Goal: Complete application form: Complete application form

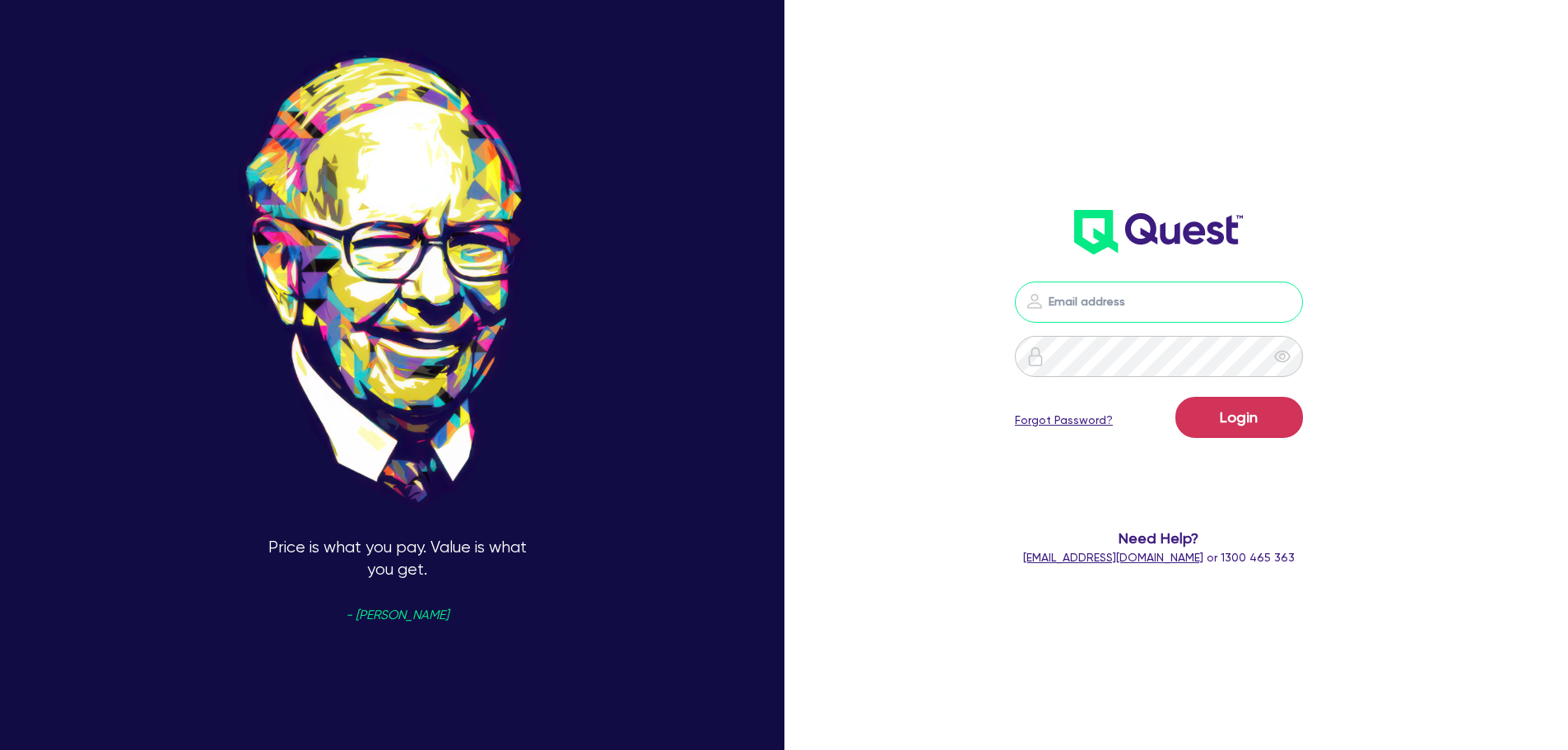
click at [1174, 303] on input "email" at bounding box center [1159, 302] width 288 height 41
type input "[PERSON_NAME][EMAIL_ADDRESS][DOMAIN_NAME]"
click at [1175, 397] on button "Login" at bounding box center [1239, 417] width 128 height 41
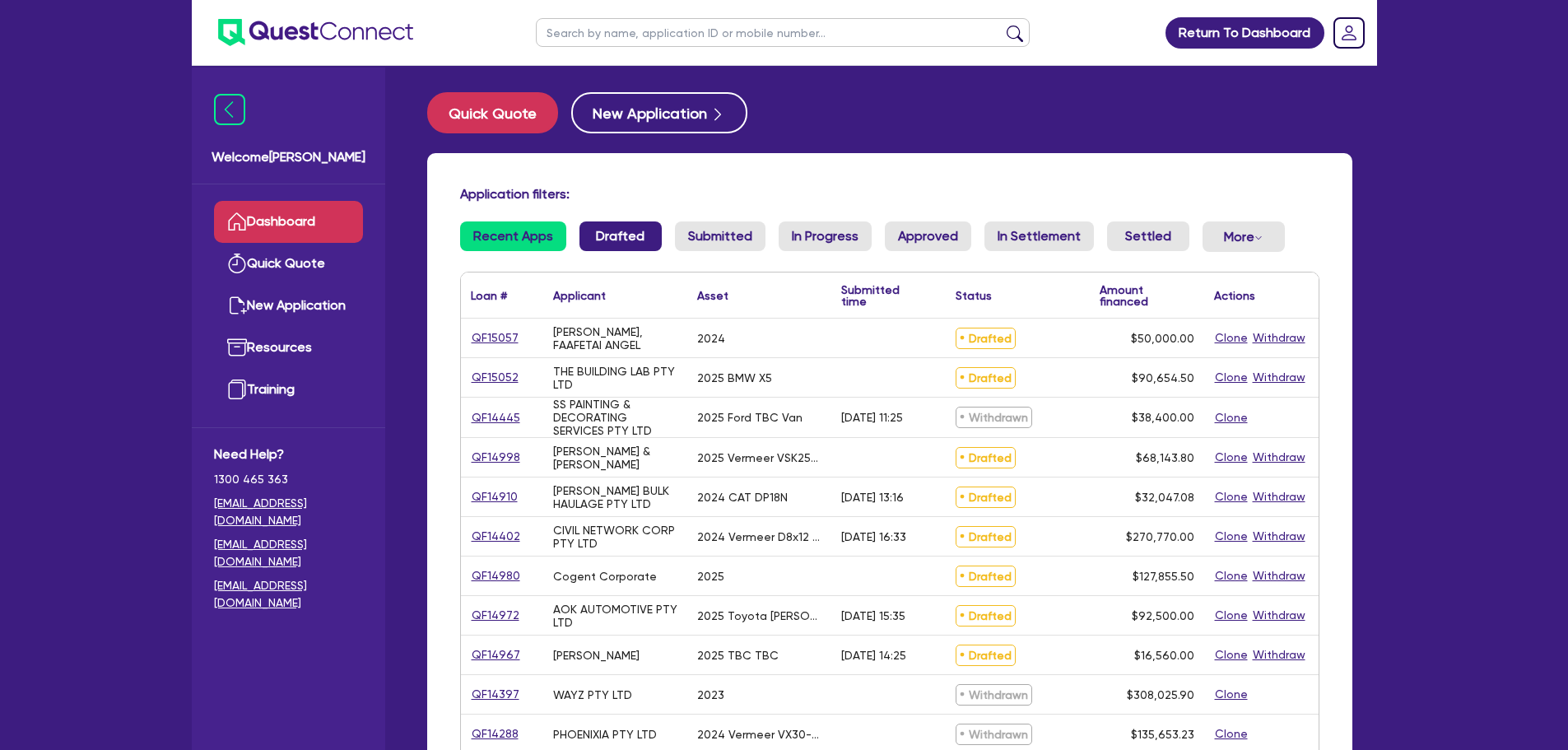
click at [618, 237] on link "Drafted" at bounding box center [620, 237] width 82 height 30
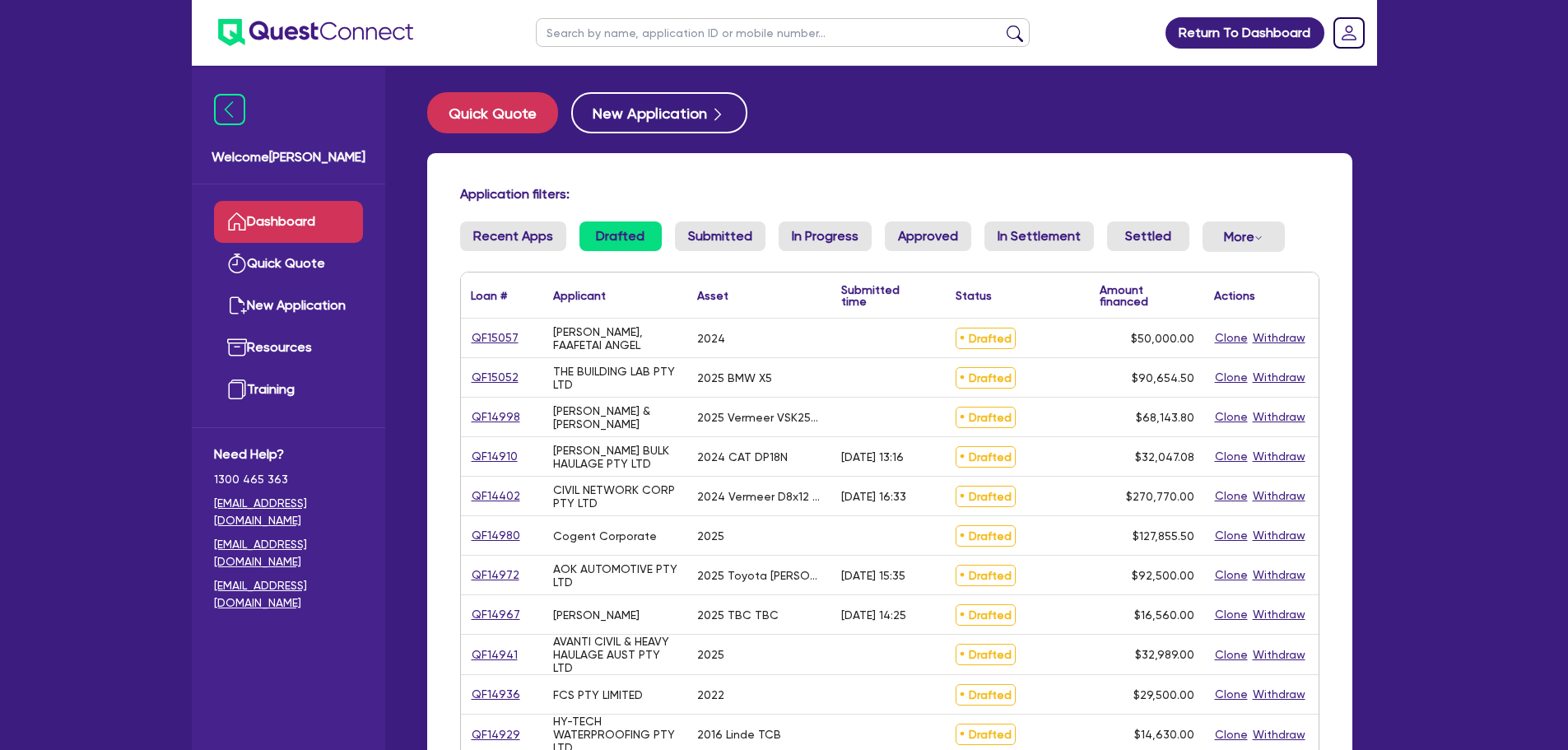
click at [622, 35] on input "text" at bounding box center [783, 33] width 494 height 29
type input "[PERSON_NAME] bulk"
click at [1002, 25] on button "submit" at bounding box center [1015, 36] width 26 height 23
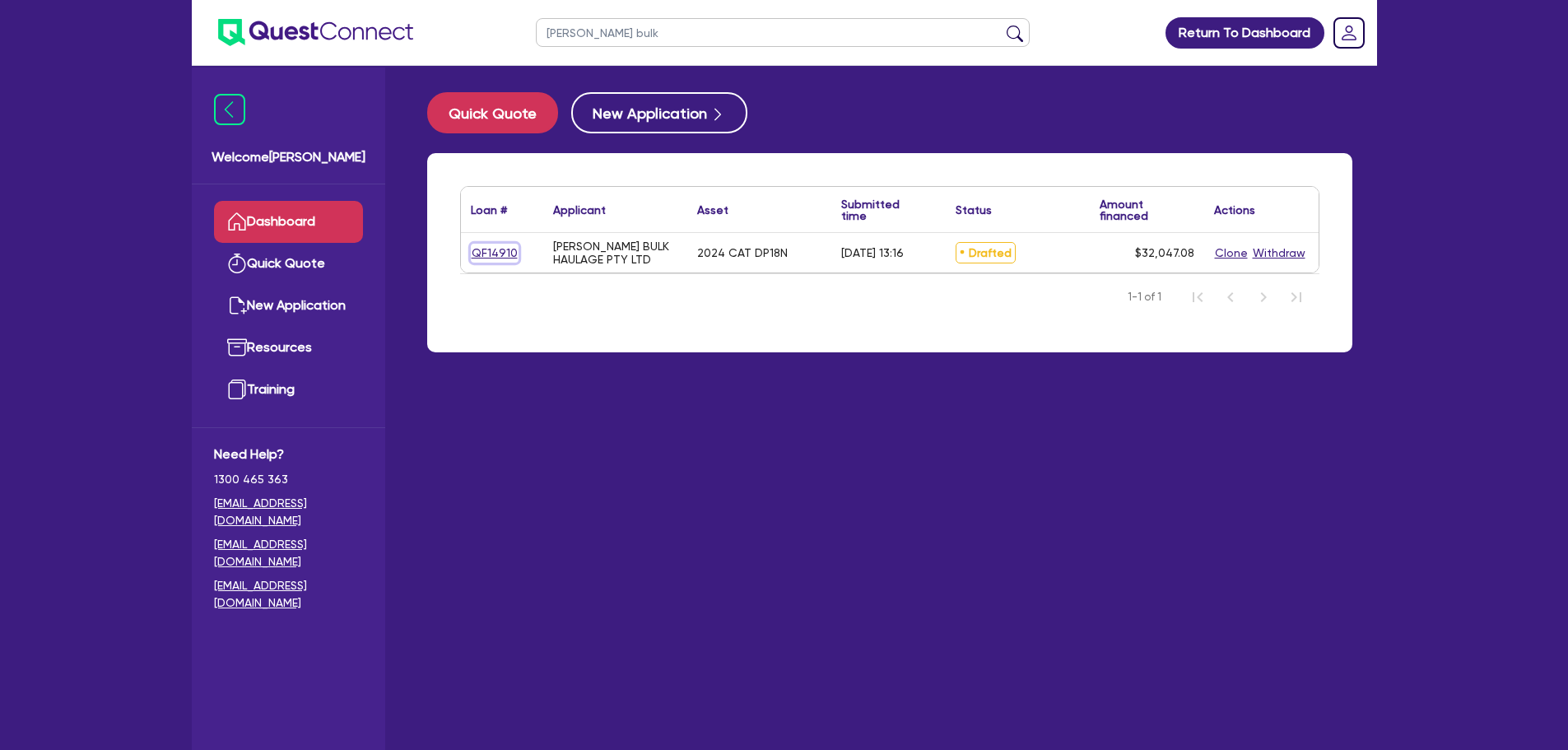
click at [477, 256] on link "QF14910" at bounding box center [495, 254] width 48 height 19
select select "PRIMARY_ASSETS"
select select "FORKLIFTS_AND_WAREHOUSING_EQUIPMENT"
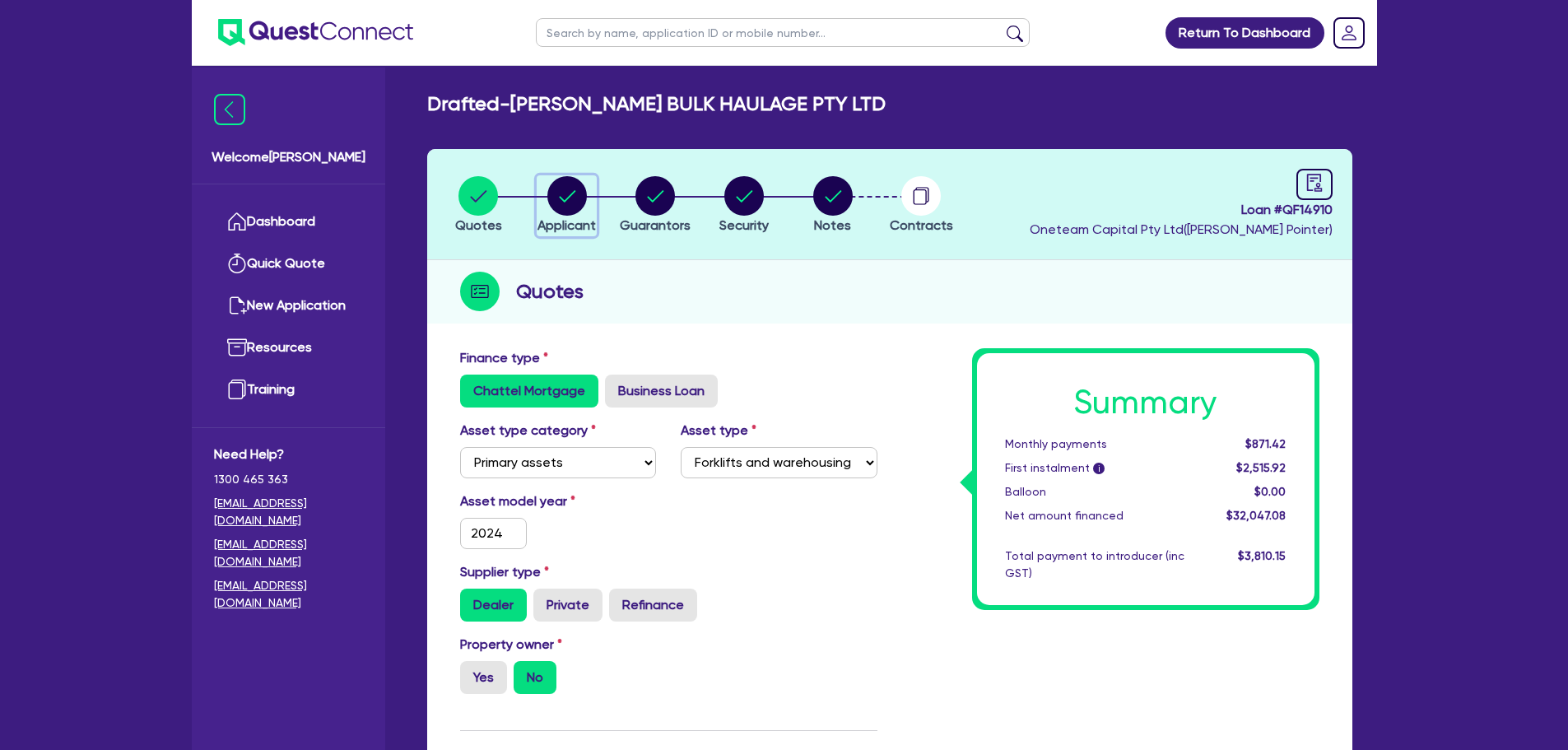
click at [577, 192] on circle "button" at bounding box center [567, 195] width 40 height 40
select select "COMPANY"
select select "TRANSPORT_WAREHOUSING"
select select "PASSENGERS_FREIGHT_TRANSPORT"
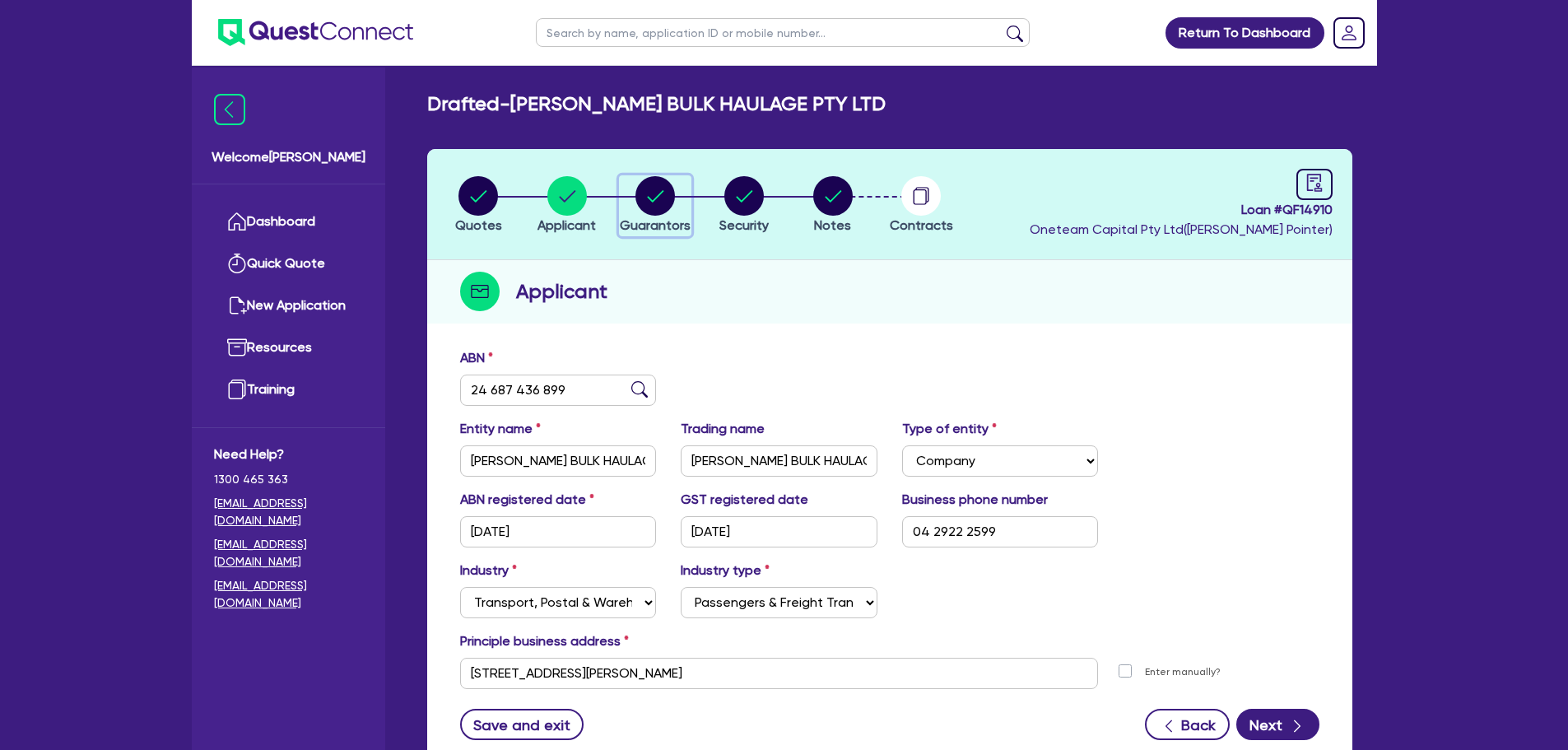
click at [644, 176] on icon "button" at bounding box center [655, 195] width 40 height 40
select select "MR"
select select "[GEOGRAPHIC_DATA]"
select select "SINGLE"
select select "CASH"
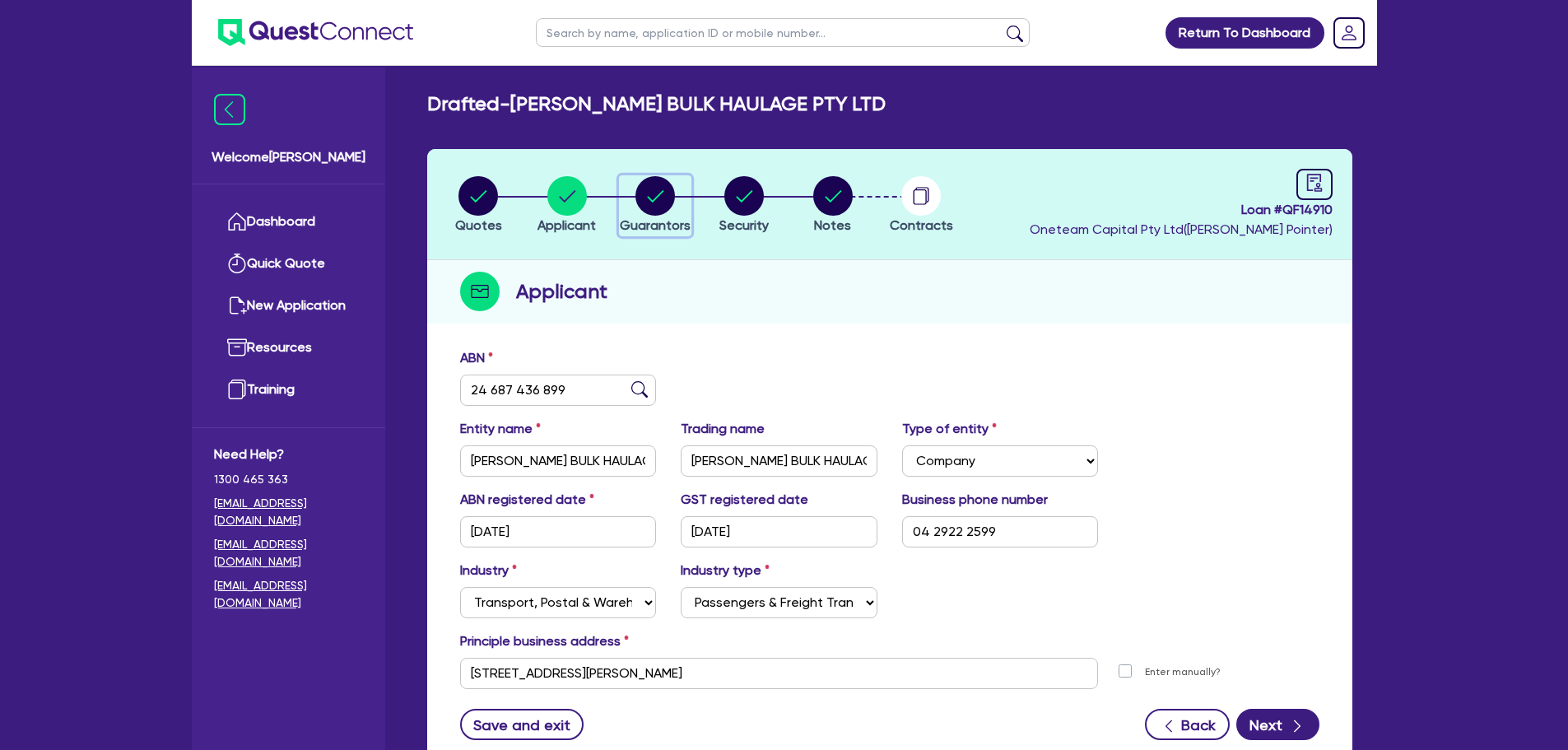
select select "VEHICLE"
select select "OTHER"
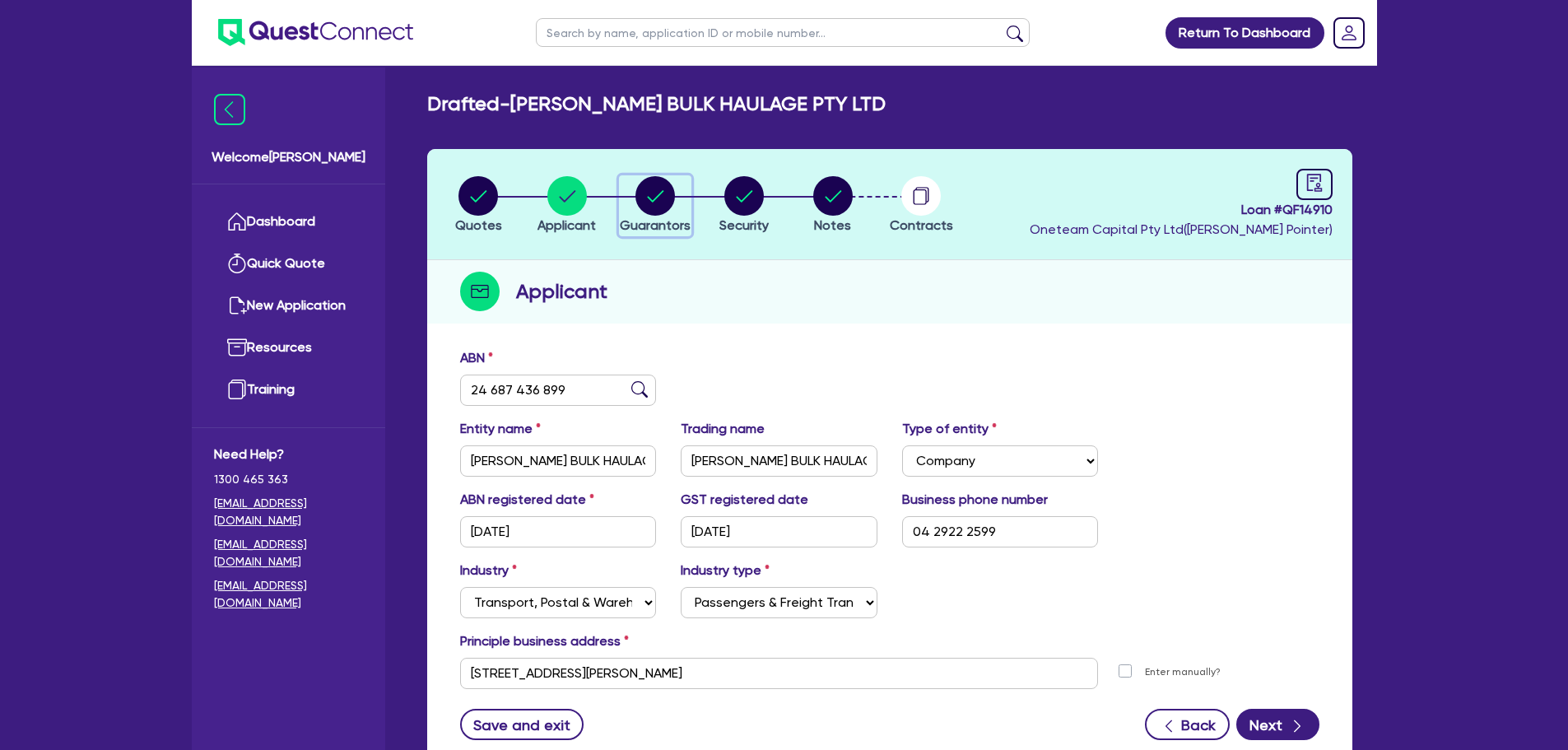
select select "OTHER"
select select "TRUCK"
select select "HOUSEHOLD_PERSONAL"
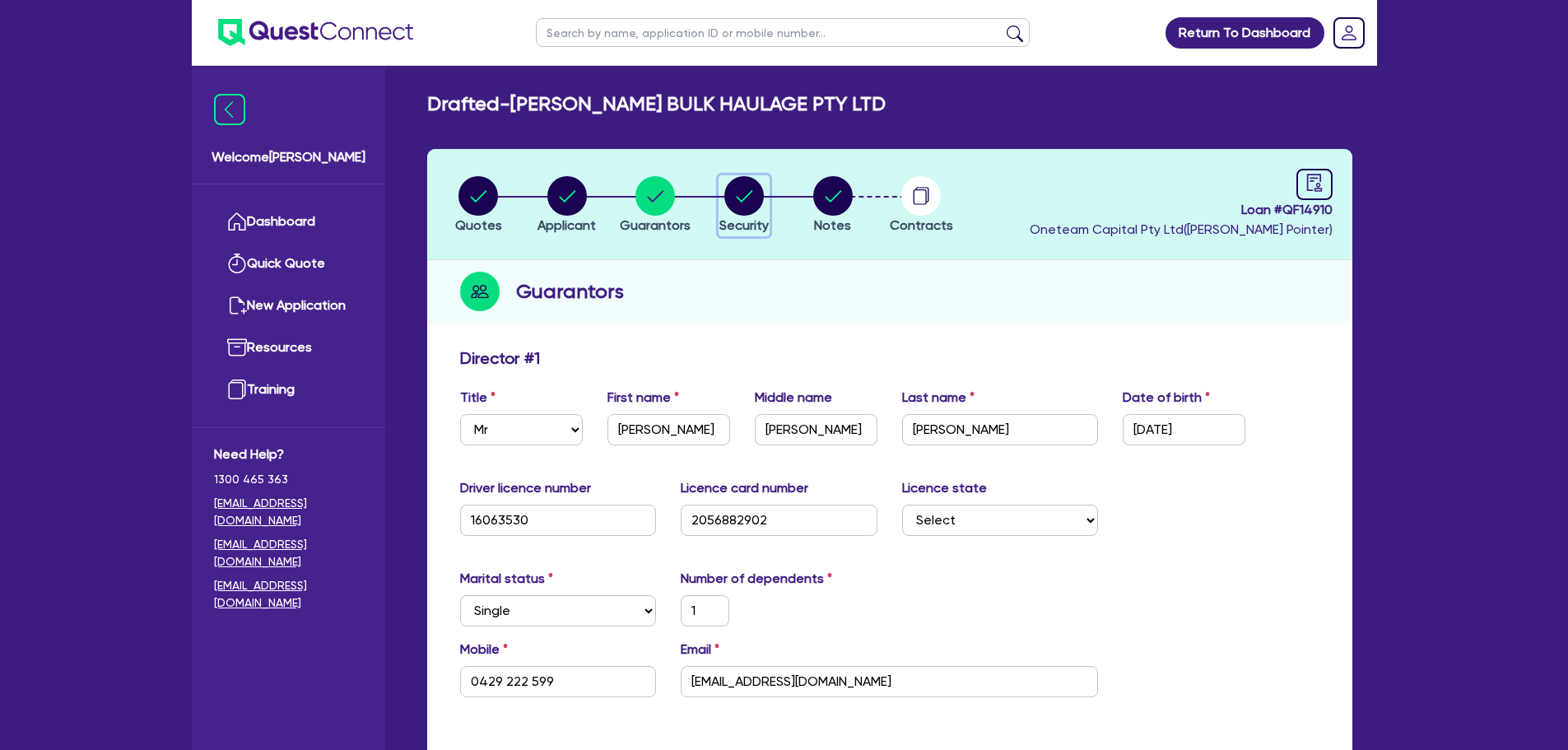
click at [750, 196] on circle "button" at bounding box center [744, 195] width 40 height 40
select select "PRIMARY_ASSETS"
select select "FORKLIFTS_AND_WAREHOUSING_EQUIPMENT"
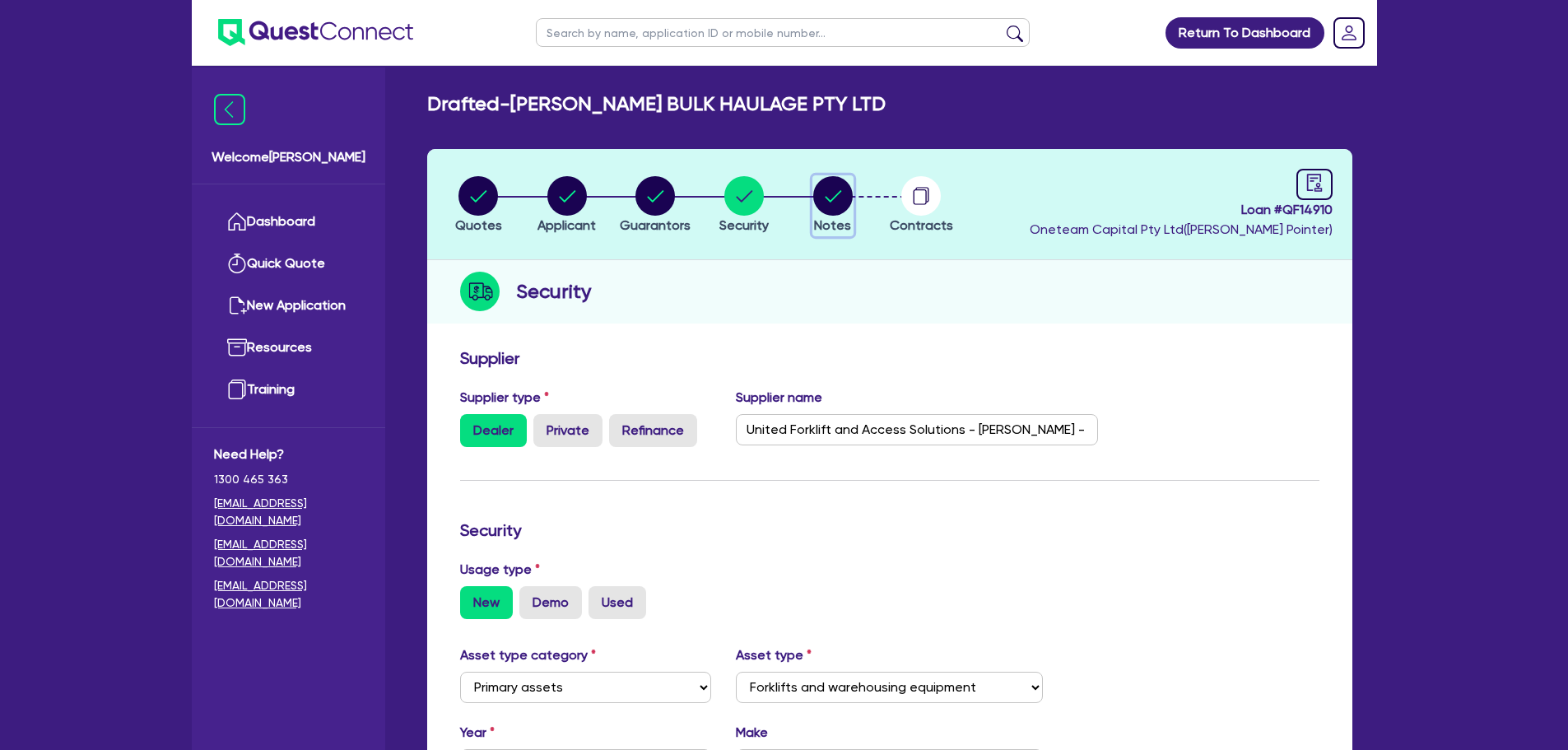
click at [837, 189] on circle "button" at bounding box center [833, 195] width 40 height 40
select select "Quest Finance - Own Book"
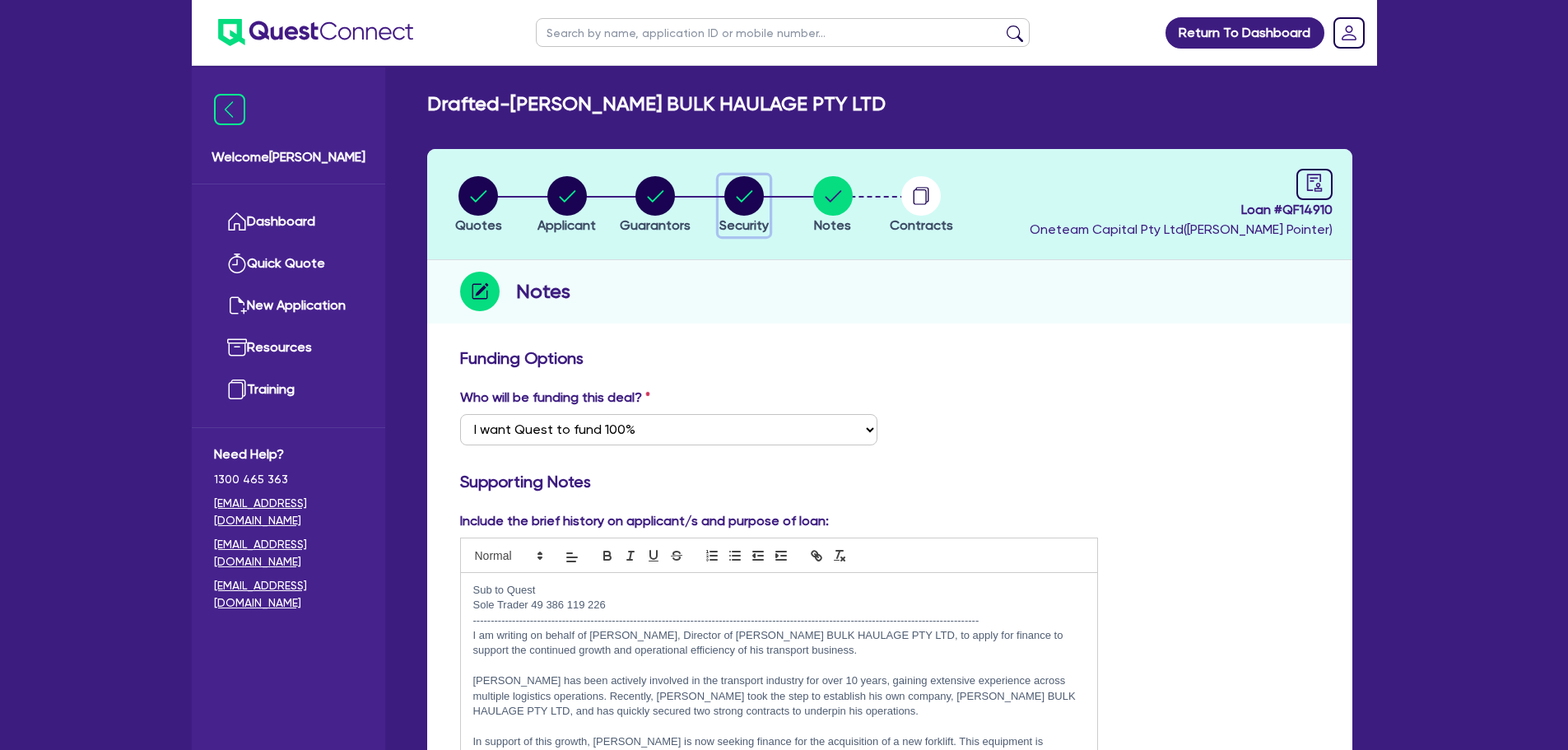
click at [744, 195] on circle "button" at bounding box center [744, 195] width 40 height 40
select select "PRIMARY_ASSETS"
select select "FORKLIFTS_AND_WAREHOUSING_EQUIPMENT"
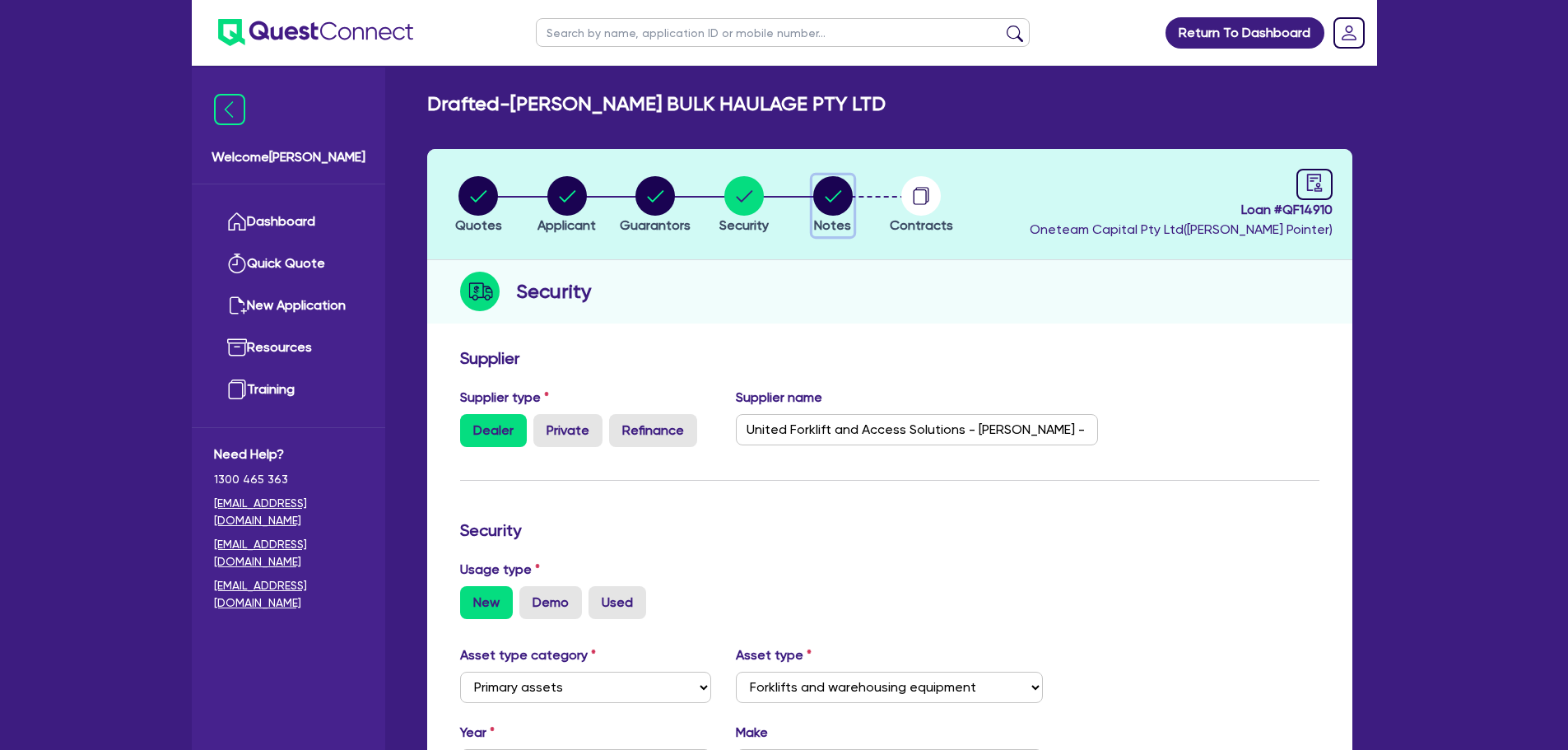
click at [835, 197] on icon "button" at bounding box center [833, 195] width 17 height 11
select select "Quest Finance - Own Book"
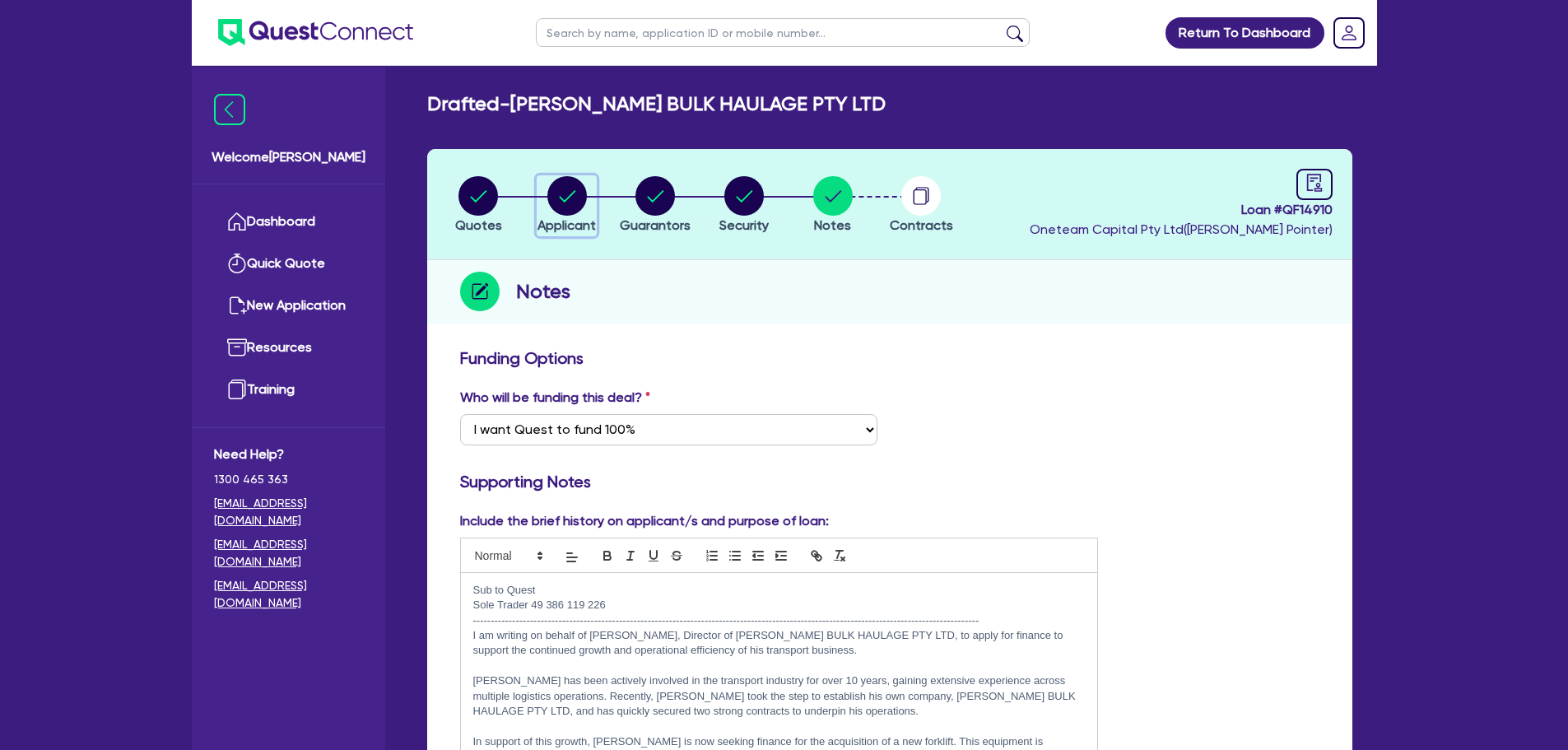
click at [580, 202] on circle "button" at bounding box center [567, 195] width 40 height 40
select select "COMPANY"
select select "TRANSPORT_WAREHOUSING"
select select "PASSENGERS_FREIGHT_TRANSPORT"
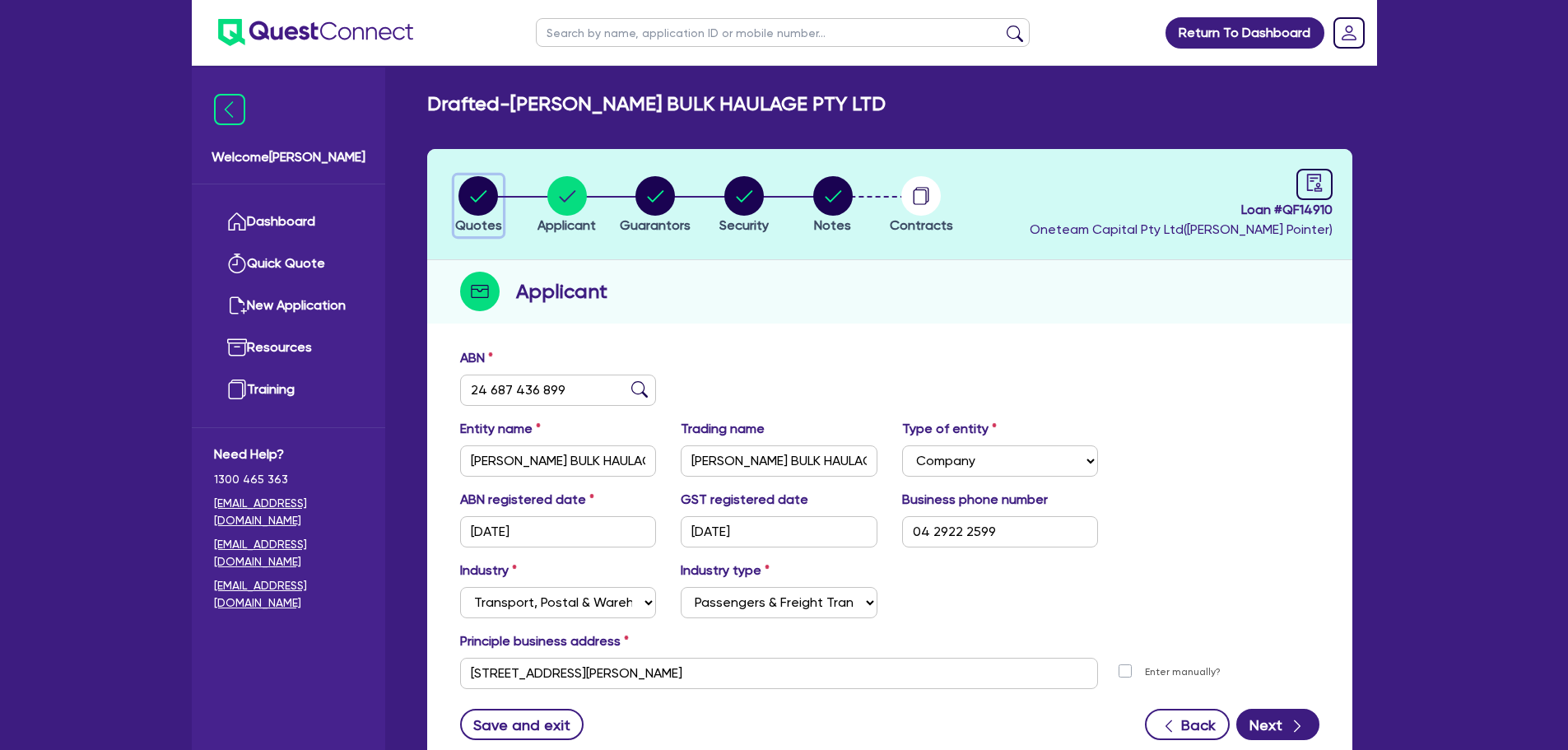
click at [486, 196] on circle "button" at bounding box center [478, 195] width 40 height 40
select select "PRIMARY_ASSETS"
select select "FORKLIFTS_AND_WAREHOUSING_EQUIPMENT"
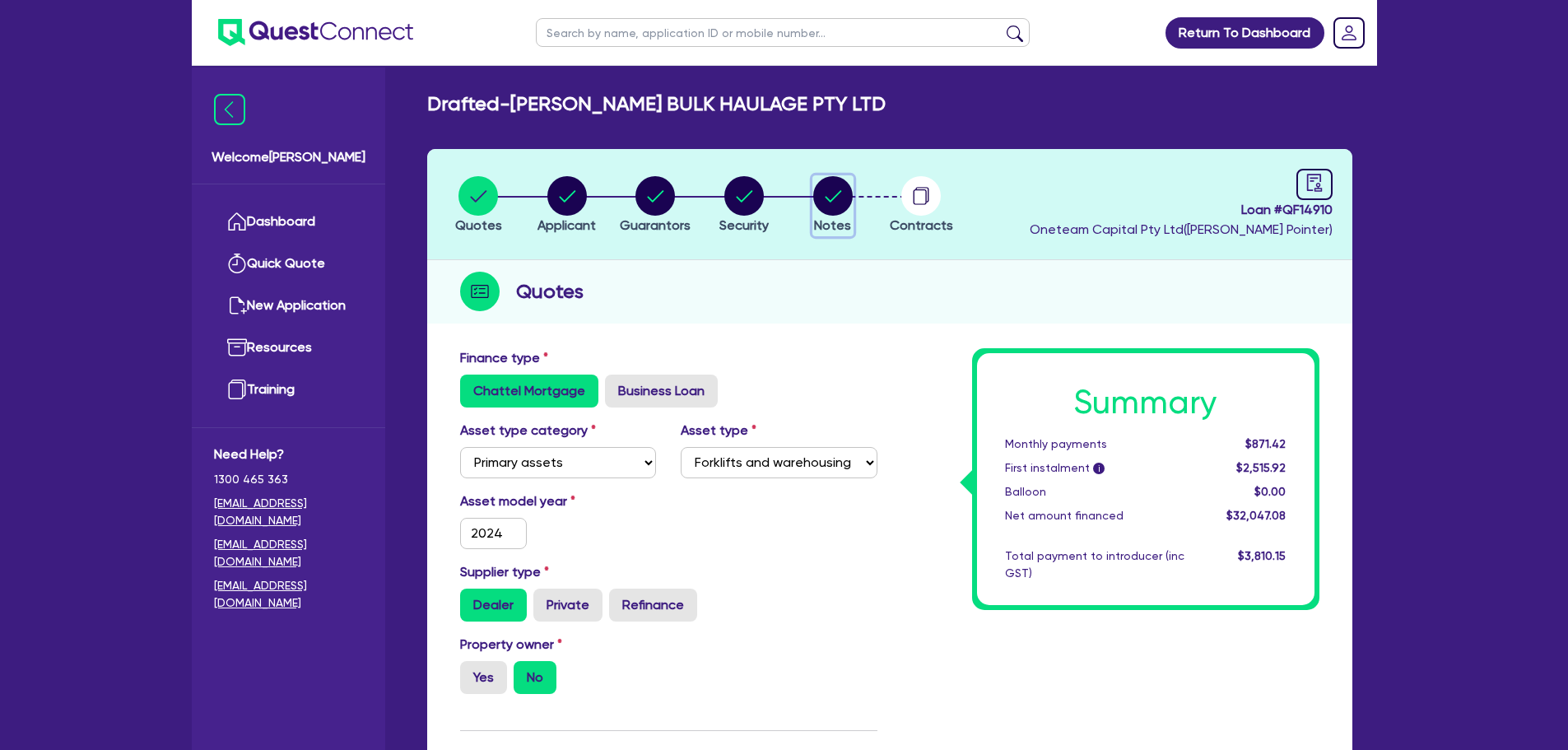
click at [839, 200] on circle "button" at bounding box center [833, 195] width 40 height 40
select select "Quest Finance - Own Book"
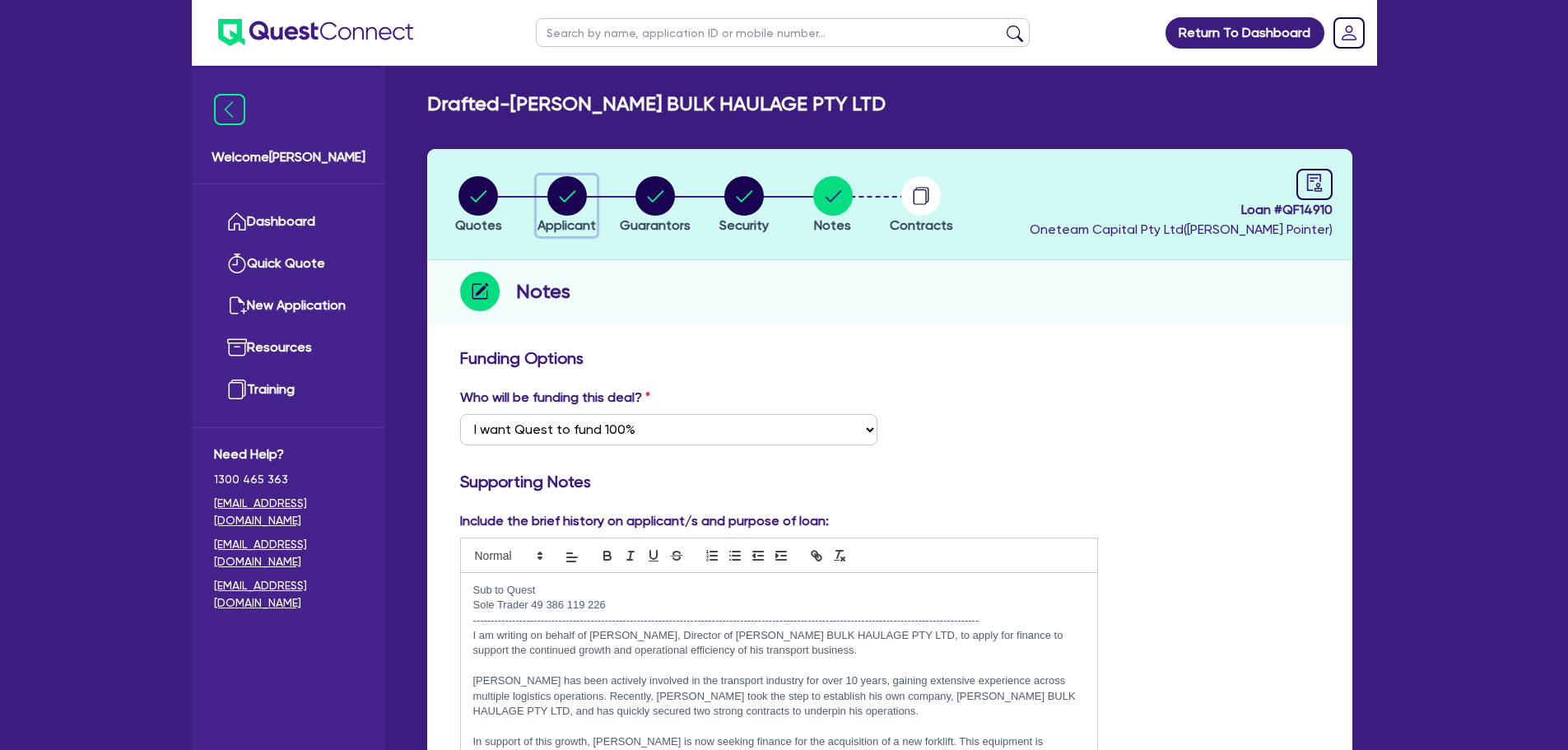
click at [565, 186] on circle "button" at bounding box center [567, 195] width 40 height 40
select select "COMPANY"
select select "TRANSPORT_WAREHOUSING"
select select "PASSENGERS_FREIGHT_TRANSPORT"
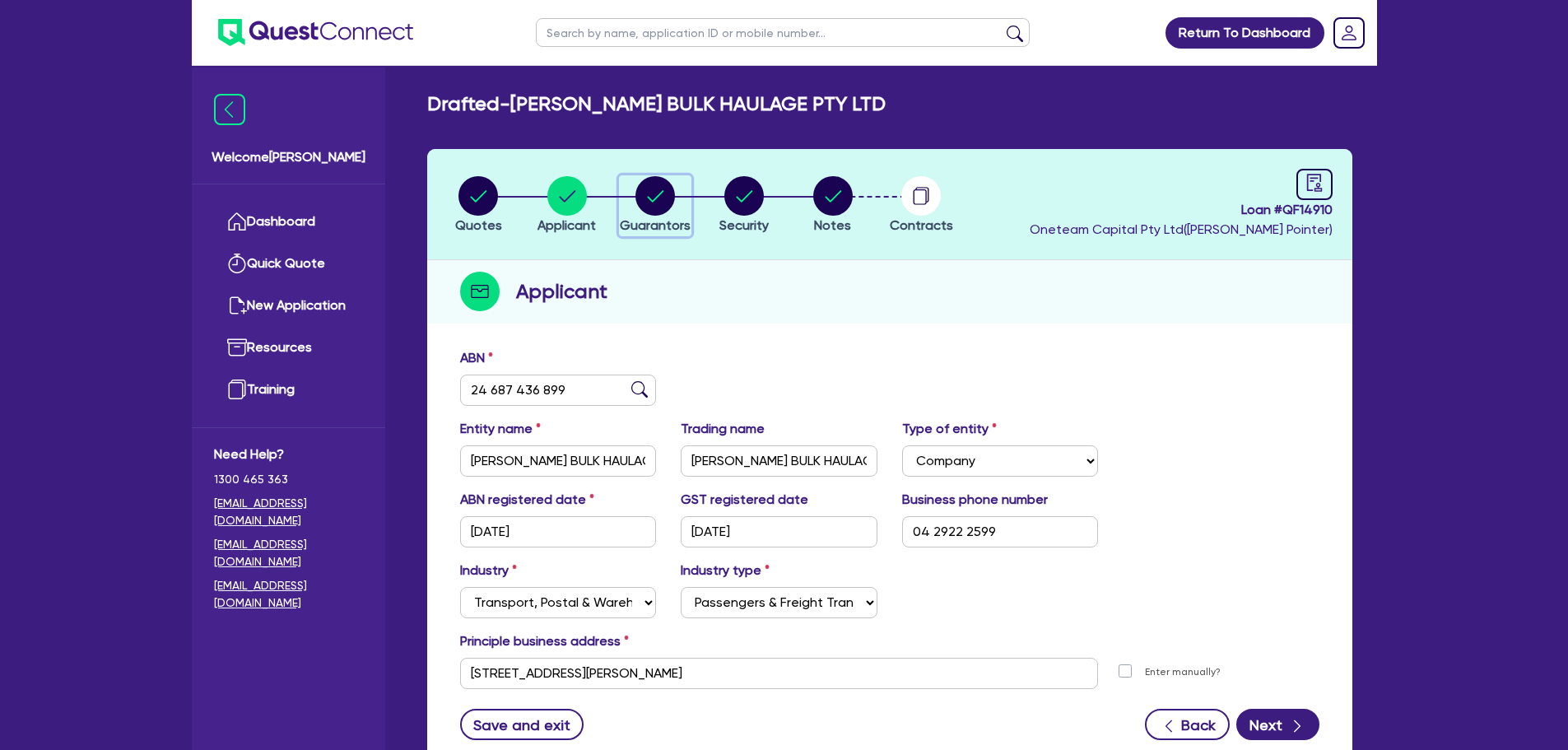
click at [678, 206] on div "button" at bounding box center [655, 195] width 70 height 40
select select "MR"
select select "[GEOGRAPHIC_DATA]"
select select "SINGLE"
select select "CASH"
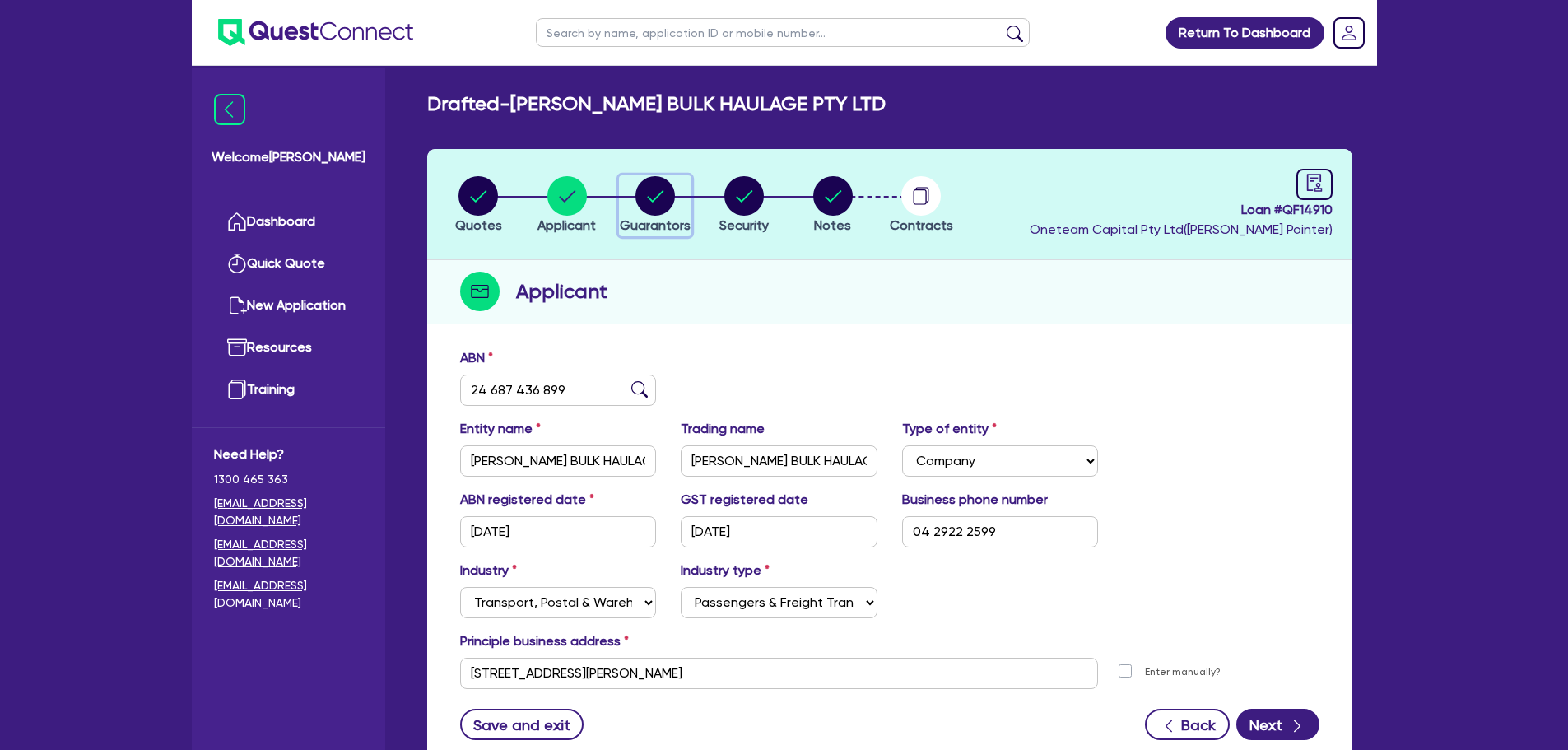
select select "VEHICLE"
select select "OTHER"
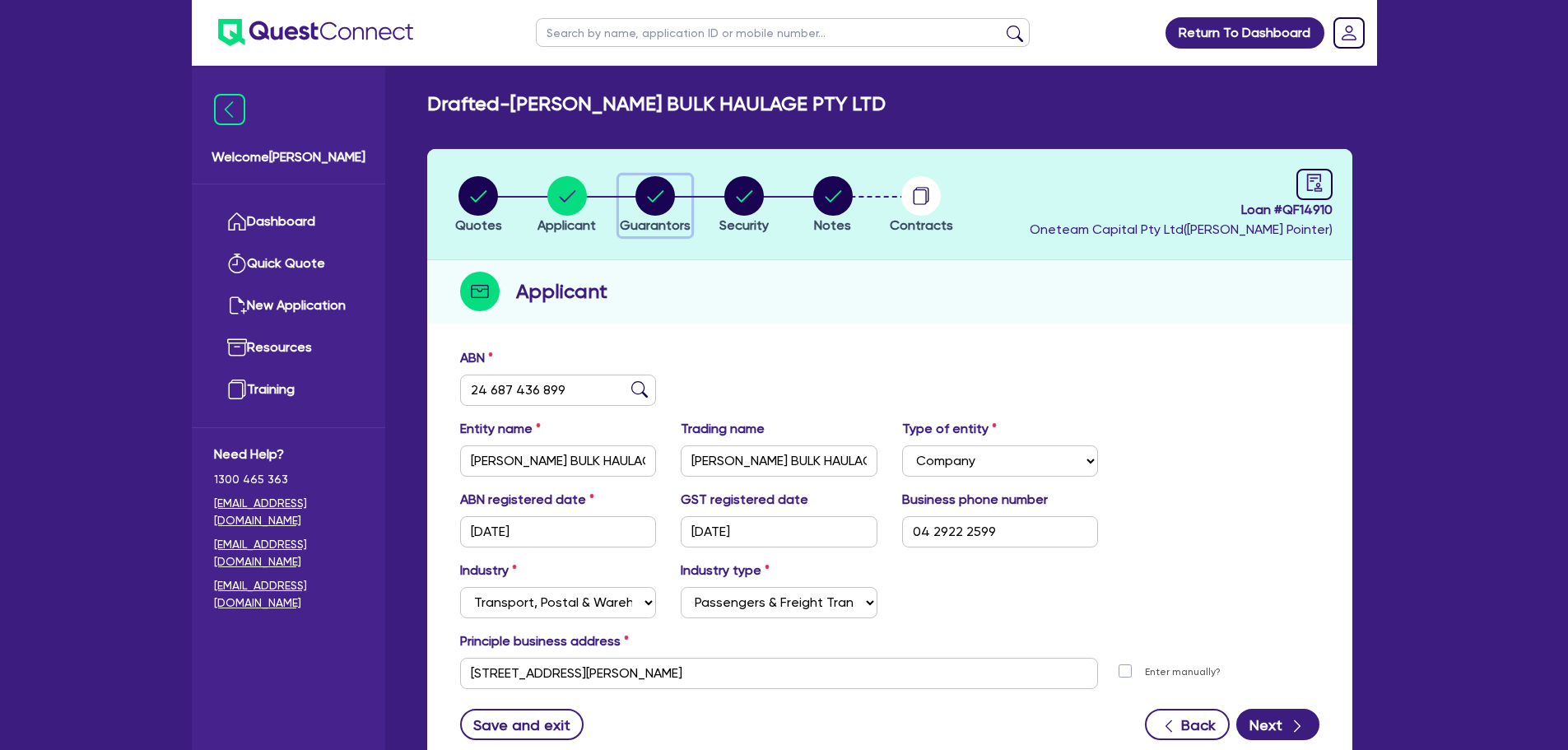
select select "OTHER"
select select "TRUCK"
select select "HOUSEHOLD_PERSONAL"
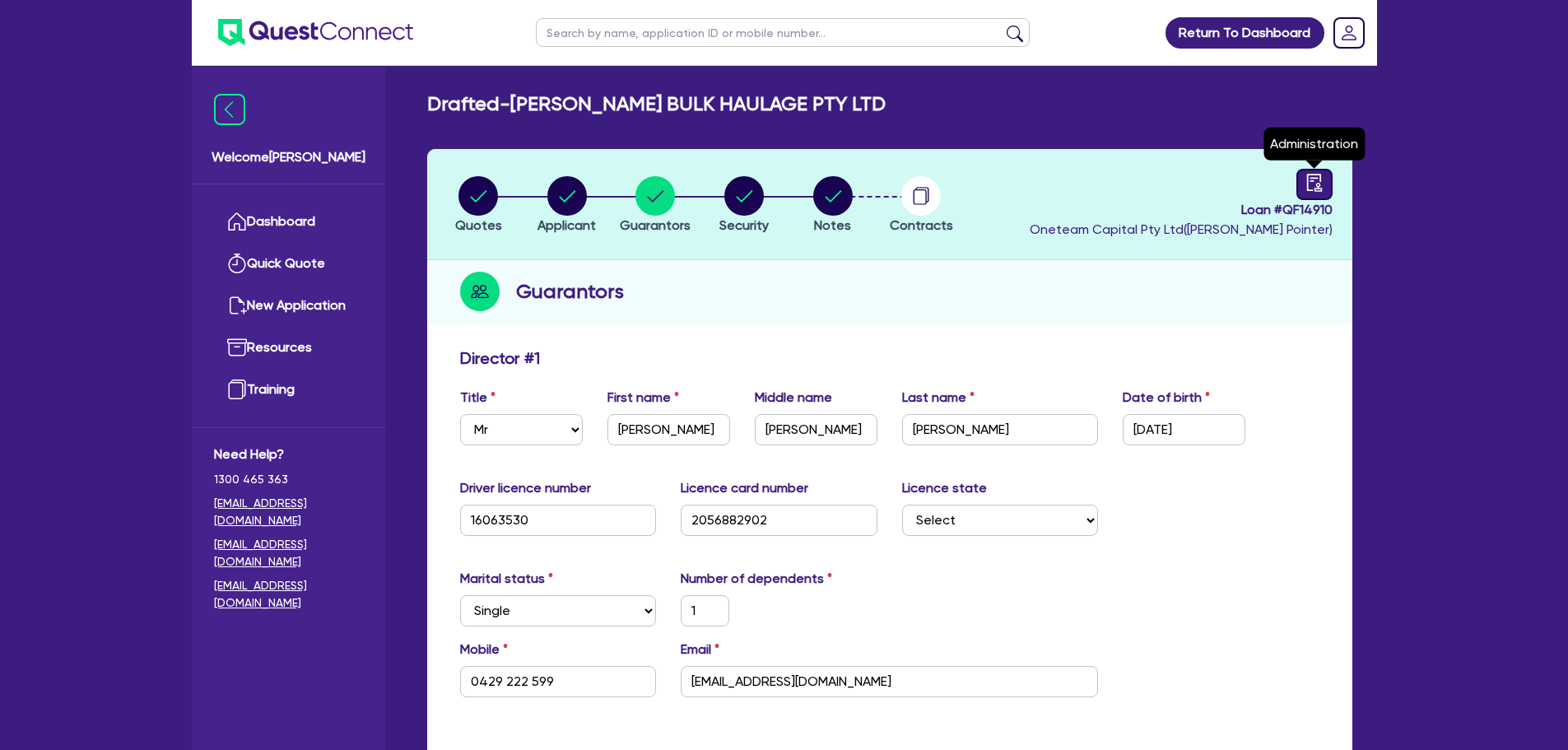
click at [1304, 188] on link at bounding box center [1314, 185] width 36 height 32
select select "DRAFTED_AMENDED"
select select "Quest Finance - Own Book"
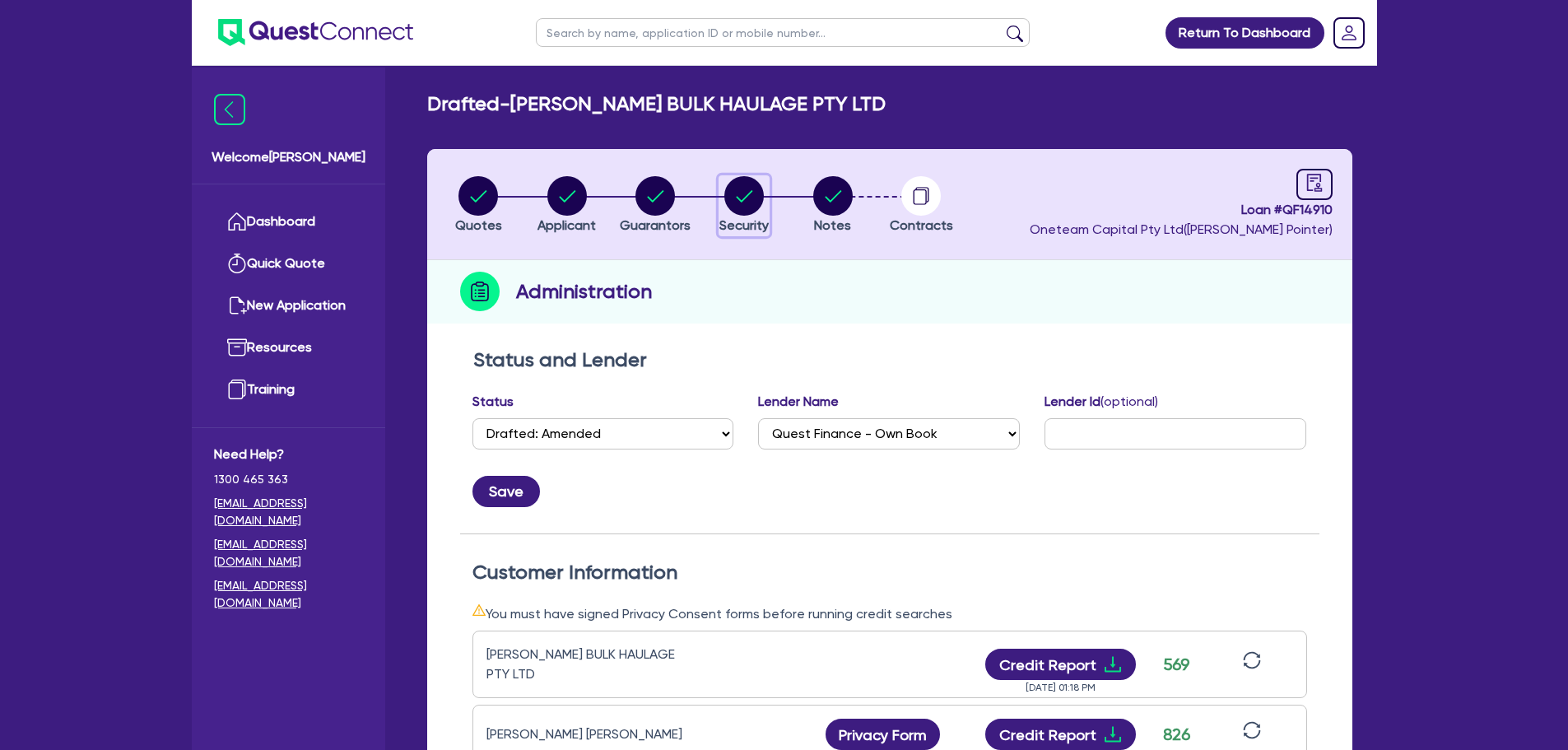
click at [761, 201] on circle "button" at bounding box center [744, 195] width 40 height 40
select select "PRIMARY_ASSETS"
select select "FORKLIFTS_AND_WAREHOUSING_EQUIPMENT"
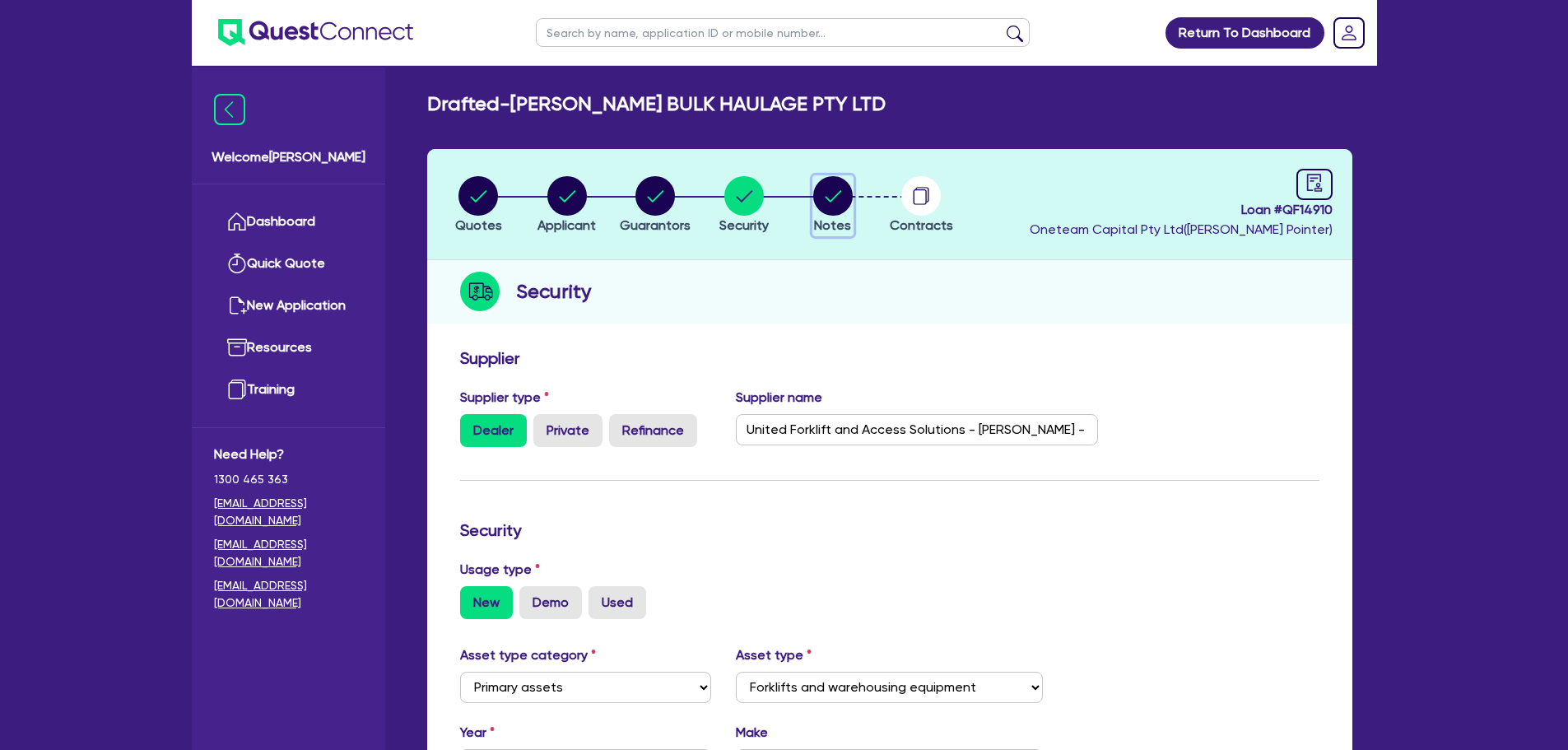
click at [829, 195] on circle "button" at bounding box center [833, 195] width 40 height 40
select select "Quest Finance - Own Book"
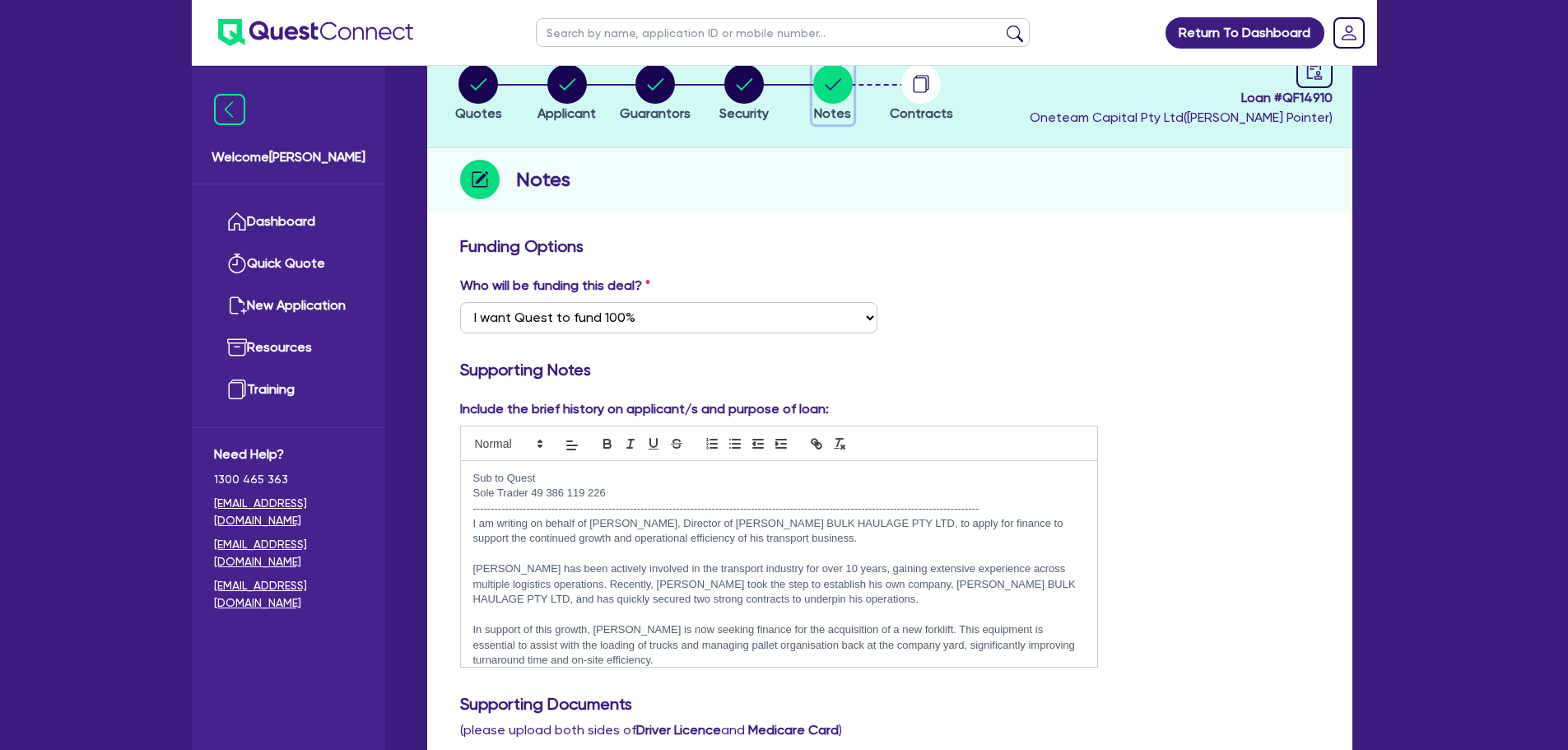
scroll to position [82, 0]
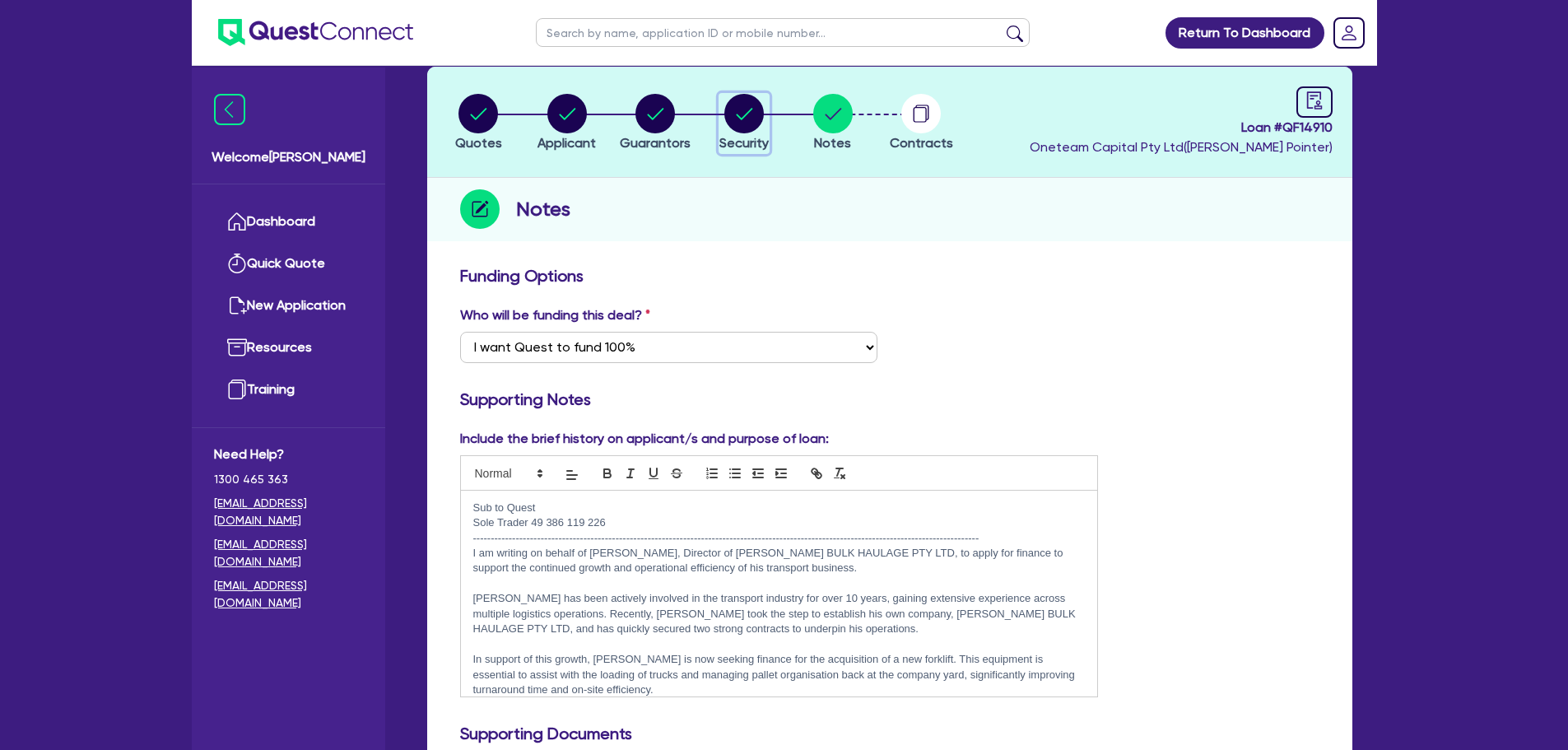
click at [719, 104] on div "button" at bounding box center [744, 114] width 49 height 40
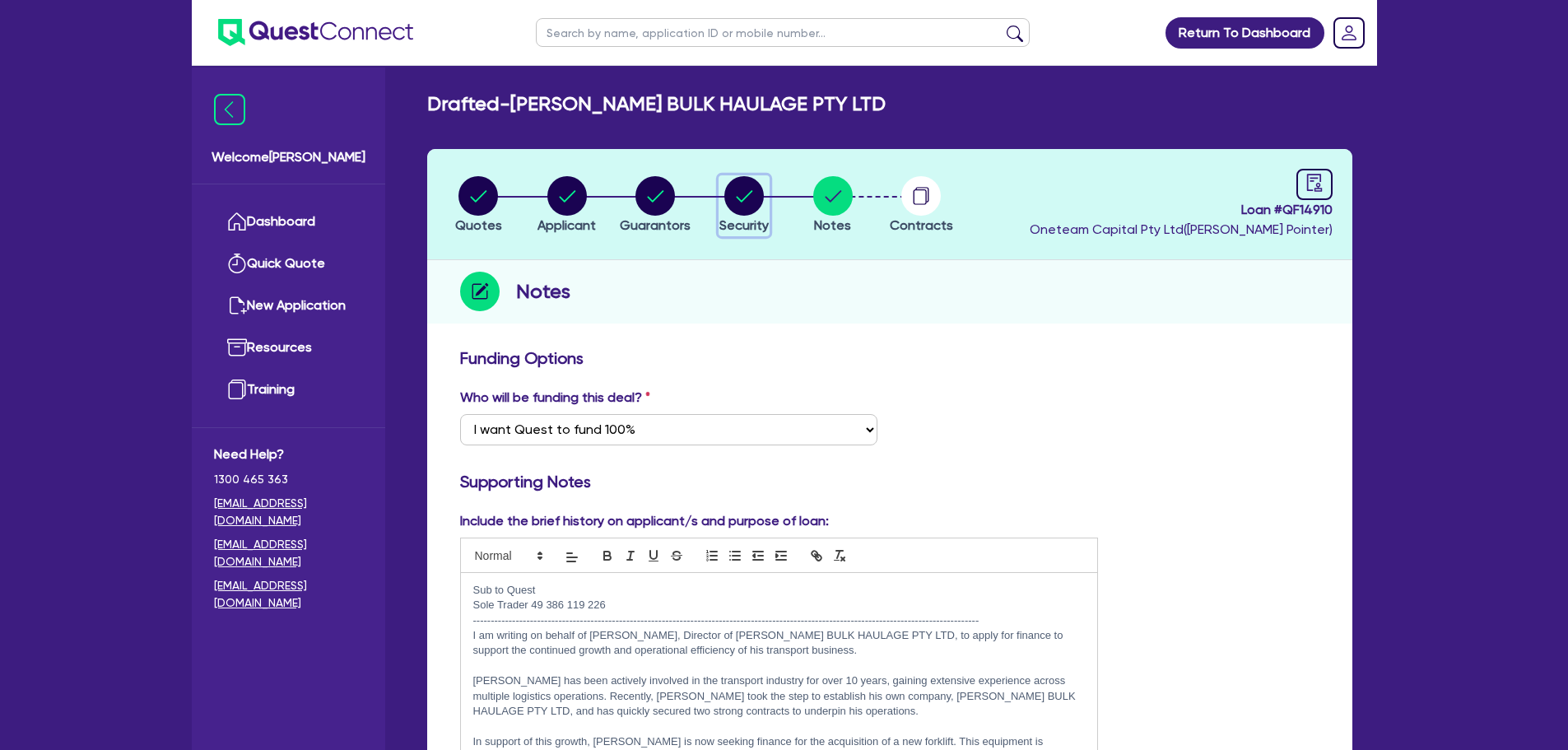
select select "PRIMARY_ASSETS"
select select "FORKLIFTS_AND_WAREHOUSING_EQUIPMENT"
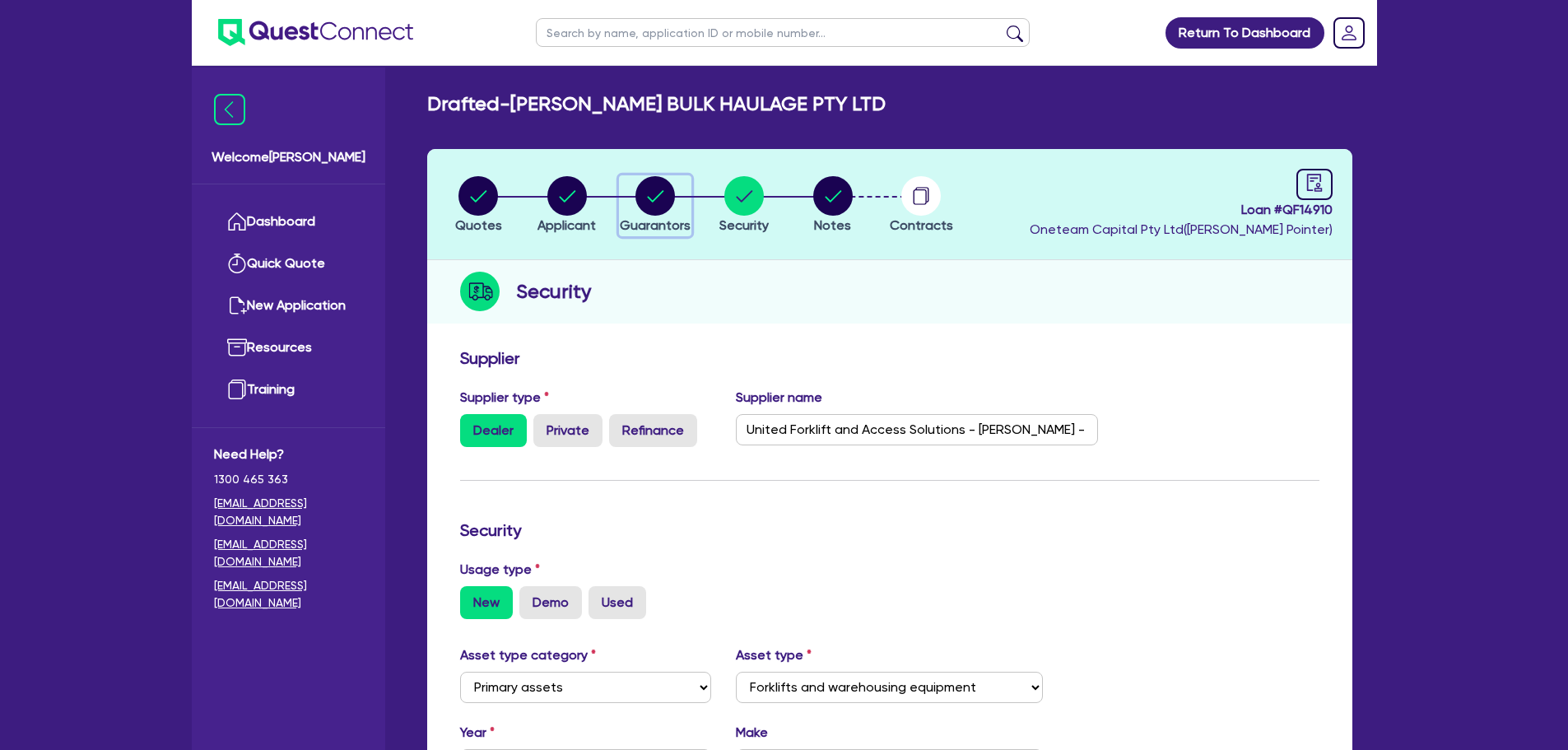
click at [644, 196] on circle "button" at bounding box center [655, 195] width 40 height 40
select select "MR"
select select "[GEOGRAPHIC_DATA]"
select select "SINGLE"
select select "CASH"
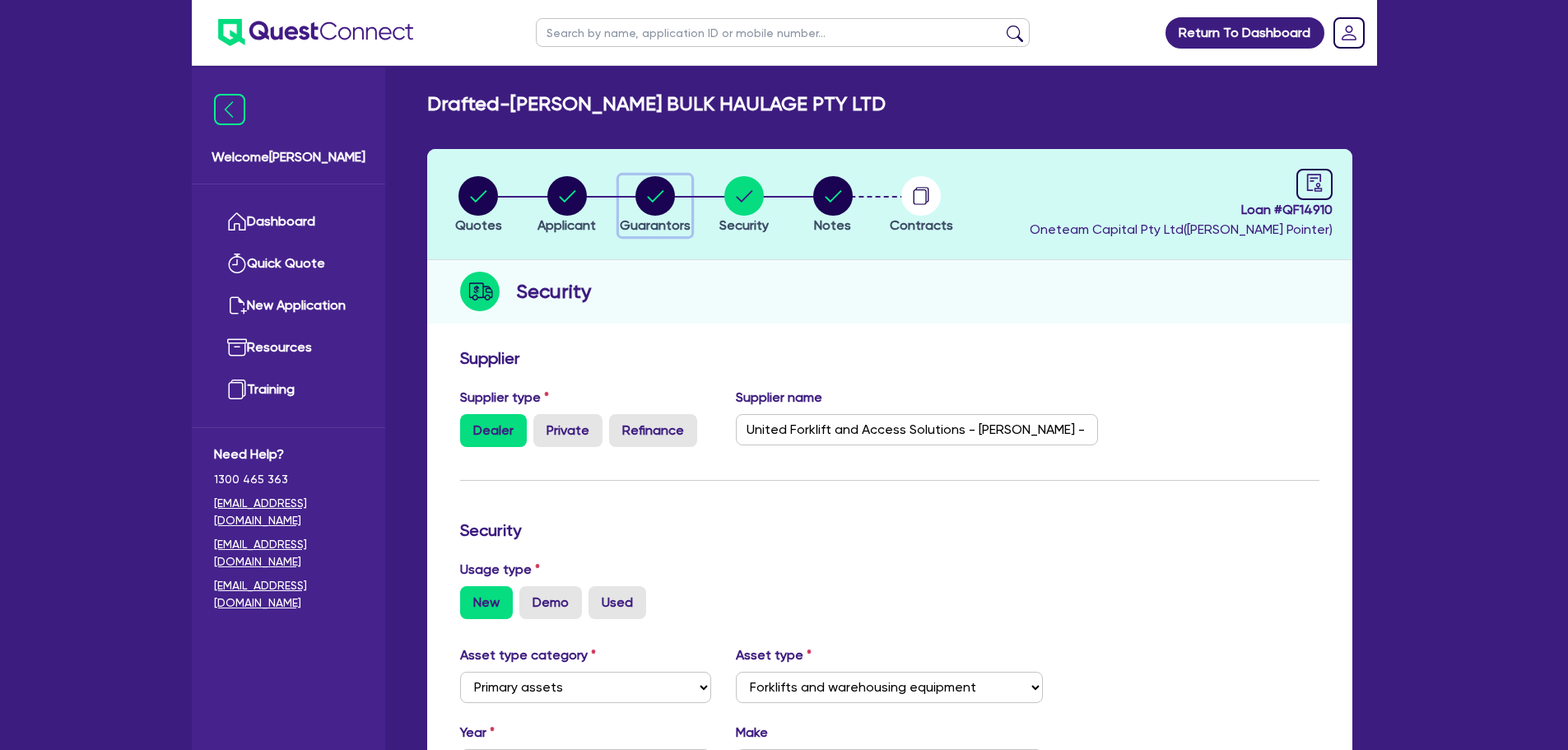
select select "VEHICLE"
select select "OTHER"
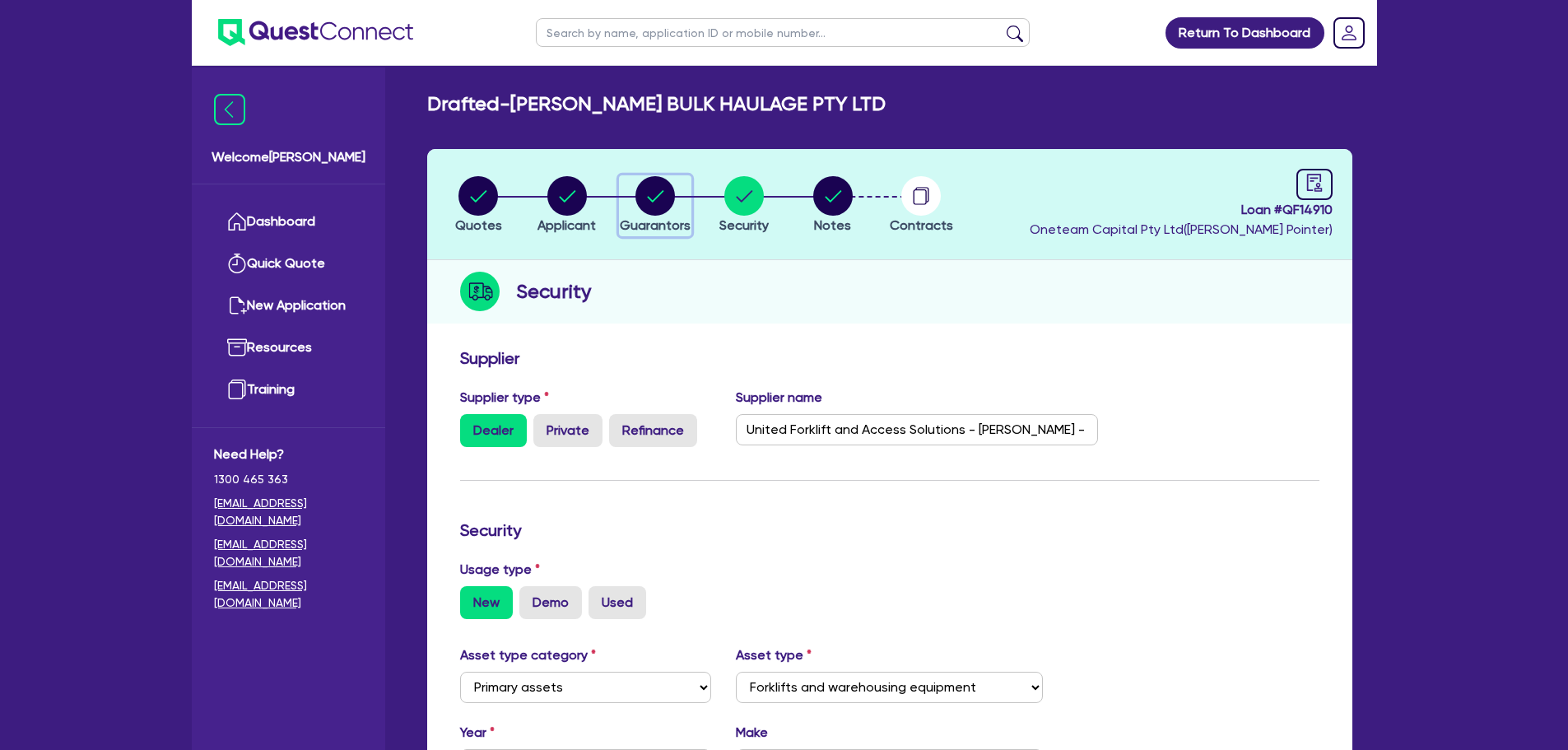
select select "OTHER"
select select "TRUCK"
select select "HOUSEHOLD_PERSONAL"
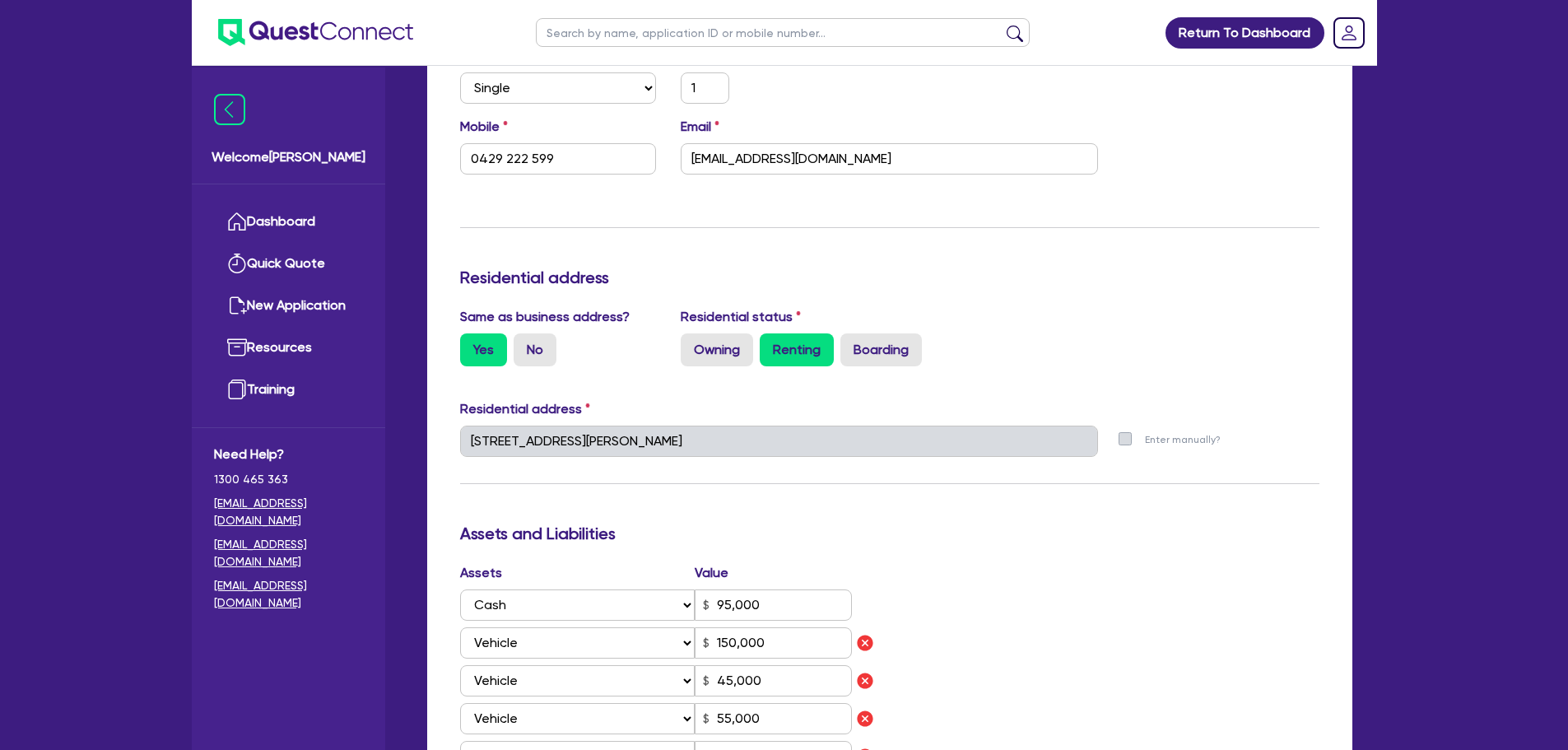
scroll to position [494, 0]
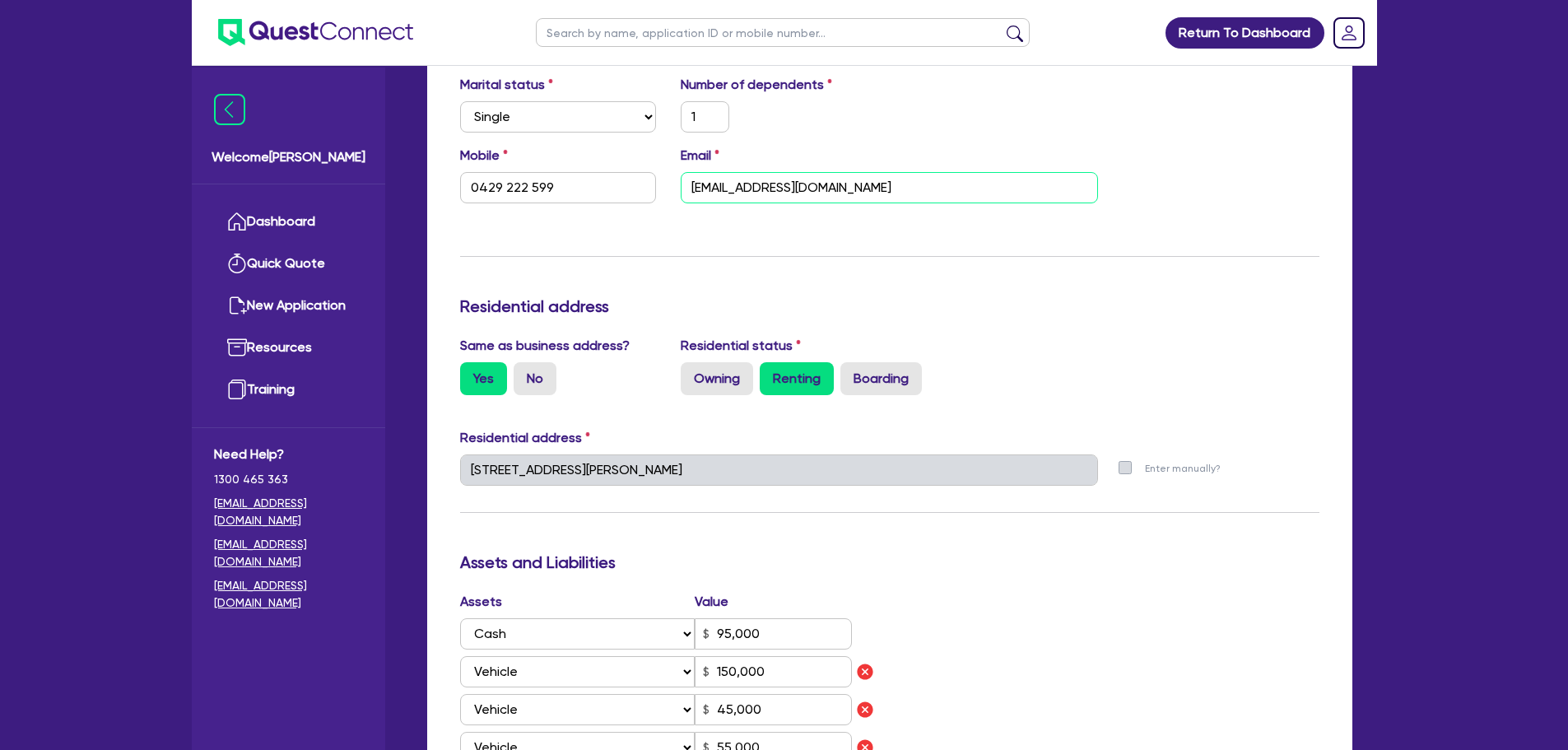
click at [933, 184] on input "[EMAIL_ADDRESS][DOMAIN_NAME]" at bounding box center [889, 188] width 417 height 32
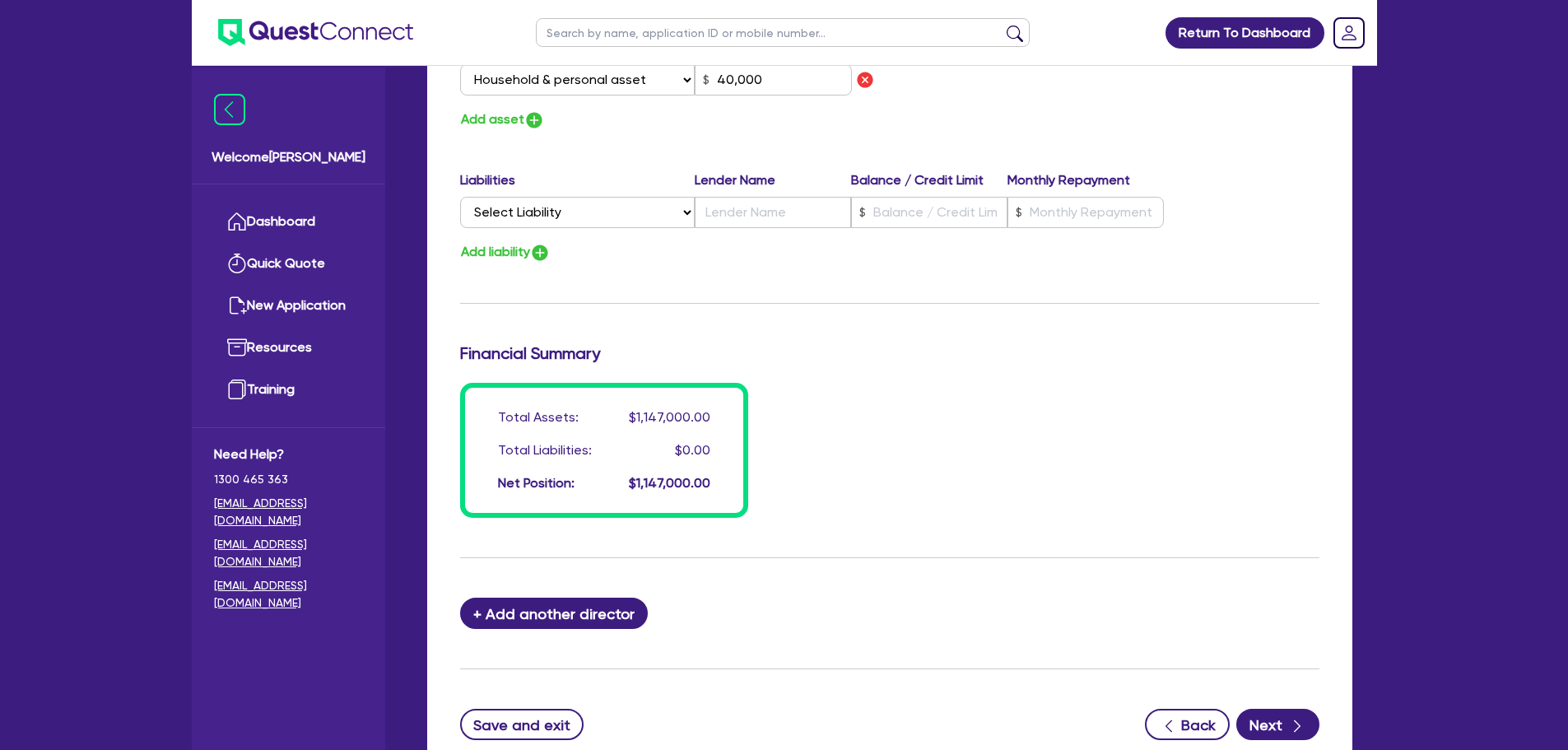
scroll to position [1474, 0]
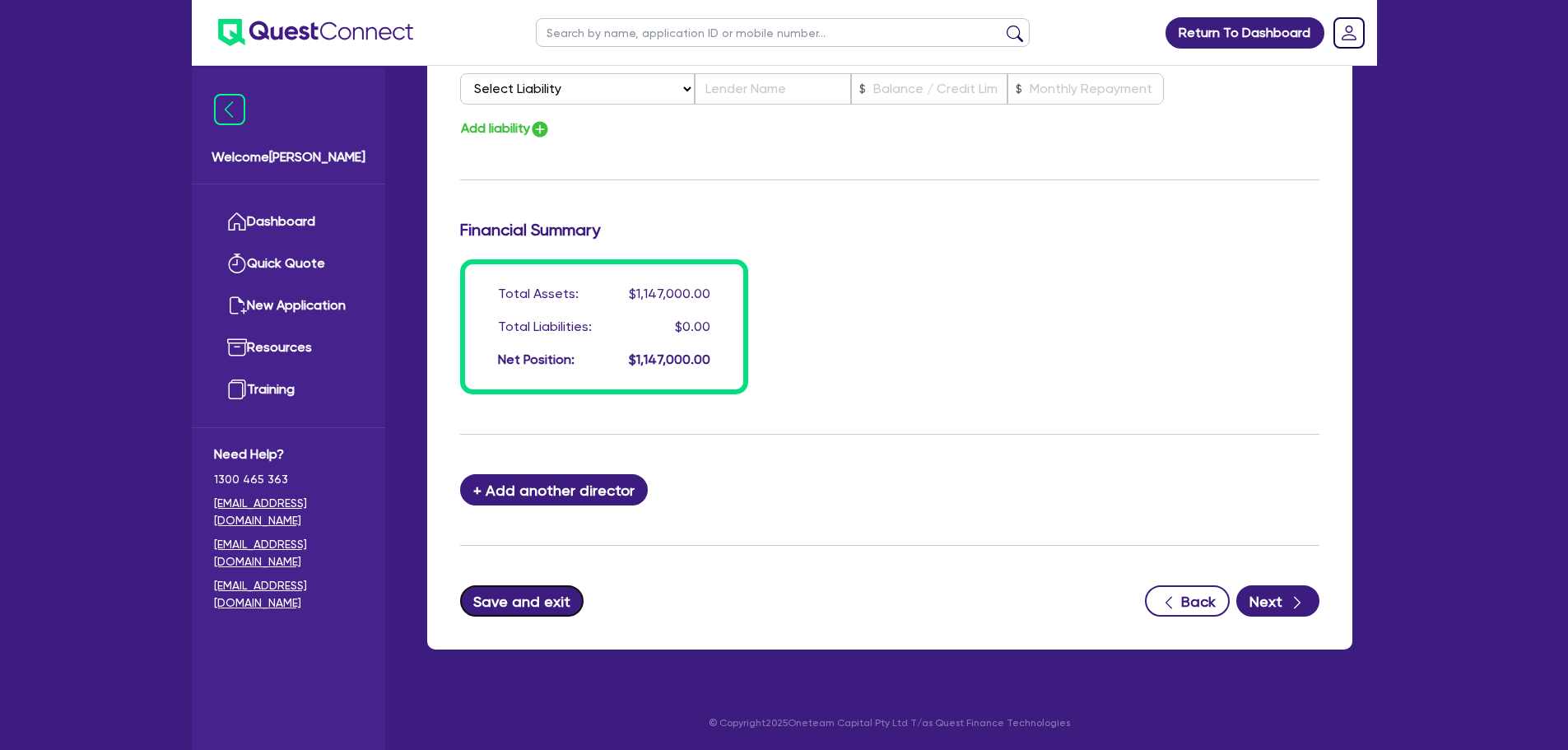
click at [527, 604] on button "Save and exit" at bounding box center [522, 601] width 124 height 32
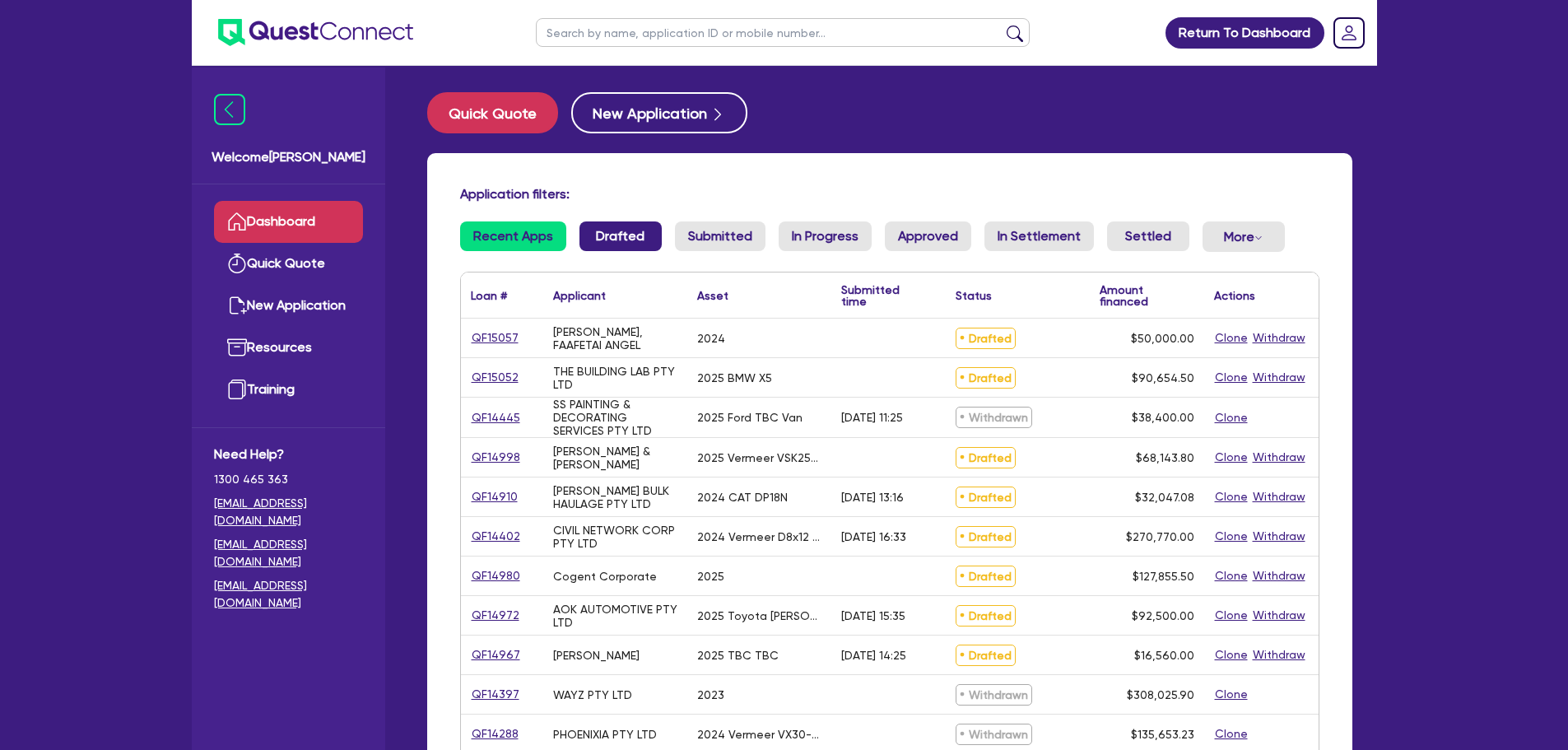
click at [585, 243] on link "Drafted" at bounding box center [620, 237] width 82 height 30
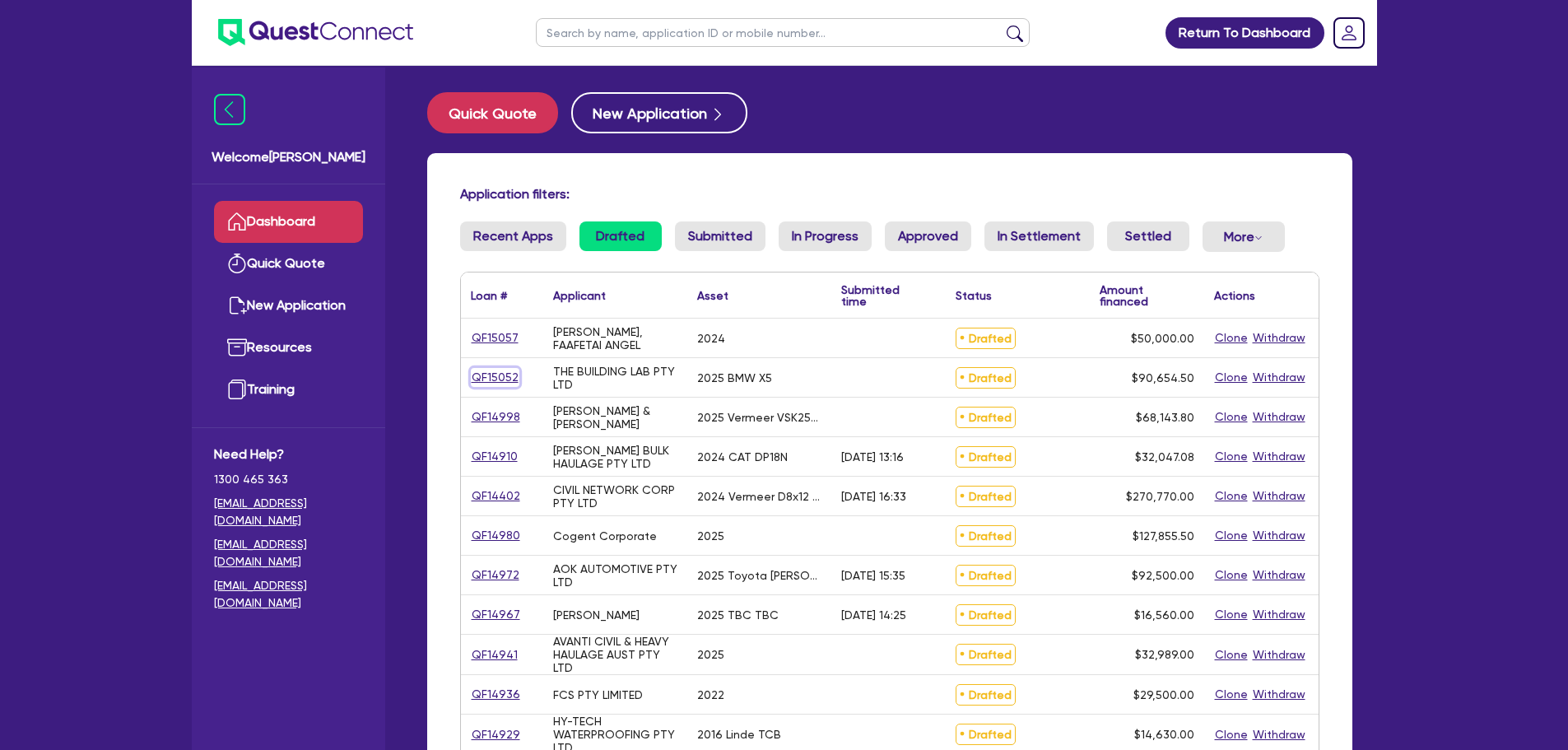
click at [490, 376] on link "QF15052" at bounding box center [495, 378] width 48 height 19
select select "CARS_AND_LIGHT_TRUCKS"
select select "PASSENGER_VEHICLES"
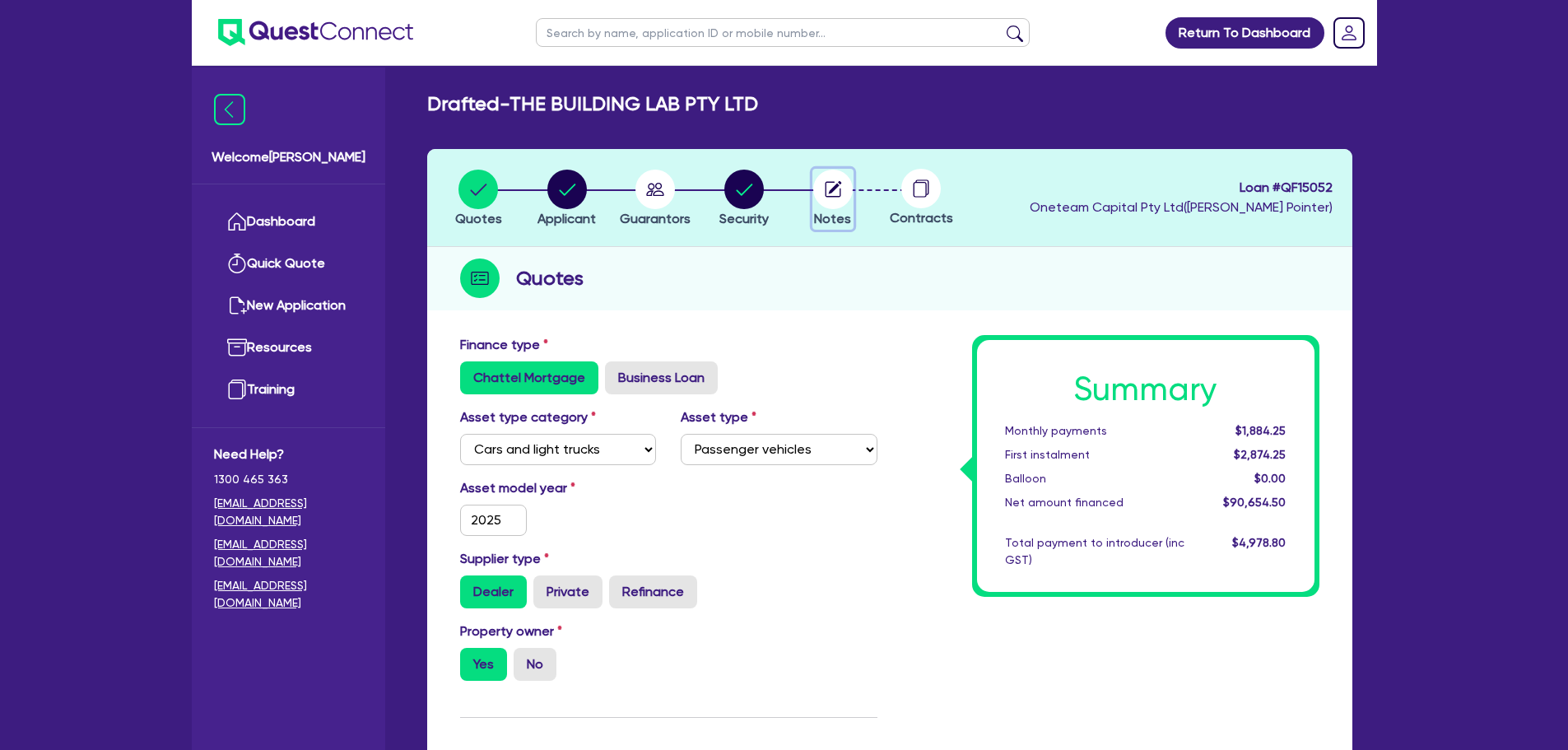
click at [822, 188] on circle "button" at bounding box center [833, 189] width 40 height 40
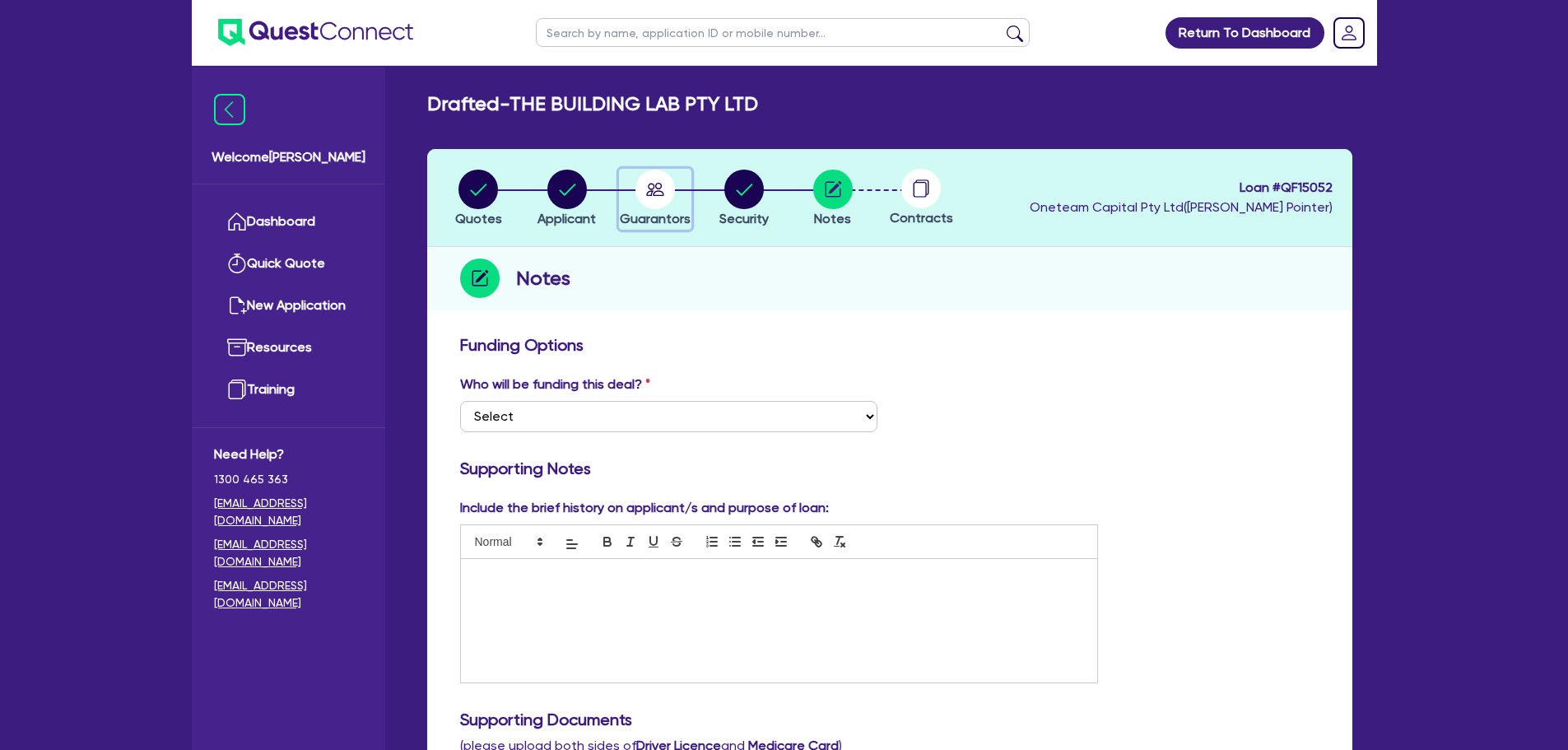
click at [664, 196] on circle "button" at bounding box center [655, 189] width 40 height 40
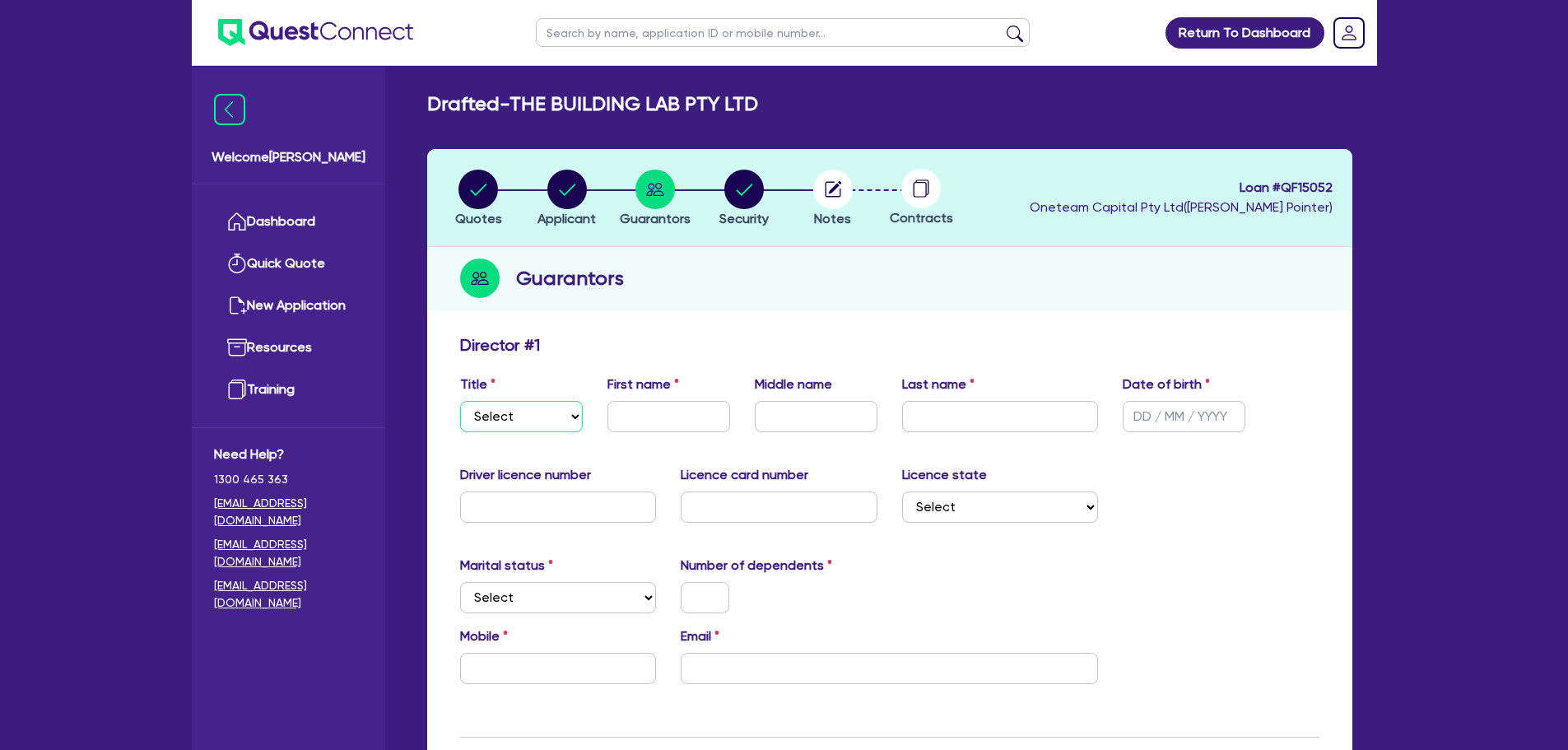
click at [551, 415] on select "Select Mr Mrs Ms Miss Dr" at bounding box center [521, 416] width 122 height 32
click at [460, 401] on select "Select Mr Mrs Ms Miss Dr" at bounding box center [521, 416] width 122 height 32
click at [661, 401] on input "text" at bounding box center [668, 416] width 122 height 32
click at [526, 417] on select "Select Mr Mrs Ms Miss Dr" at bounding box center [521, 416] width 122 height 32
select select "MRS"
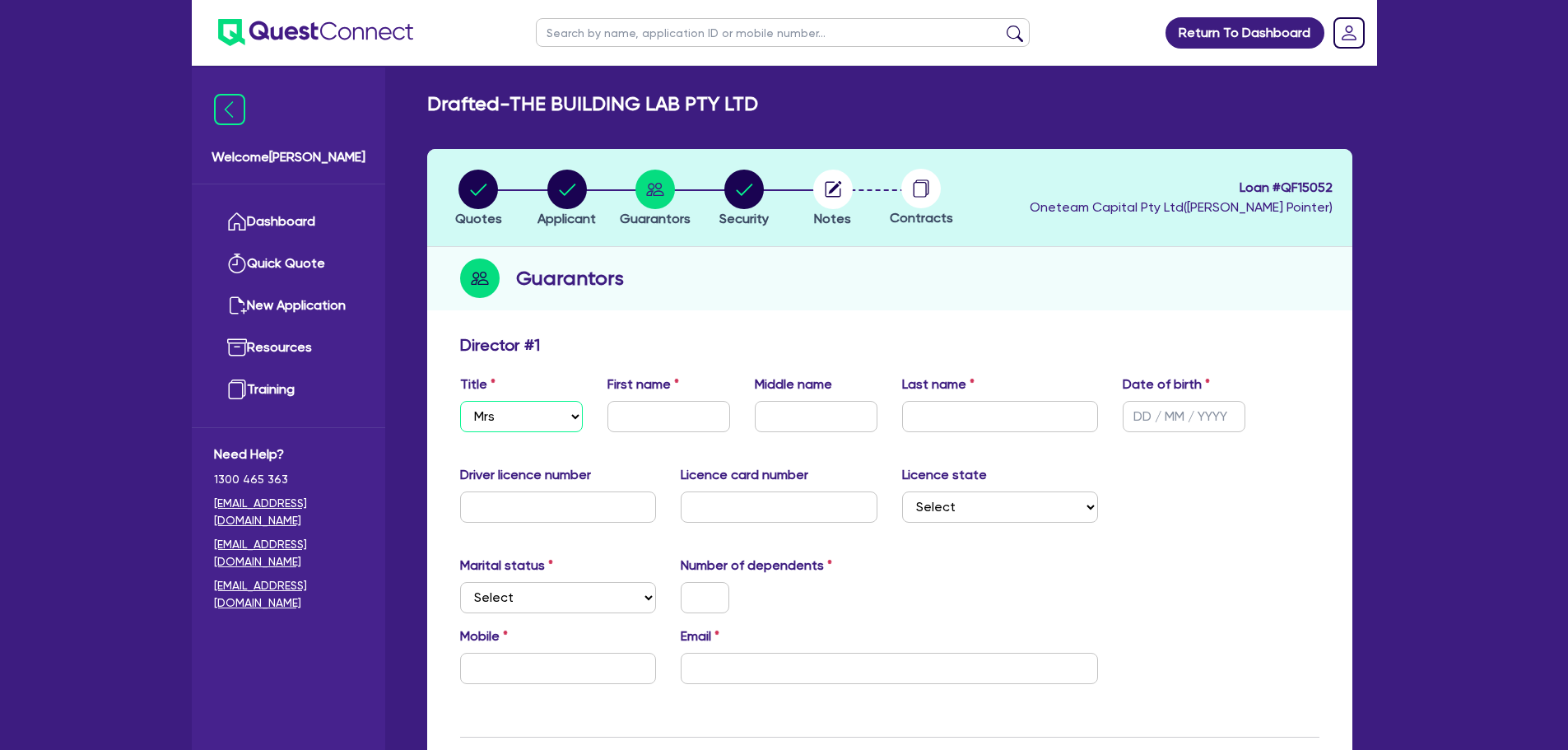
click at [460, 401] on select "Select Mr Mrs Ms Miss Dr" at bounding box center [521, 416] width 122 height 32
click at [670, 419] on input "text" at bounding box center [668, 416] width 122 height 32
type input "Farrah"
click at [769, 418] on input "[PERSON_NAME]" at bounding box center [815, 416] width 122 height 32
type input "[PERSON_NAME]"
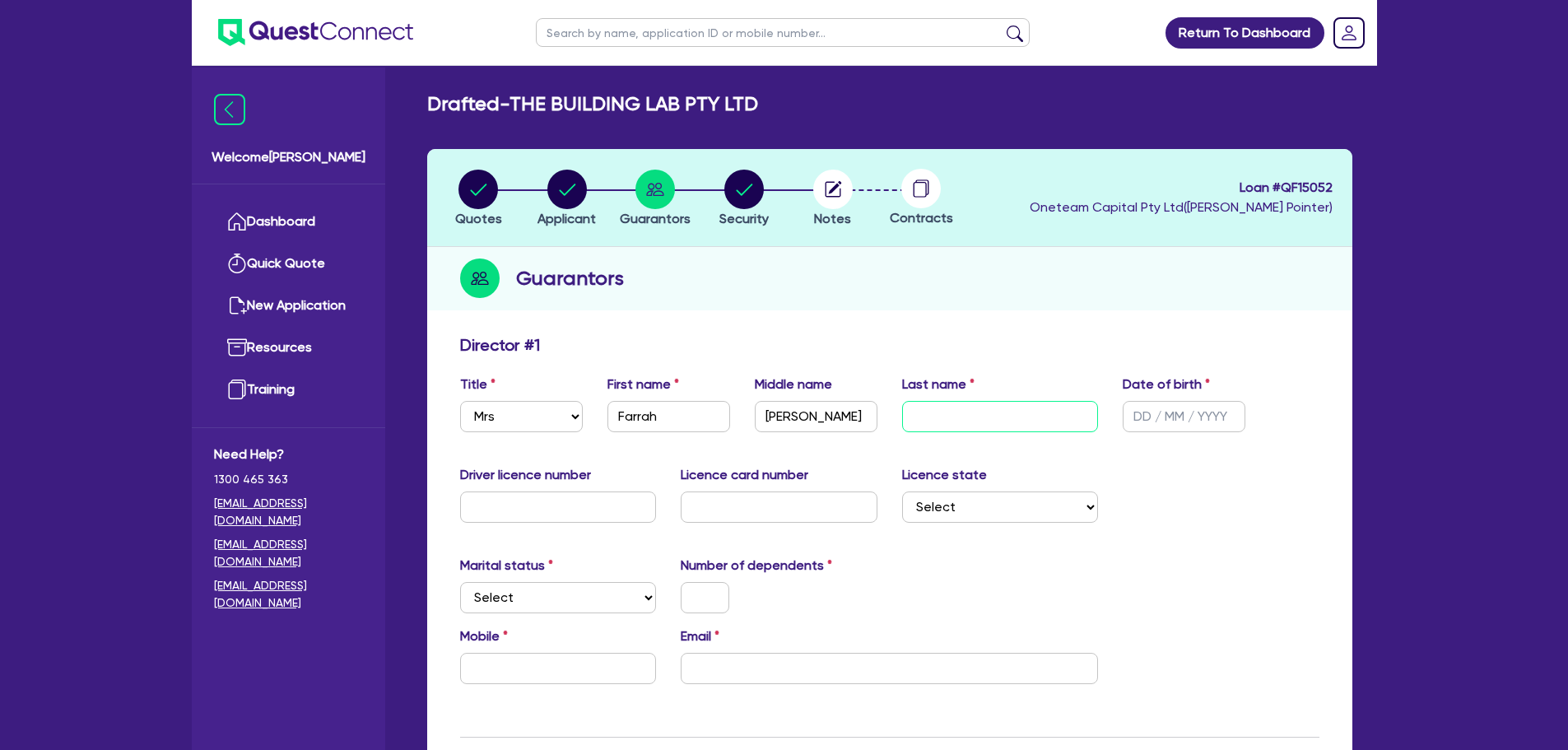
click at [933, 411] on input "text" at bounding box center [1000, 416] width 196 height 32
type input "[PERSON_NAME]"
click at [1138, 412] on input "text" at bounding box center [1183, 416] width 122 height 32
type input "[DATE]"
click at [505, 498] on input "text" at bounding box center [558, 507] width 196 height 32
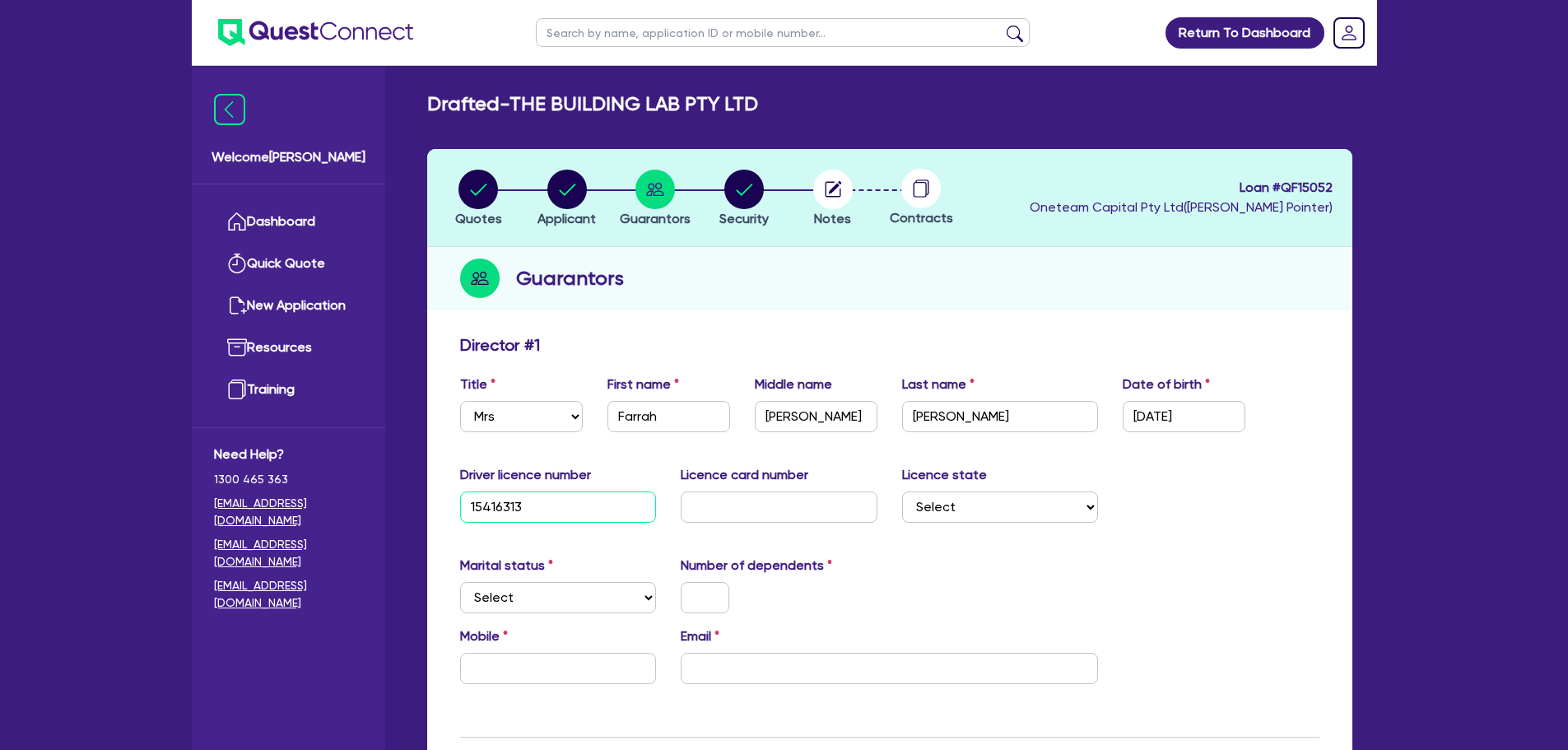
type input "15416313"
click at [739, 524] on div "Driver licence number [DRIVERS_LICENSE_NUMBER] Licence card number Licence stat…" at bounding box center [890, 500] width 884 height 70
click at [732, 513] on input "text" at bounding box center [778, 507] width 196 height 32
type input "2054460139"
click at [1024, 510] on select "Select [GEOGRAPHIC_DATA] [GEOGRAPHIC_DATA] [GEOGRAPHIC_DATA] [GEOGRAPHIC_DATA] …" at bounding box center [1000, 507] width 196 height 32
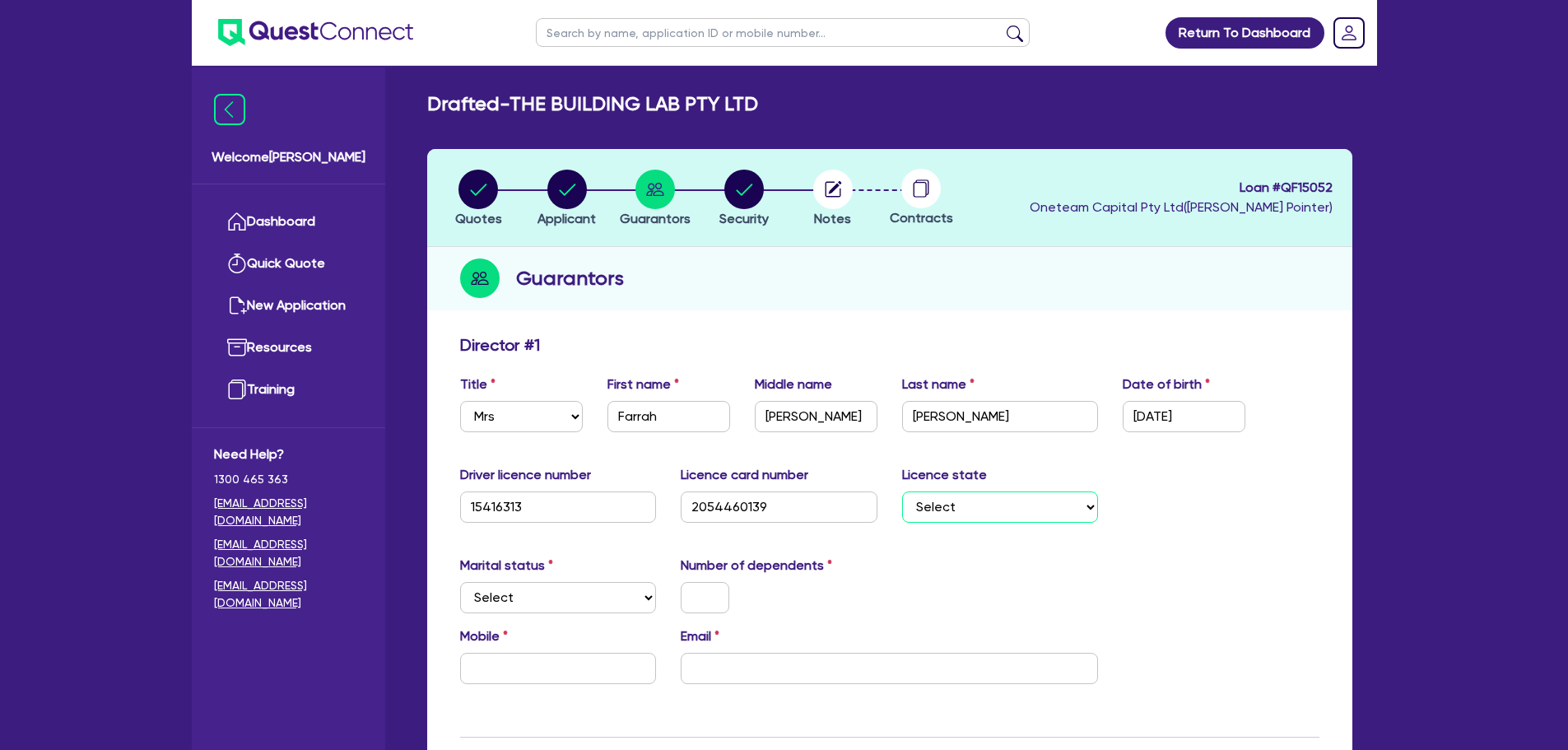
select select "[GEOGRAPHIC_DATA]"
click at [902, 491] on select "Select [GEOGRAPHIC_DATA] [GEOGRAPHIC_DATA] [GEOGRAPHIC_DATA] [GEOGRAPHIC_DATA] …" at bounding box center [1000, 507] width 196 height 32
click at [592, 599] on select "Select Single Married De Facto / Partner" at bounding box center [558, 598] width 196 height 32
select select "MARRIED"
click at [460, 582] on select "Select Single Married De Facto / Partner" at bounding box center [558, 598] width 196 height 32
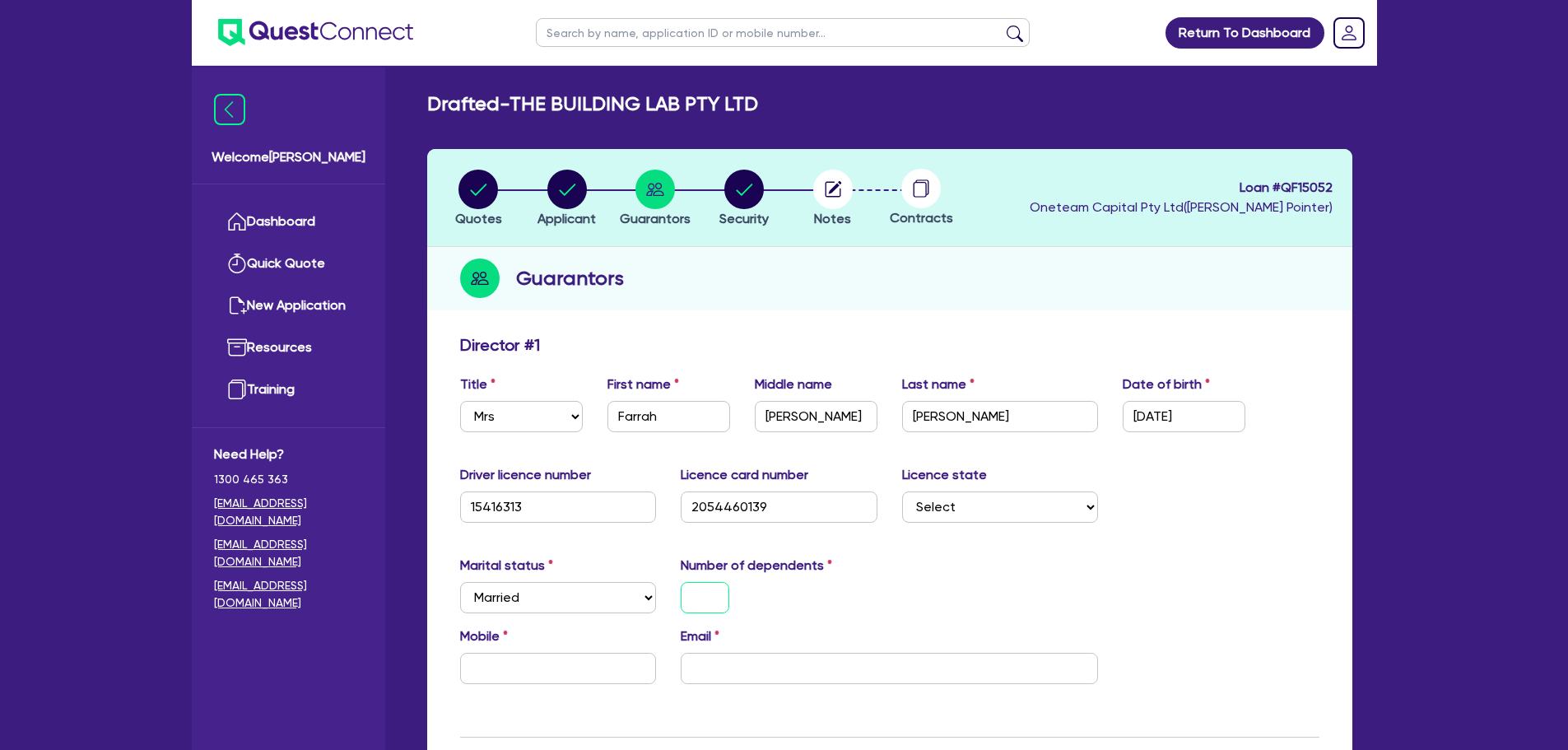
click at [710, 595] on input "text" at bounding box center [704, 598] width 48 height 32
click at [545, 676] on input "text" at bounding box center [558, 668] width 196 height 32
type input "3"
type input "0"
paste input "404 848 535"
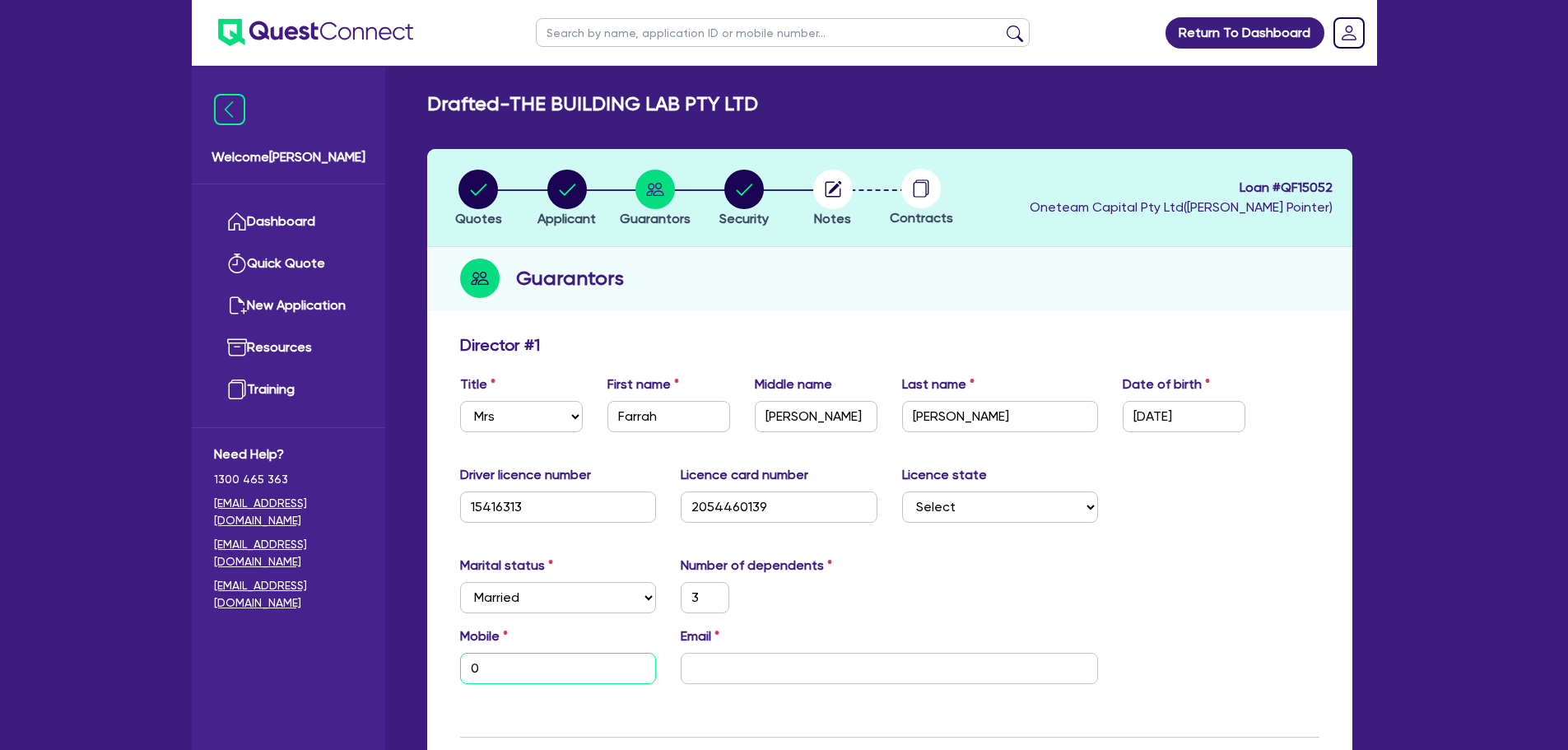
type input "3"
type input "0404 848 535"
click at [763, 665] on input "email" at bounding box center [889, 668] width 417 height 32
paste input "[PERSON_NAME][EMAIL_ADDRESS][DOMAIN_NAME]"
type input "3"
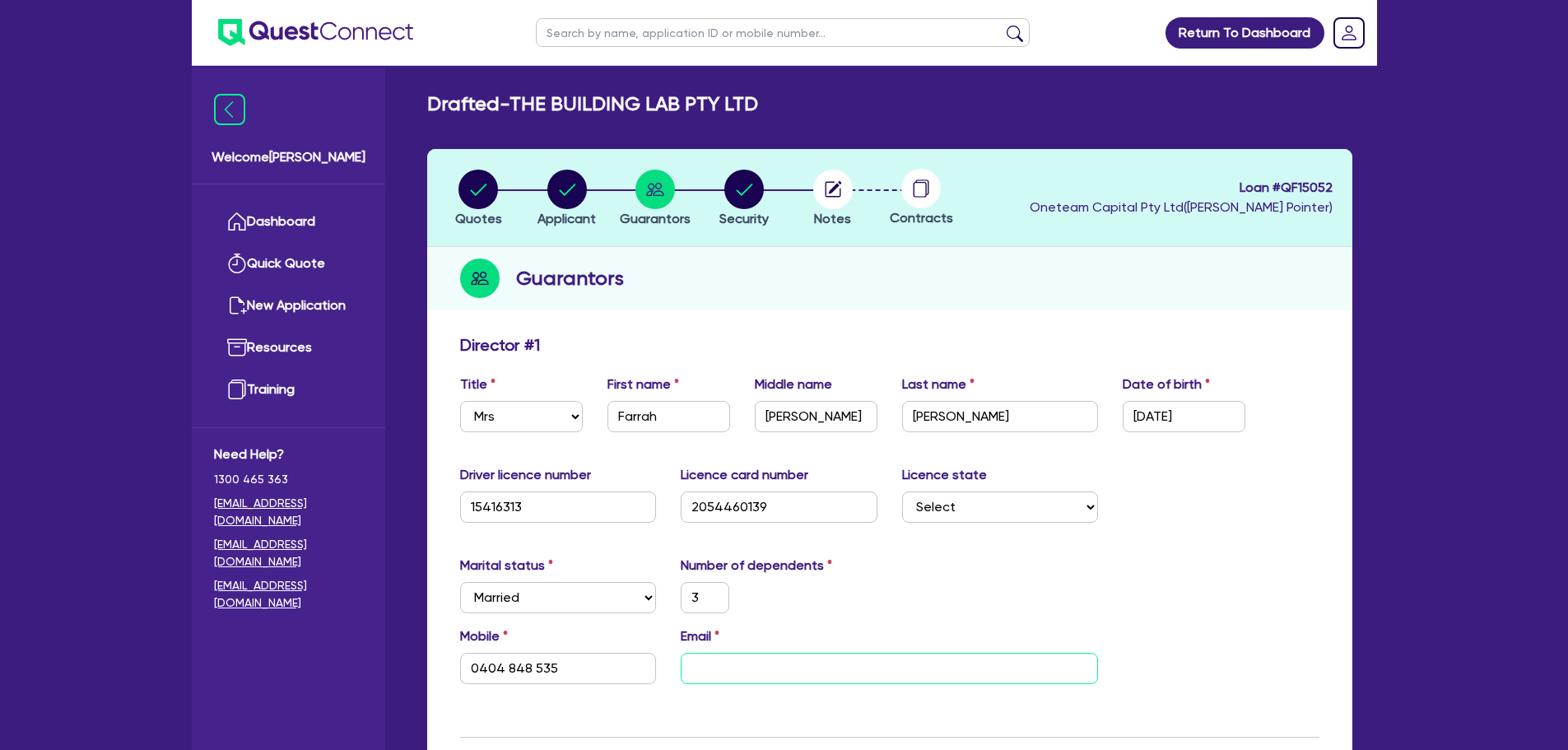
type input "0404 848 535"
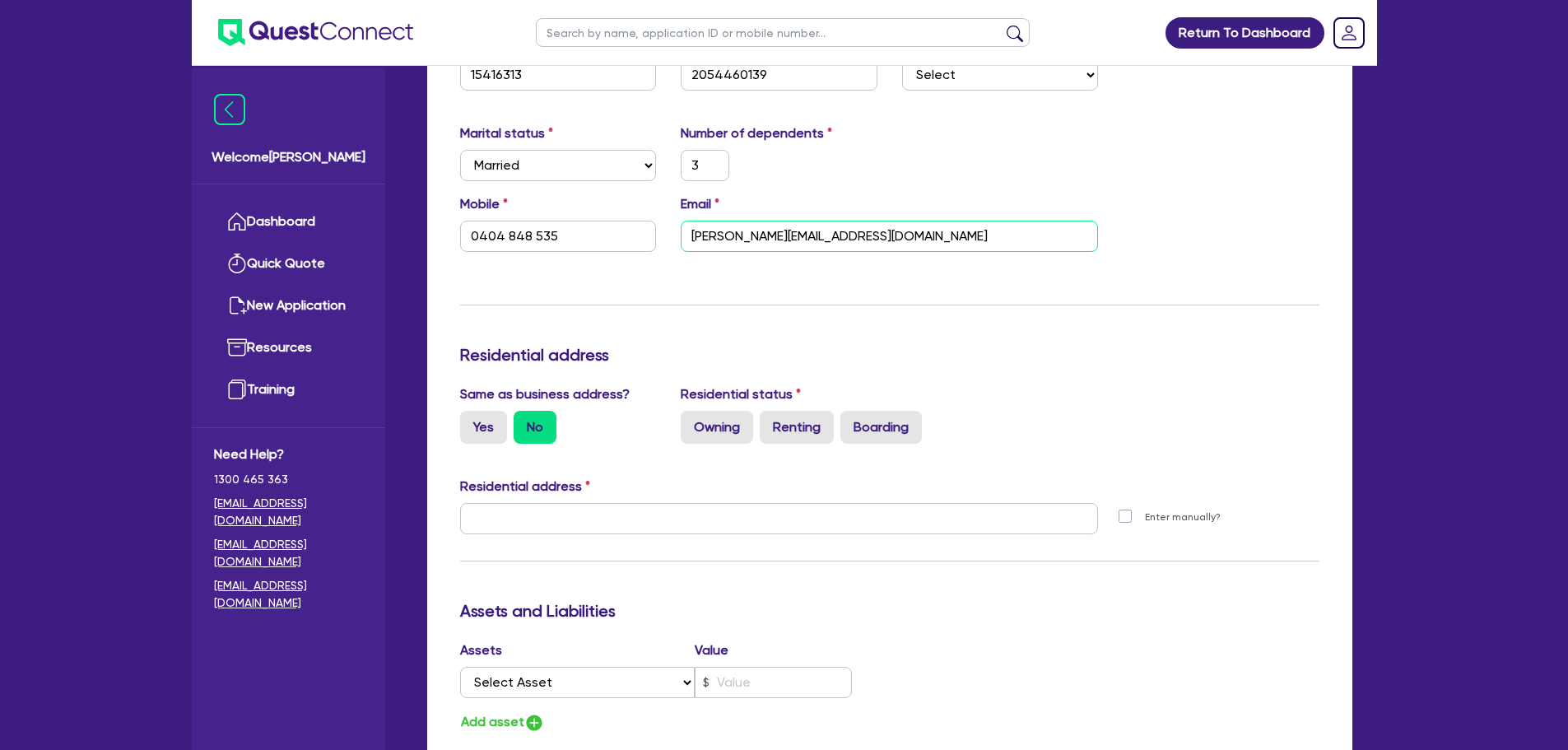
scroll to position [494, 0]
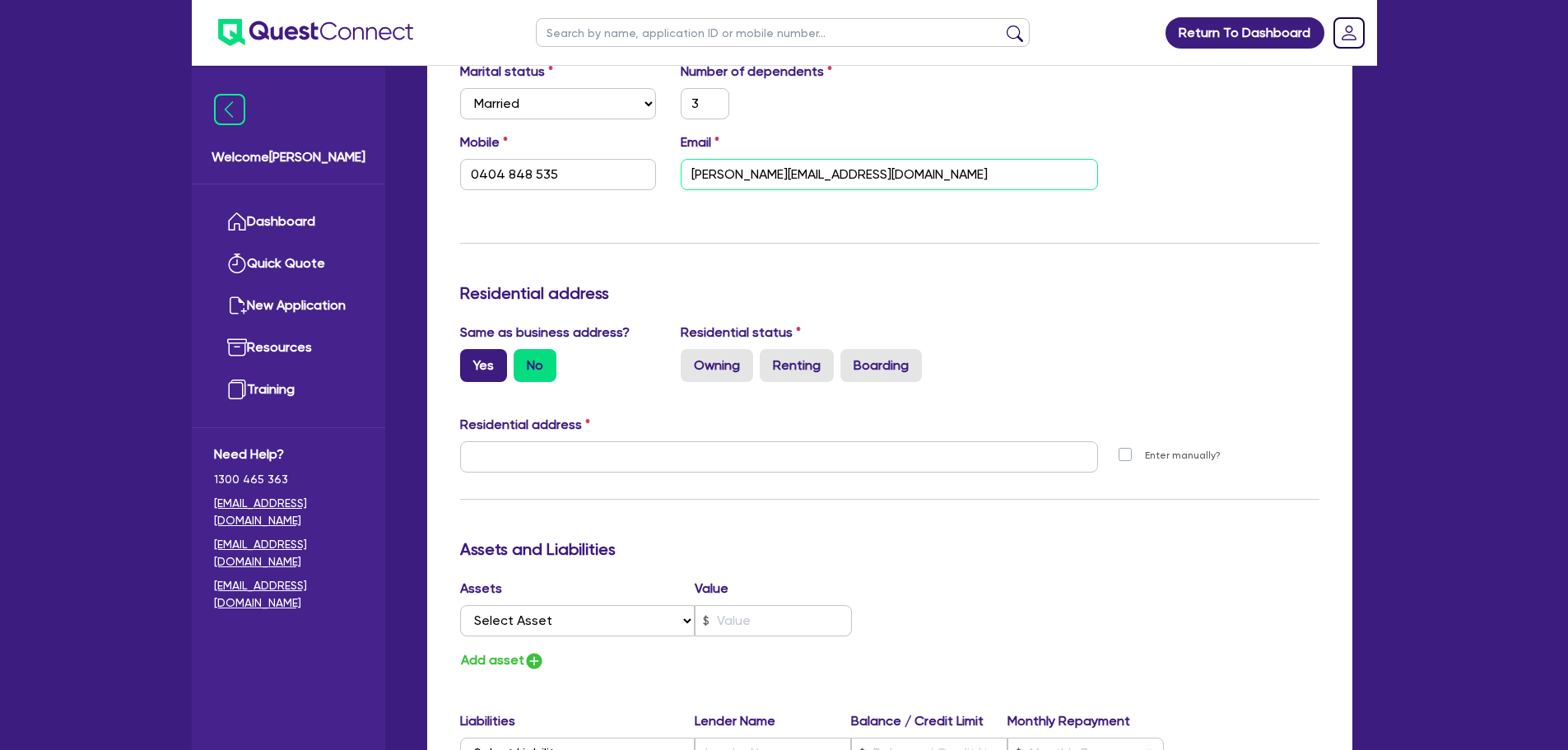
type input "[PERSON_NAME][EMAIL_ADDRESS][DOMAIN_NAME]"
click at [481, 373] on label "Yes" at bounding box center [483, 364] width 47 height 33
click at [471, 360] on input "Yes" at bounding box center [466, 354] width 11 height 11
radio input "true"
type input "3"
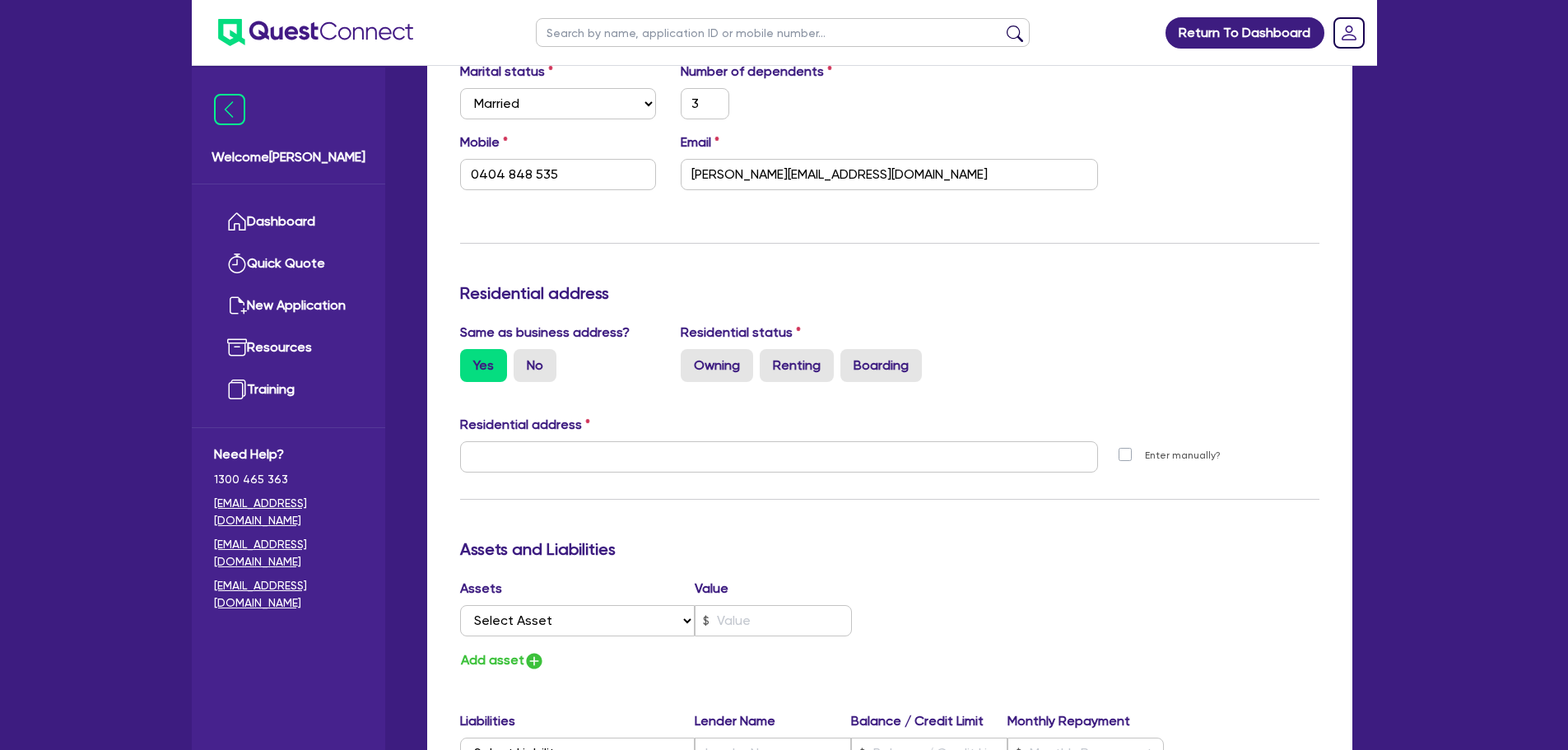
type input "0404 848 535"
type input "[STREET_ADDRESS][PERSON_NAME][PERSON_NAME]"
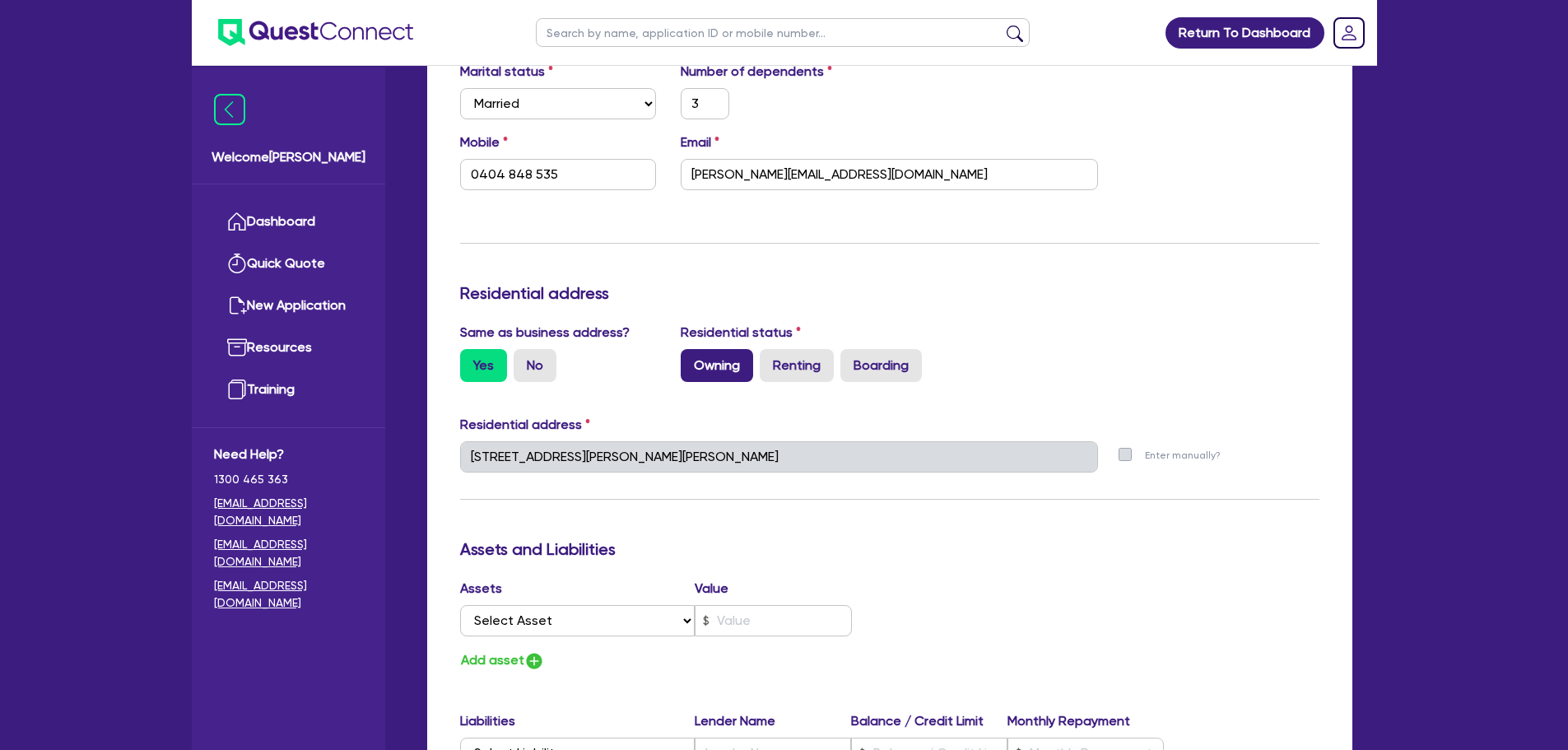
click at [712, 364] on label "Owning" at bounding box center [717, 364] width 72 height 33
click at [691, 360] on input "Owning" at bounding box center [686, 354] width 11 height 11
radio input "true"
type input "3"
type input "0404 848 535"
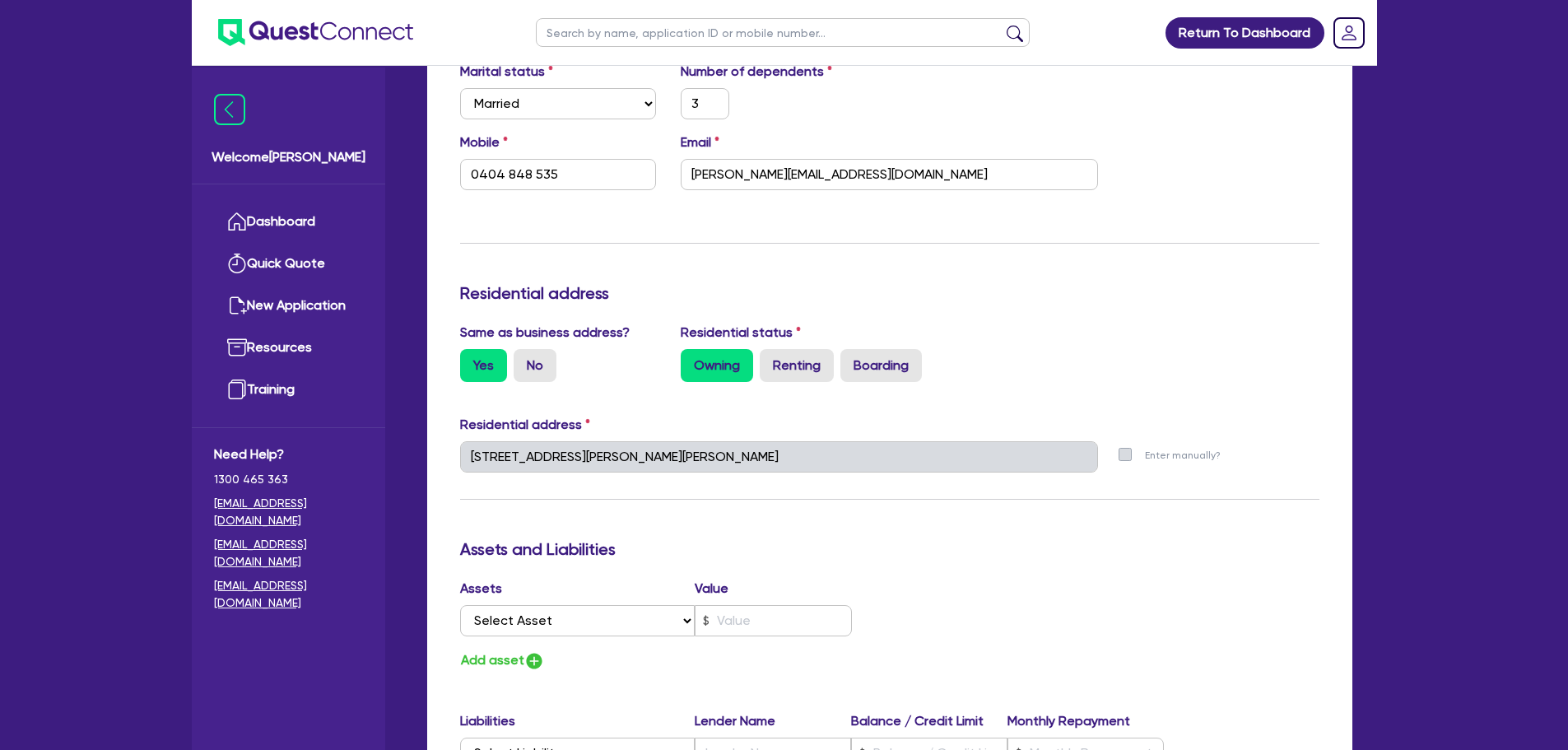
scroll to position [0, 0]
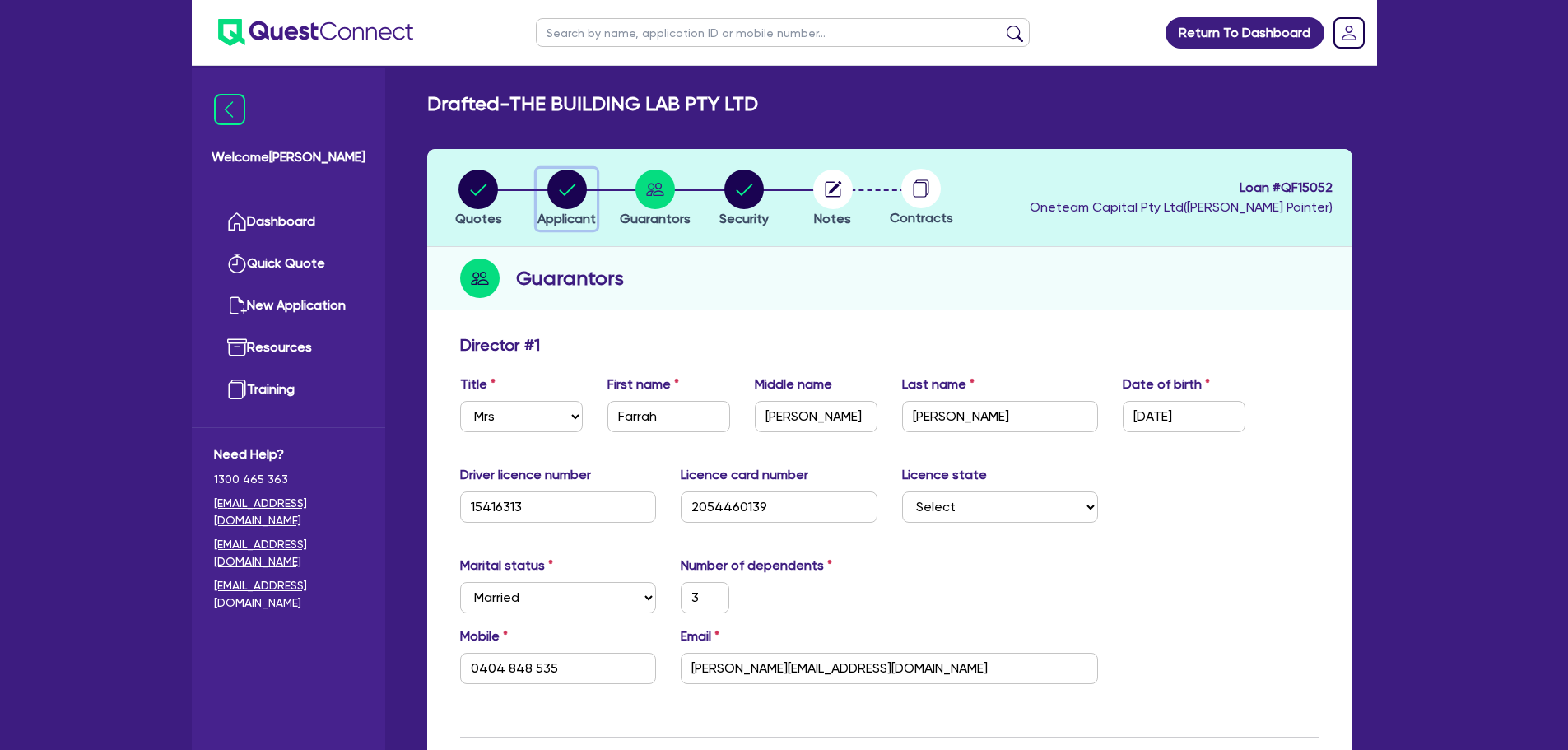
click at [556, 179] on circle "button" at bounding box center [567, 189] width 40 height 40
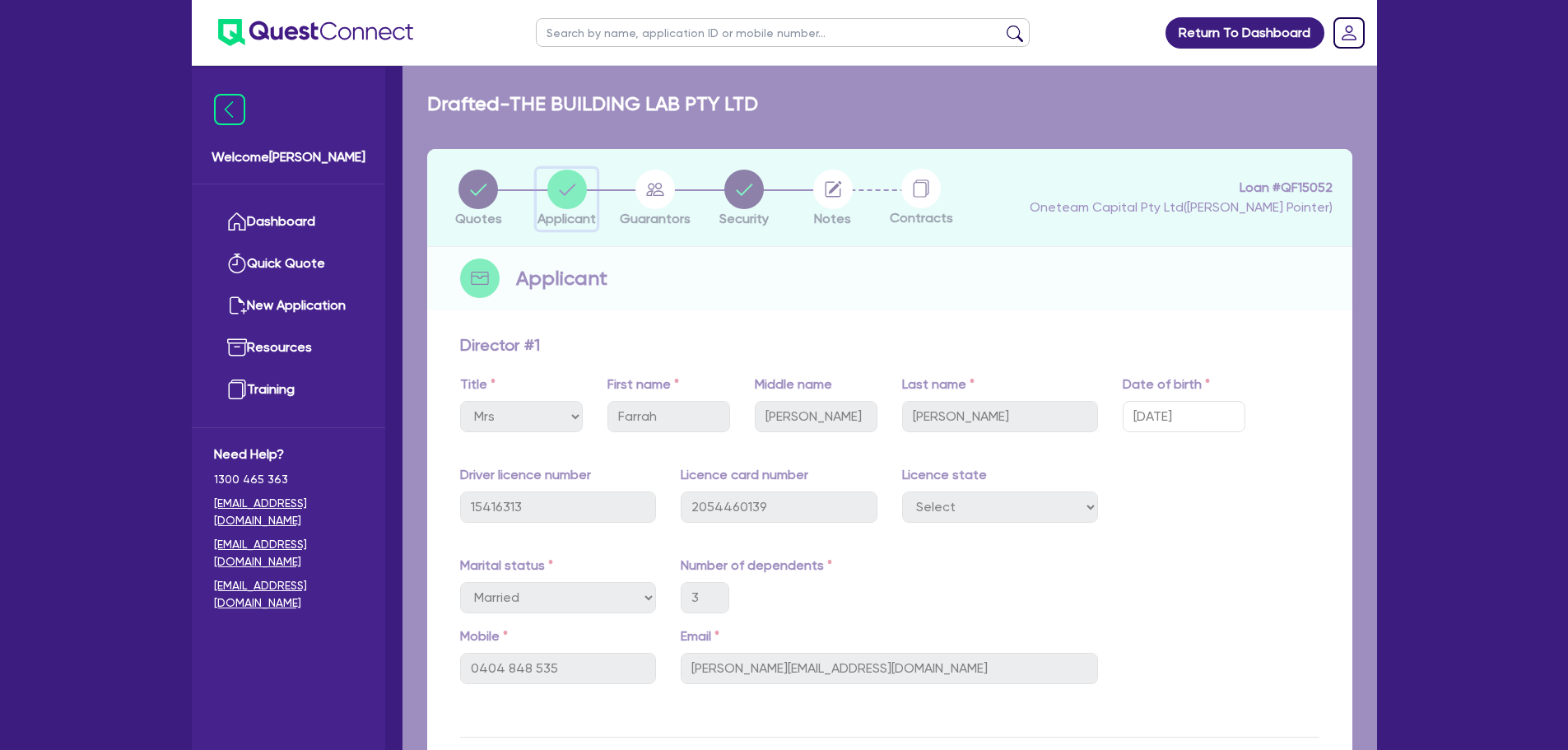
select select "COMPANY"
select select "BUILDING_CONSTRUCTION"
select select "TRADES_SERVICES_CONSUMERS"
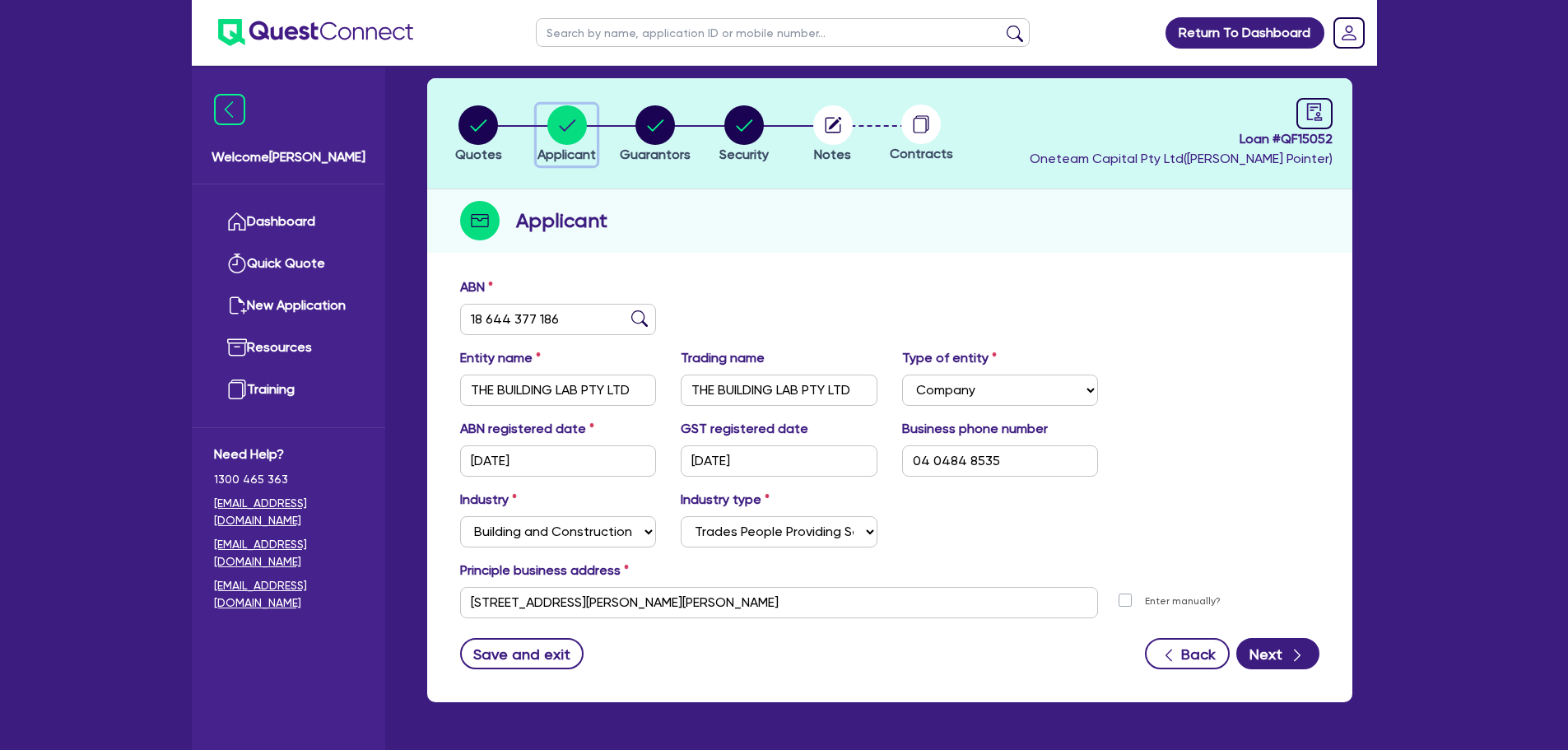
scroll to position [123, 0]
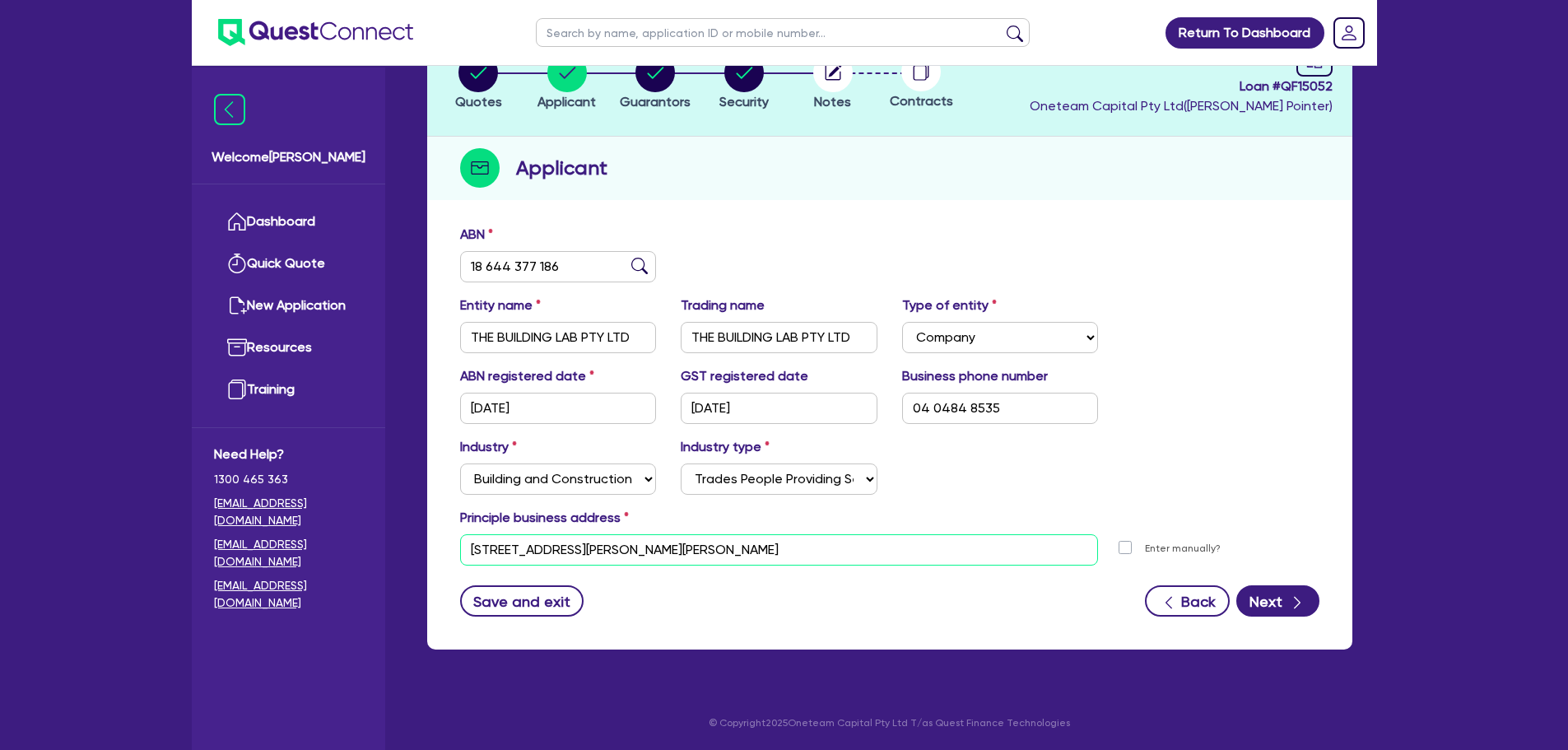
click at [734, 548] on input "[STREET_ADDRESS][PERSON_NAME][PERSON_NAME]" at bounding box center [780, 550] width 639 height 32
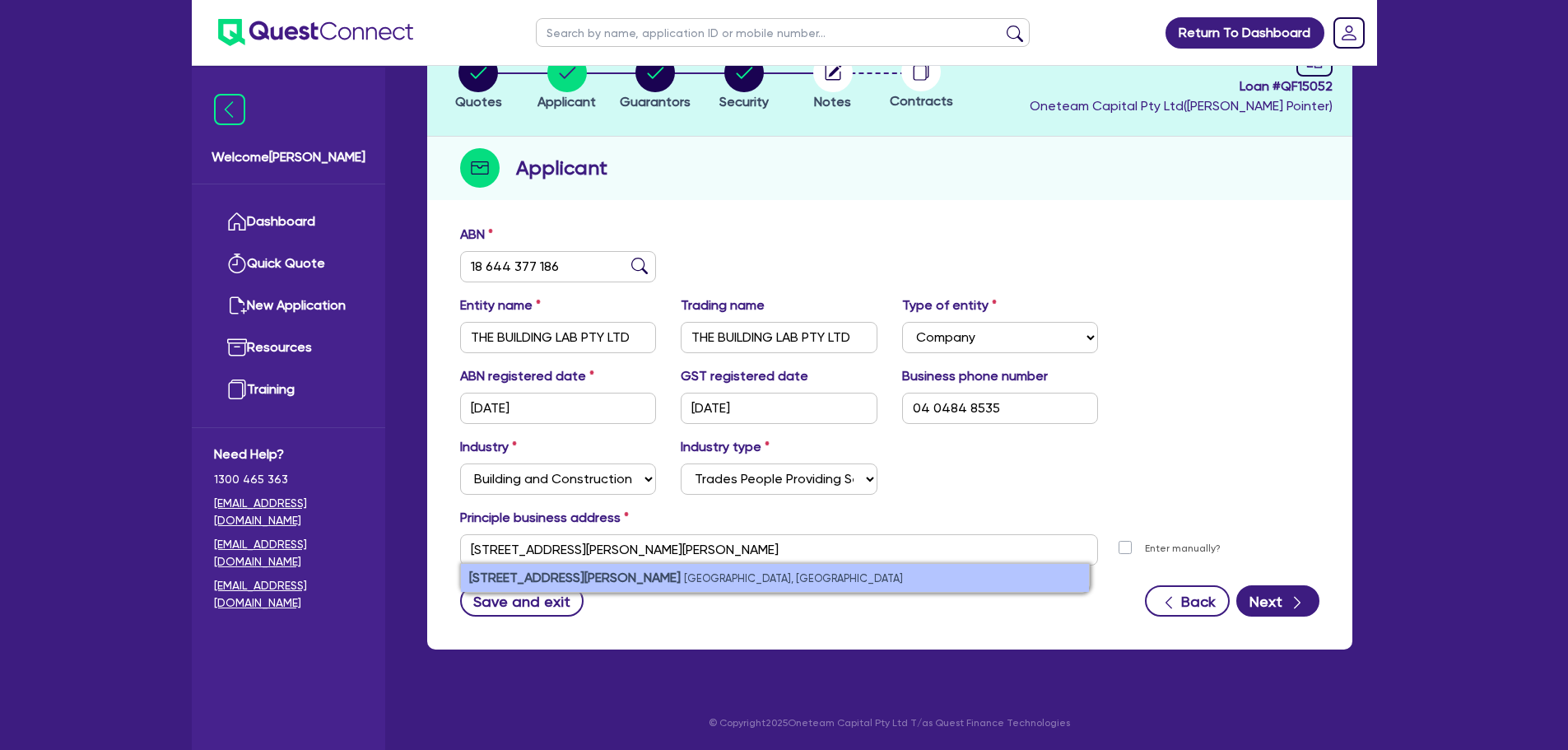
click at [697, 576] on small "[GEOGRAPHIC_DATA], [GEOGRAPHIC_DATA]" at bounding box center [793, 578] width 219 height 12
type input "[STREET_ADDRESS][PERSON_NAME][PERSON_NAME]"
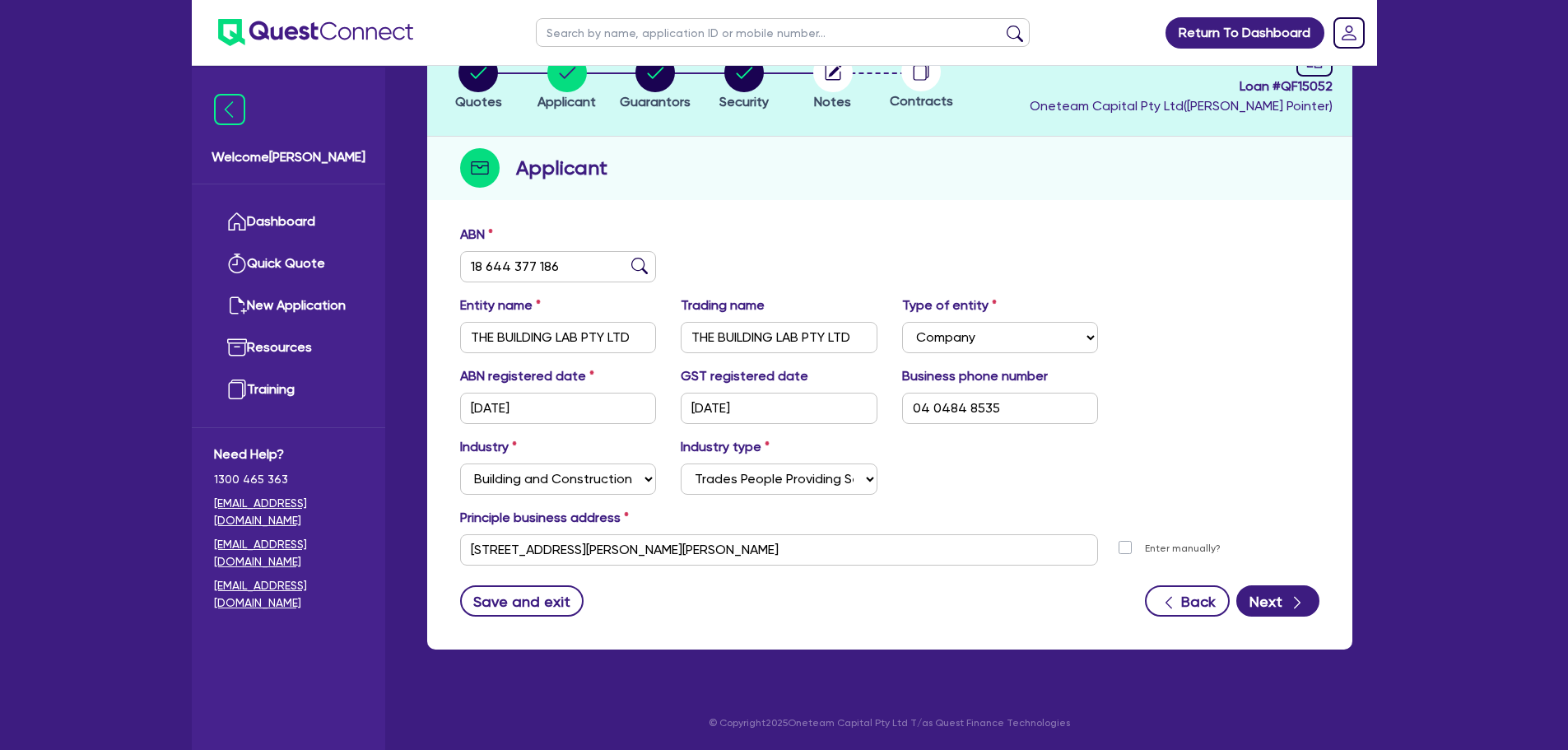
click at [1145, 551] on label "Enter manually?" at bounding box center [1183, 548] width 76 height 16
click at [1123, 551] on input "Enter manually?" at bounding box center [1129, 547] width 13 height 16
checkbox input "true"
select select
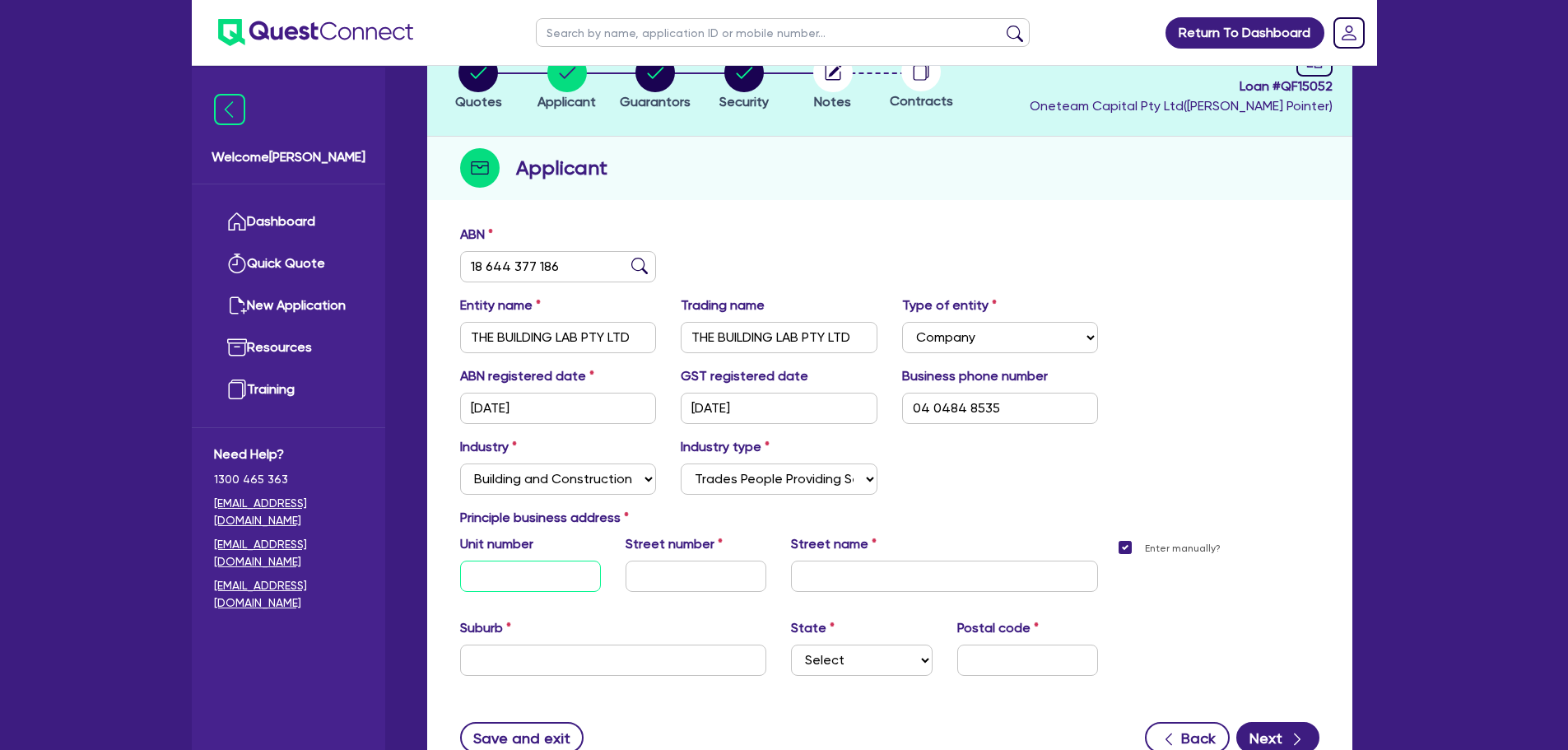
click at [516, 576] on input "text" at bounding box center [531, 577] width 141 height 32
click at [673, 574] on input "text" at bounding box center [696, 577] width 141 height 32
type input "122"
type input "Wi"
type input "122 W"
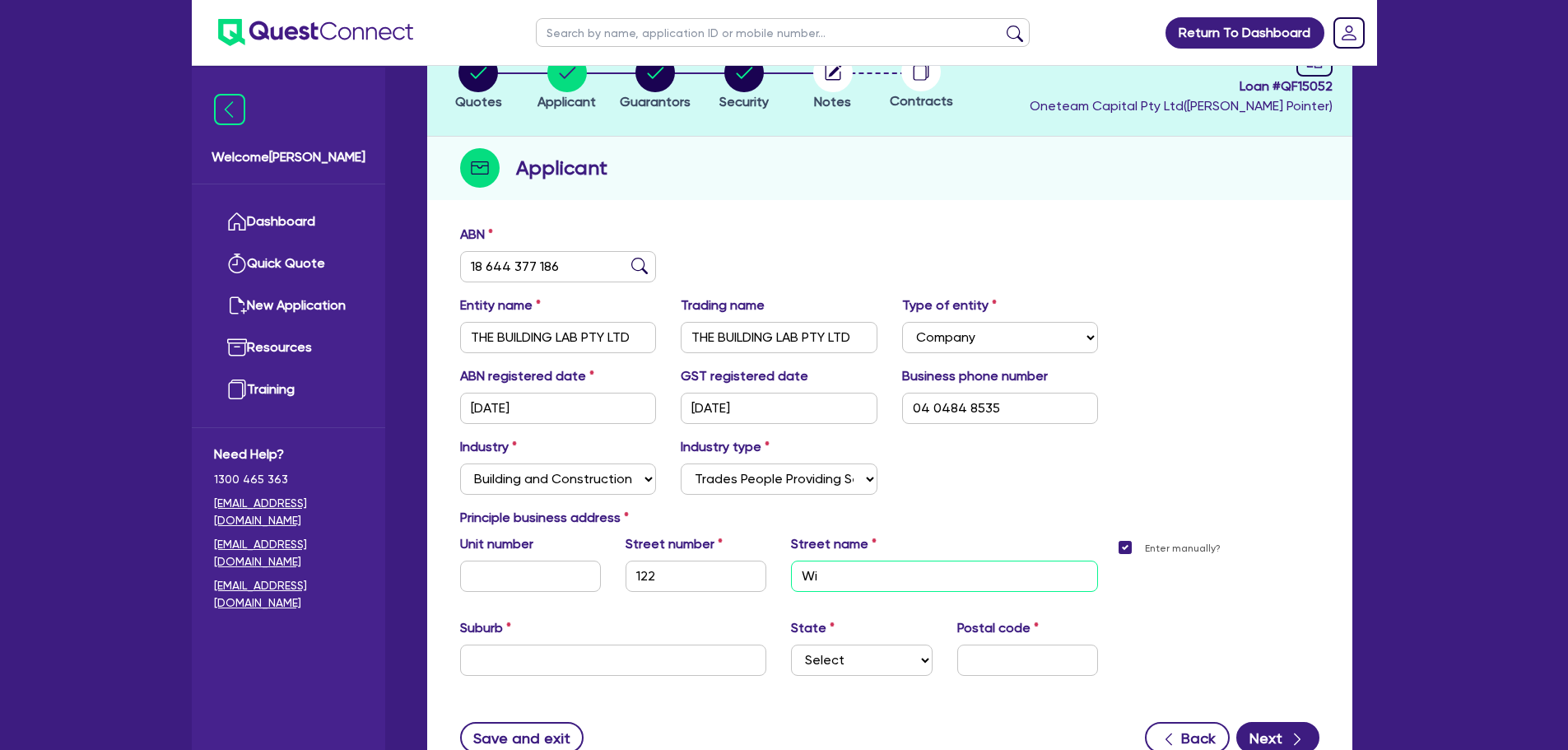
type input "W"
type input "122"
click at [1145, 552] on label "Enter manually?" at bounding box center [1183, 548] width 76 height 16
click at [1126, 552] on input "Enter manually?" at bounding box center [1129, 547] width 13 height 16
checkbox input "false"
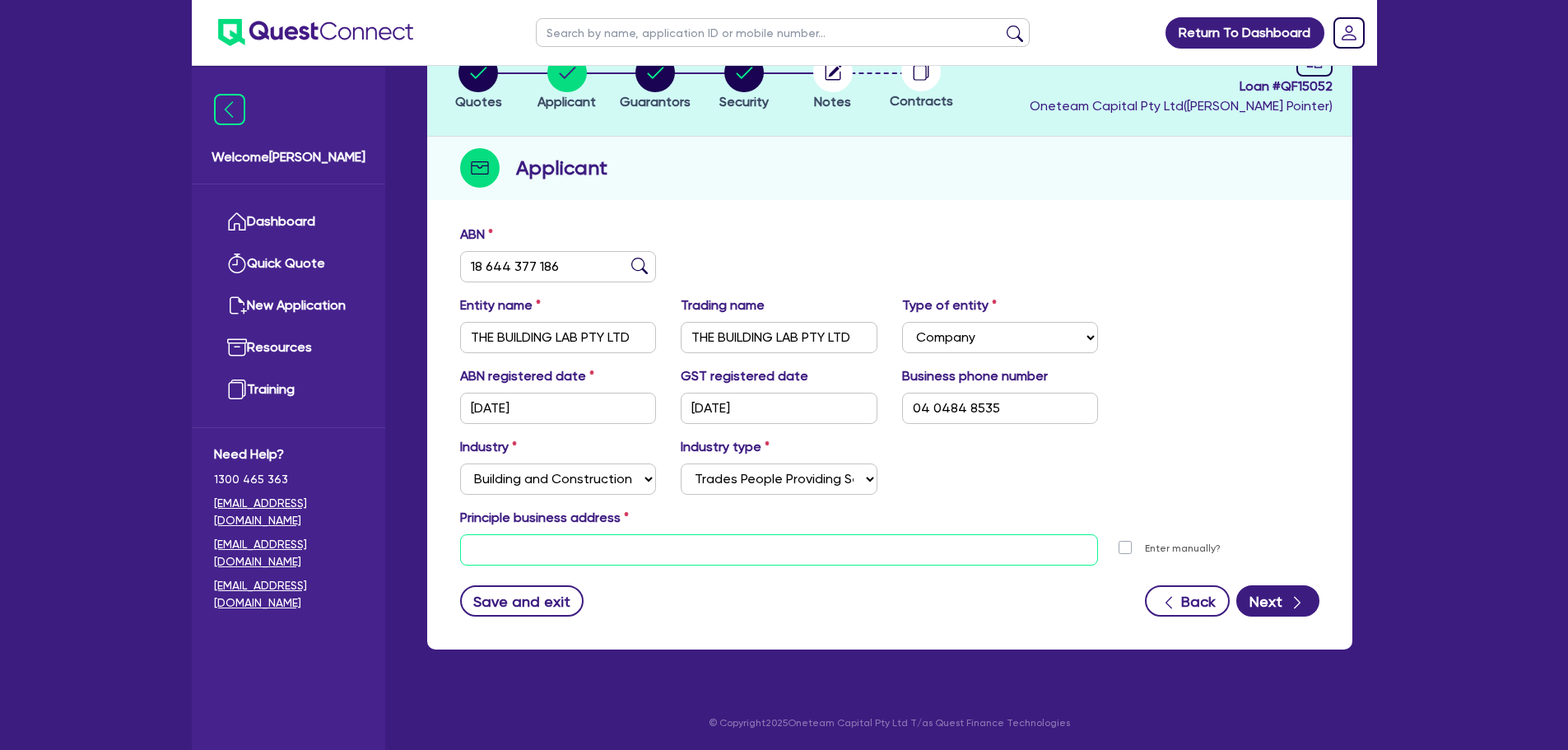
click at [683, 544] on input "text" at bounding box center [780, 550] width 639 height 32
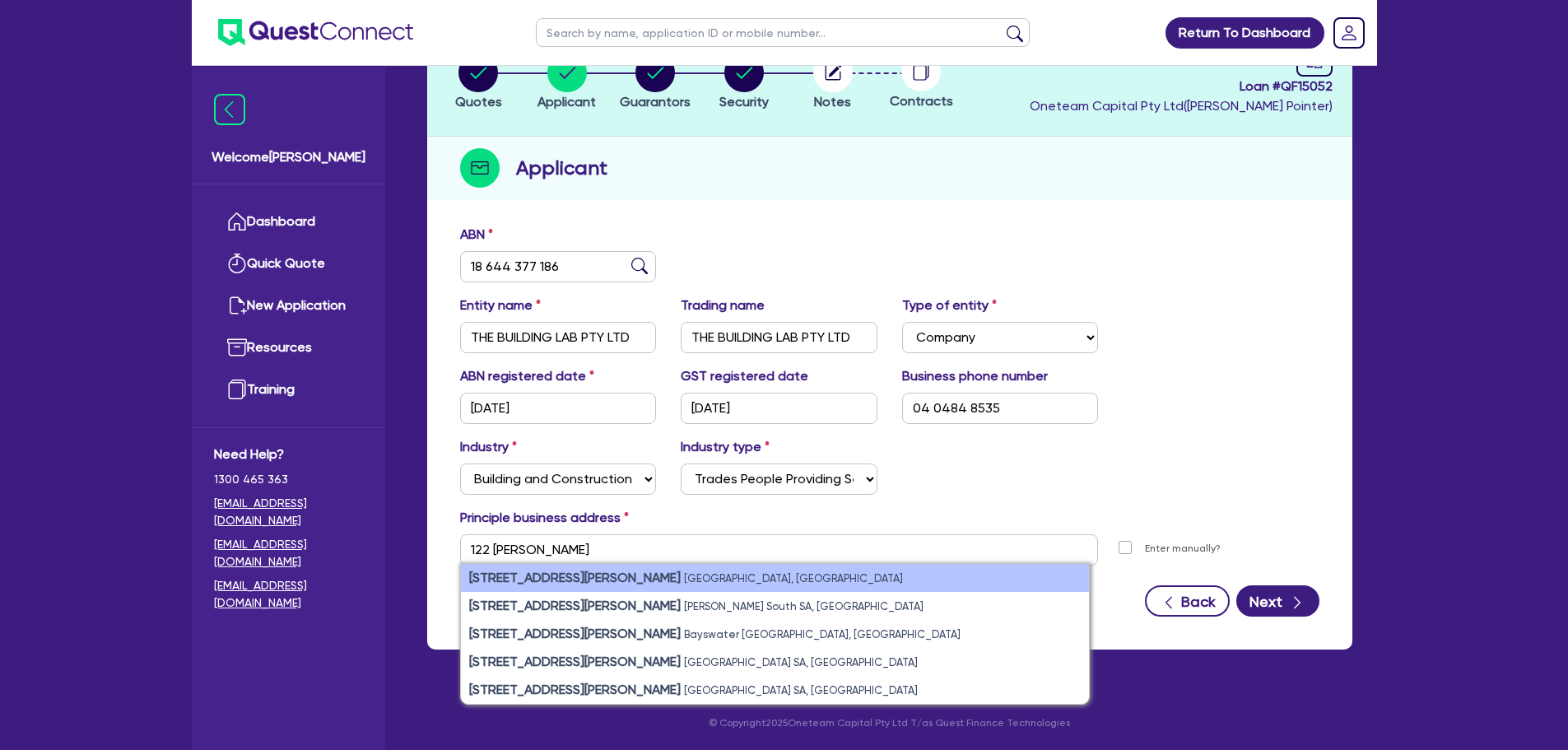
click at [684, 578] on small "[GEOGRAPHIC_DATA], [GEOGRAPHIC_DATA]" at bounding box center [793, 578] width 219 height 12
type input "[STREET_ADDRESS][PERSON_NAME][PERSON_NAME]"
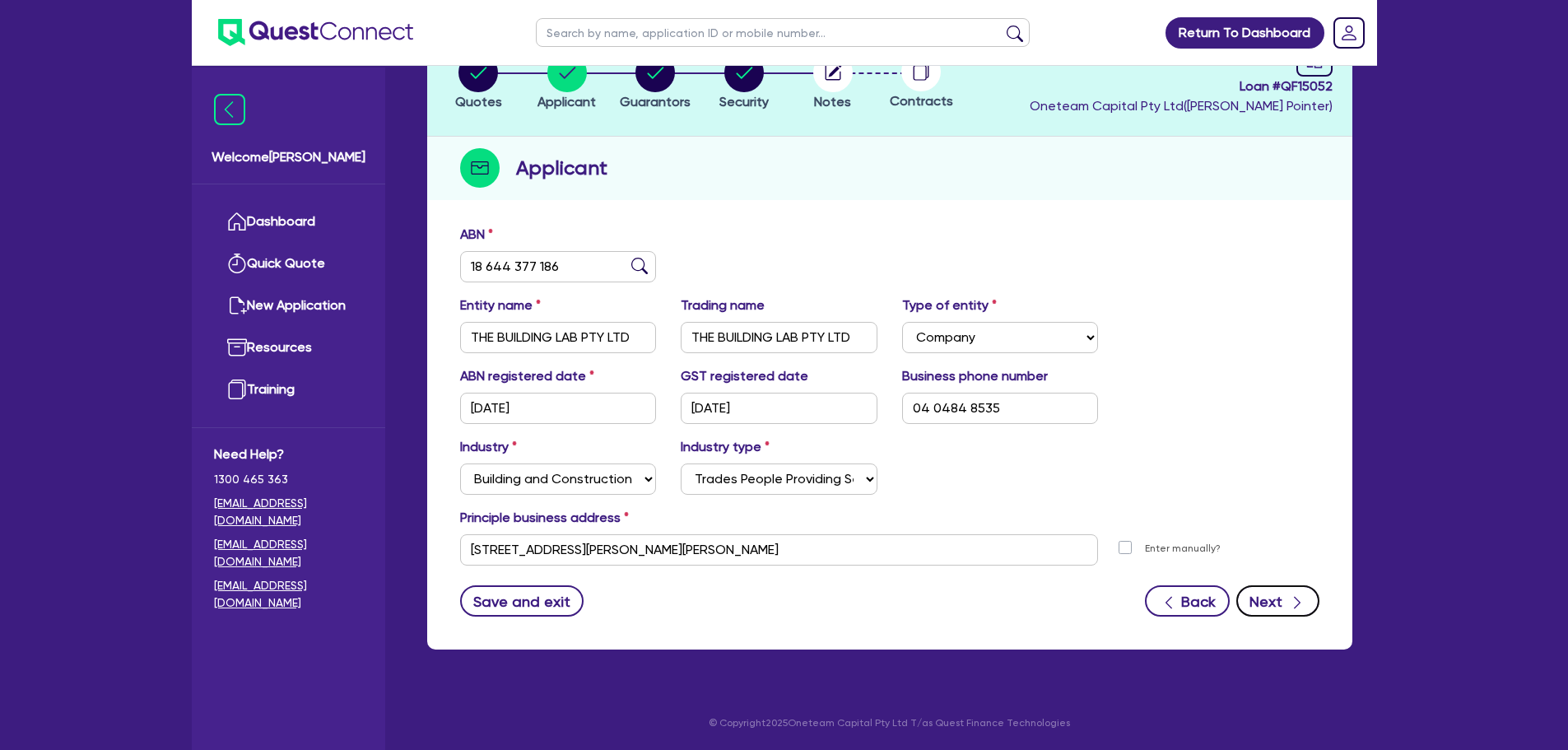
click at [1272, 603] on button "Next" at bounding box center [1277, 601] width 83 height 32
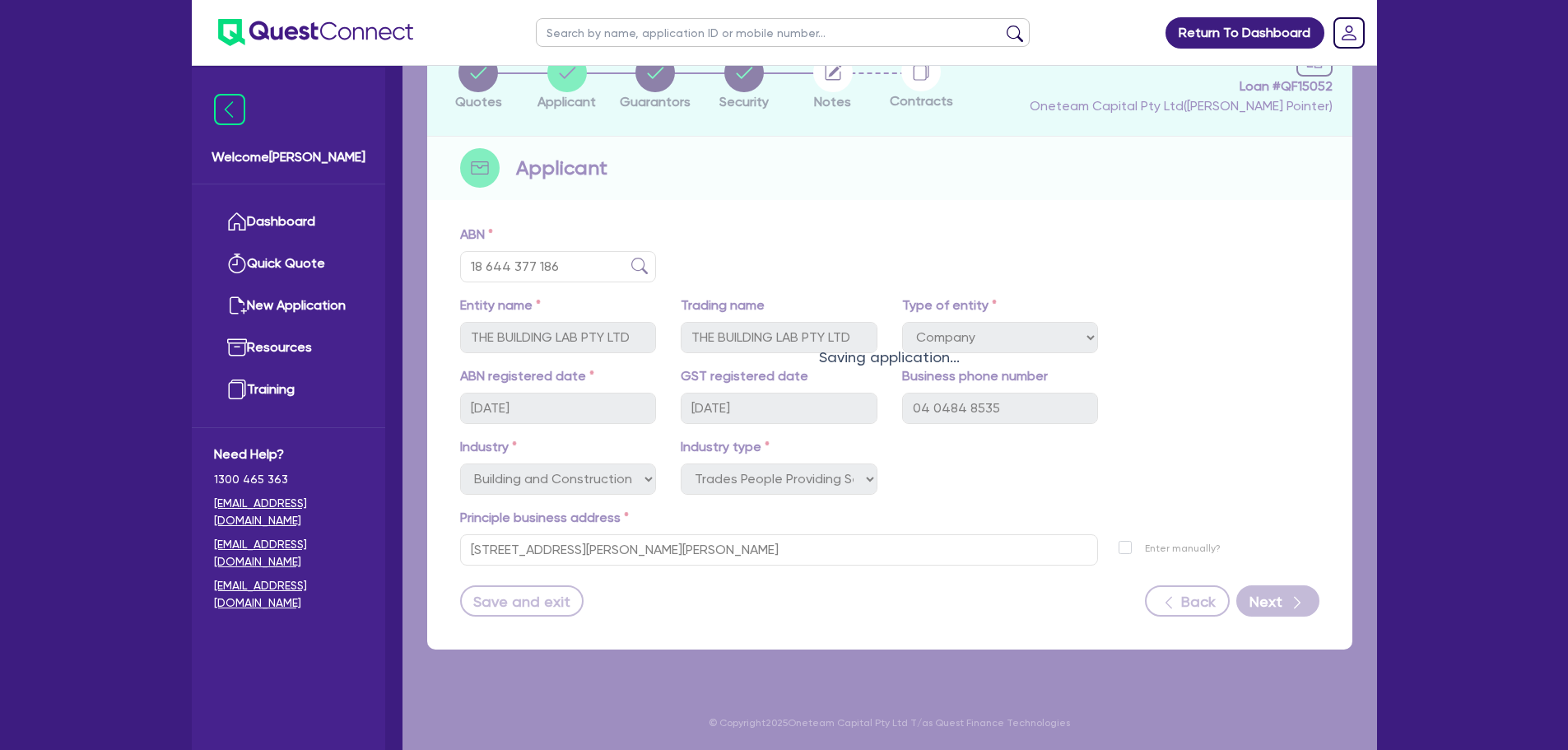
select select "MRS"
select select "[GEOGRAPHIC_DATA]"
select select "MARRIED"
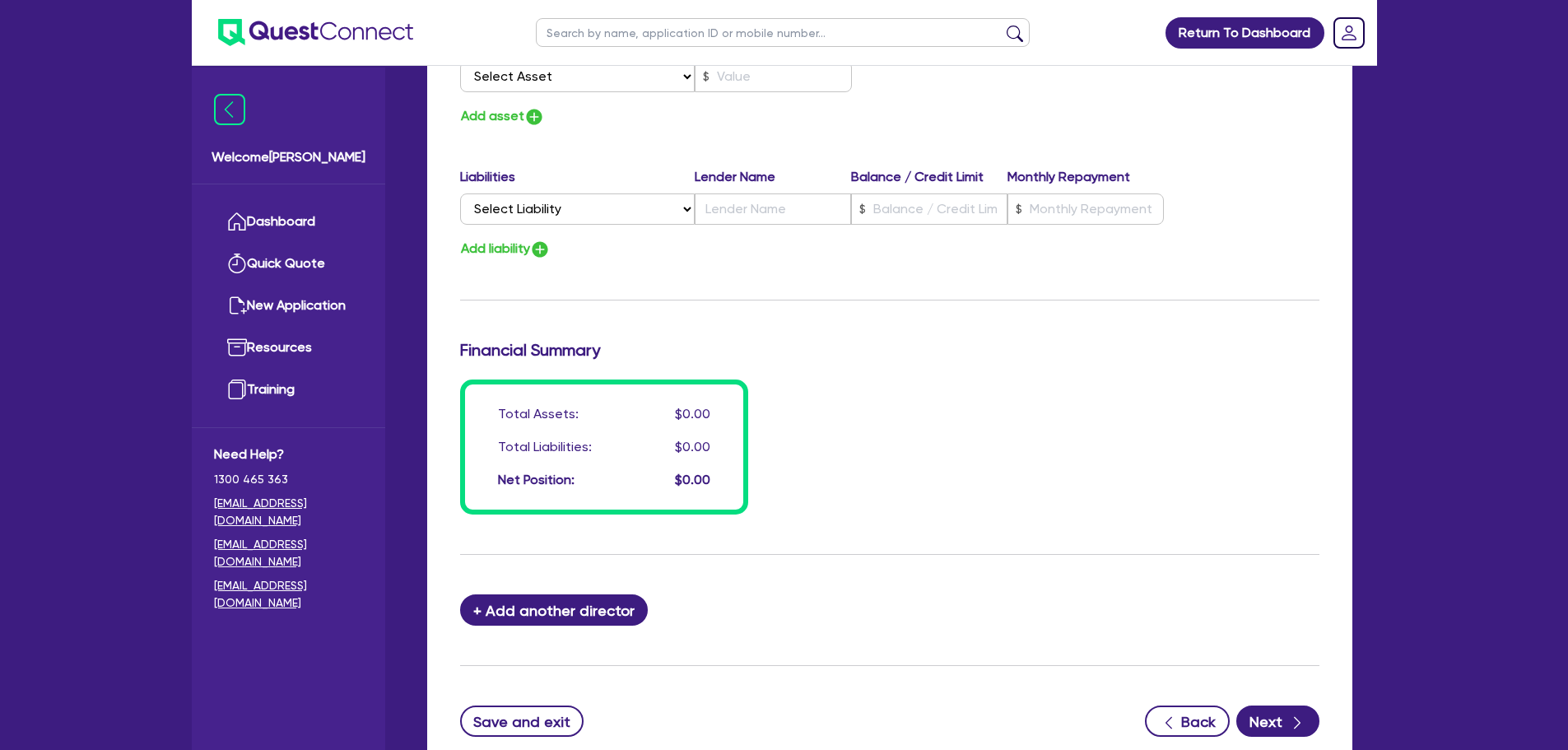
scroll to position [1070, 0]
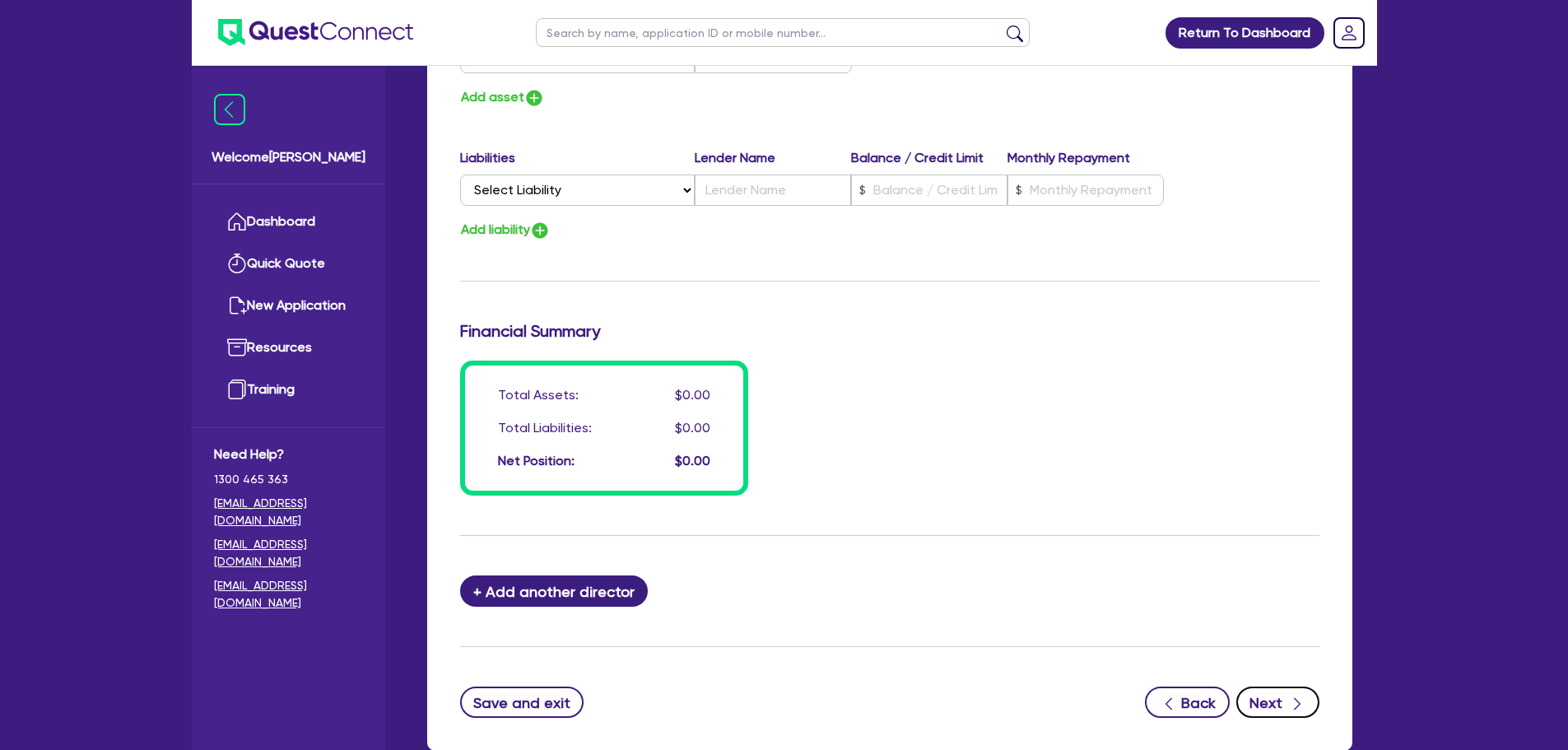
click at [1298, 690] on button "Next" at bounding box center [1277, 702] width 83 height 32
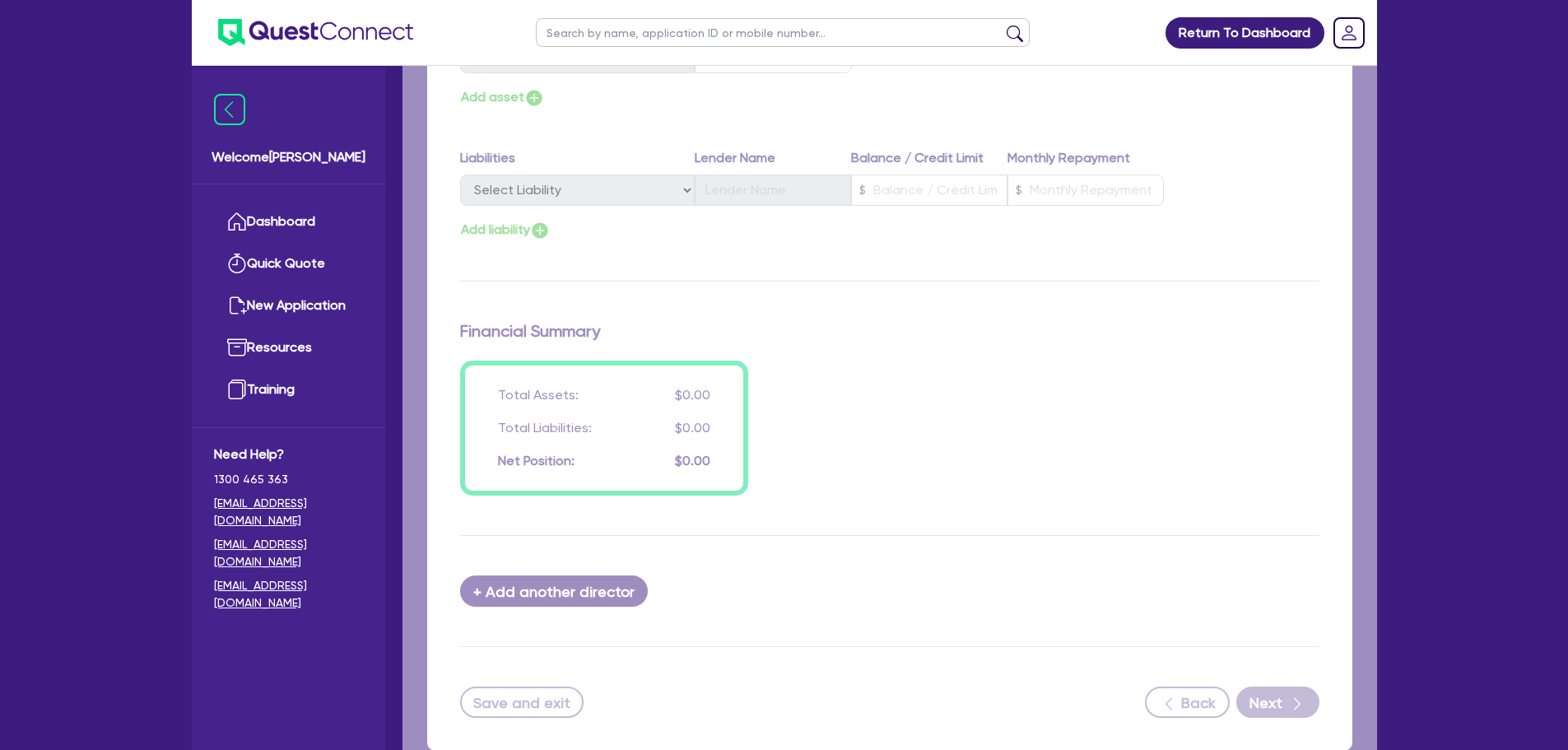
select select "CARS_AND_LIGHT_TRUCKS"
select select "PASSENGER_VEHICLES"
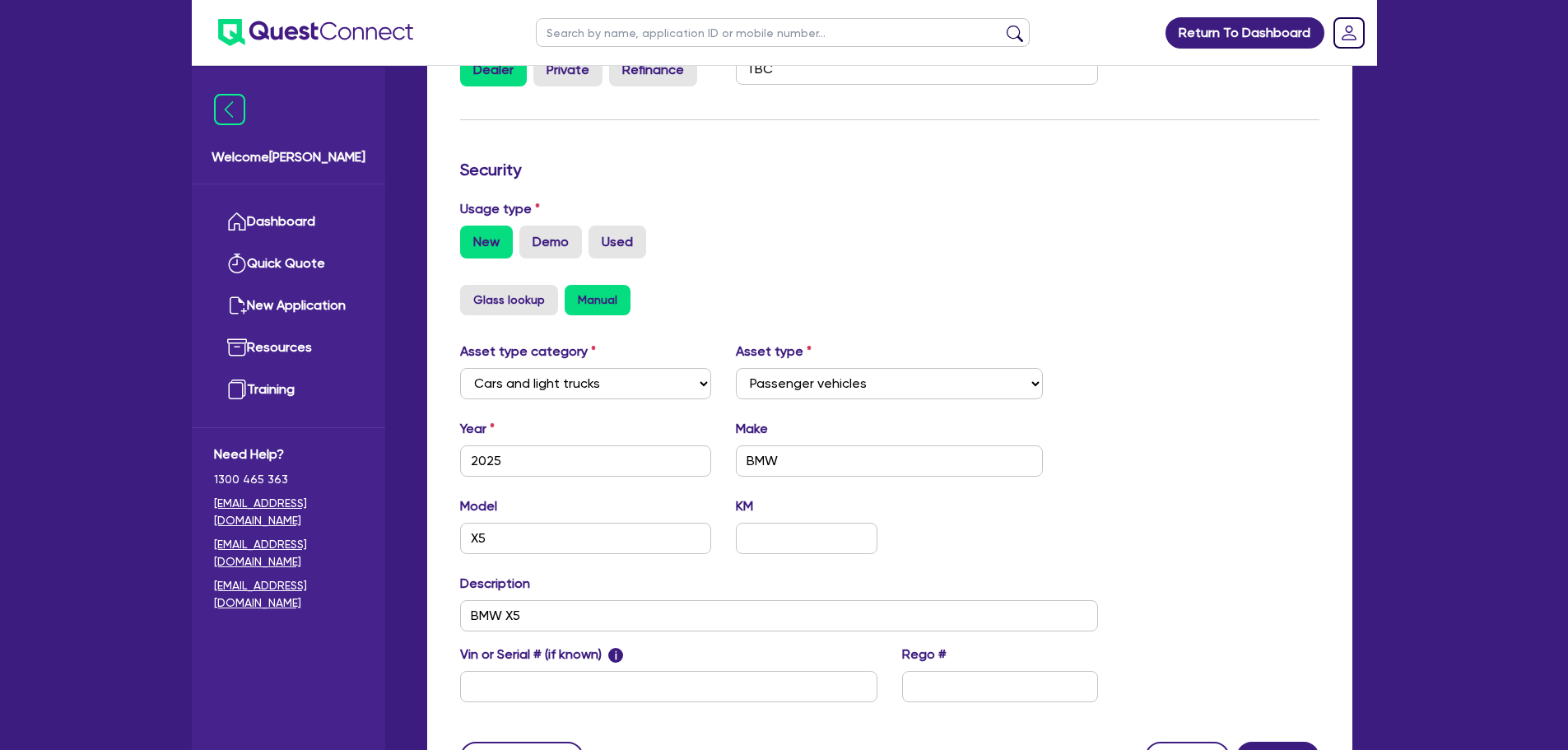
scroll to position [494, 0]
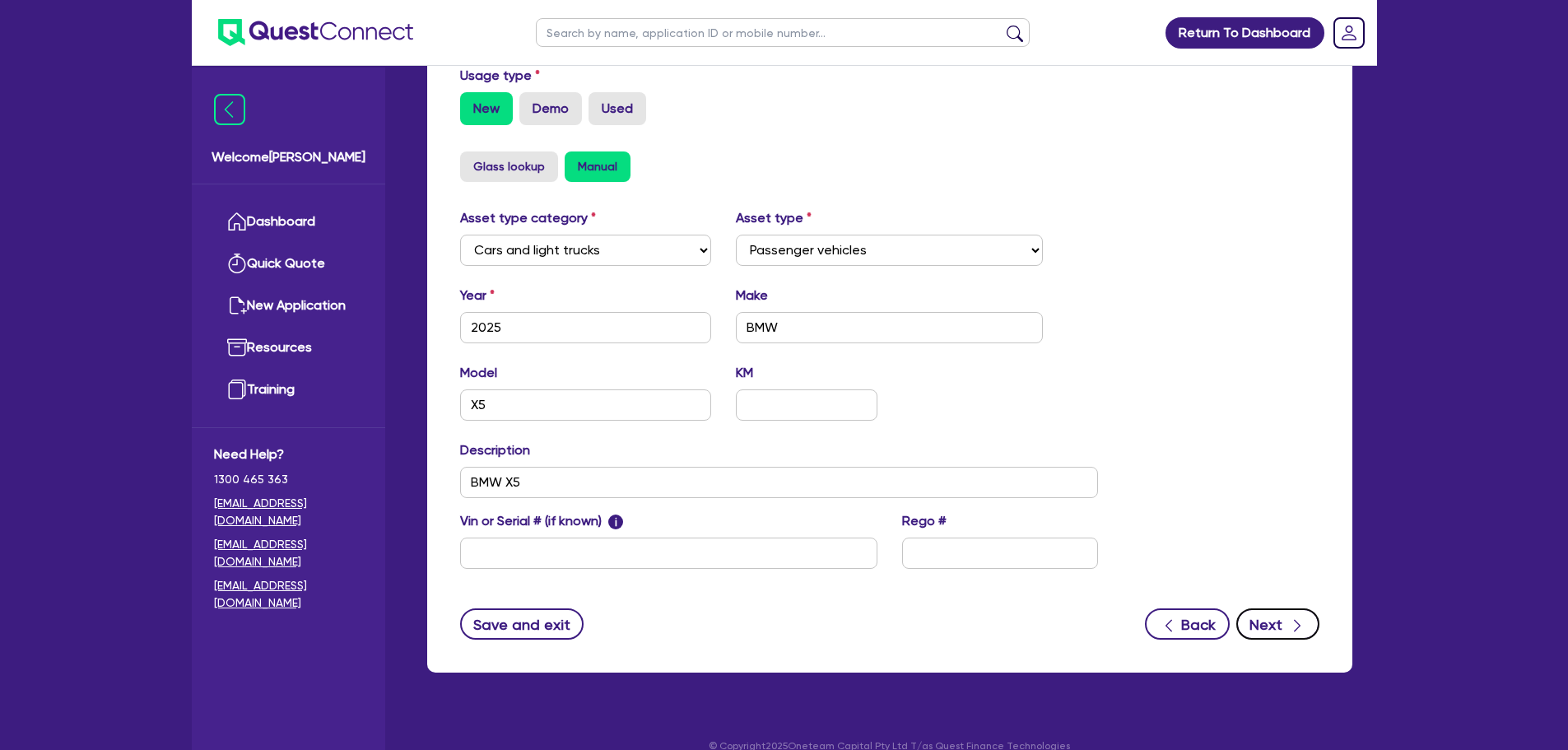
click at [1307, 628] on button "Next" at bounding box center [1277, 624] width 83 height 32
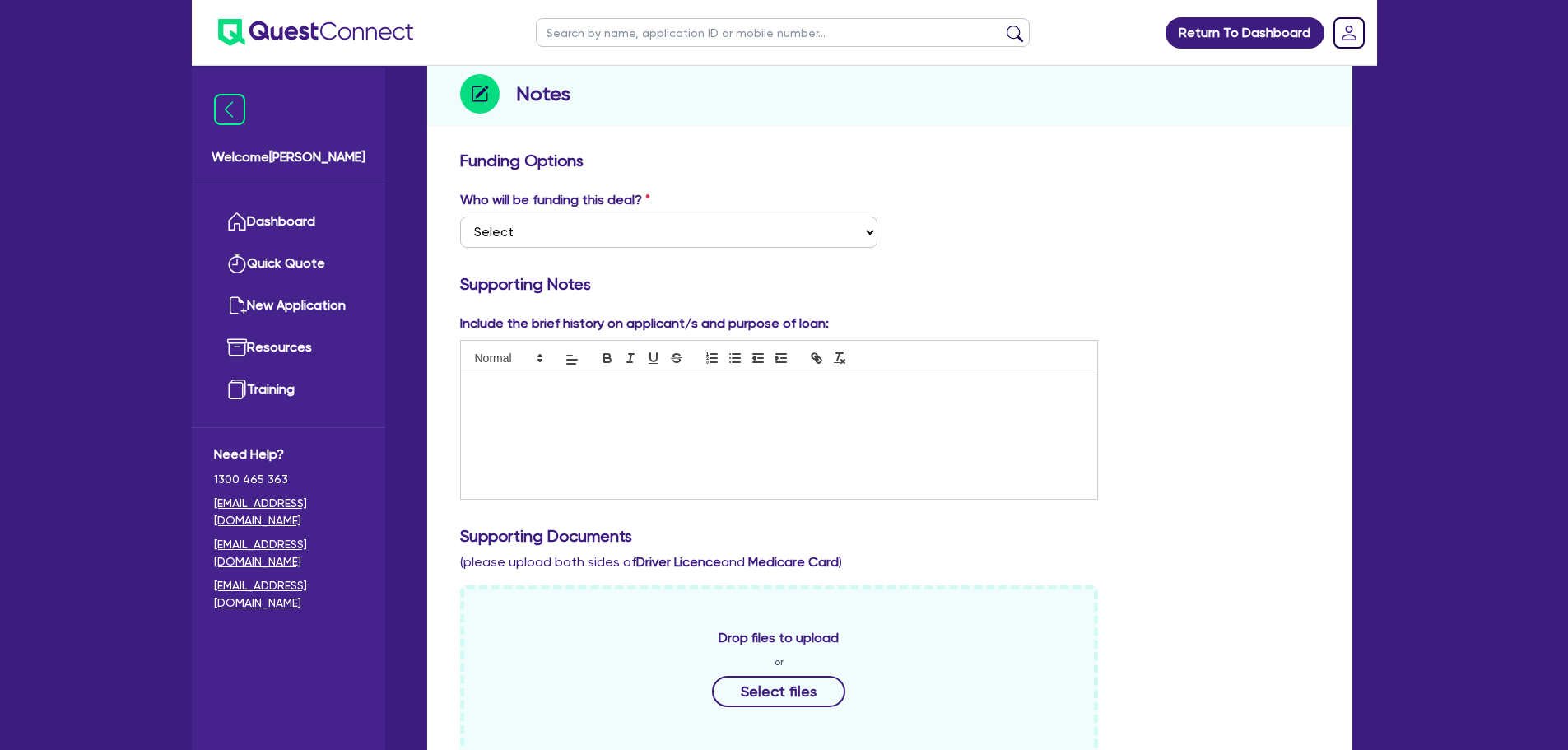
scroll to position [329, 0]
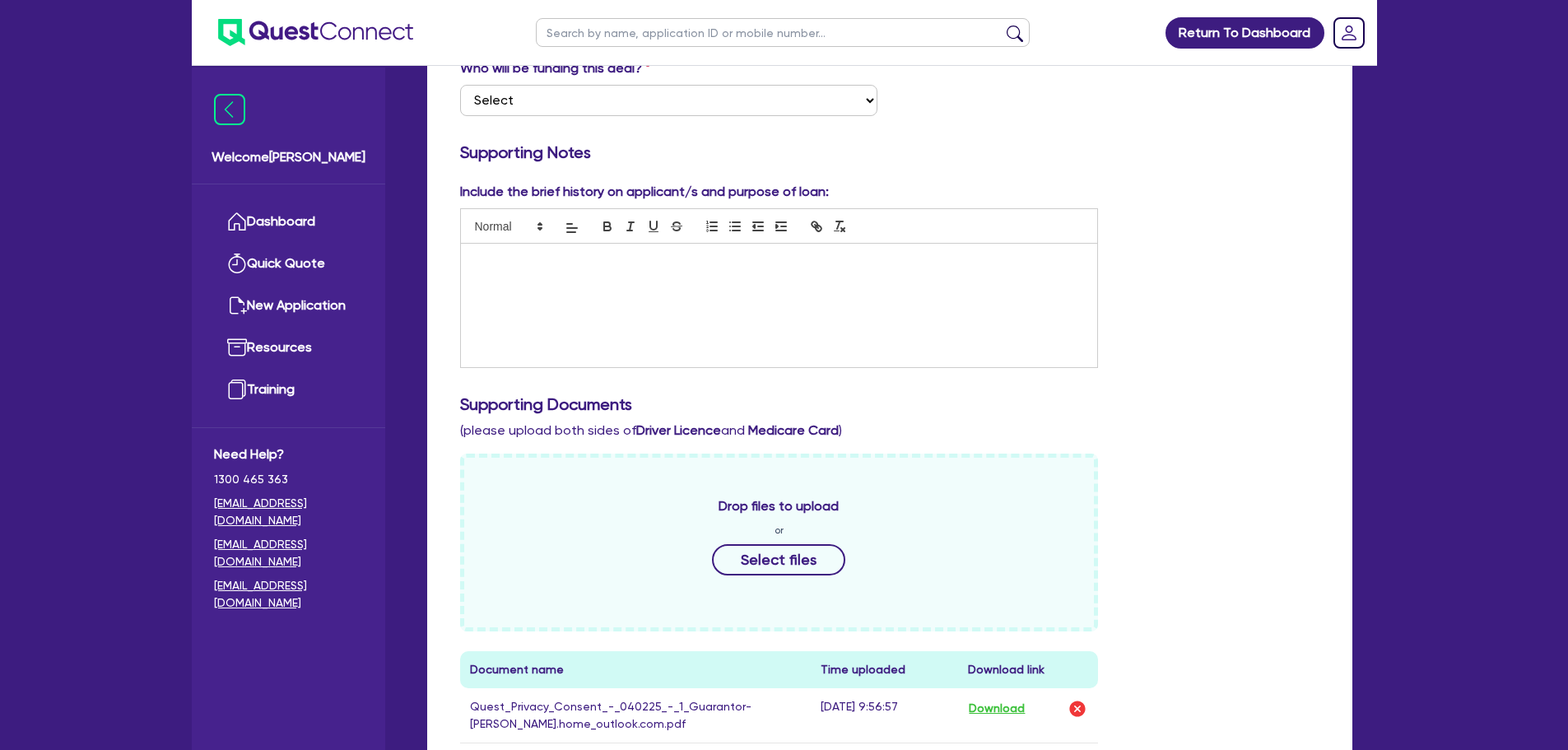
click at [583, 298] on div at bounding box center [780, 305] width 637 height 123
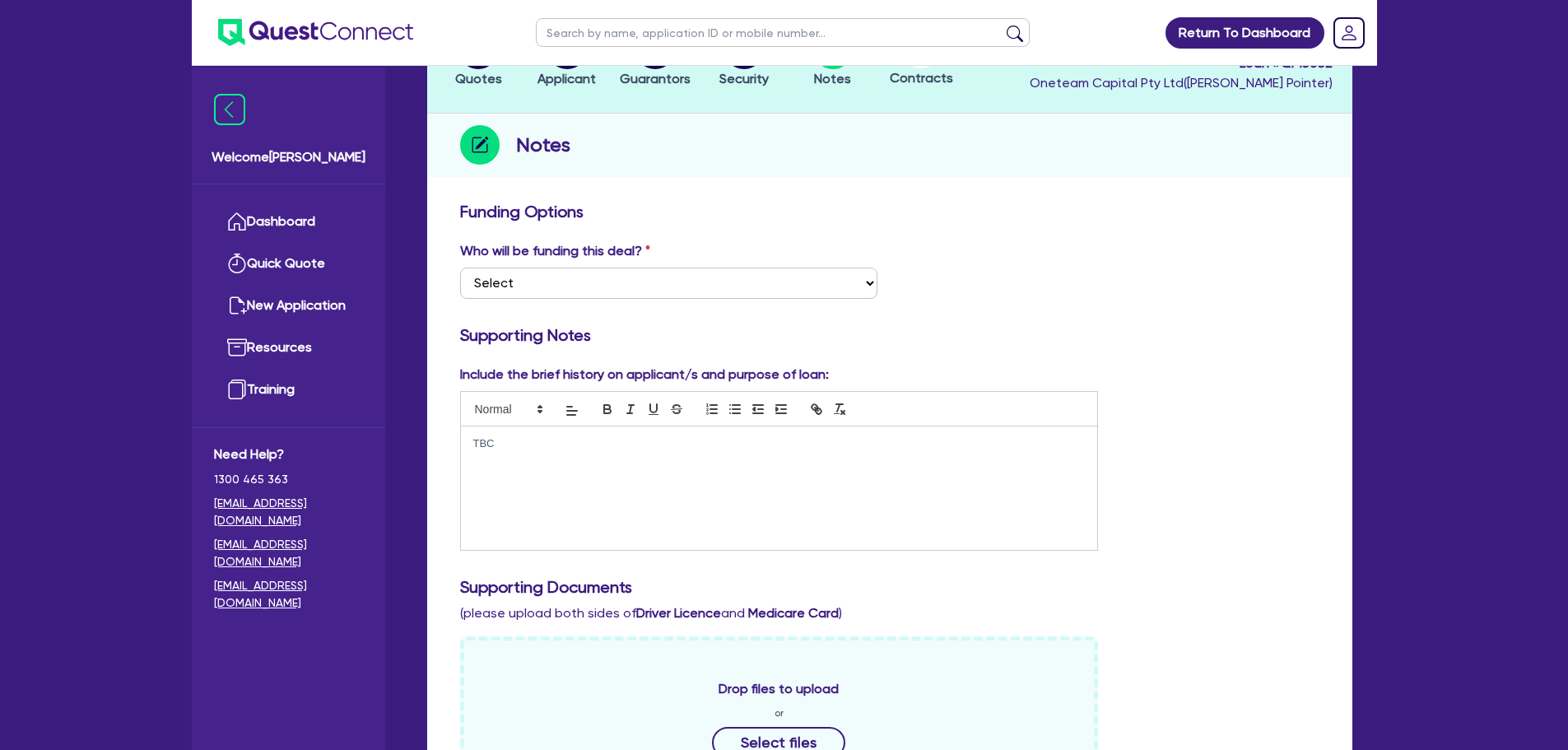
scroll to position [0, 0]
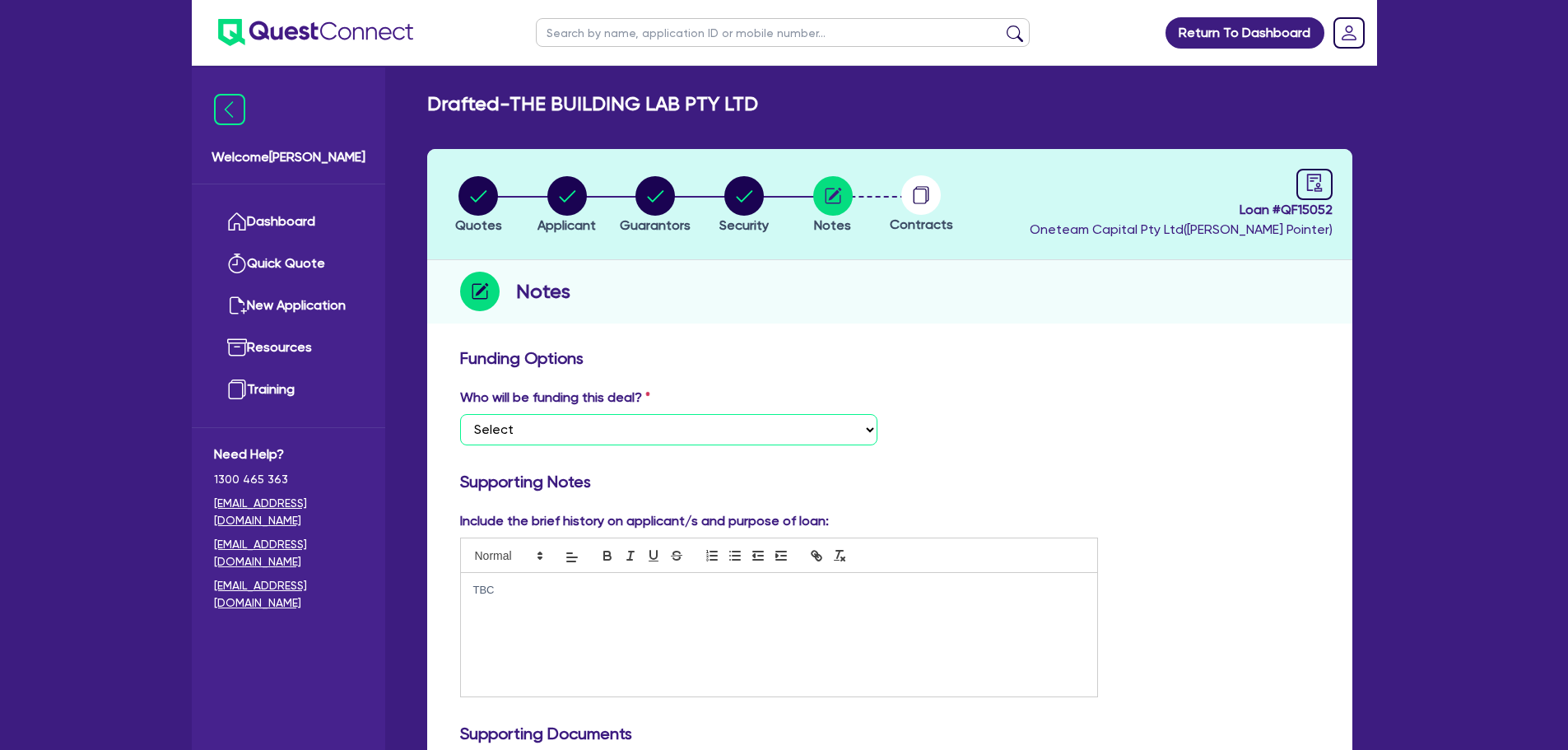
click at [551, 433] on select "Select I want Quest to fund 100% I will fund 100% I will co-fund with Quest Oth…" at bounding box center [669, 430] width 417 height 32
select select "Other"
click at [460, 414] on select "Select I want Quest to fund 100% I will fund 100% I will co-fund with Quest Oth…" at bounding box center [669, 430] width 417 height 32
click at [573, 204] on circle "button" at bounding box center [567, 195] width 40 height 40
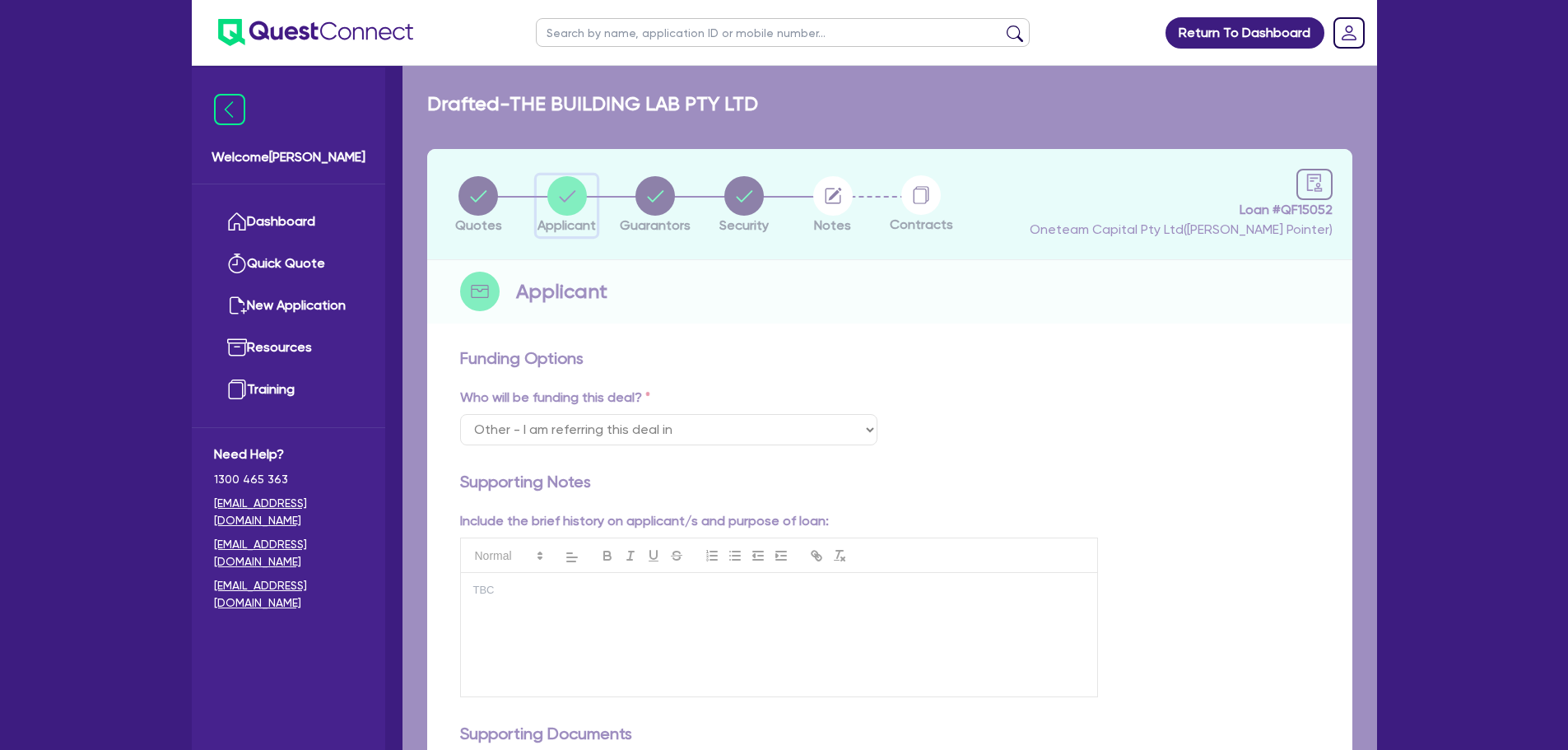
select select "COMPANY"
select select "BUILDING_CONSTRUCTION"
select select "TRADES_SERVICES_CONSUMERS"
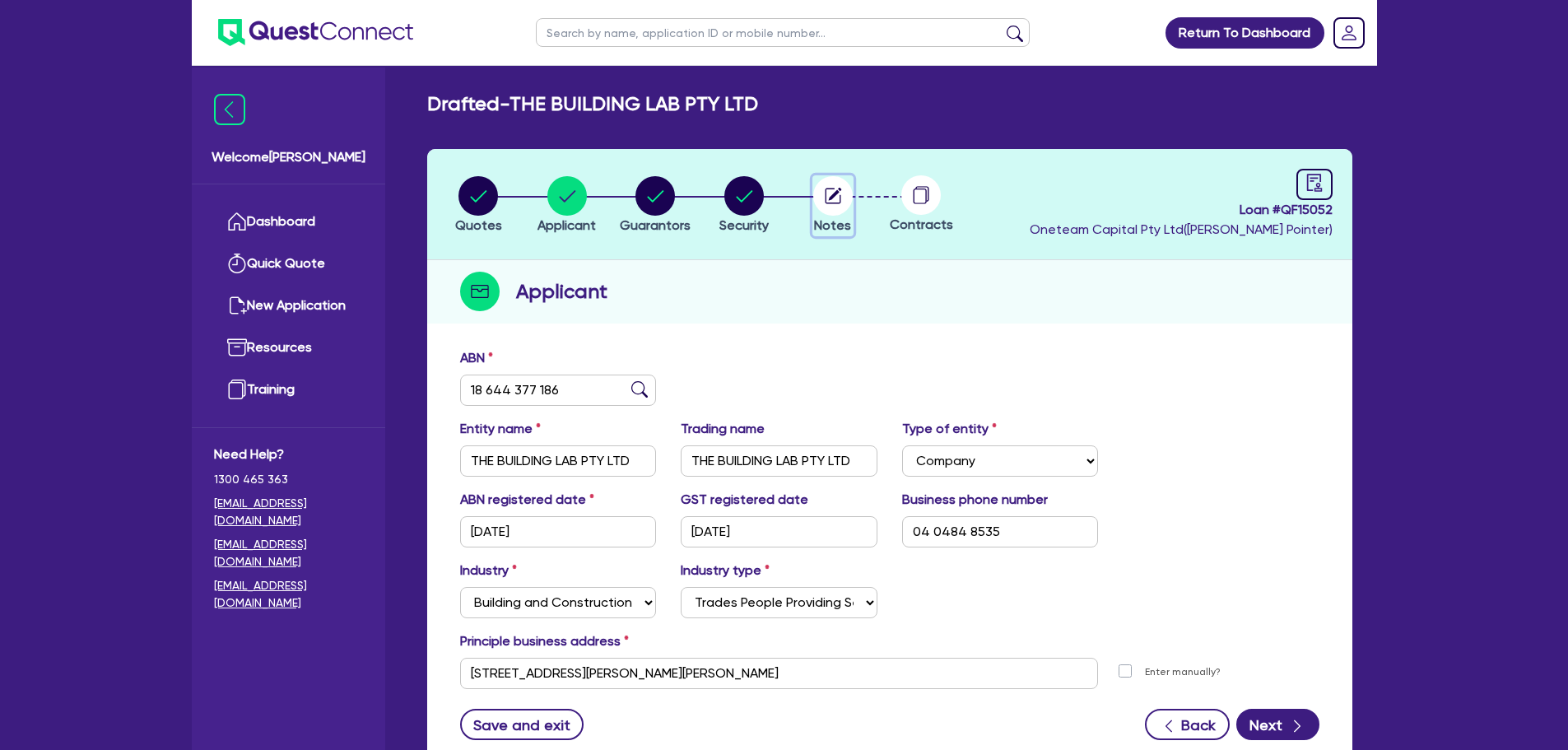
click at [827, 196] on circle "button" at bounding box center [833, 195] width 40 height 40
select select "Other"
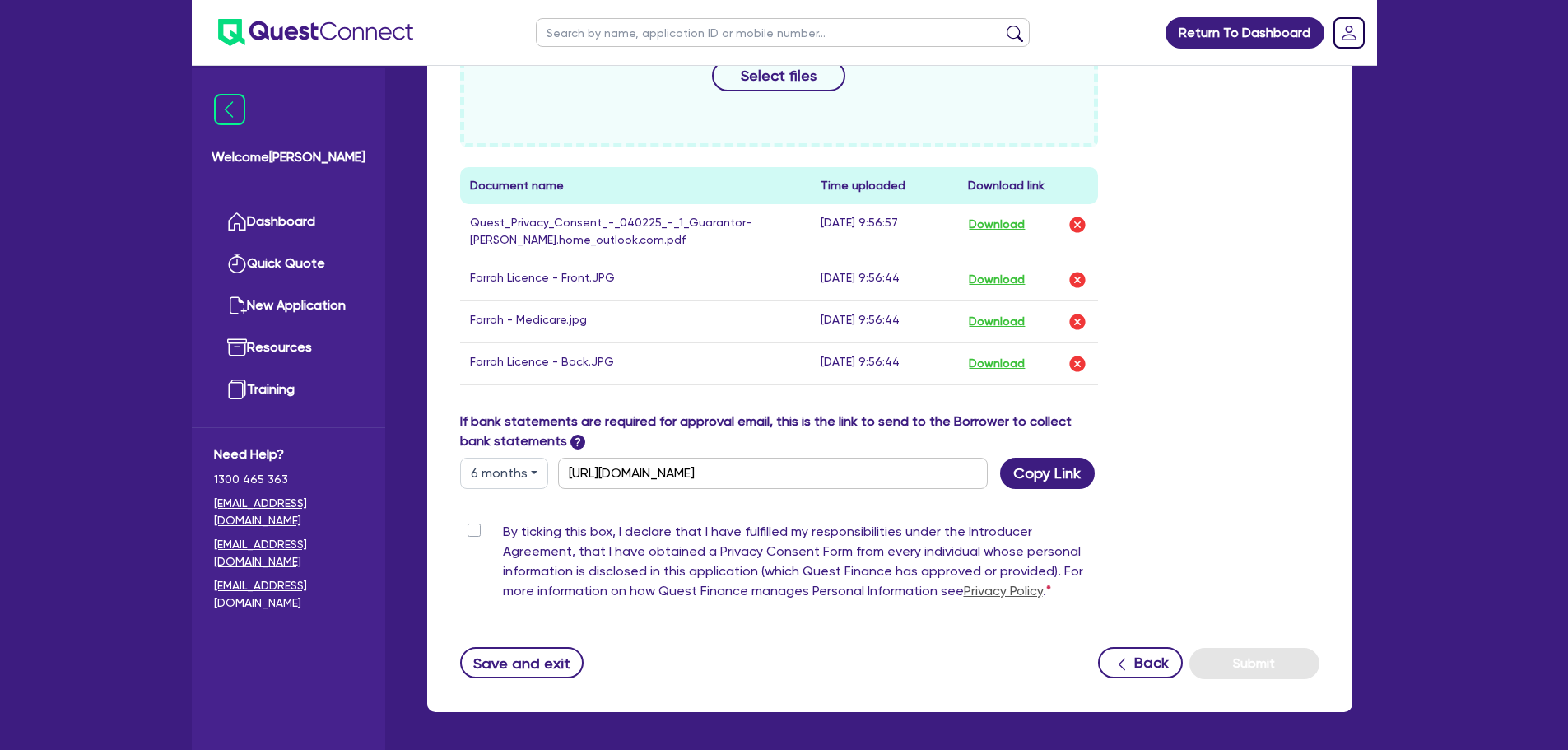
scroll to position [876, 0]
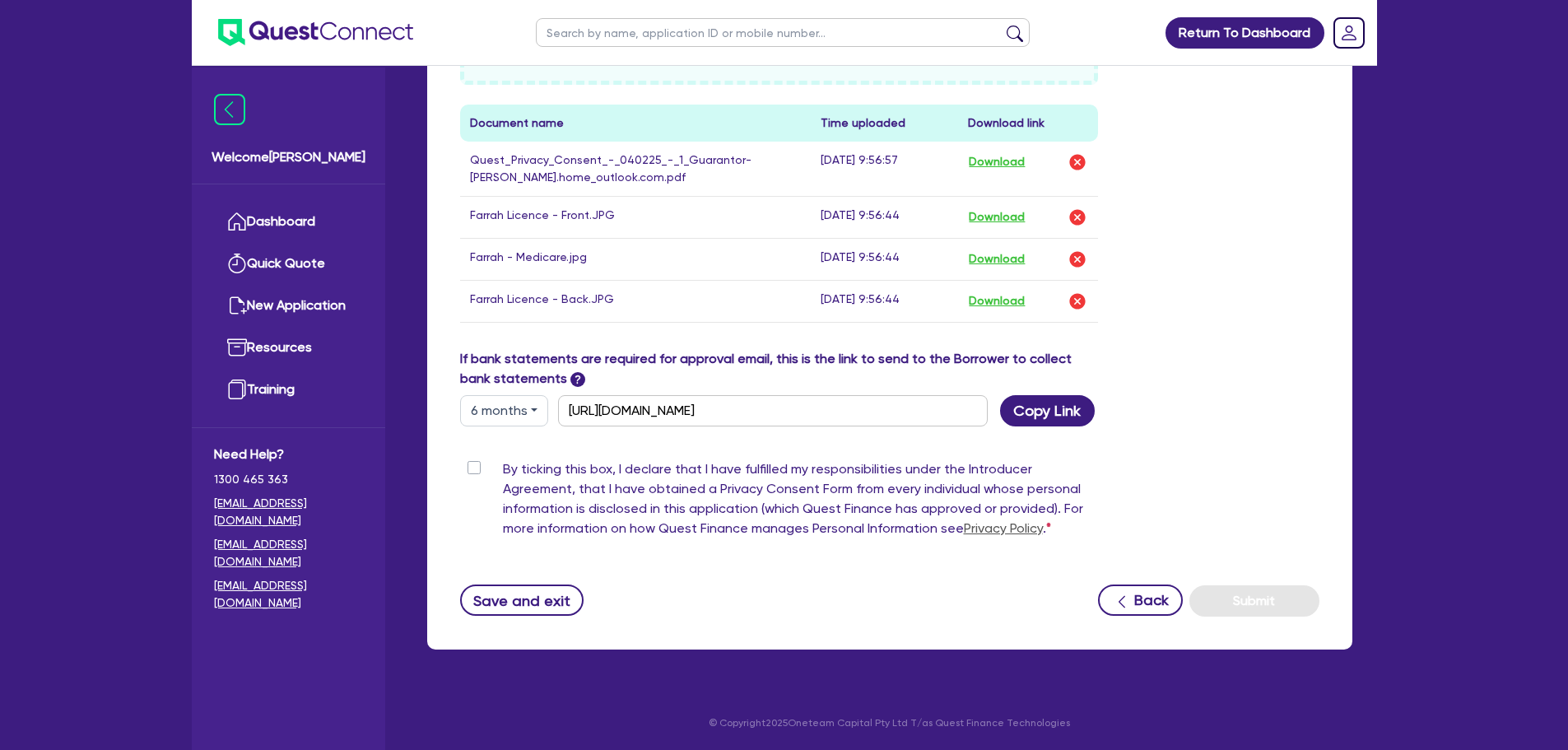
click at [503, 463] on label "By ticking this box, I declare that I have fulfilled my responsibilities under …" at bounding box center [800, 502] width 596 height 85
click at [474, 463] on input "By ticking this box, I declare that I have fulfilled my responsibilities under …" at bounding box center [467, 467] width 13 height 16
checkbox input "true"
click at [1253, 600] on button "Submit" at bounding box center [1255, 601] width 130 height 32
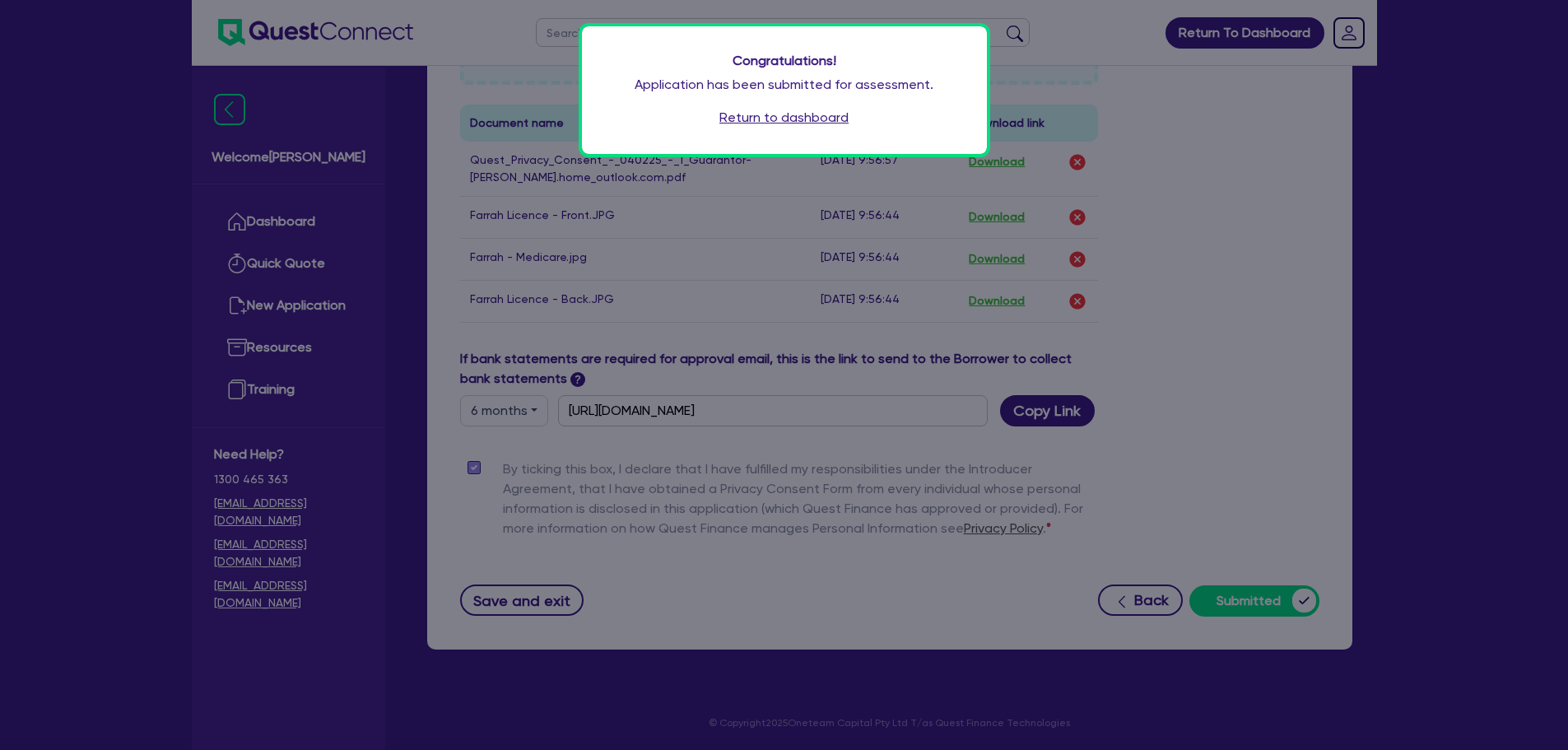
click at [752, 120] on link "Return to dashboard" at bounding box center [784, 117] width 129 height 19
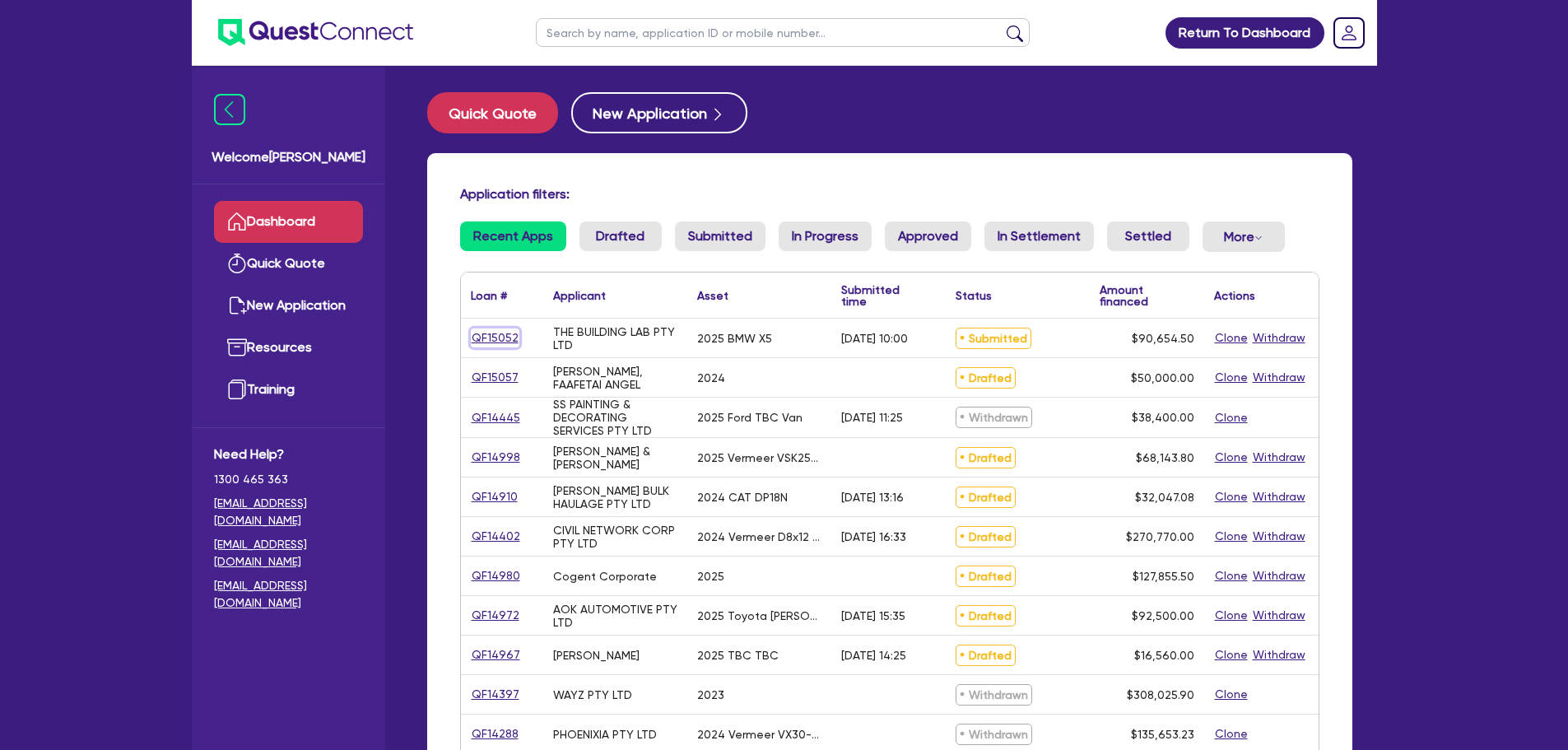
click at [488, 335] on link "QF15052" at bounding box center [495, 338] width 48 height 19
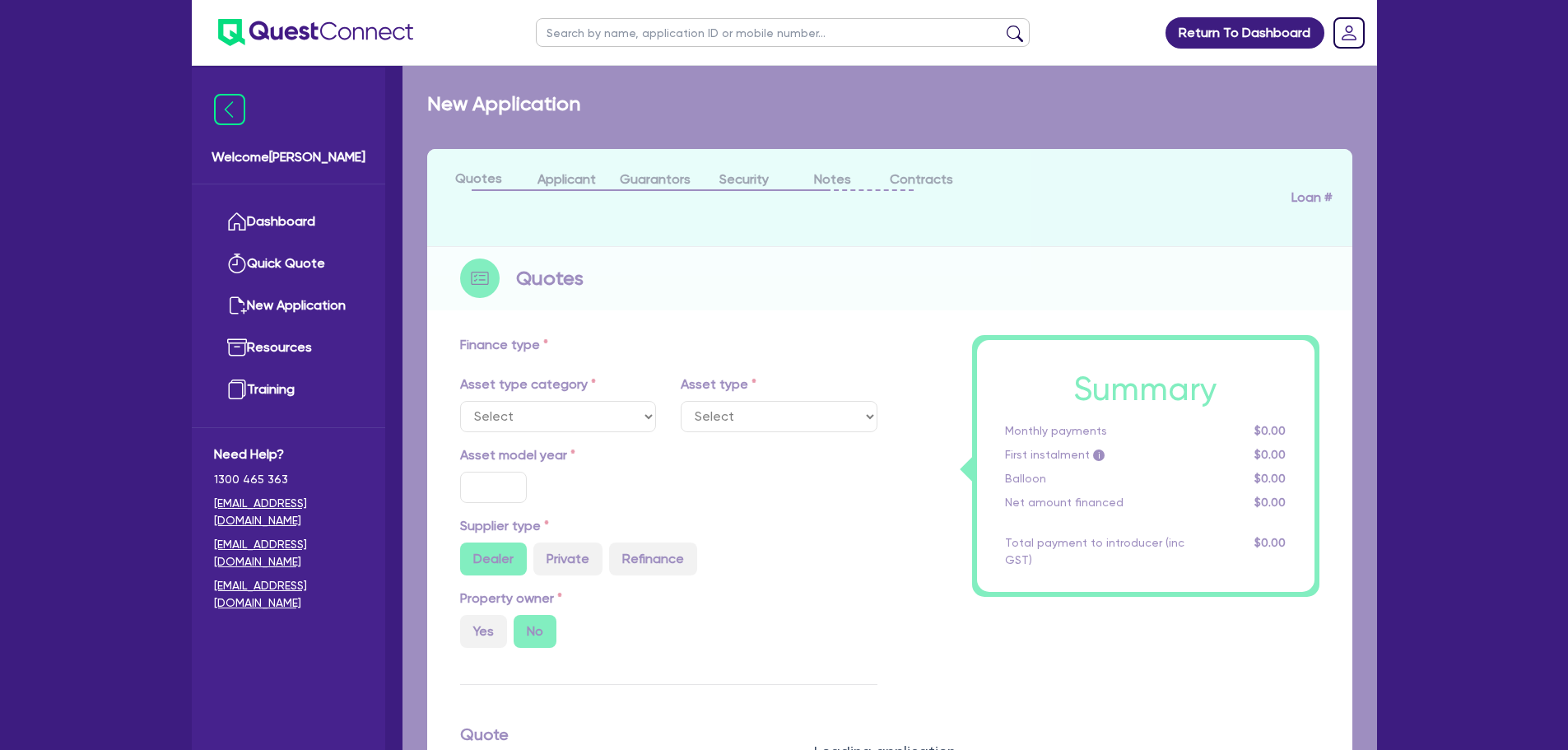
select select "CARS_AND_LIGHT_TRUCKS"
type input "2025"
radio input "true"
type input "100,000"
type input "10,000"
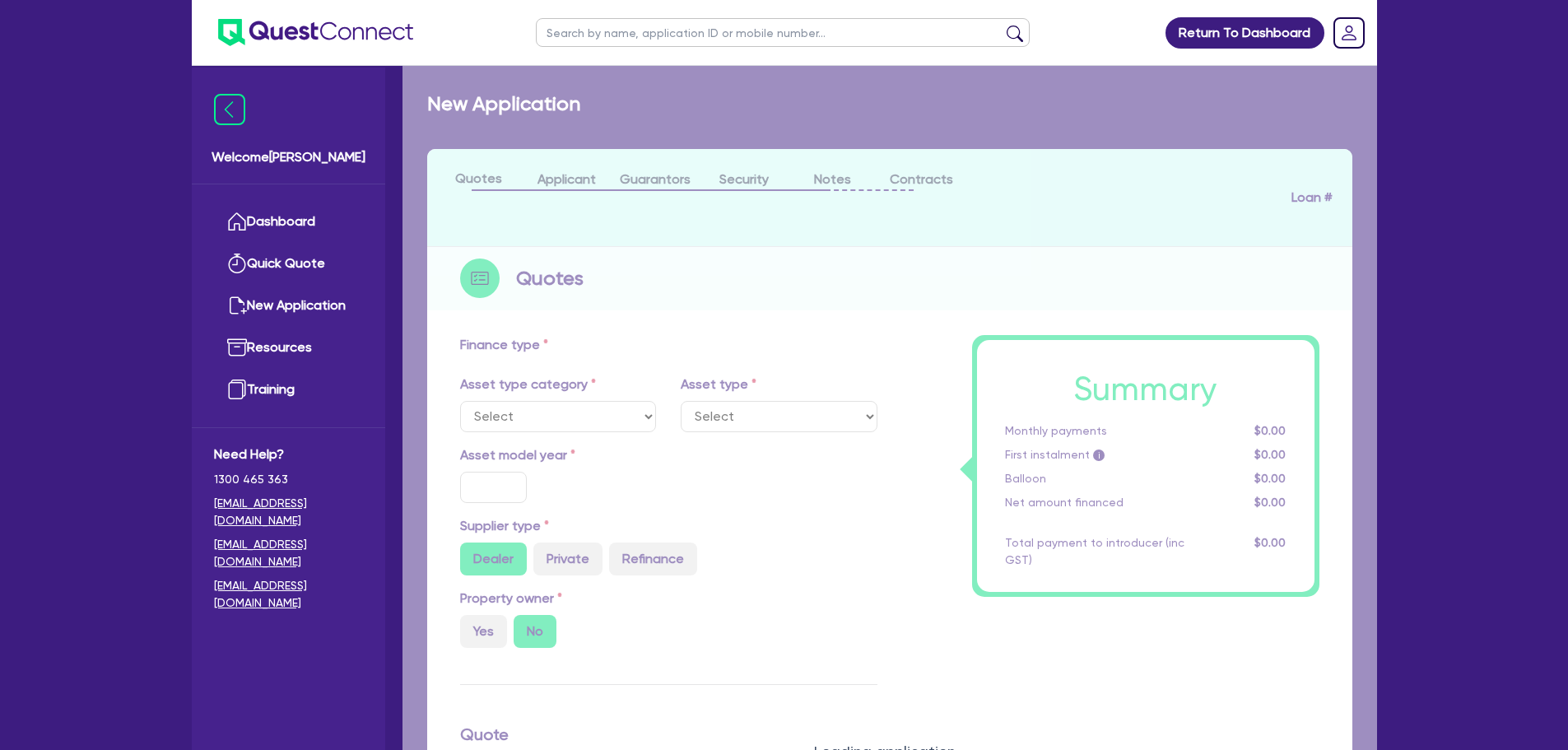
type input "4"
type input "3,626.18"
type input "7.49"
type input "900"
select select "PASSENGER_VEHICLES"
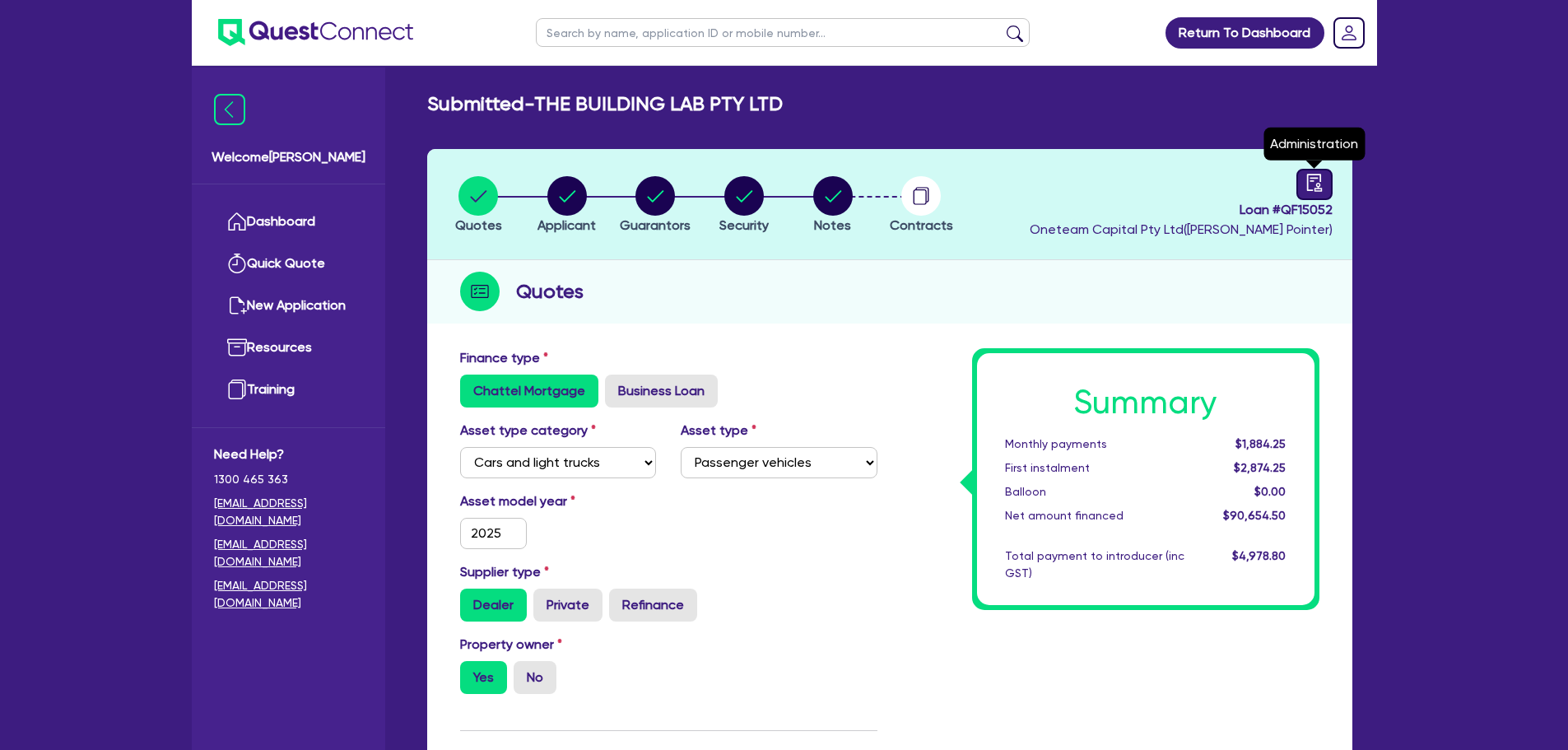
click at [1306, 179] on icon "audit" at bounding box center [1314, 182] width 18 height 18
select select "SUBMITTED_NEW"
select select "Other"
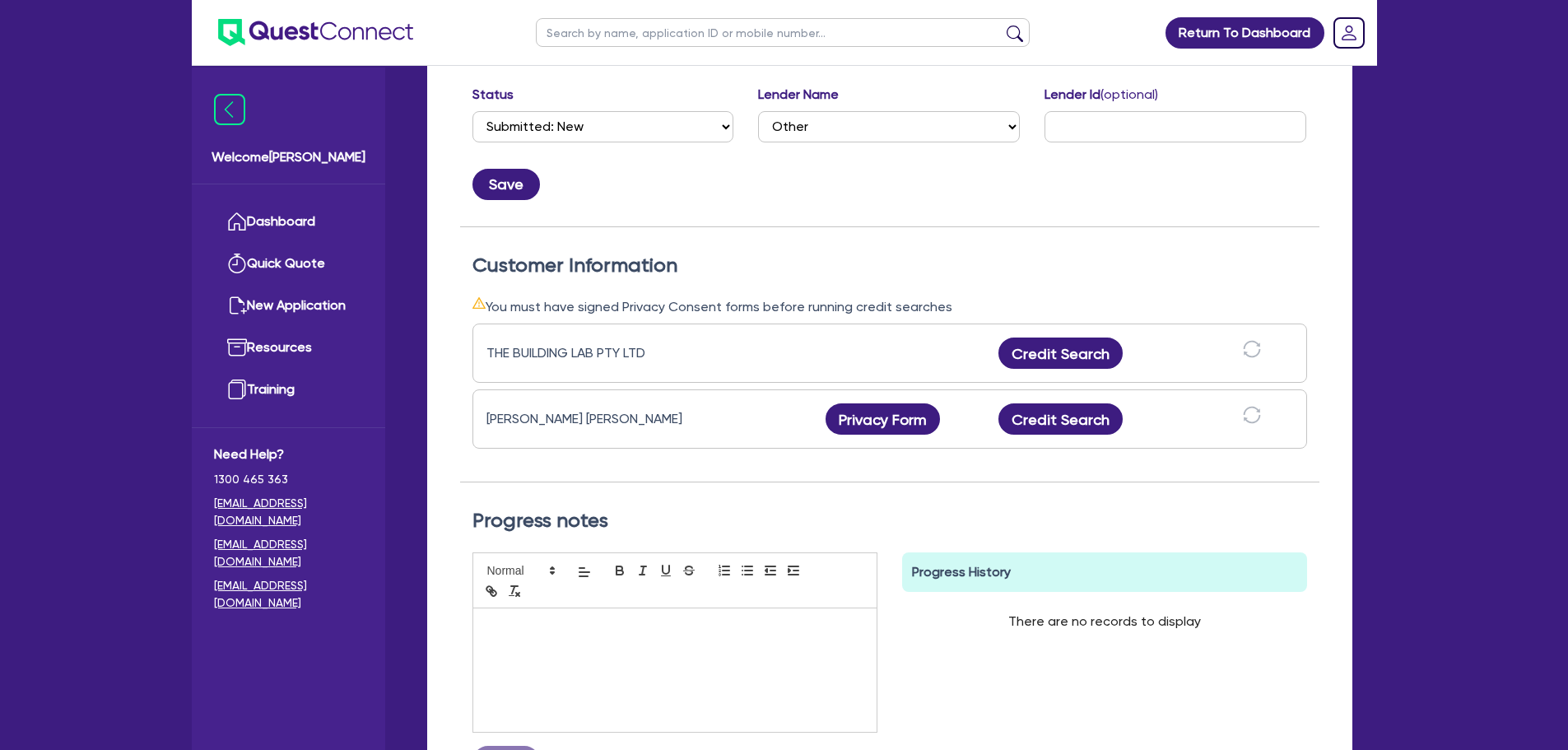
scroll to position [329, 0]
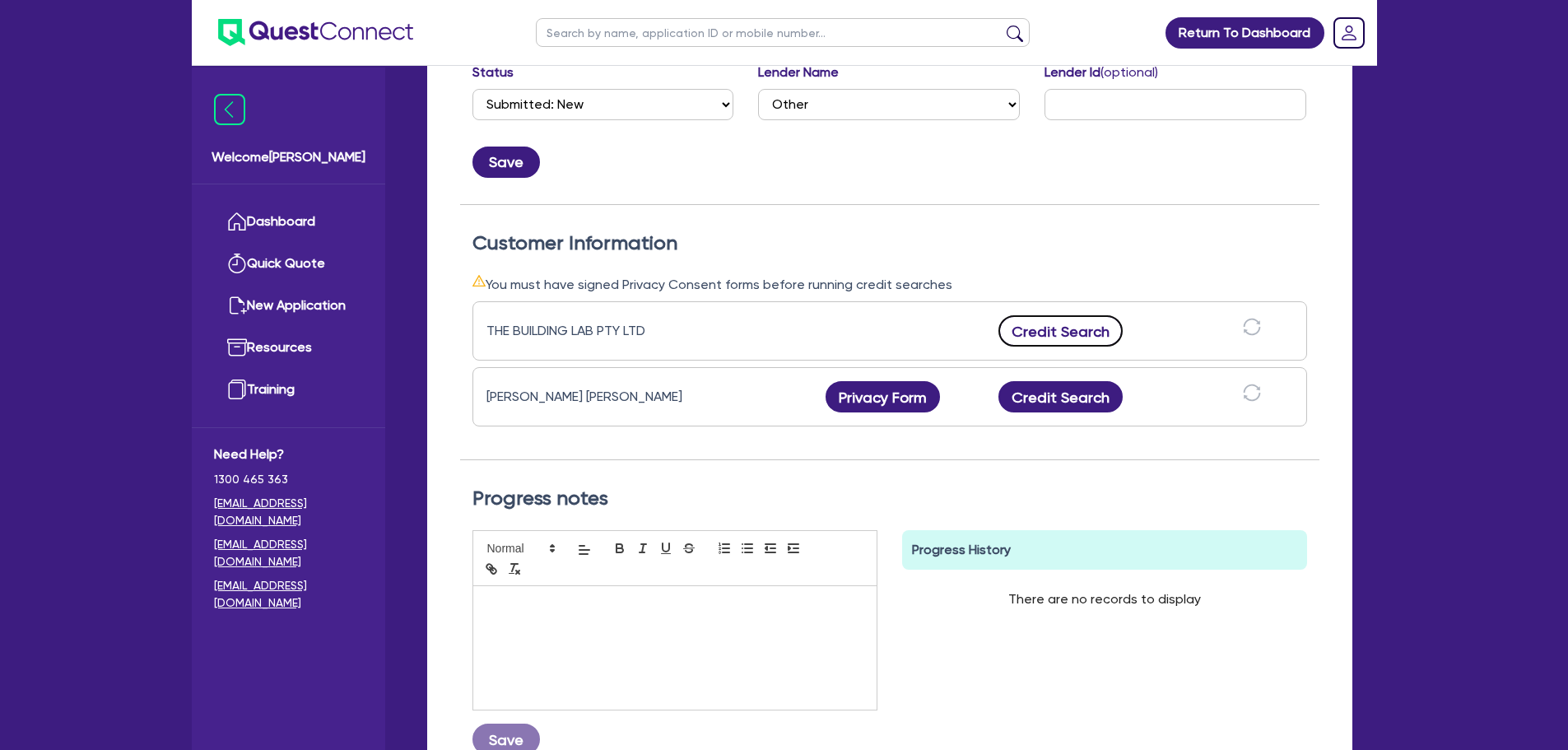
click at [1028, 325] on button "Credit Search" at bounding box center [1061, 331] width 125 height 32
click at [1056, 402] on button "Credit Search" at bounding box center [1061, 397] width 125 height 32
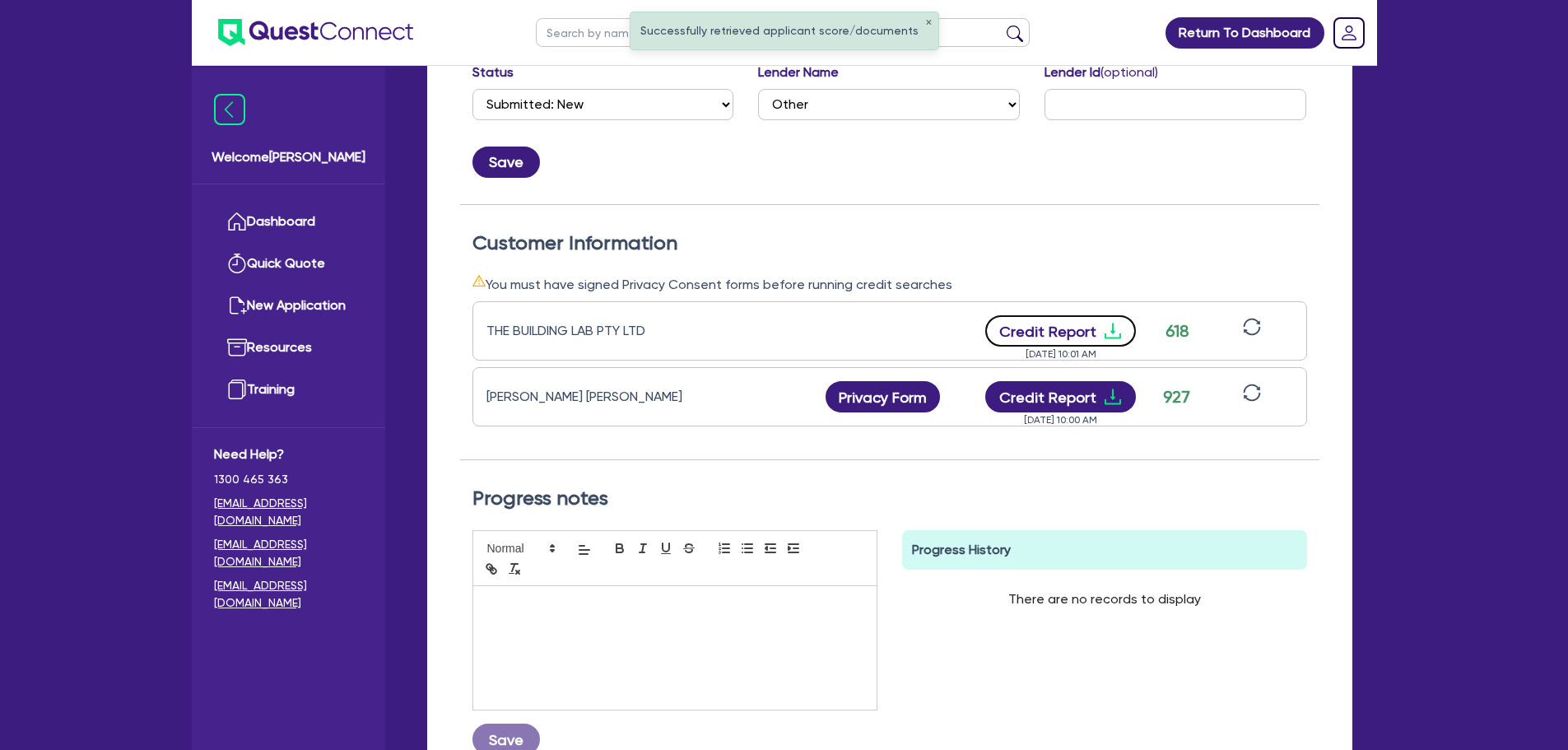
click at [1050, 316] on button "Credit Report" at bounding box center [1060, 331] width 151 height 32
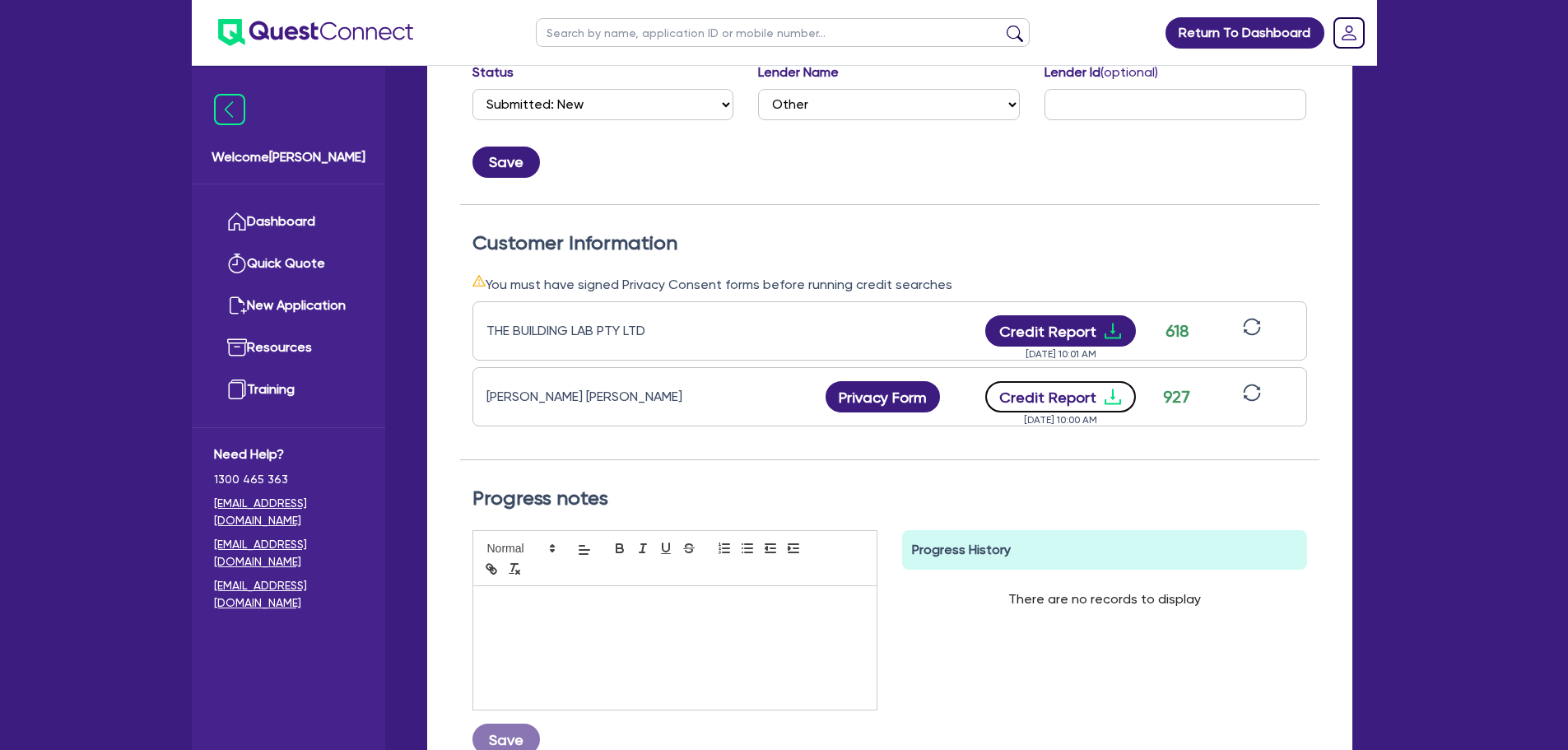
click at [1076, 401] on button "Credit Report" at bounding box center [1060, 397] width 151 height 32
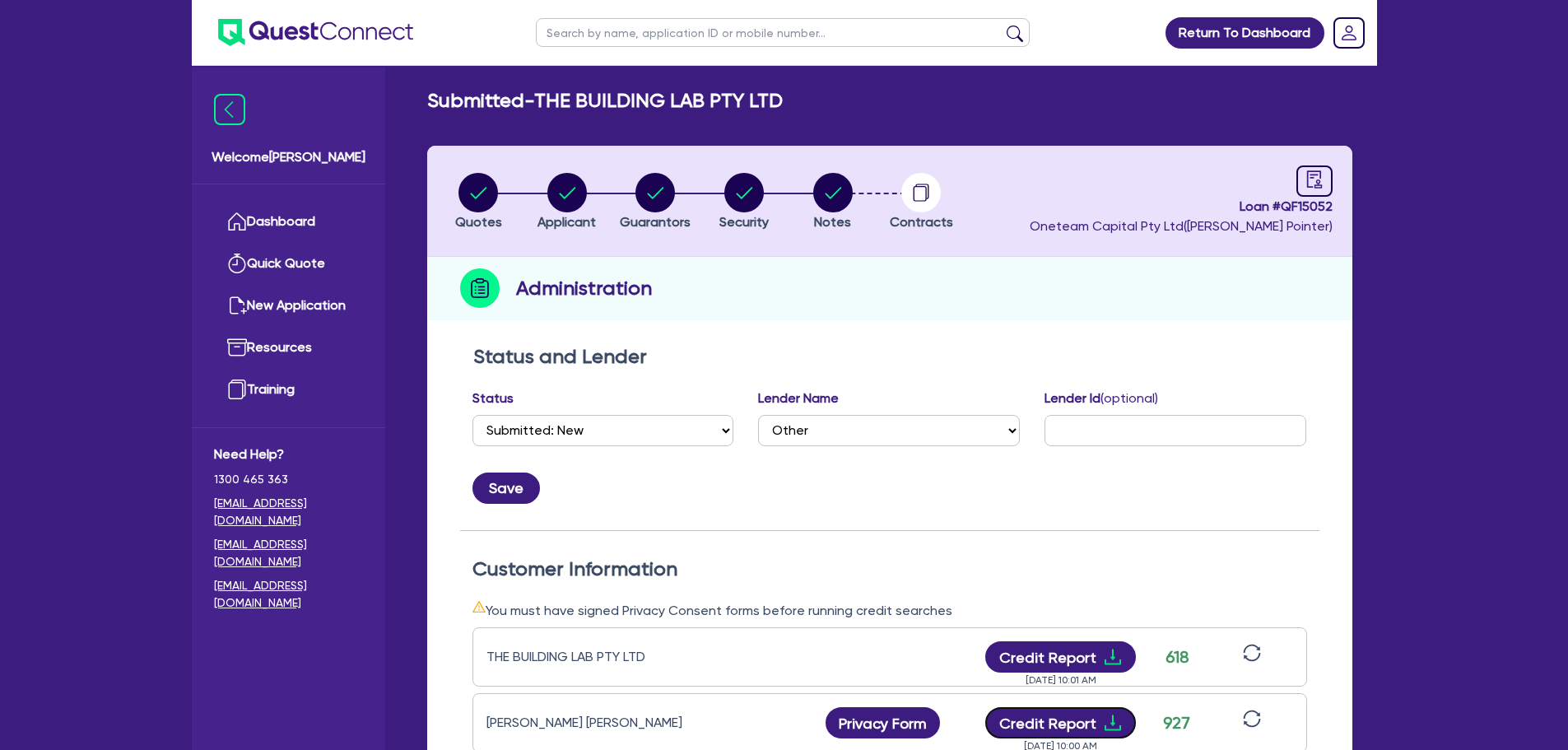
scroll to position [0, 0]
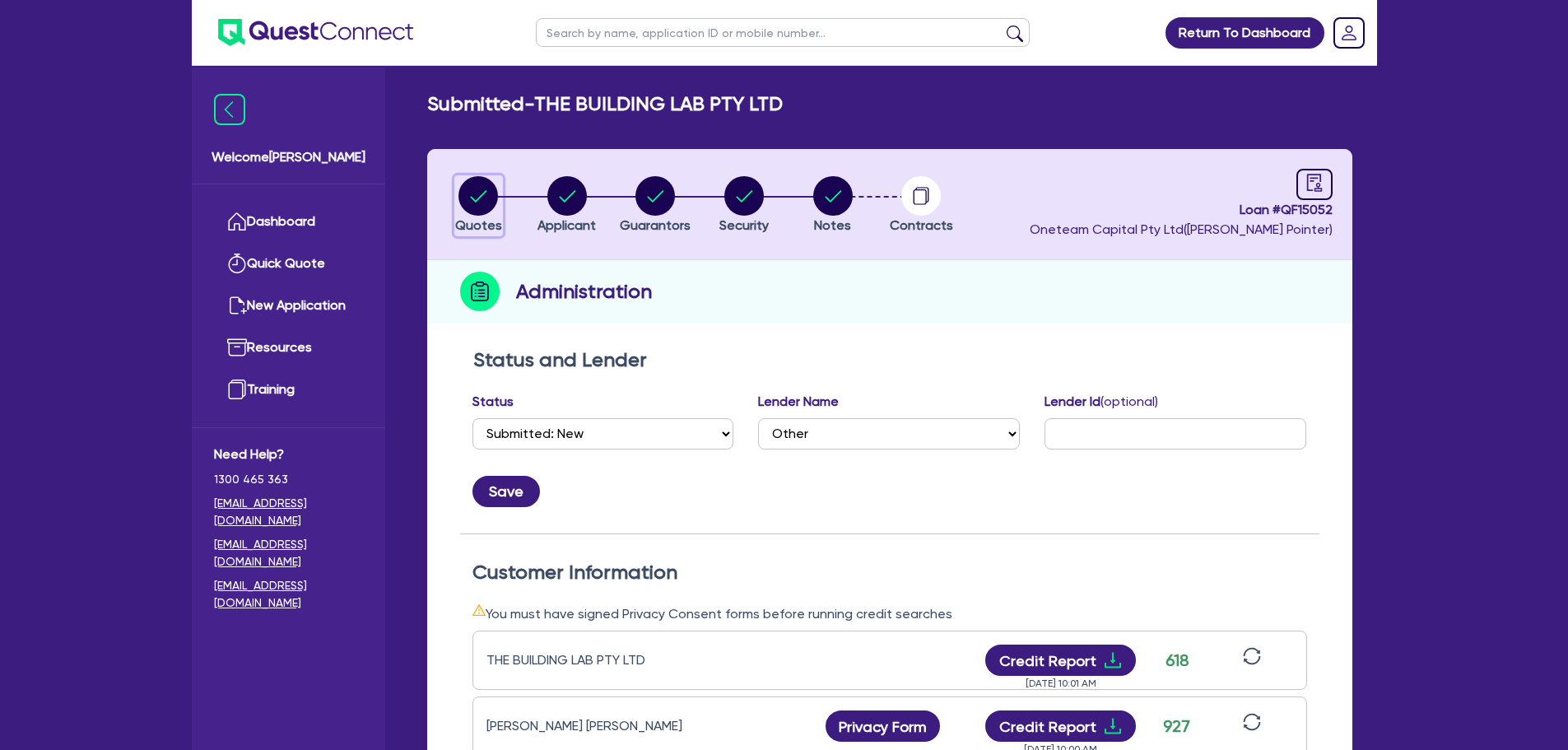
click at [484, 202] on circle "button" at bounding box center [478, 195] width 40 height 40
select select "CARS_AND_LIGHT_TRUCKS"
select select "PASSENGER_VEHICLES"
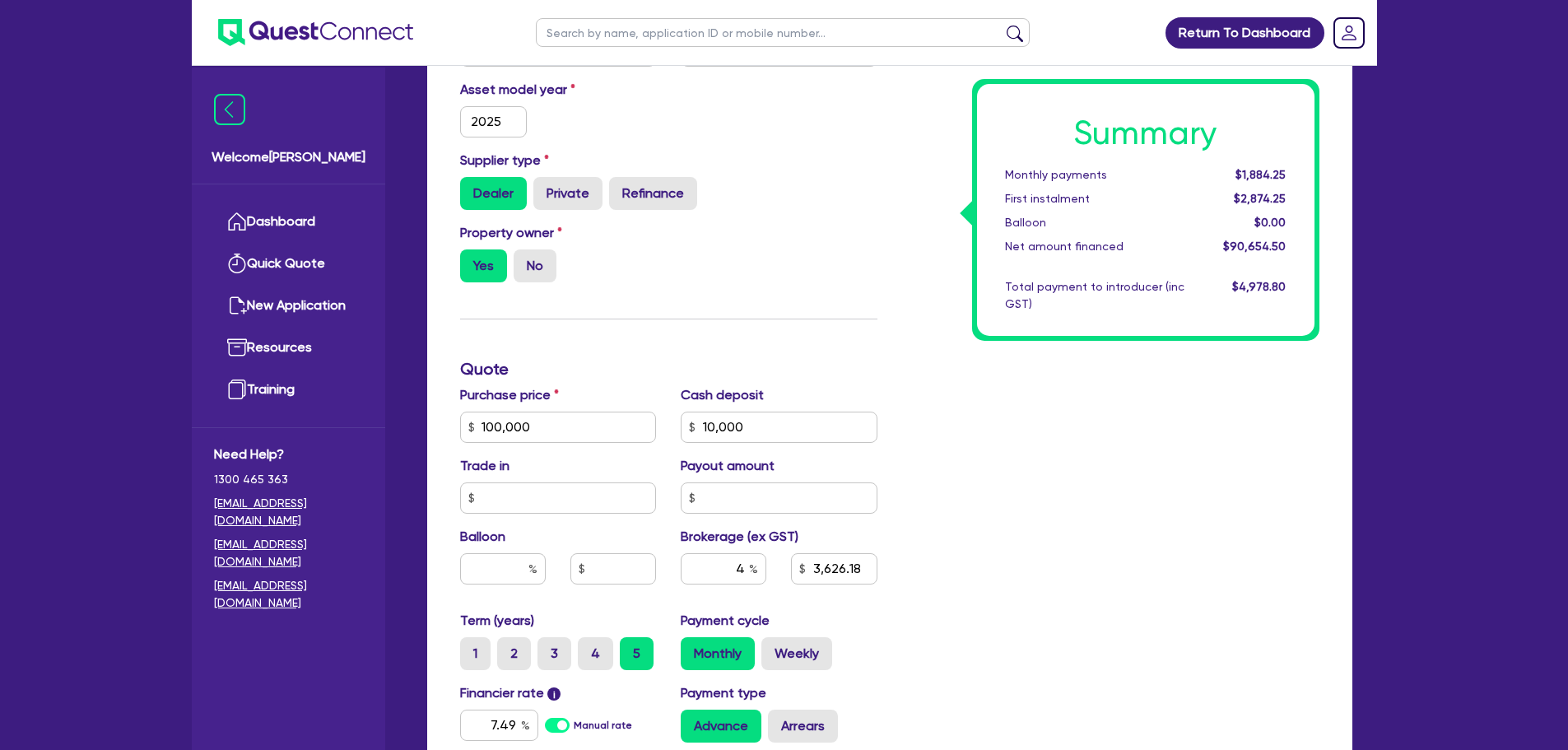
scroll to position [658, 0]
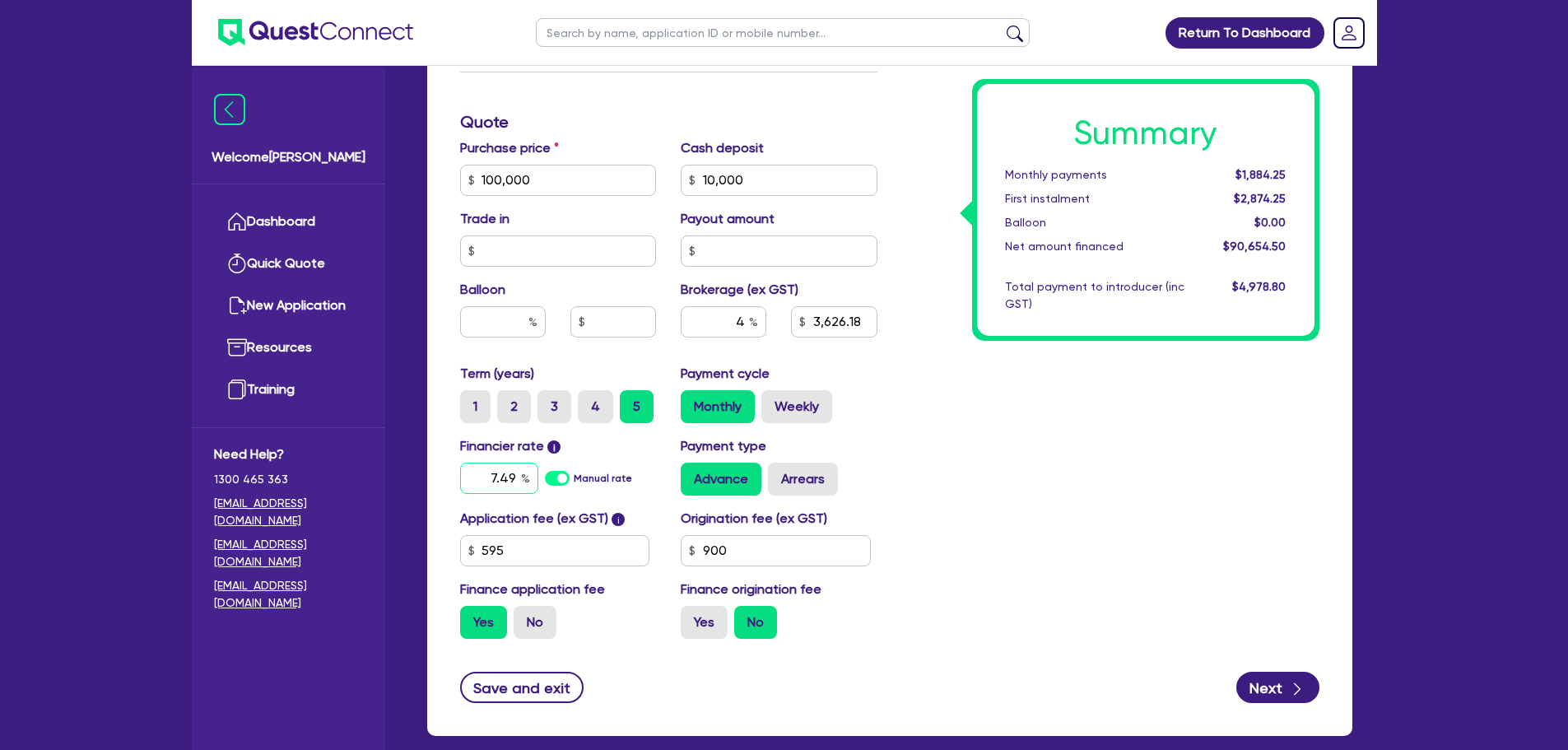
click at [511, 477] on input "7.49" at bounding box center [499, 478] width 78 height 32
type input "6.49"
type input "100,000"
type input "10,000"
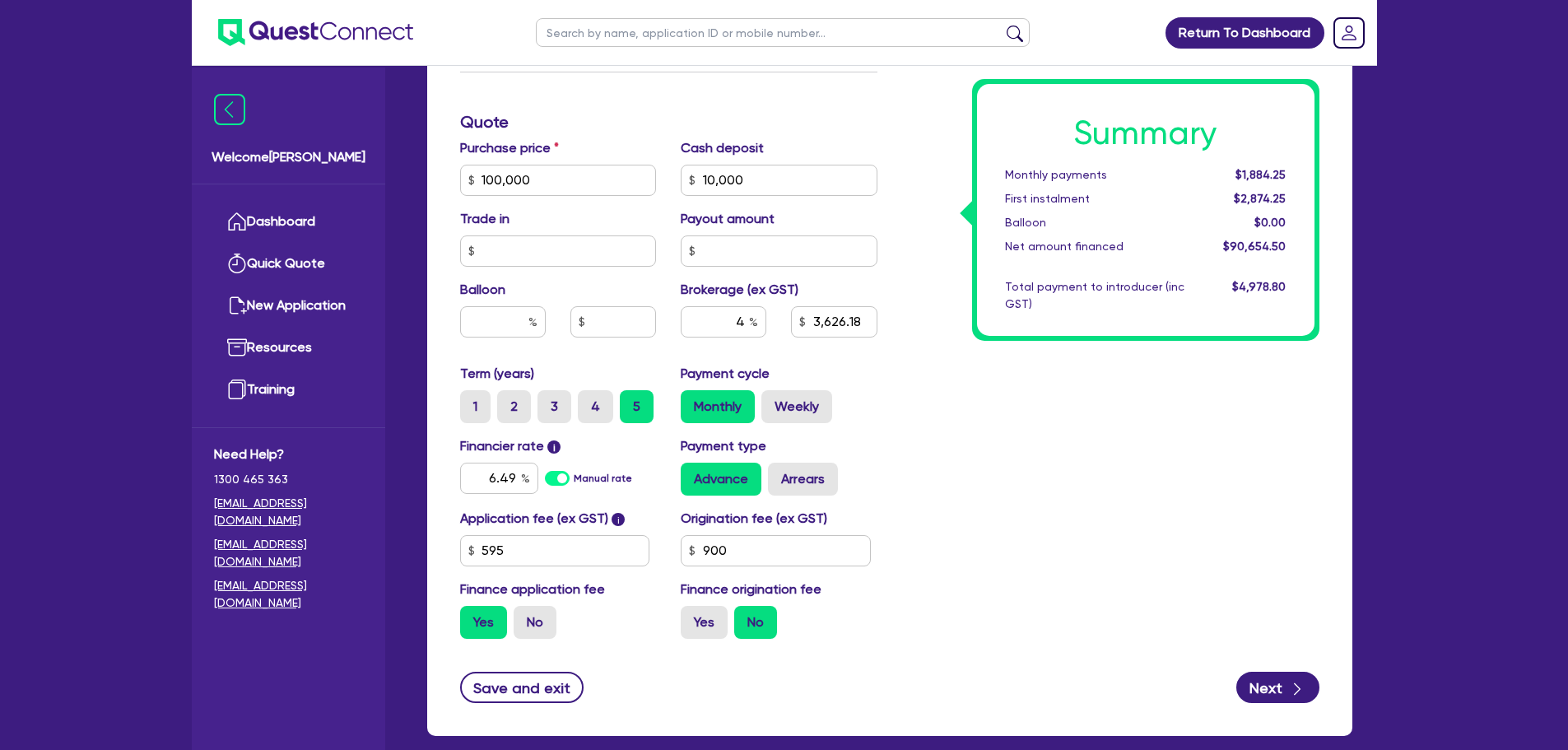
type input "3,626.18"
click at [868, 398] on div "Monthly Weekly" at bounding box center [778, 406] width 196 height 33
type input "100,000"
type input "10,000"
type input "3,626.18"
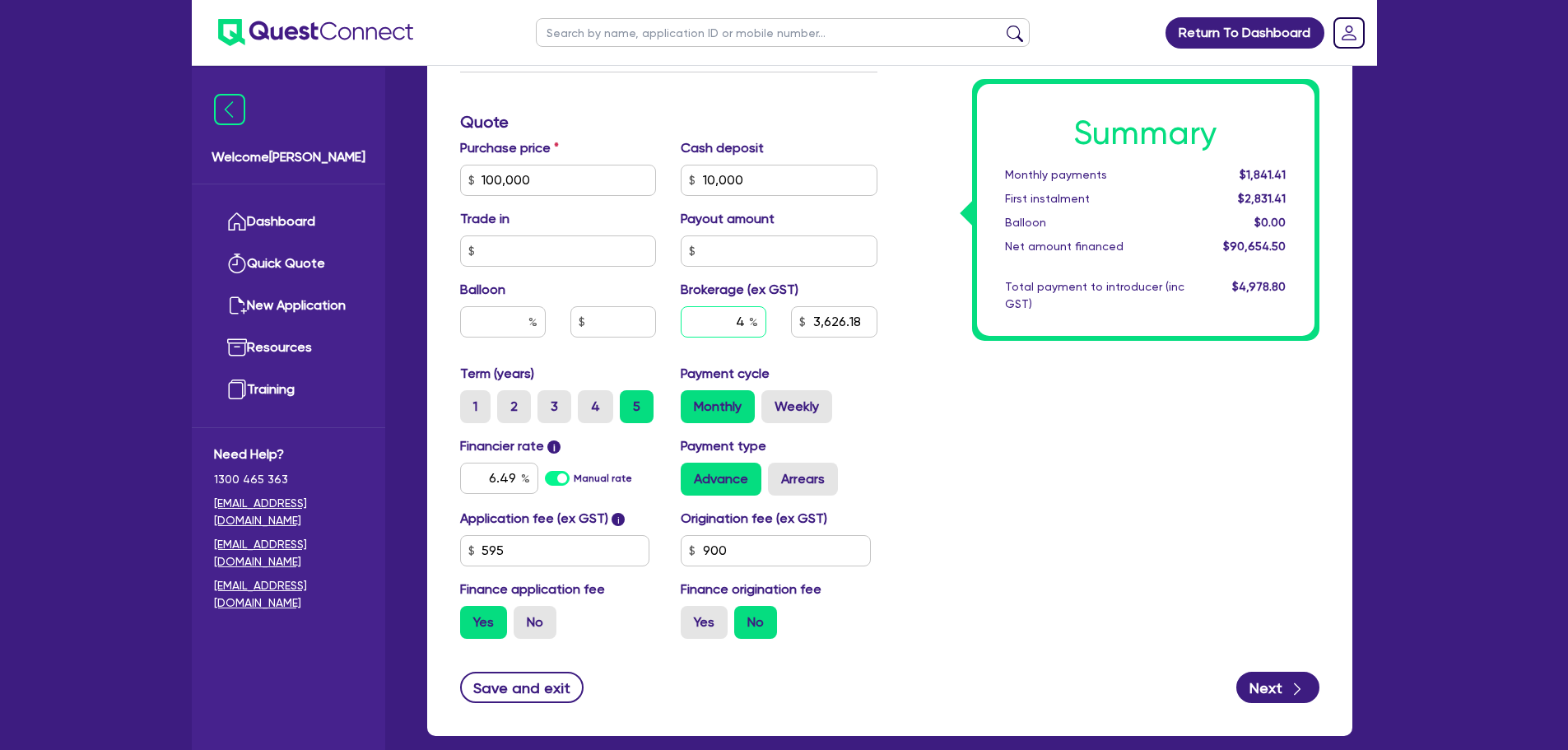
click at [740, 320] on input "4" at bounding box center [723, 322] width 85 height 32
type input "3"
type input "100,000"
type input "10,000"
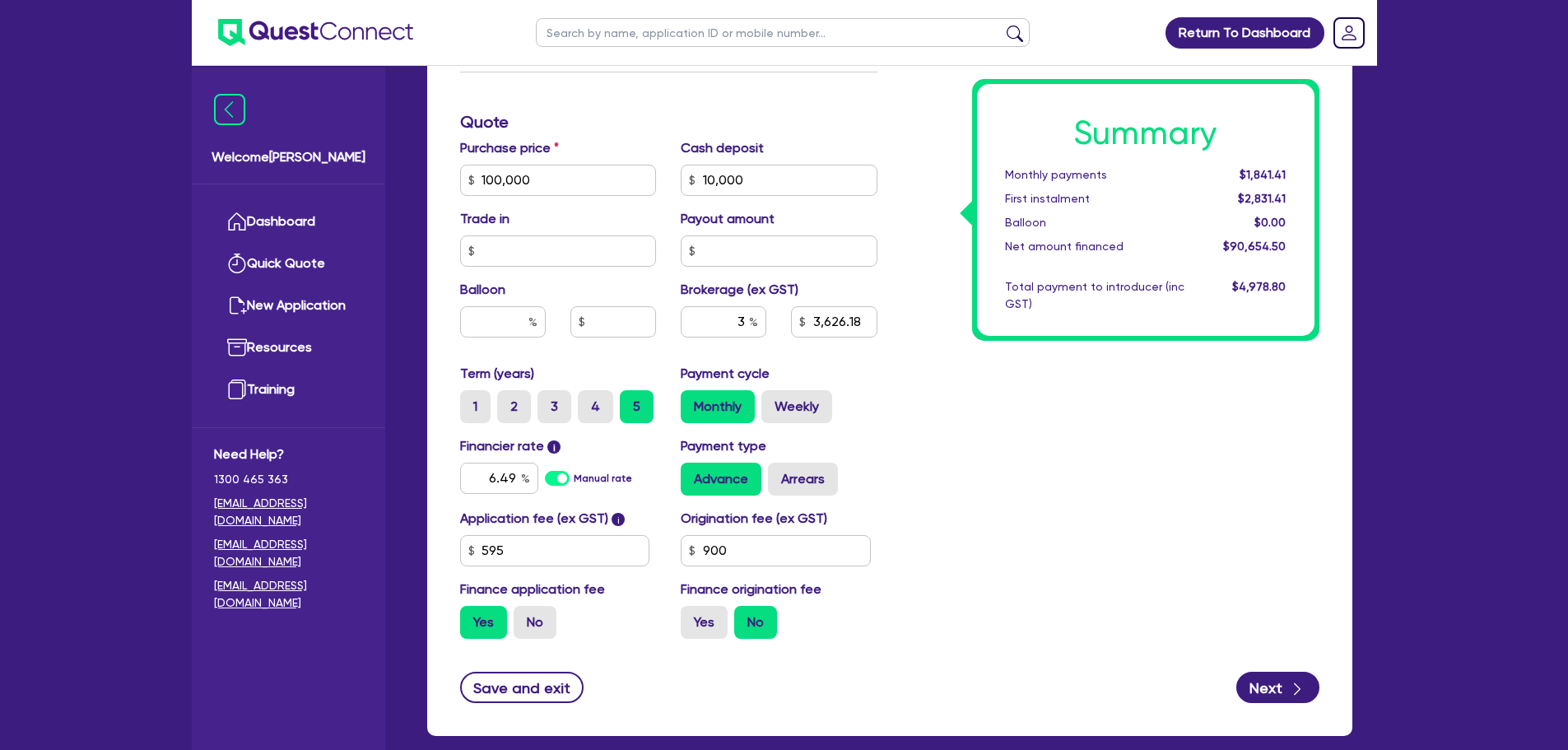
type input "3,626.18"
click at [894, 540] on div "Summary Monthly payments Calculating... First instalment Calculating... Balloon…" at bounding box center [1111, 171] width 442 height 962
type input "100,000"
type input "10,000"
type input "2,719.64"
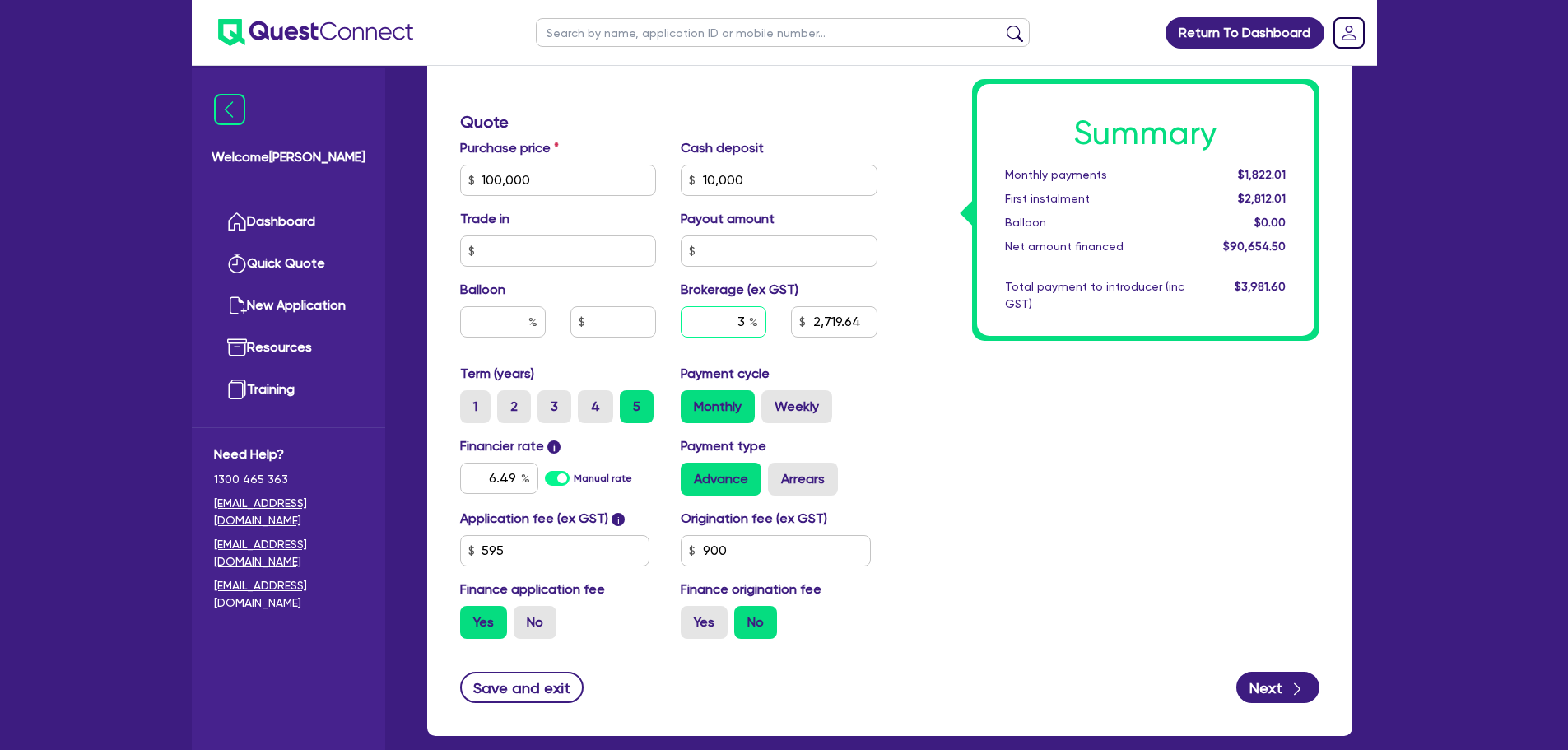
click at [751, 320] on div "3" at bounding box center [723, 322] width 85 height 32
type input "100,000"
type input "10,000"
type input "2,719.64"
click at [751, 320] on div "3" at bounding box center [723, 322] width 85 height 32
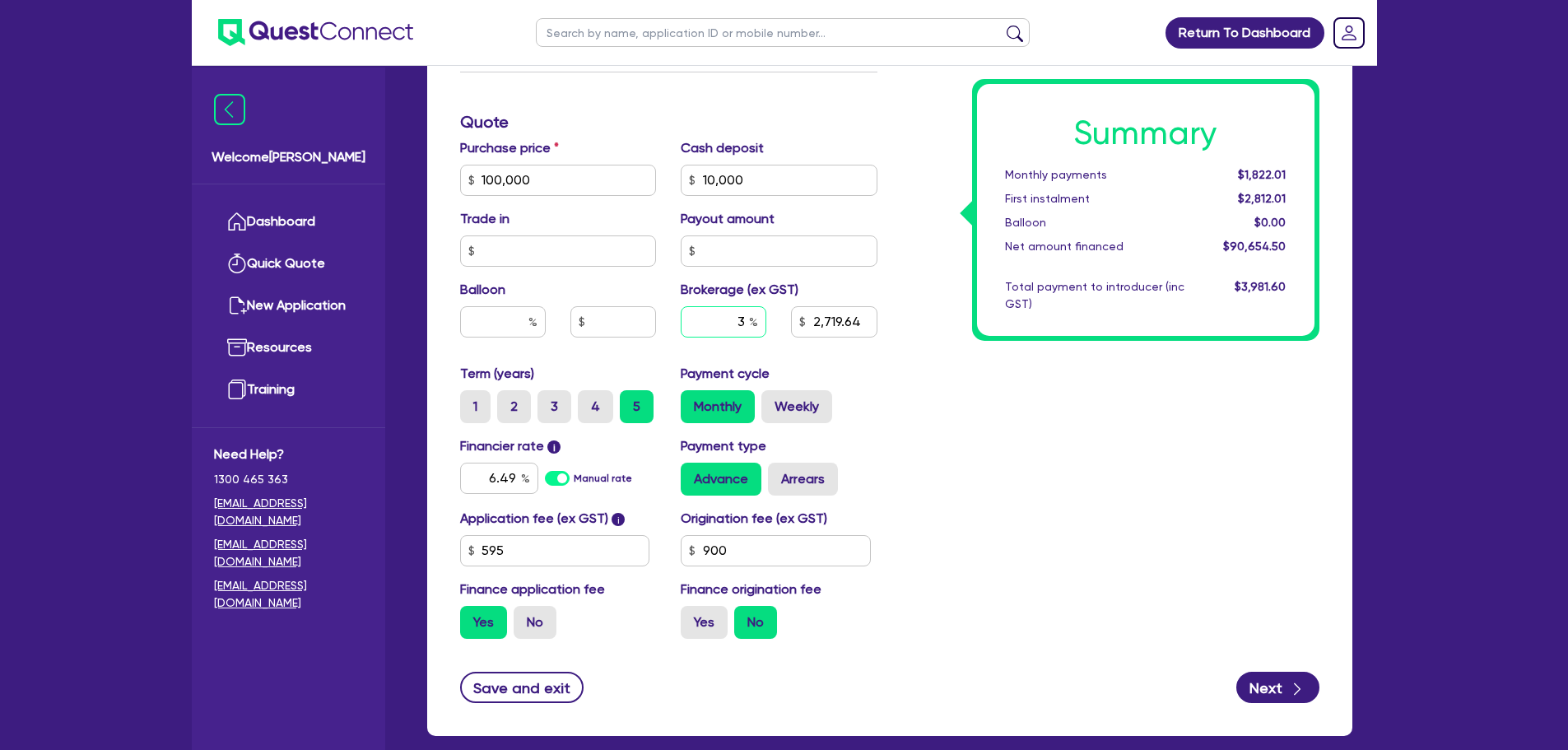
type input "100,000"
type input "10,000"
type input "2,719.64"
type input "1"
type input "100,000"
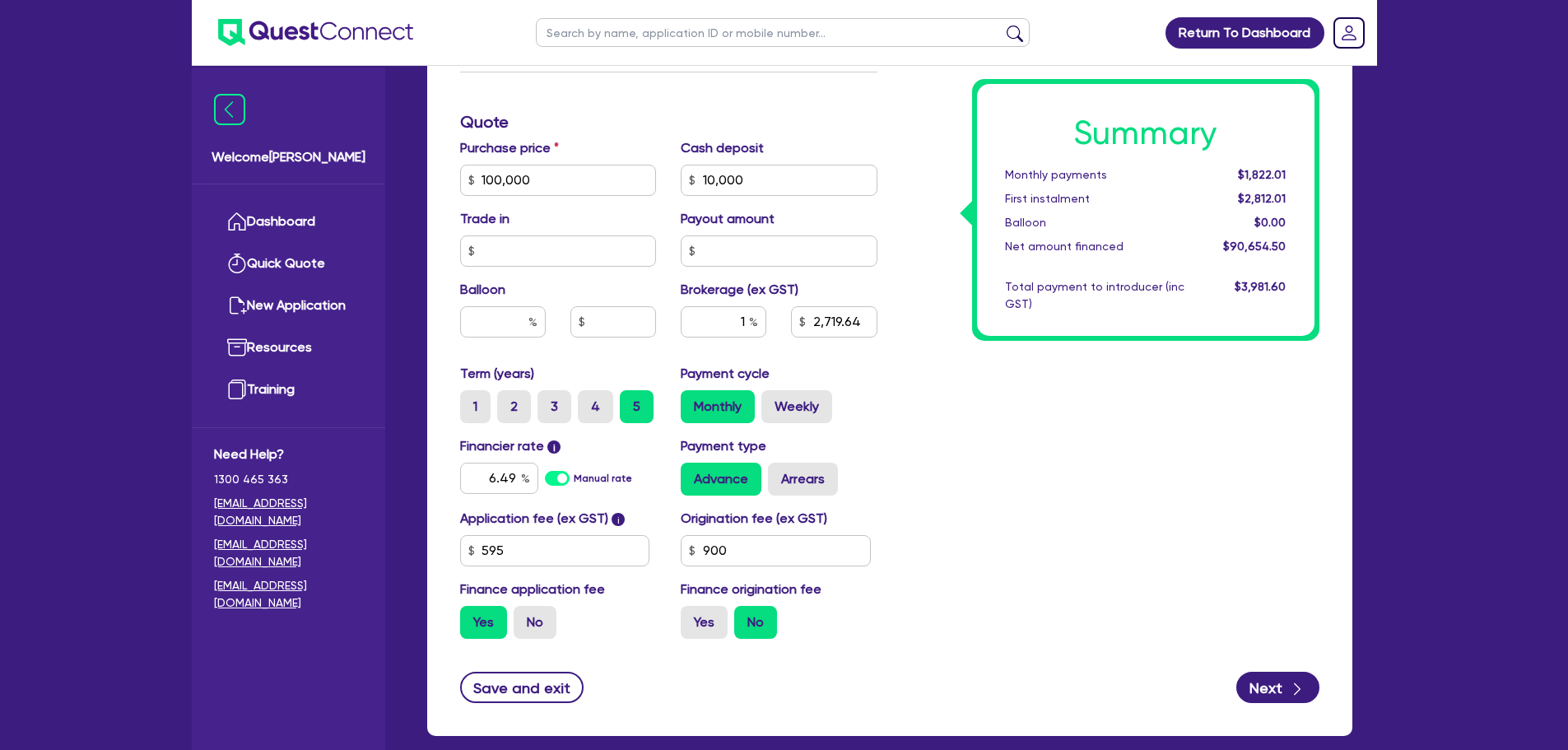
type input "10,000"
type input "2,719.64"
click at [1093, 470] on div "Summary Monthly payments $1,822.01 First instalment $2,812.01 Balloon $0.00 Net…" at bounding box center [1111, 171] width 442 height 962
type input "100,000"
type input "10,000"
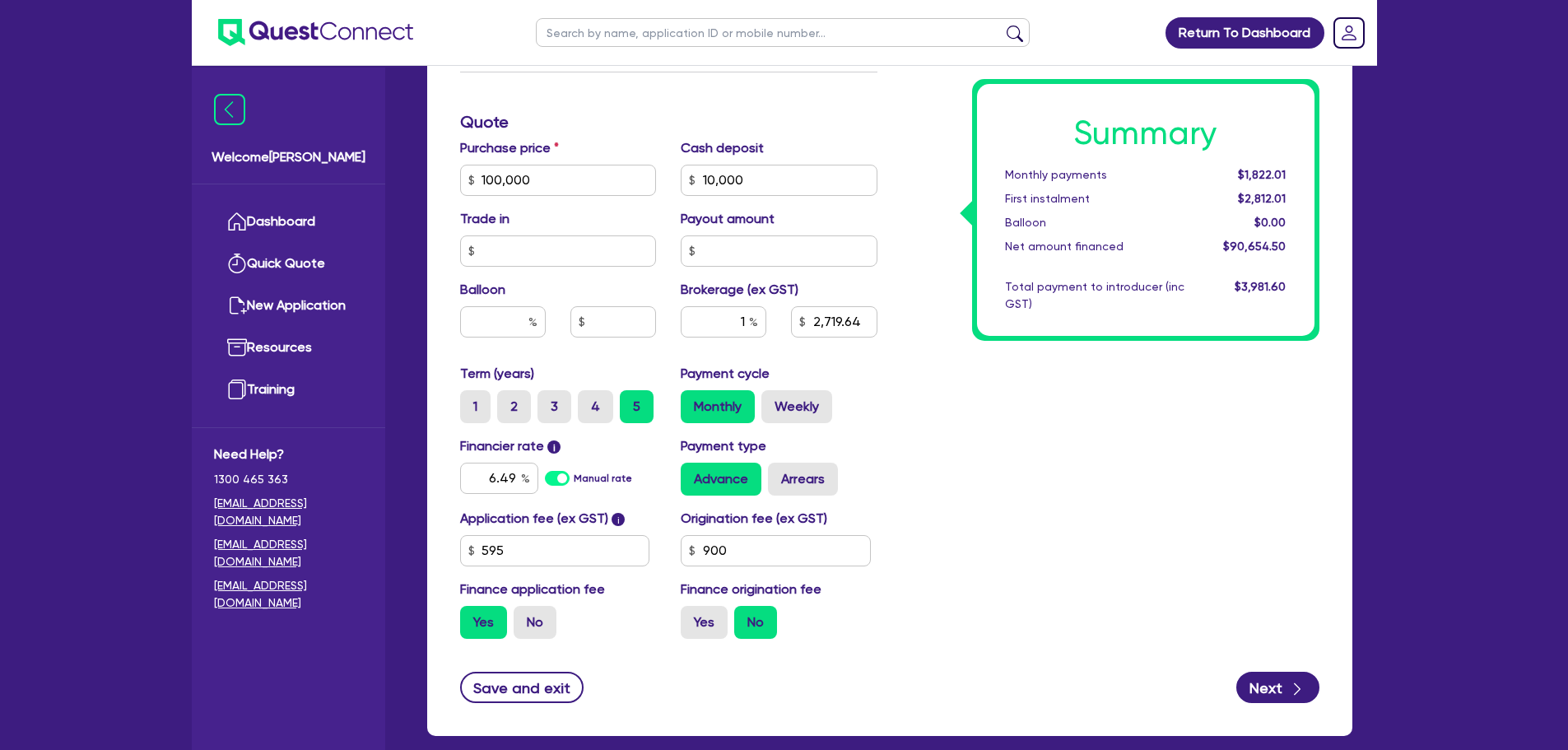
type input "906.55"
click at [745, 559] on input "900" at bounding box center [776, 551] width 190 height 32
type input "1,500"
type input "100,000"
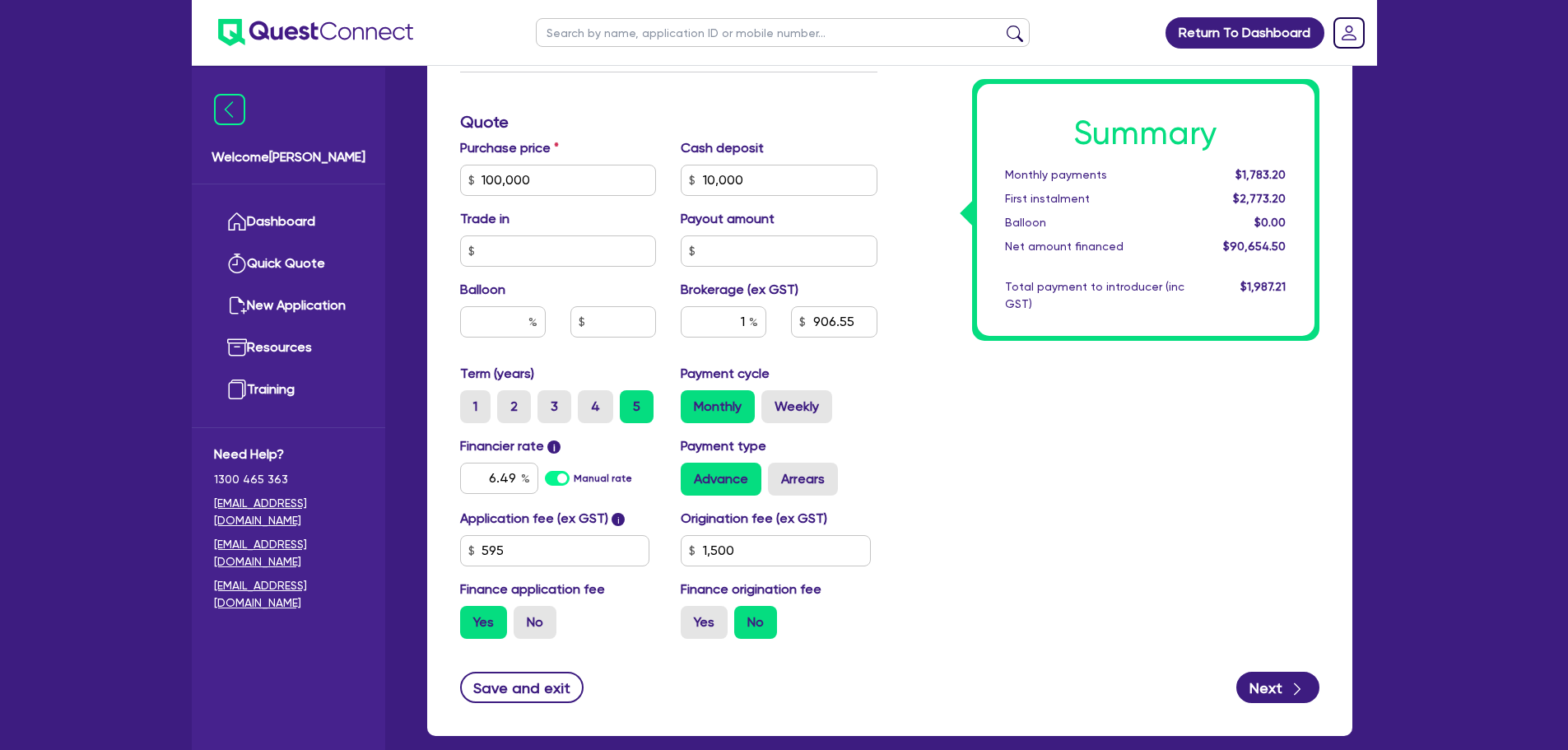
type input "10,000"
click at [855, 461] on div "Payment type Advance Arrears" at bounding box center [779, 466] width 222 height 59
type input "100,000"
type input "10,000"
click at [534, 614] on label "No" at bounding box center [534, 621] width 43 height 33
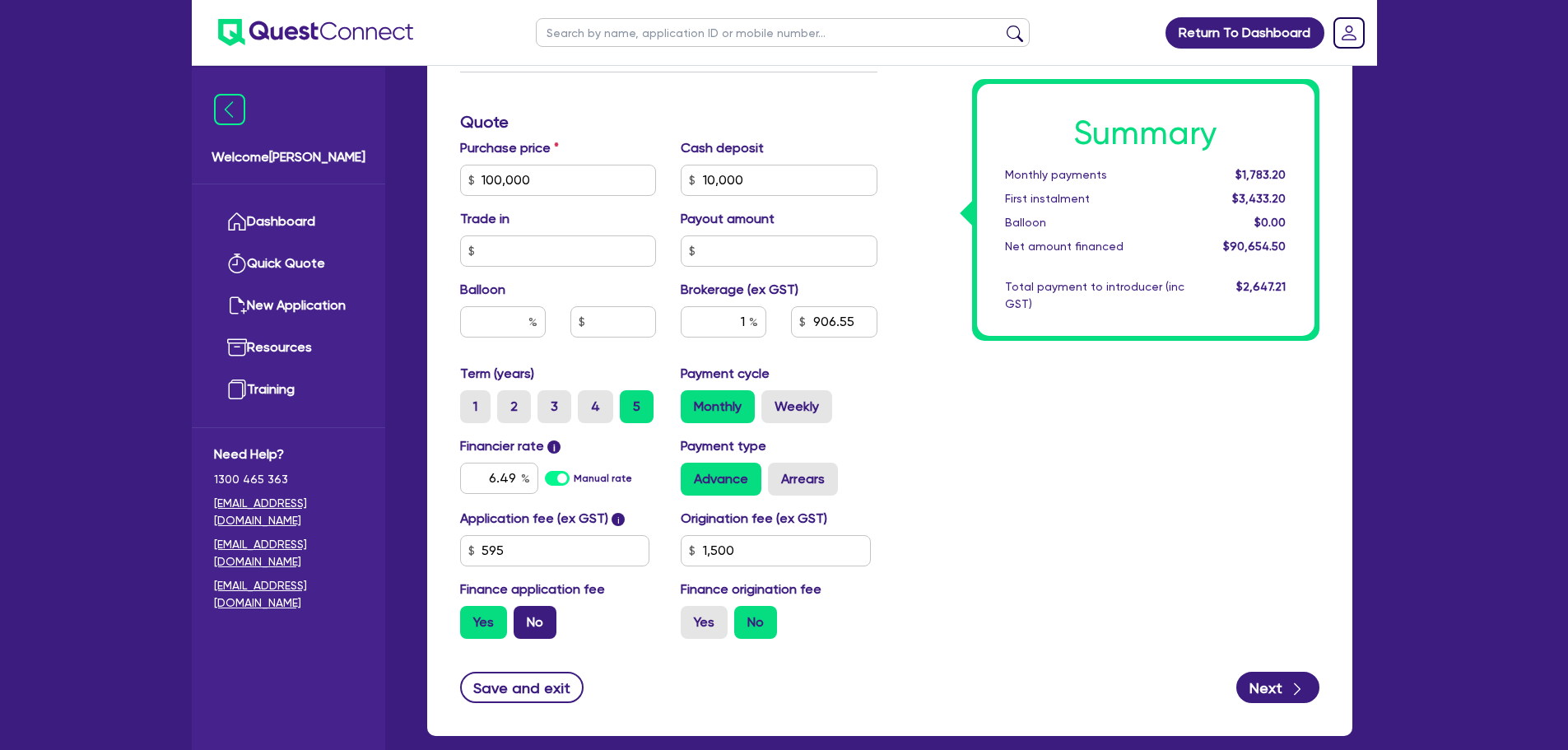
click at [525, 614] on input "No" at bounding box center [519, 611] width 11 height 11
radio input "true"
type input "100,000"
type input "10,000"
type input "100,000"
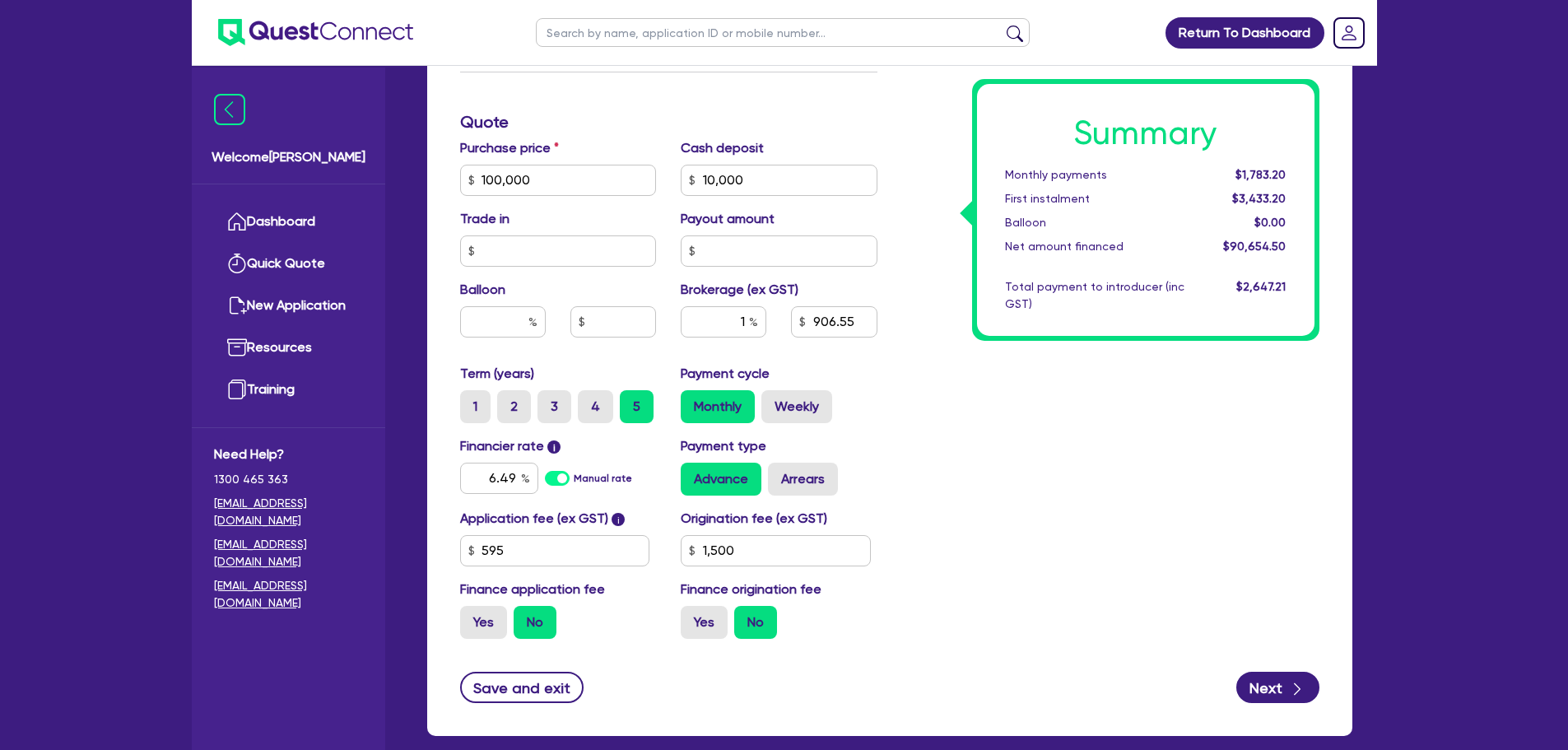
type input "10,000"
type input "900"
click at [745, 321] on input "1" at bounding box center [723, 322] width 85 height 32
type input "1.5"
type input "100,000"
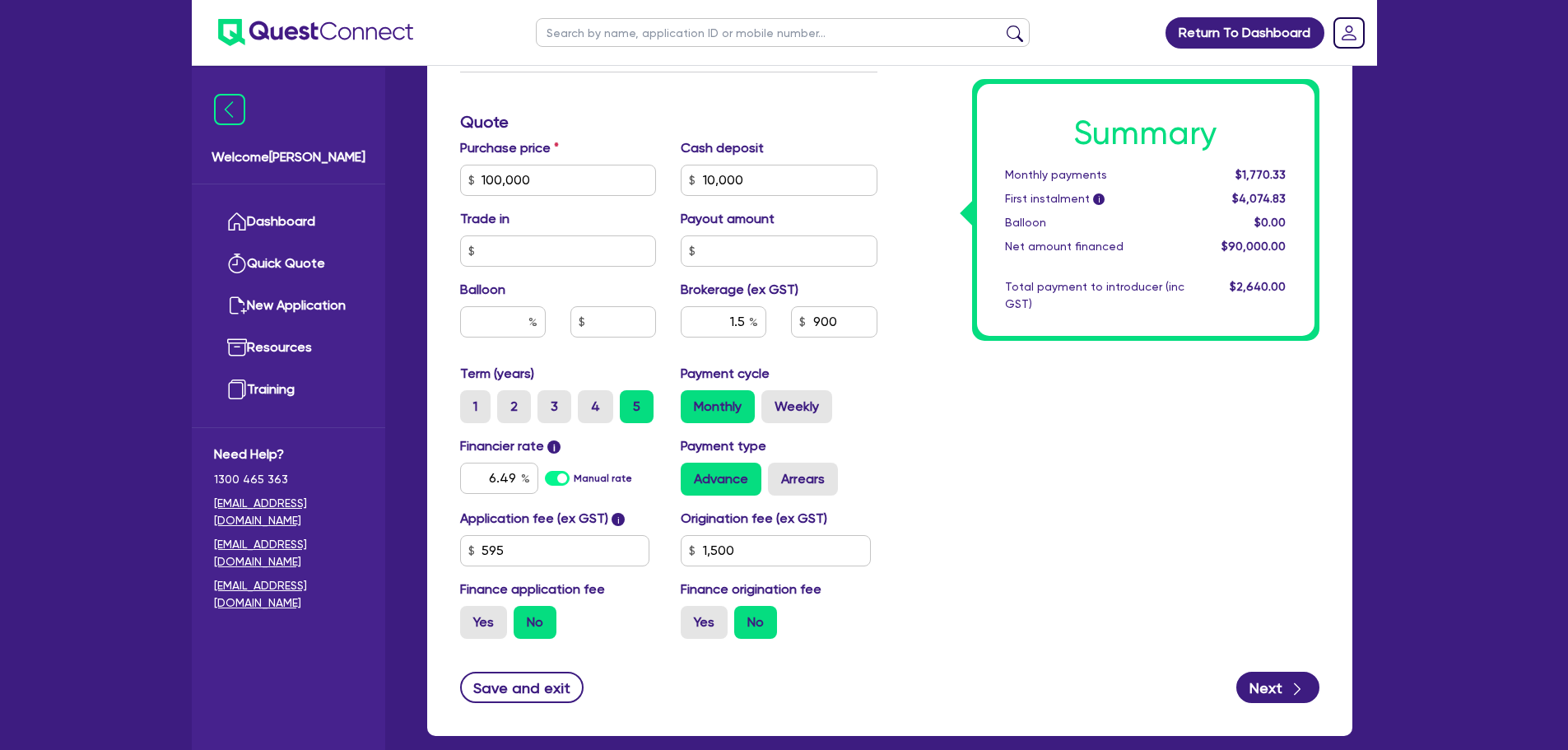
type input "10,000"
click at [968, 423] on div "Summary Monthly payments $1,770.33 First instalment i $4,074.83 Balloon $0.00 N…" at bounding box center [1111, 171] width 442 height 962
type input "100,000"
type input "10,000"
type input "1,350"
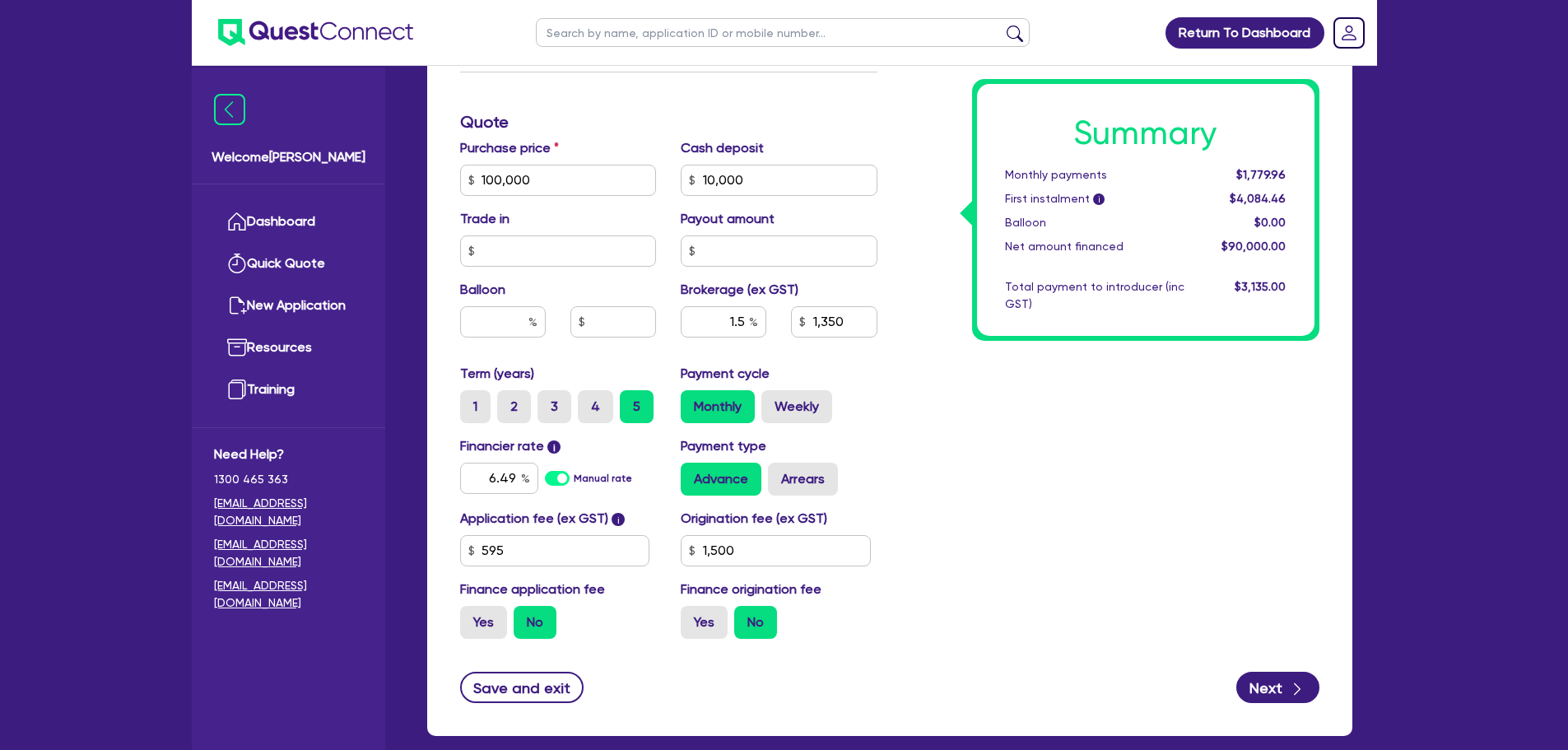
click at [1007, 474] on div "Summary Monthly payments $1,779.96 First instalment i $4,084.46 Balloon $0.00 N…" at bounding box center [1111, 171] width 442 height 962
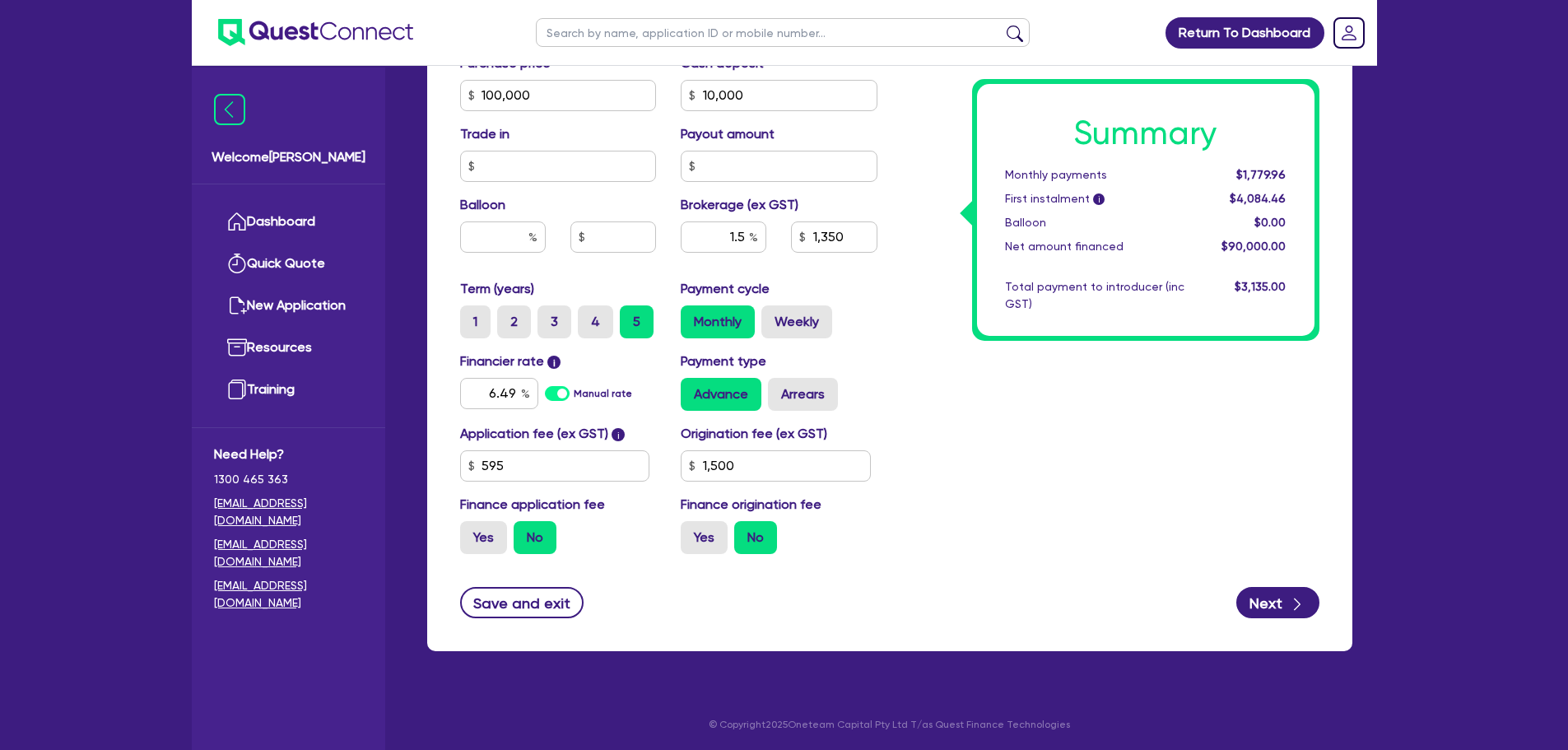
scroll to position [745, 0]
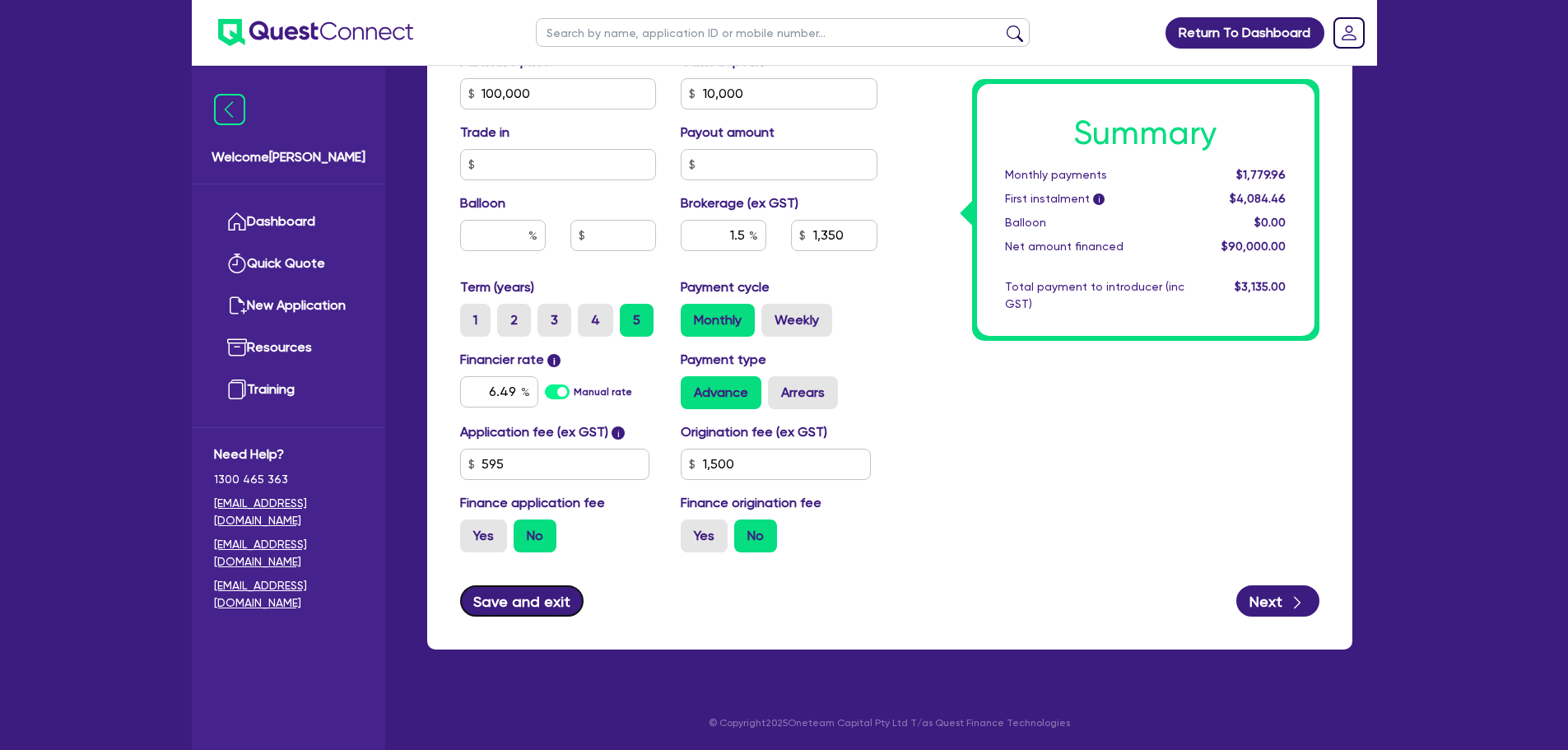
click at [536, 600] on button "Save and exit" at bounding box center [522, 601] width 124 height 32
type input "100,000"
type input "10,000"
type input "1,350"
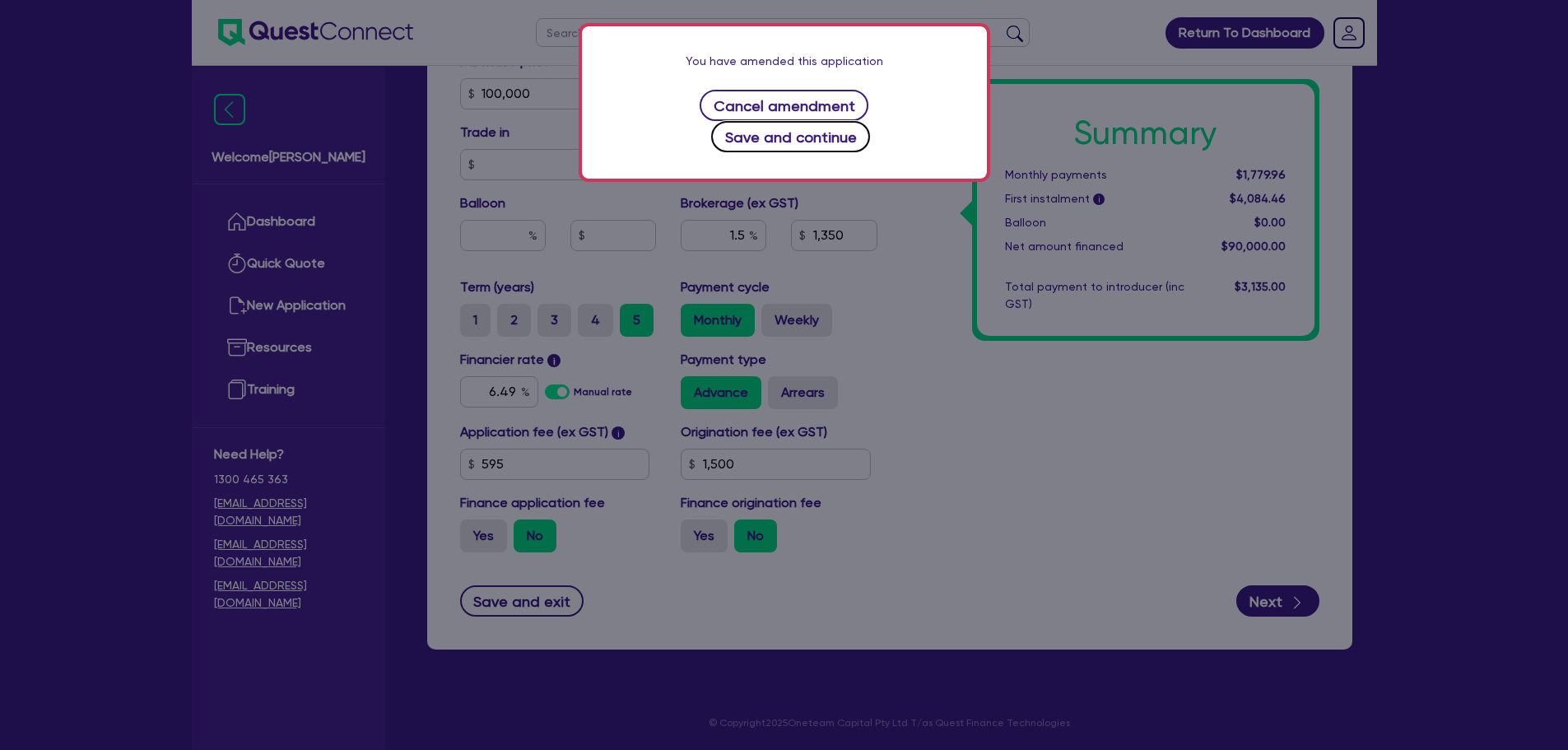
click at [861, 121] on button "Save and continue" at bounding box center [791, 136] width 158 height 32
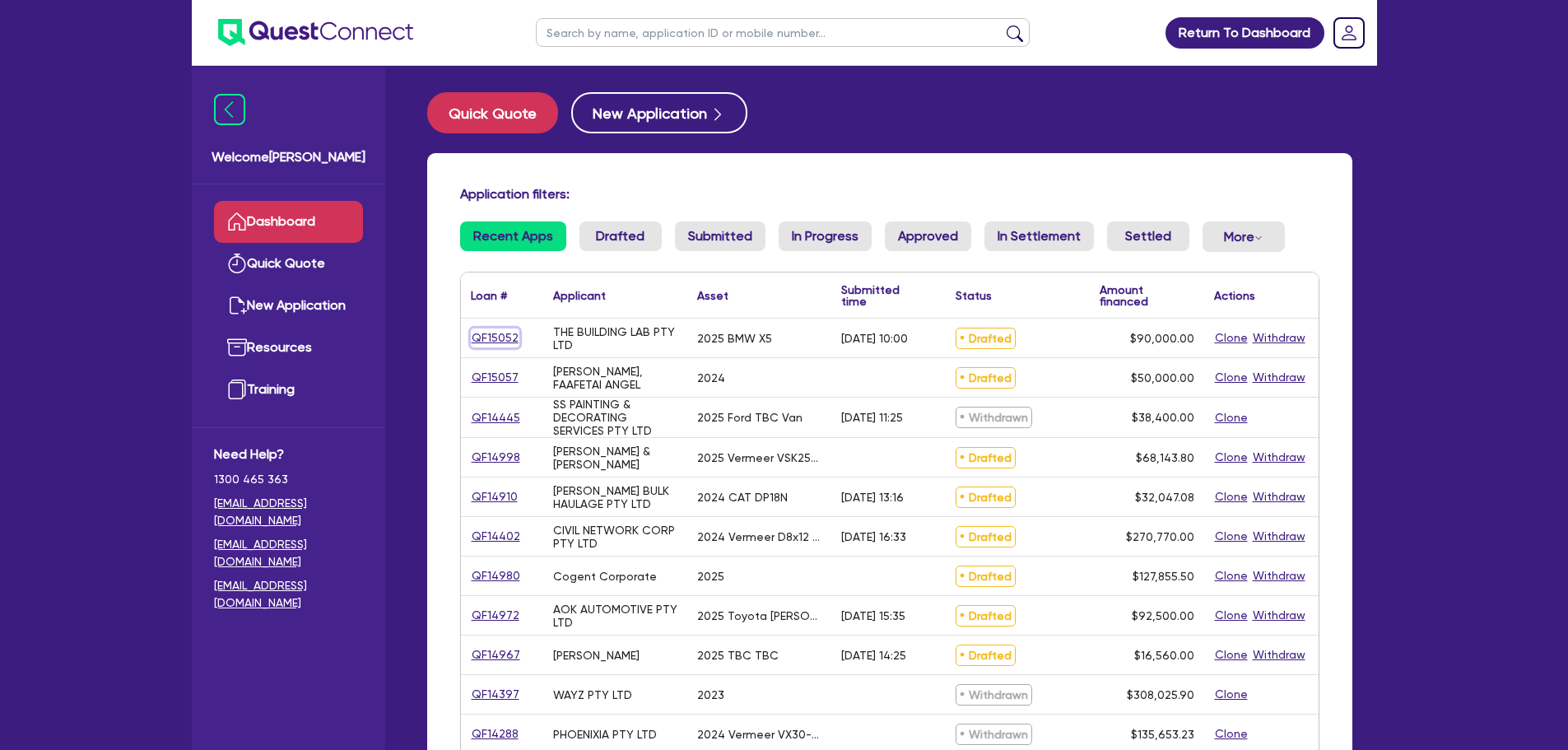
click at [482, 335] on link "QF15052" at bounding box center [495, 338] width 48 height 19
select select "CARS_AND_LIGHT_TRUCKS"
select select "PASSENGER_VEHICLES"
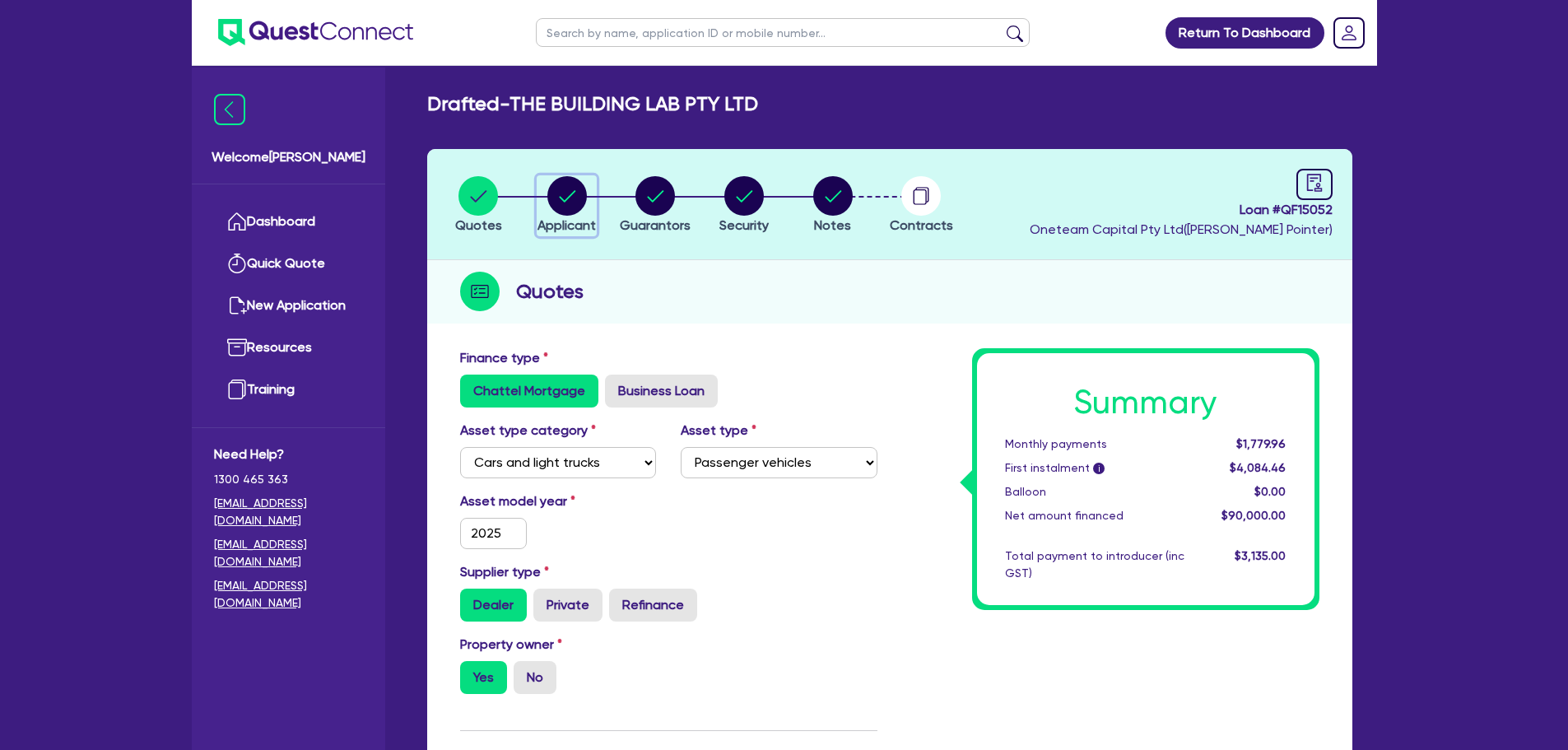
click at [563, 190] on circle "button" at bounding box center [567, 195] width 40 height 40
select select "COMPANY"
select select "BUILDING_CONSTRUCTION"
select select "TRADES_SERVICES_CONSUMERS"
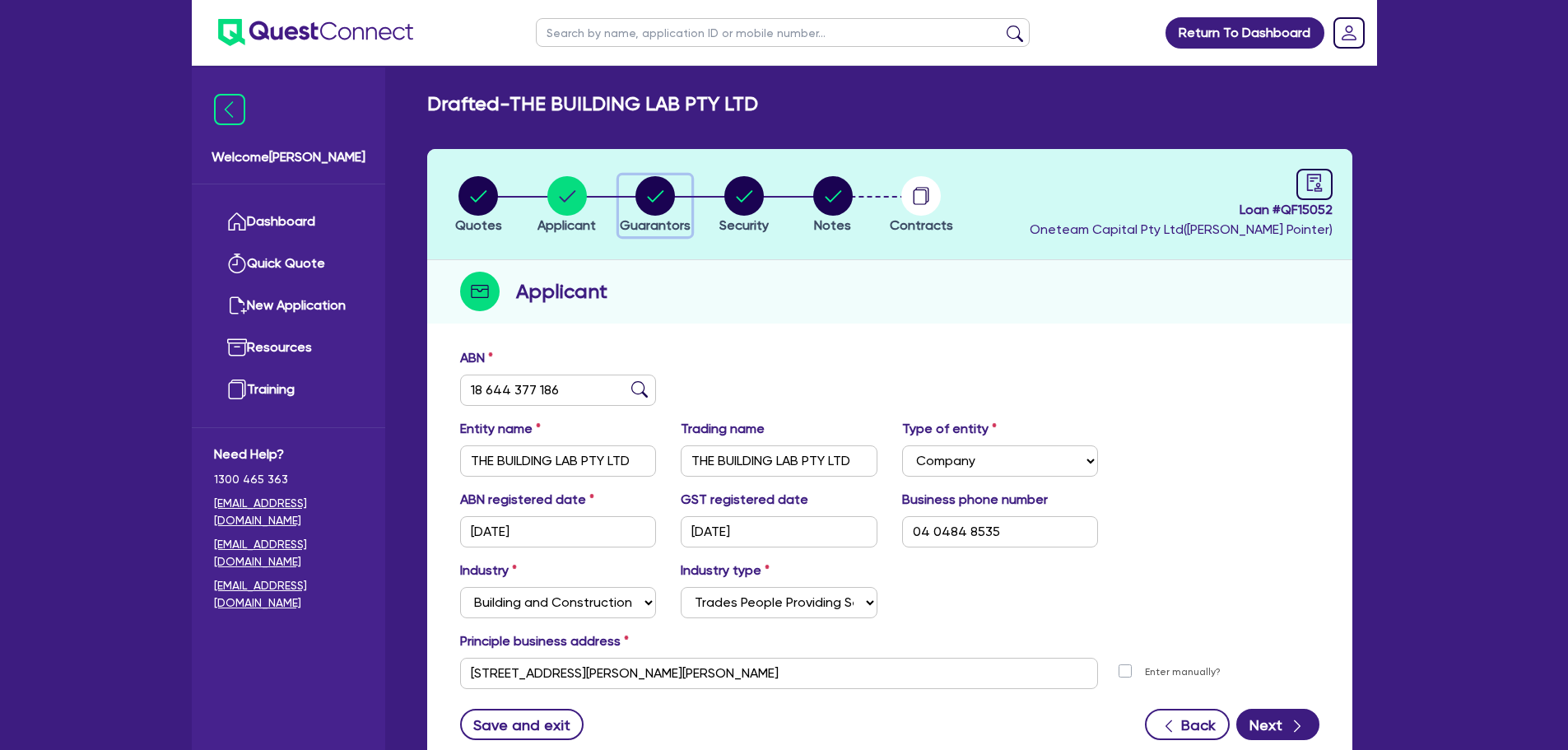
click at [643, 196] on circle "button" at bounding box center [655, 195] width 40 height 40
select select "MRS"
select select "[GEOGRAPHIC_DATA]"
select select "MARRIED"
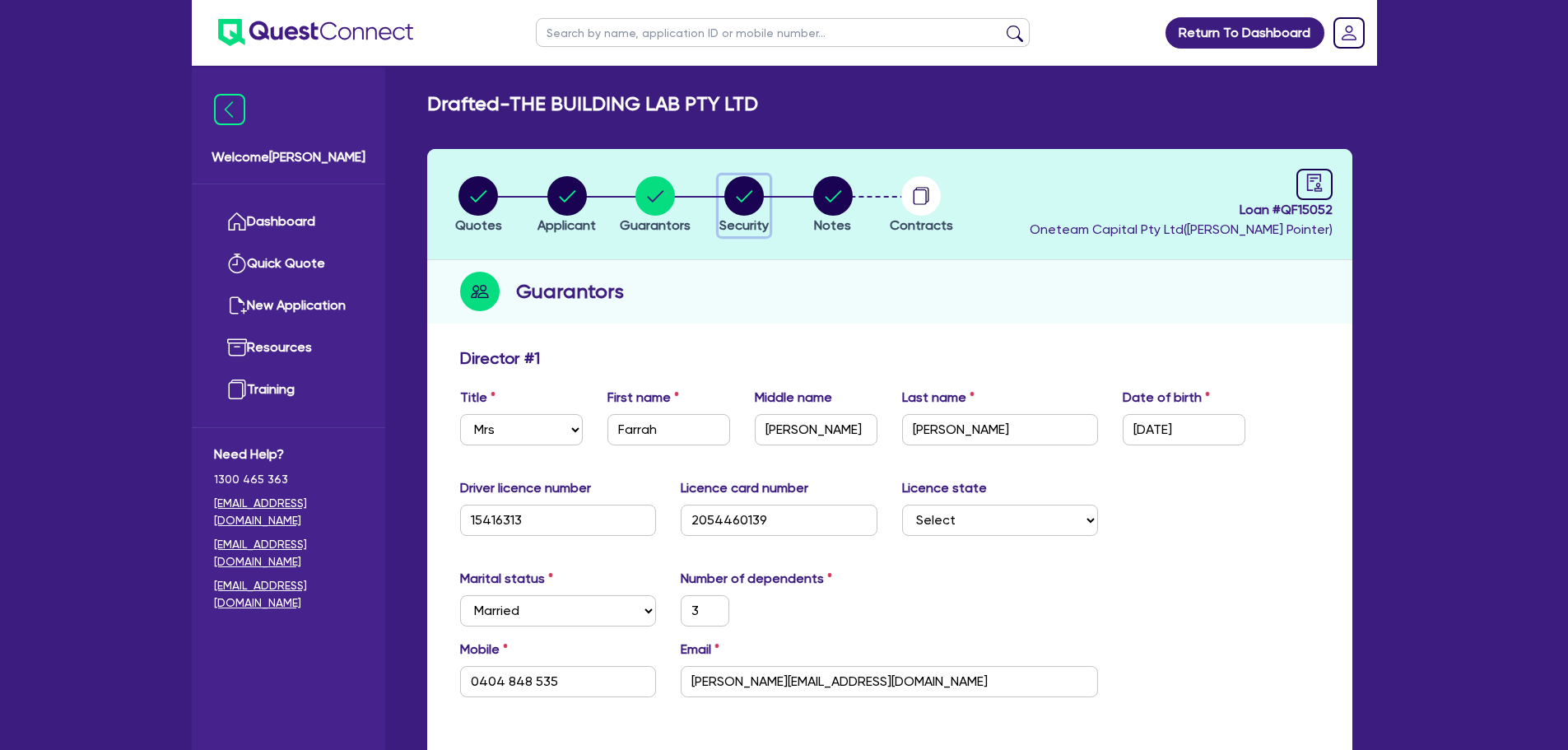
click at [732, 186] on circle "button" at bounding box center [744, 195] width 40 height 40
select select "CARS_AND_LIGHT_TRUCKS"
select select "PASSENGER_VEHICLES"
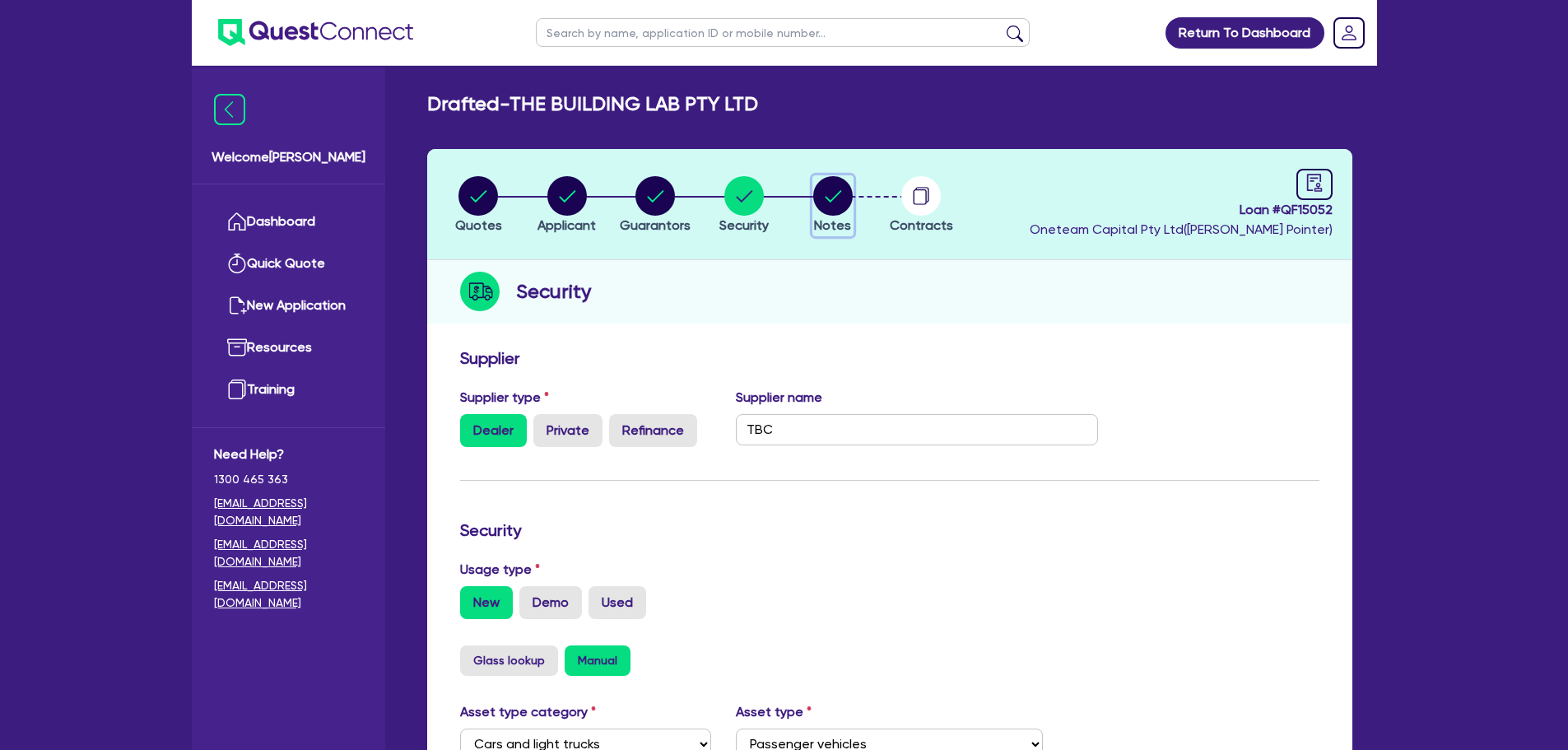
click at [839, 205] on circle "button" at bounding box center [833, 195] width 40 height 40
select select "Other"
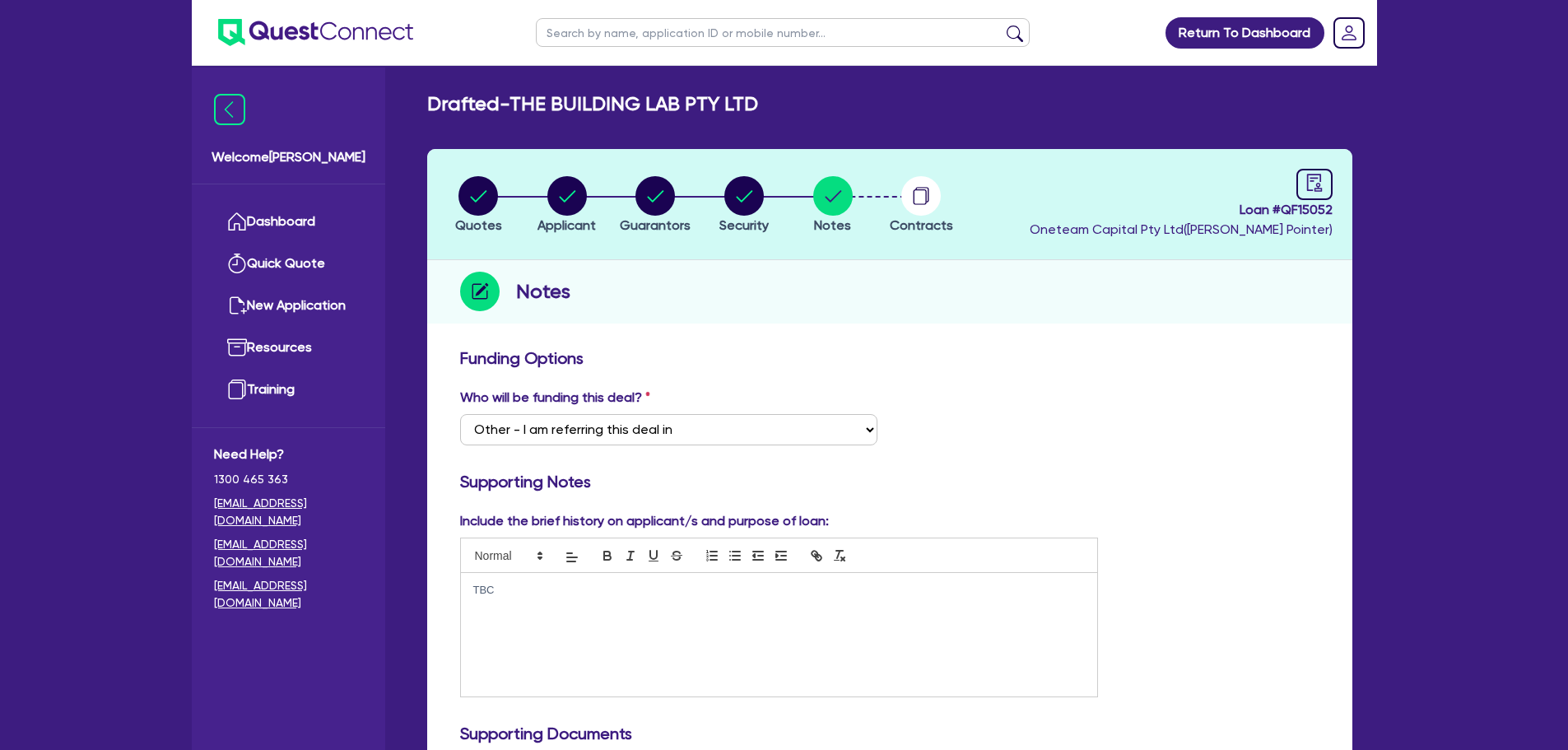
click at [538, 594] on p "TBC" at bounding box center [780, 590] width 613 height 15
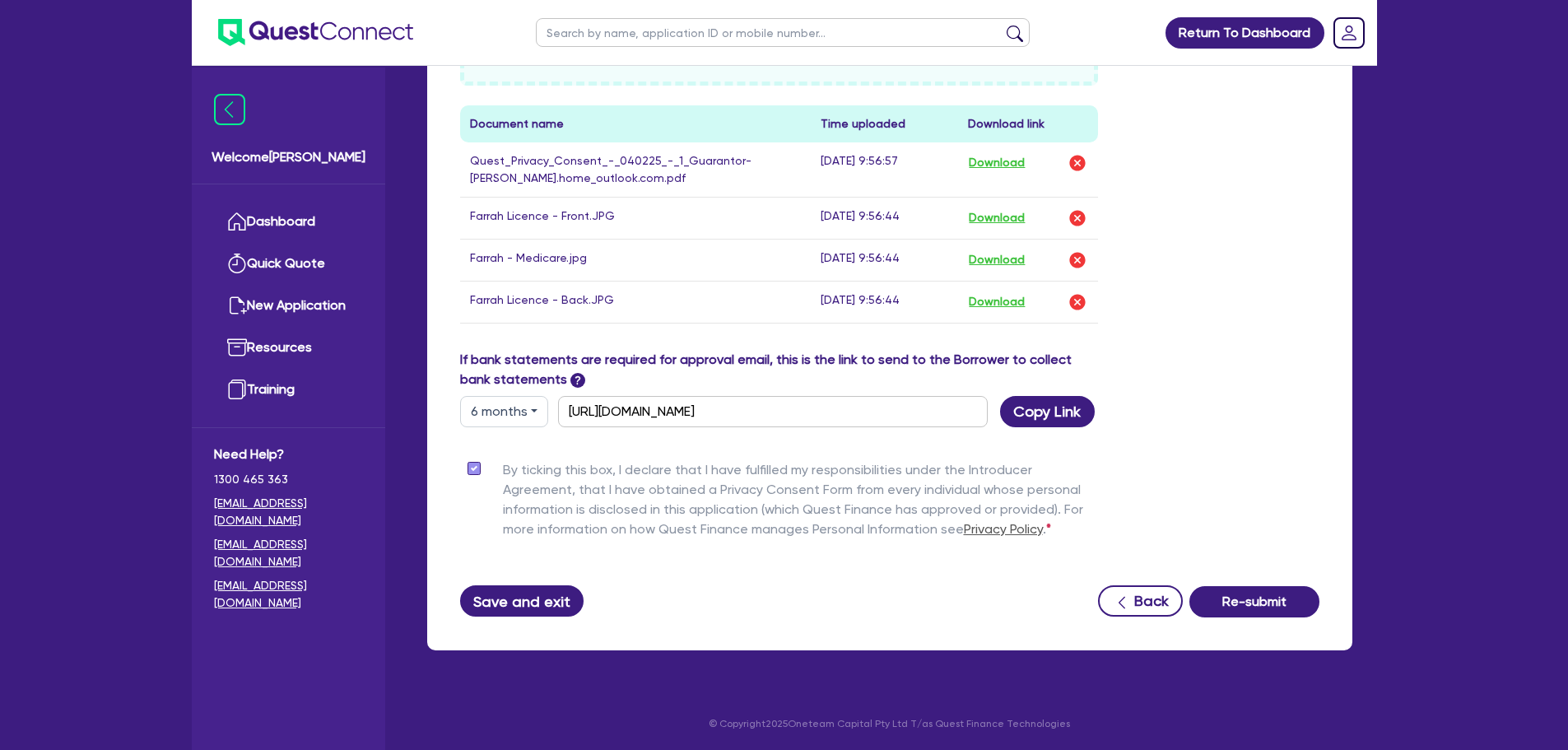
scroll to position [876, 0]
click at [519, 607] on button "Save and exit" at bounding box center [522, 600] width 124 height 32
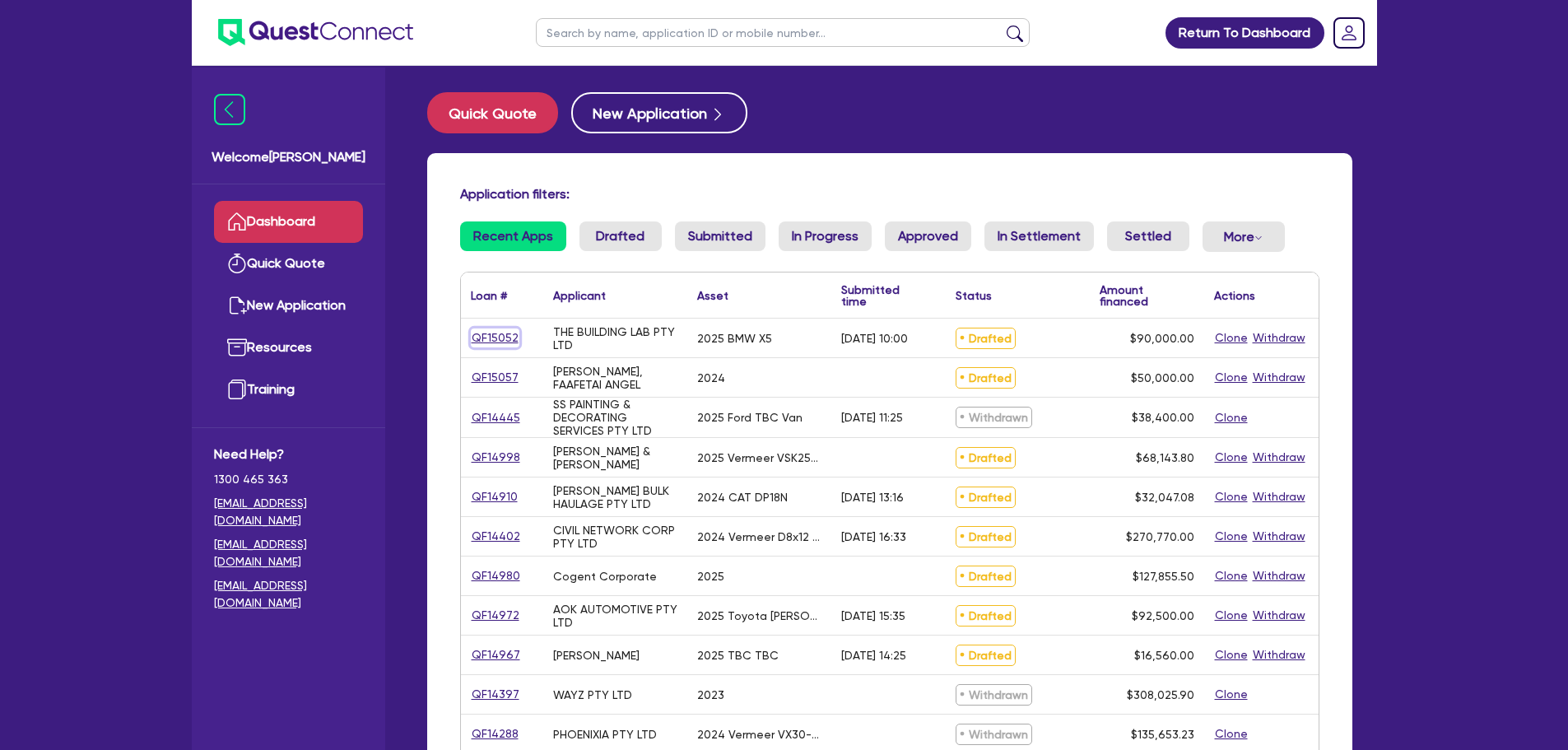
click at [491, 335] on link "QF15052" at bounding box center [495, 338] width 48 height 19
select select "CARS_AND_LIGHT_TRUCKS"
select select "PASSENGER_VEHICLES"
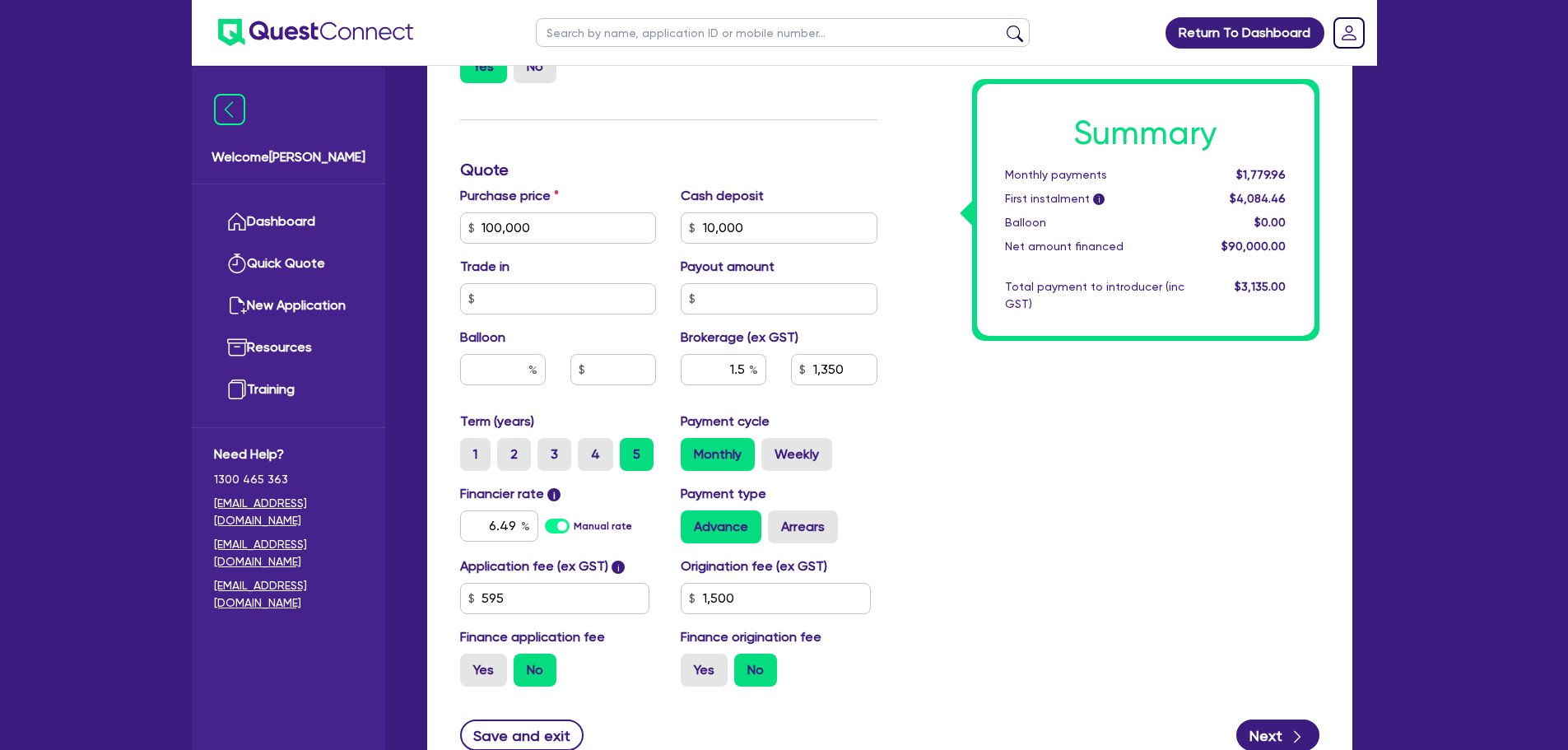
scroll to position [498, 0]
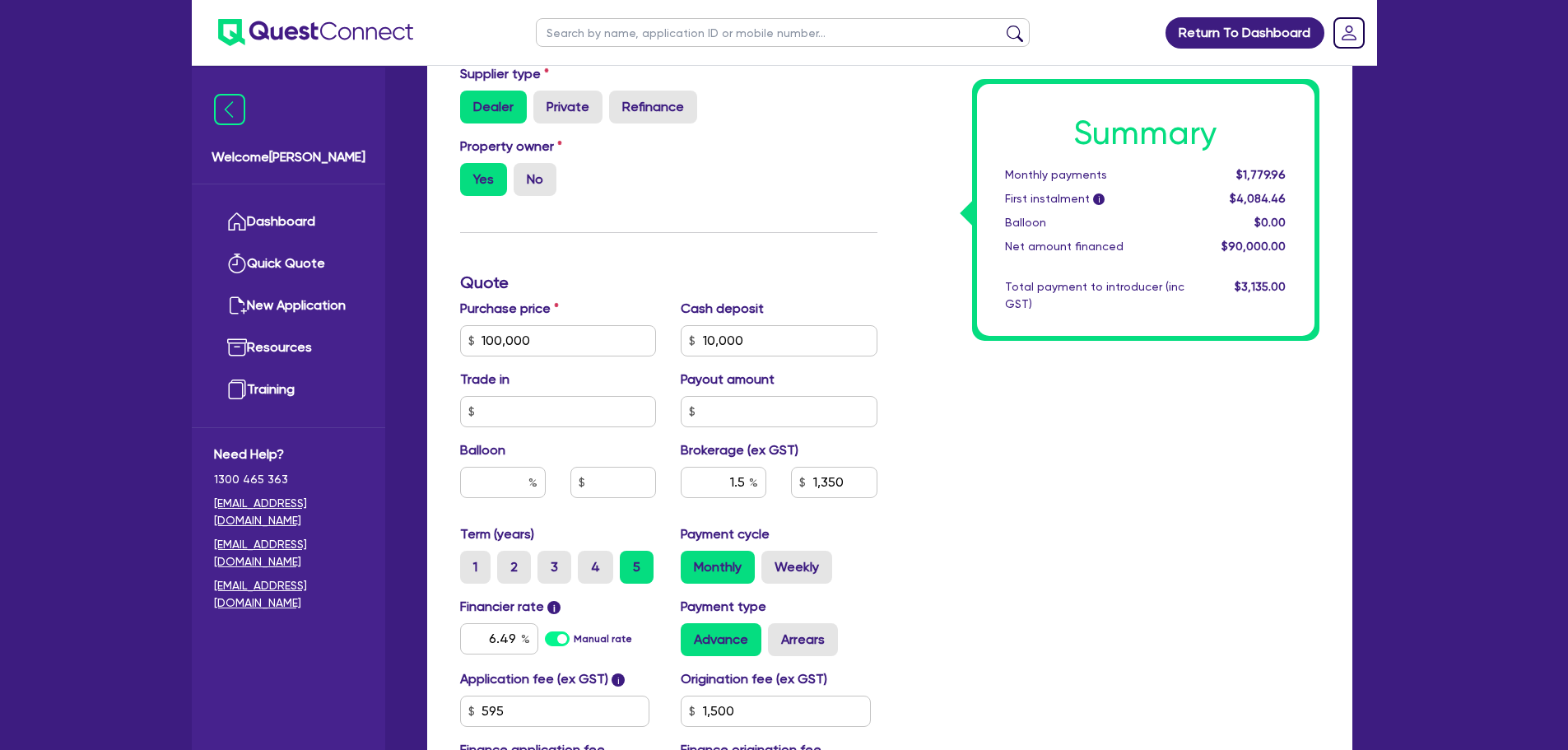
click at [774, 191] on div "Property owner Yes No" at bounding box center [669, 173] width 442 height 72
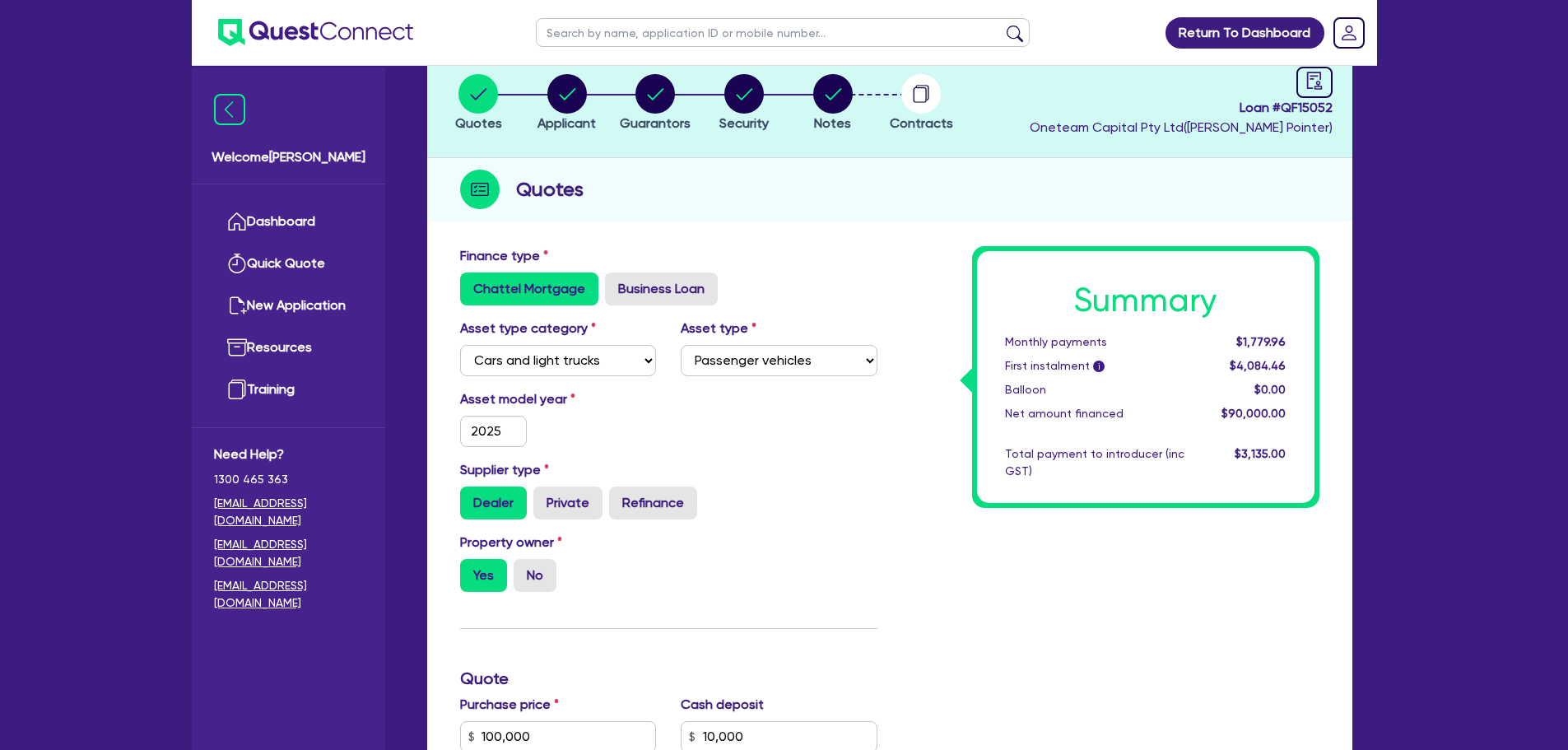
scroll to position [0, 0]
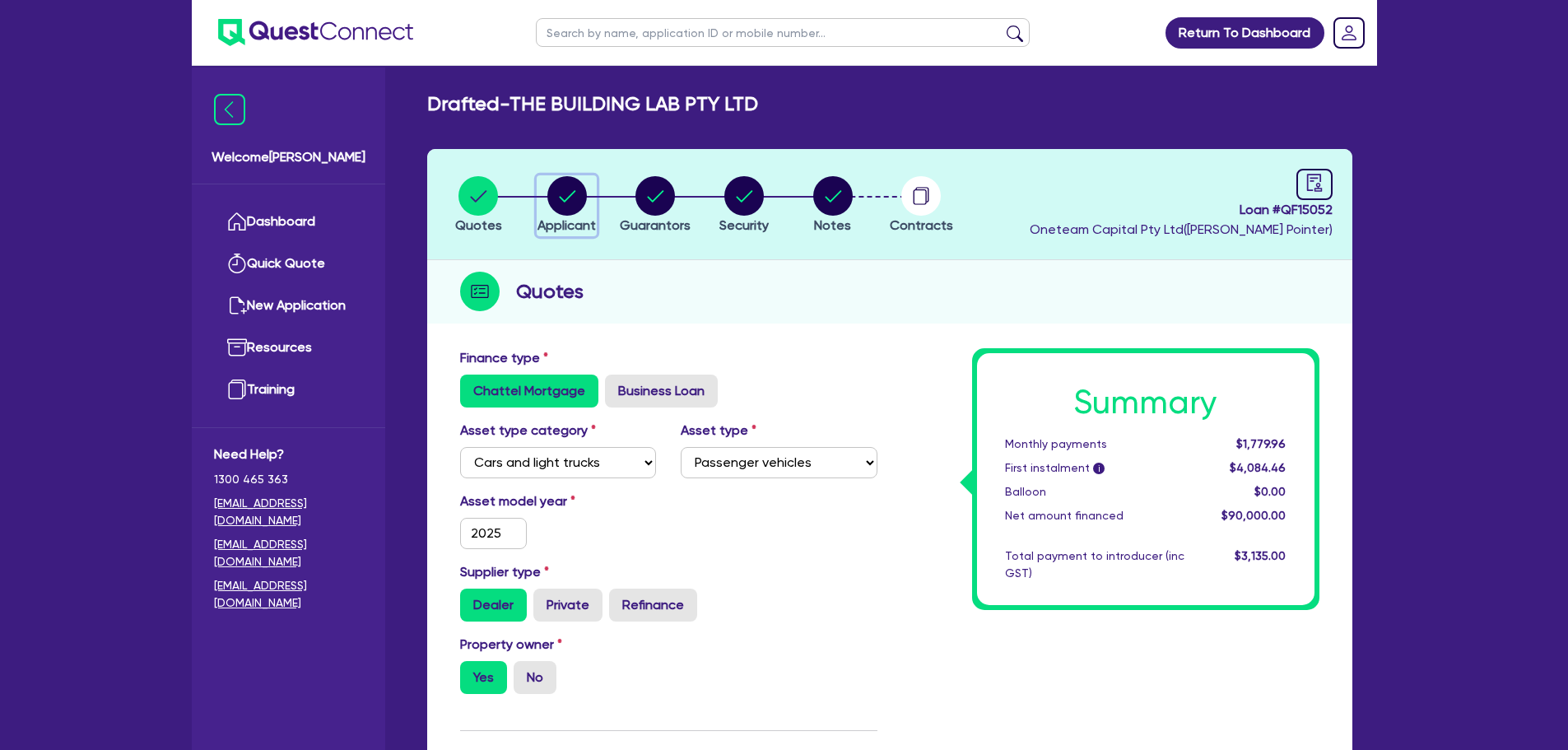
click at [574, 187] on circle "button" at bounding box center [567, 195] width 40 height 40
select select "COMPANY"
select select "BUILDING_CONSTRUCTION"
select select "TRADES_SERVICES_CONSUMERS"
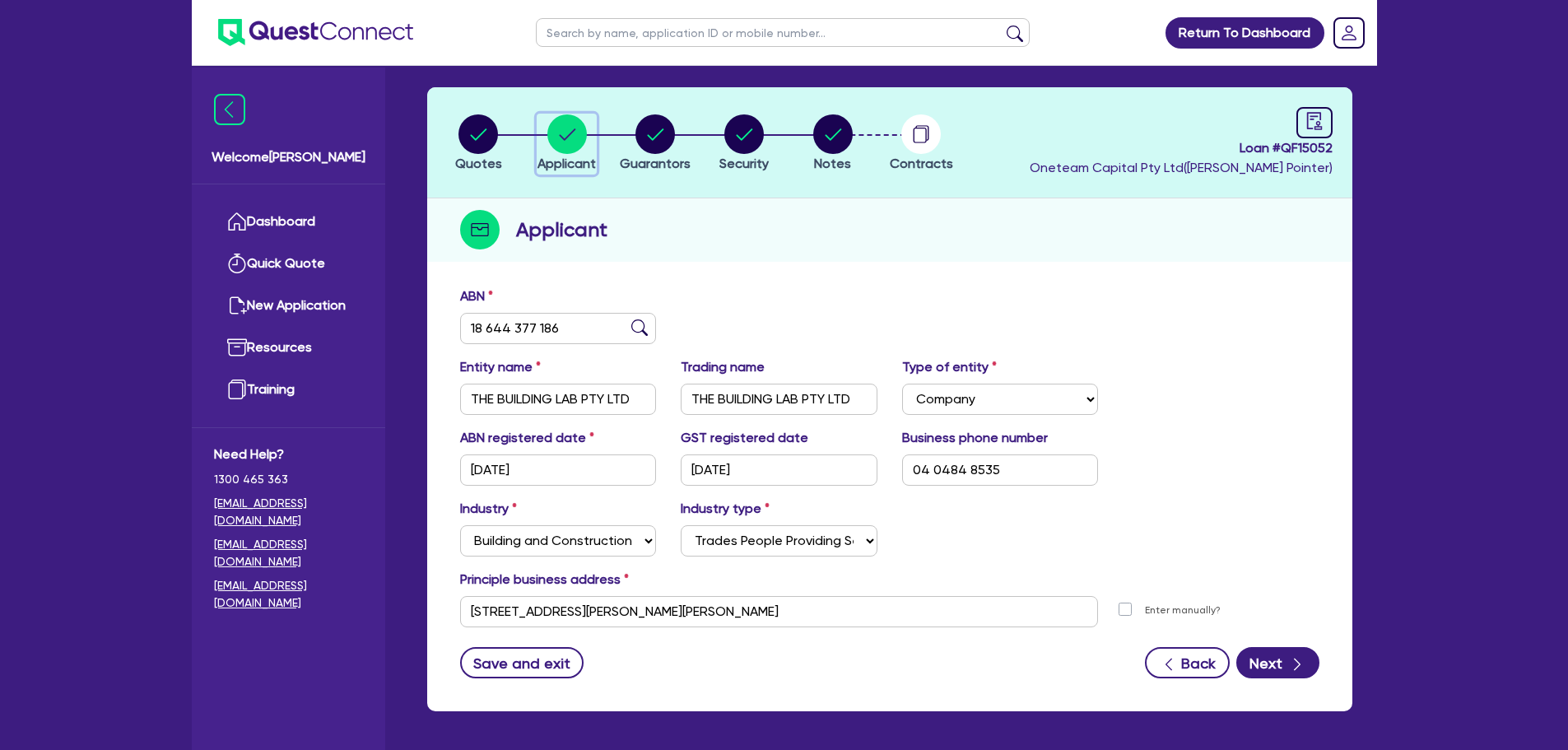
scroll to position [123, 0]
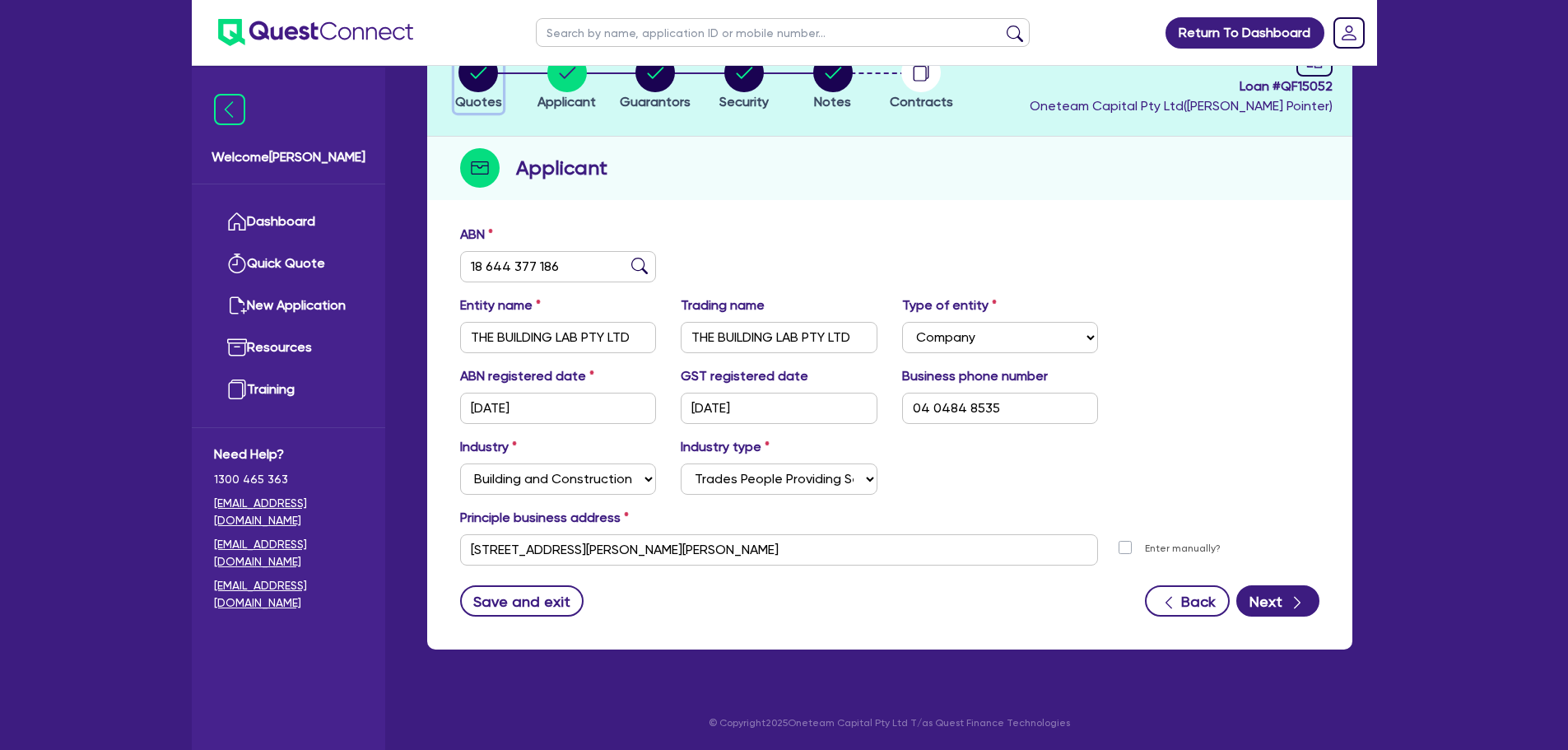
click at [486, 77] on circle "button" at bounding box center [478, 72] width 40 height 40
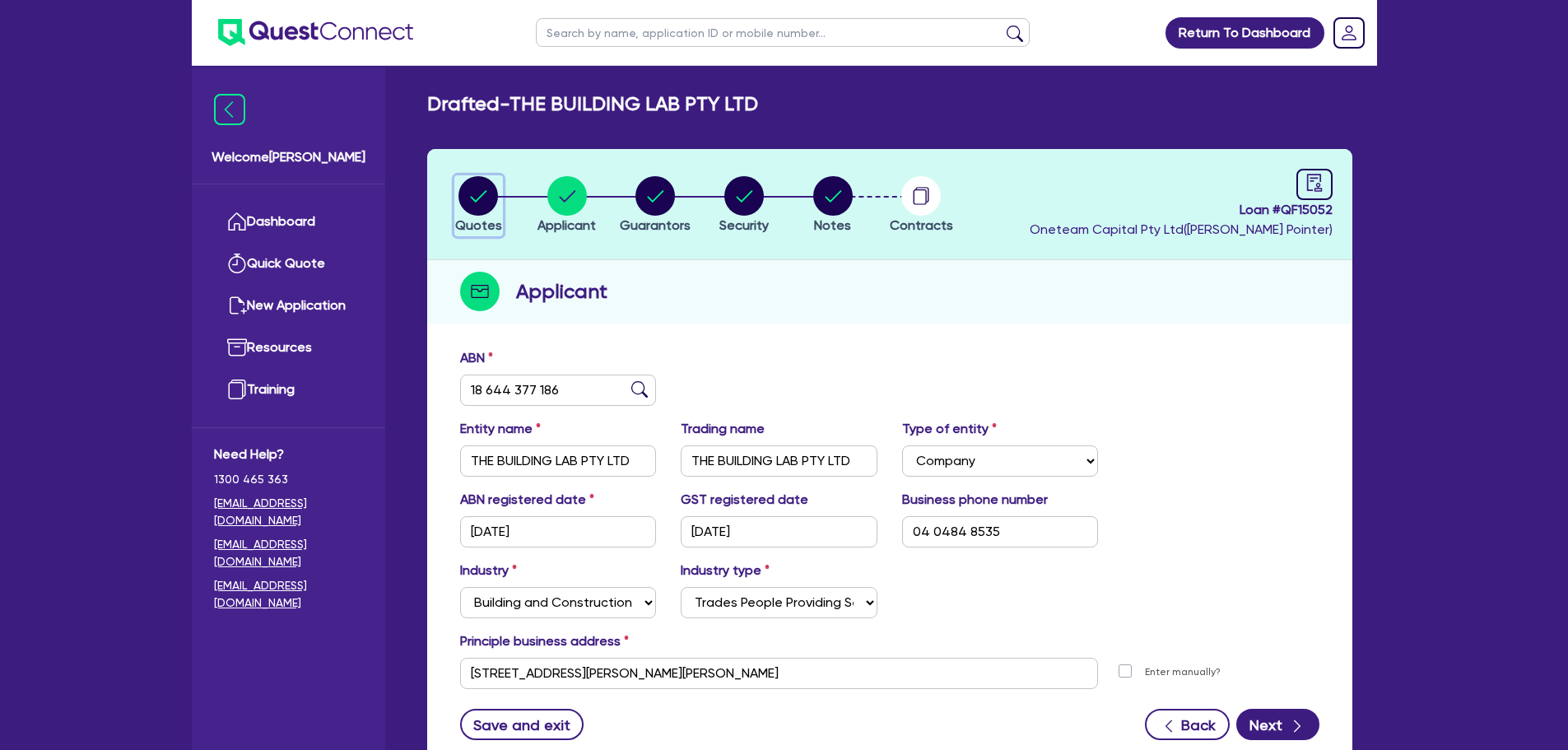
select select "CARS_AND_LIGHT_TRUCKS"
select select "PASSENGER_VEHICLES"
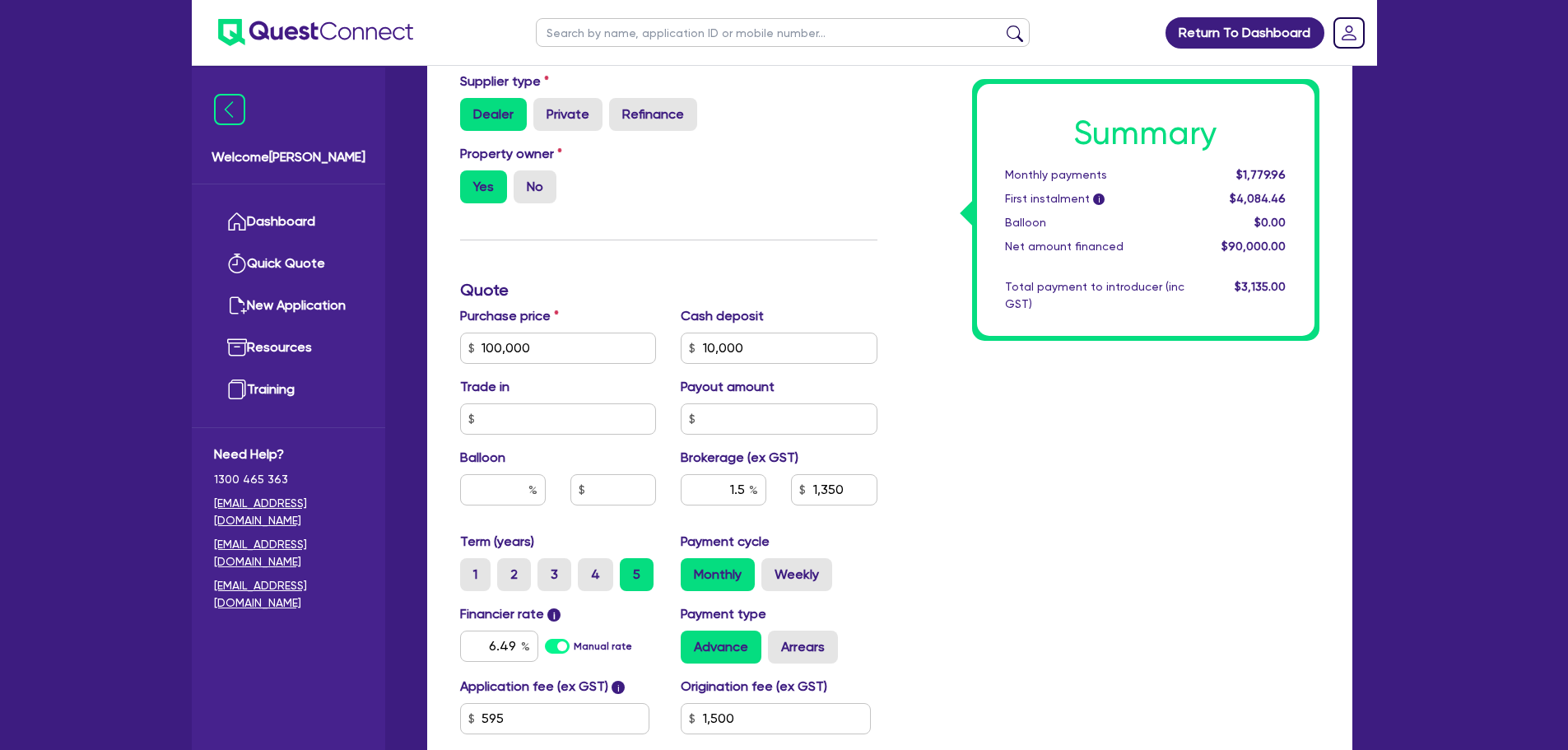
scroll to position [494, 0]
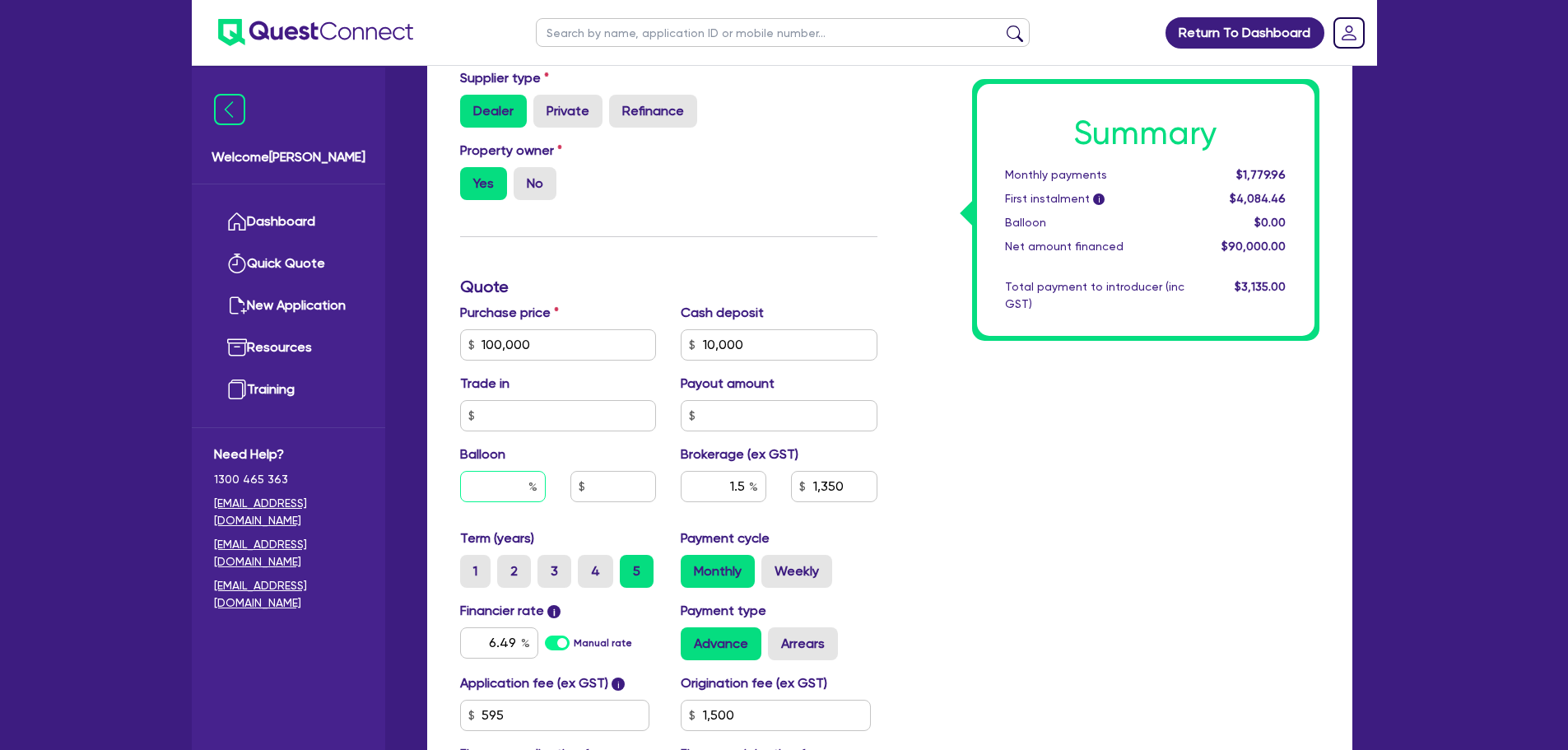
click at [499, 482] on input "text" at bounding box center [503, 487] width 85 height 32
type input "30"
type input "100,000"
type input "10,000"
type input "1,350"
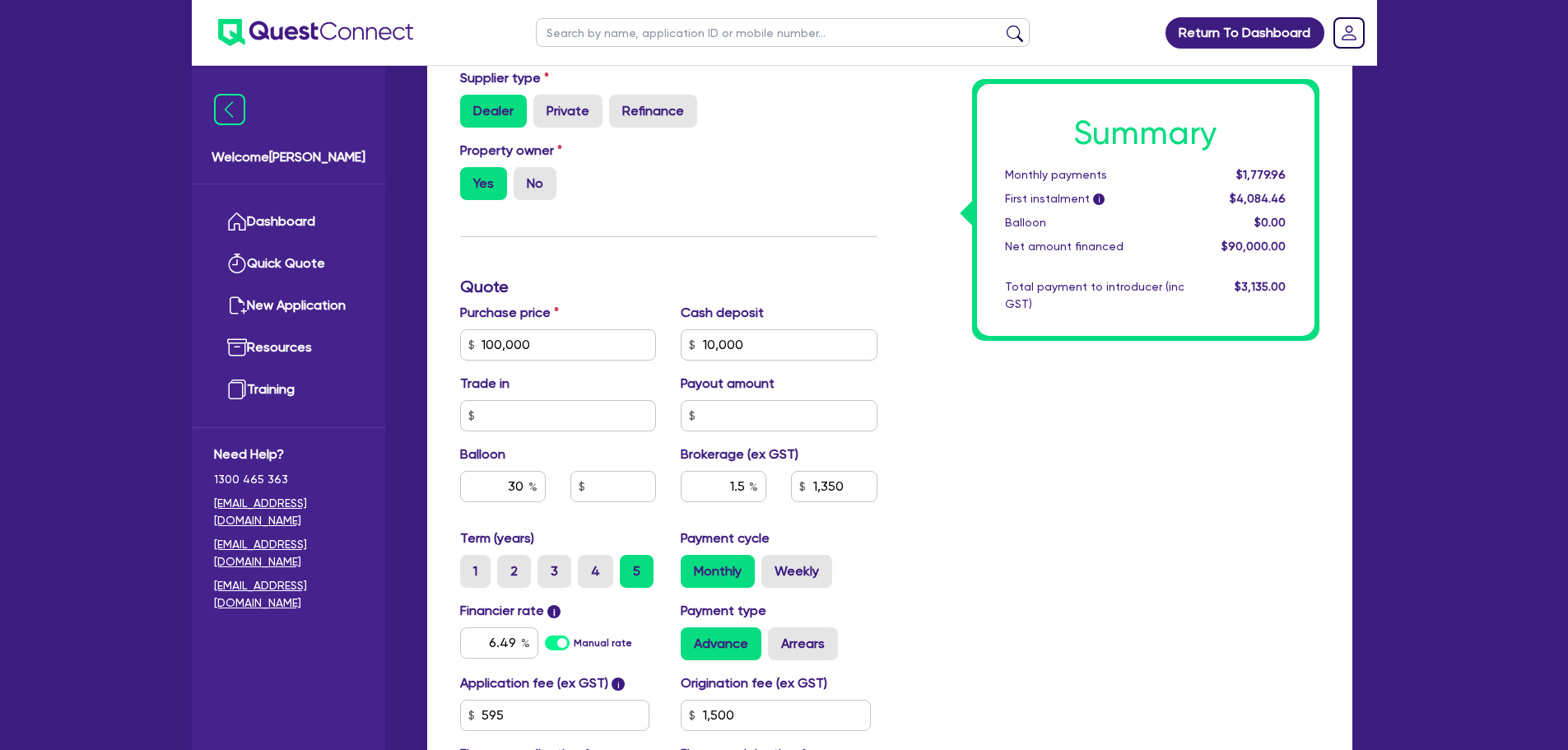
type input "1,500"
click at [1030, 598] on div "Summary Monthly payments $1,779.96 First instalment i $4,084.46 Balloon $0.00 N…" at bounding box center [1111, 335] width 442 height 962
type input "100,000"
type input "10,000"
type input "30,000"
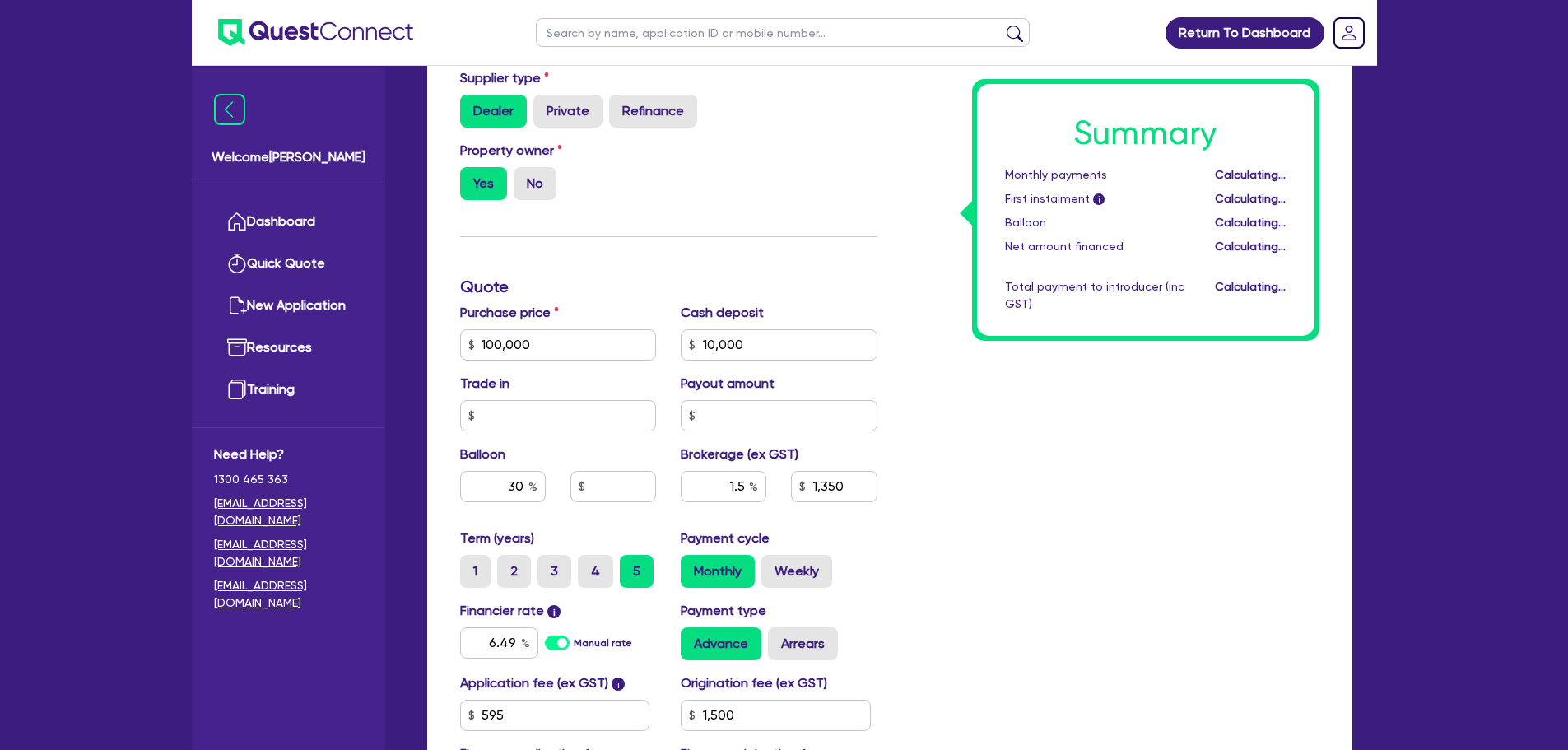
type input "1,350"
type input "1,500"
click at [821, 577] on label "Weekly" at bounding box center [797, 570] width 70 height 33
click at [772, 565] on input "Weekly" at bounding box center [767, 560] width 11 height 11
radio input "true"
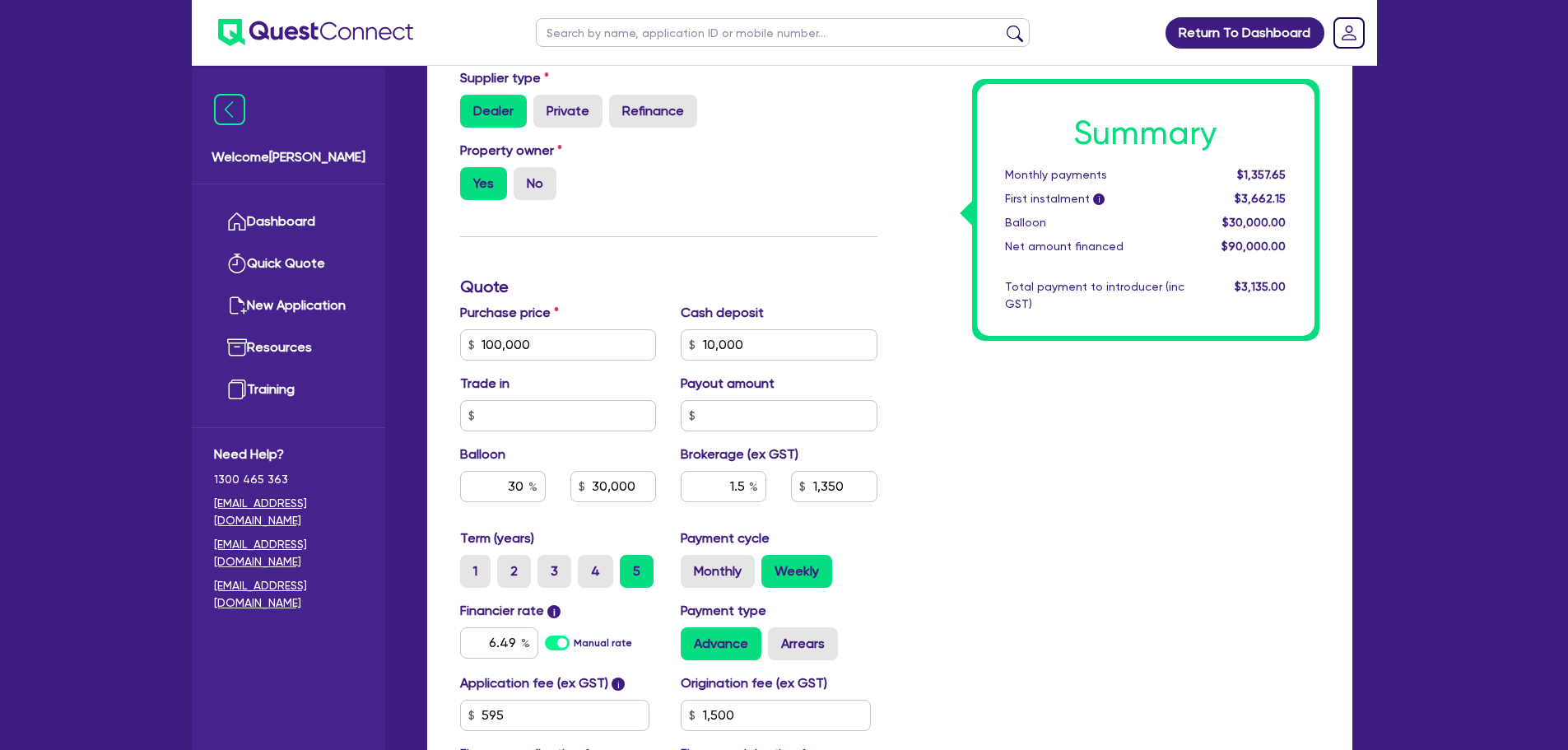
type input "100,000"
type input "10,000"
type input "30,000"
type input "1,350"
type input "1,500"
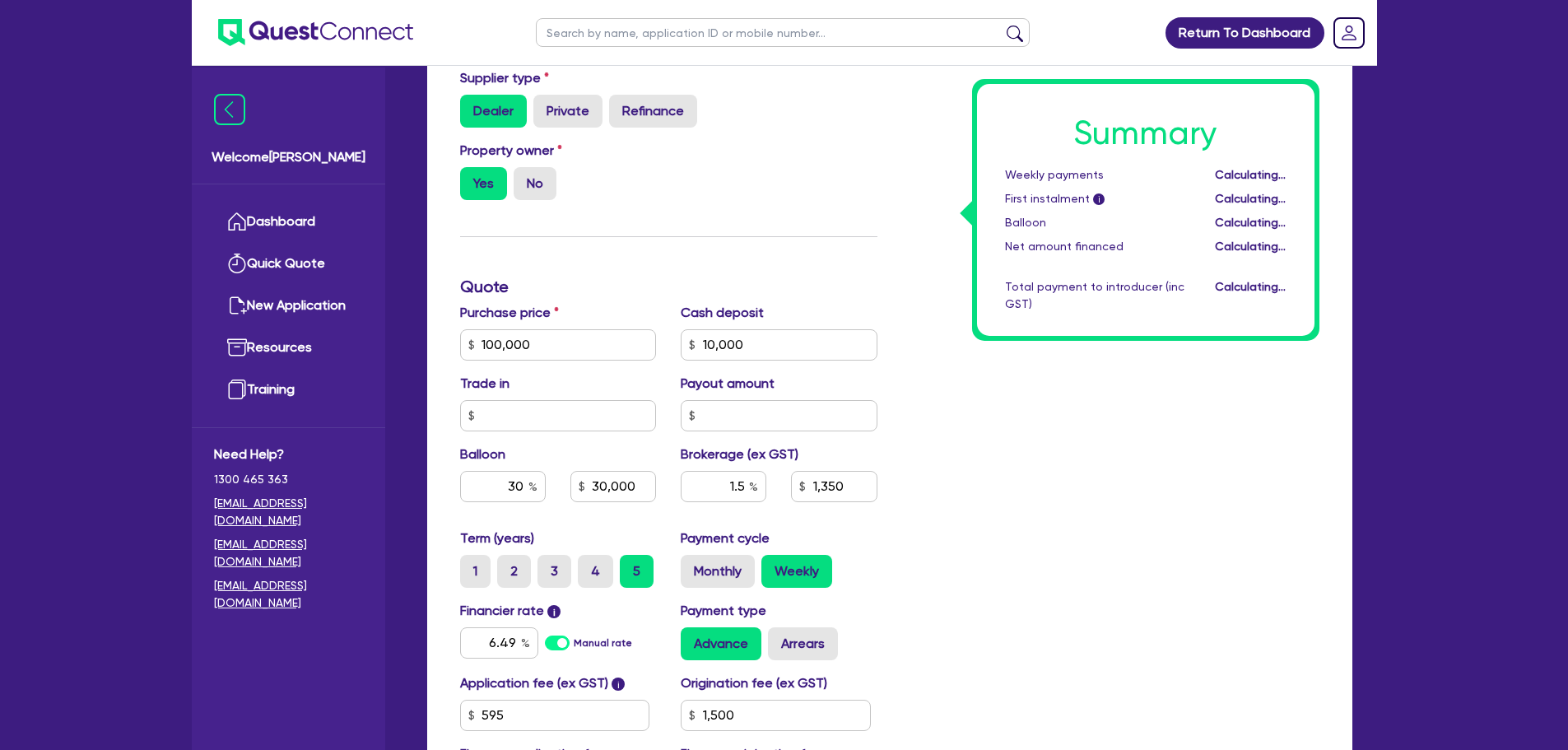
type input "100,000"
type input "10,000"
type input "30,000"
type input "1,350"
type input "1,500"
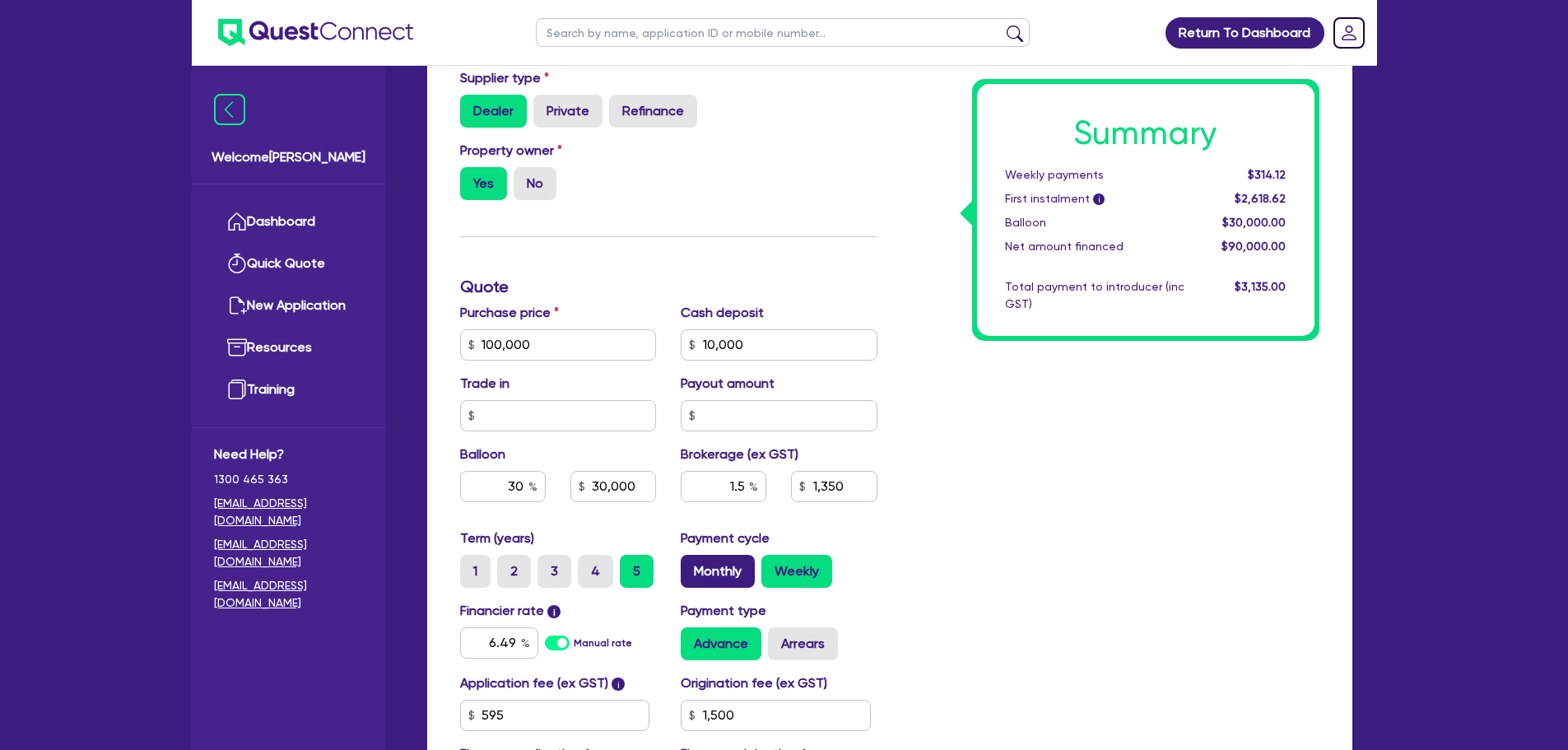
click at [716, 577] on label "Monthly" at bounding box center [718, 570] width 74 height 33
click at [691, 565] on input "Monthly" at bounding box center [686, 560] width 11 height 11
radio input "true"
type input "100,000"
type input "10,000"
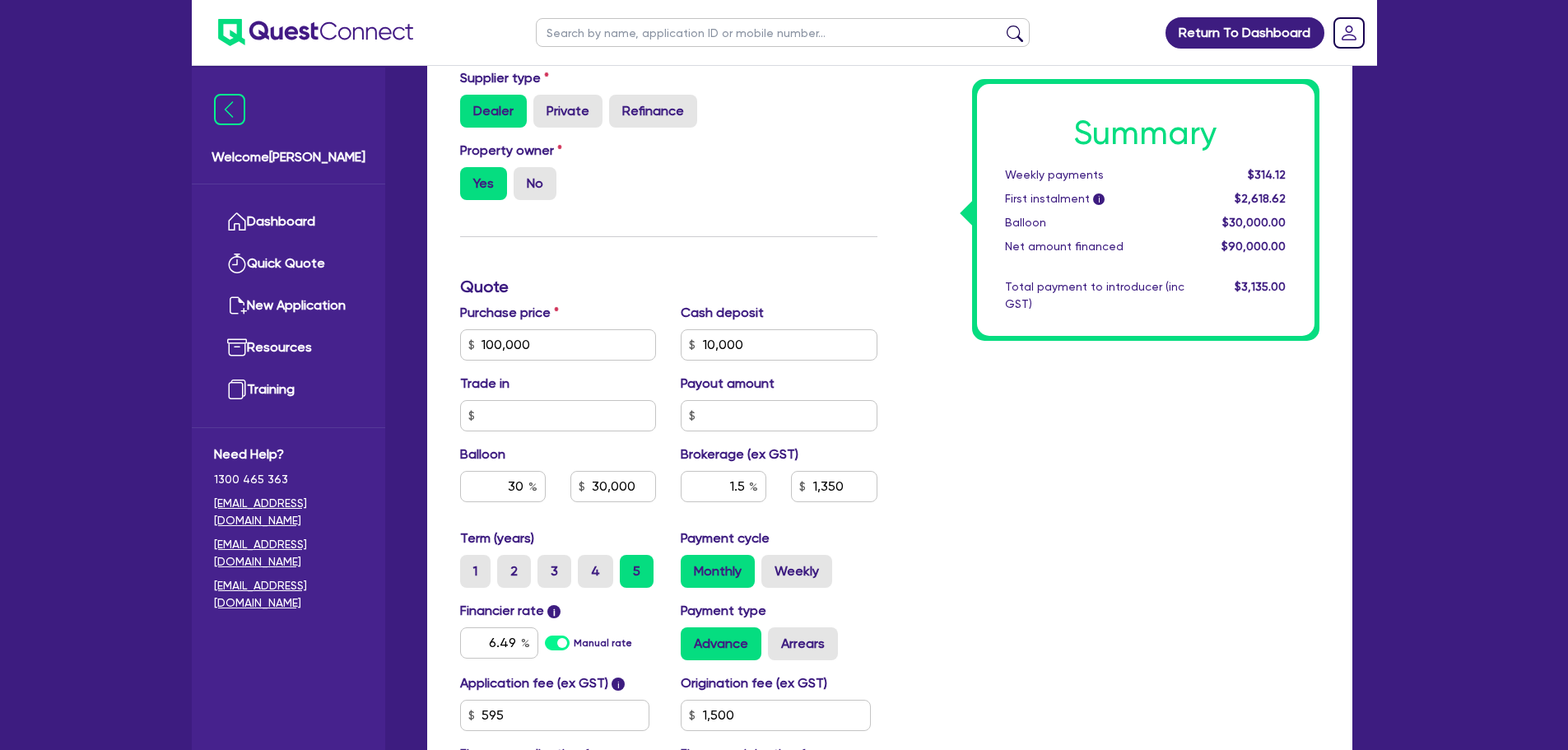
type input "30,000"
type input "1,350"
type input "1,500"
type input "100,000"
type input "10,000"
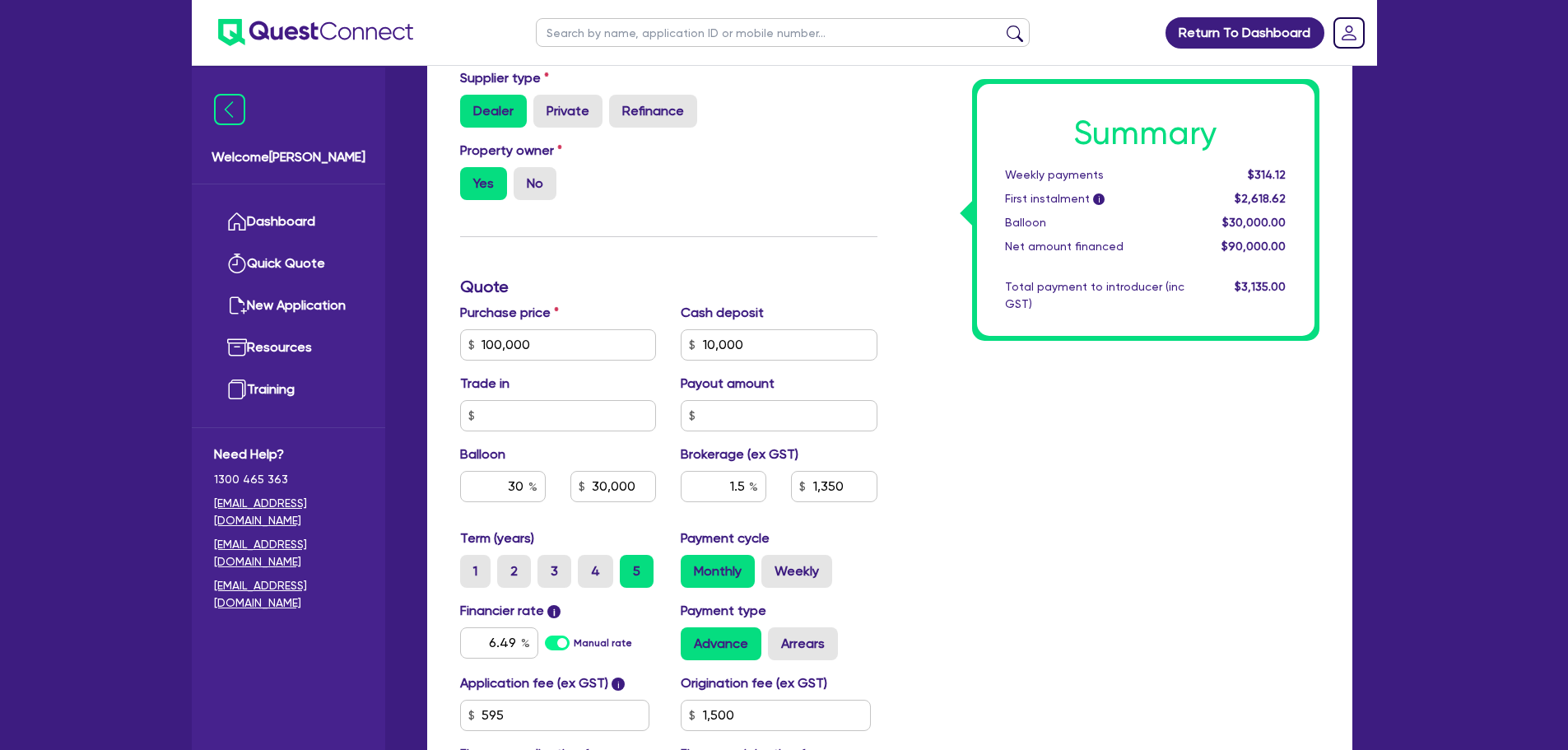
type input "30,000"
type input "1,350"
type input "1,500"
click at [523, 484] on input "30" at bounding box center [503, 487] width 85 height 32
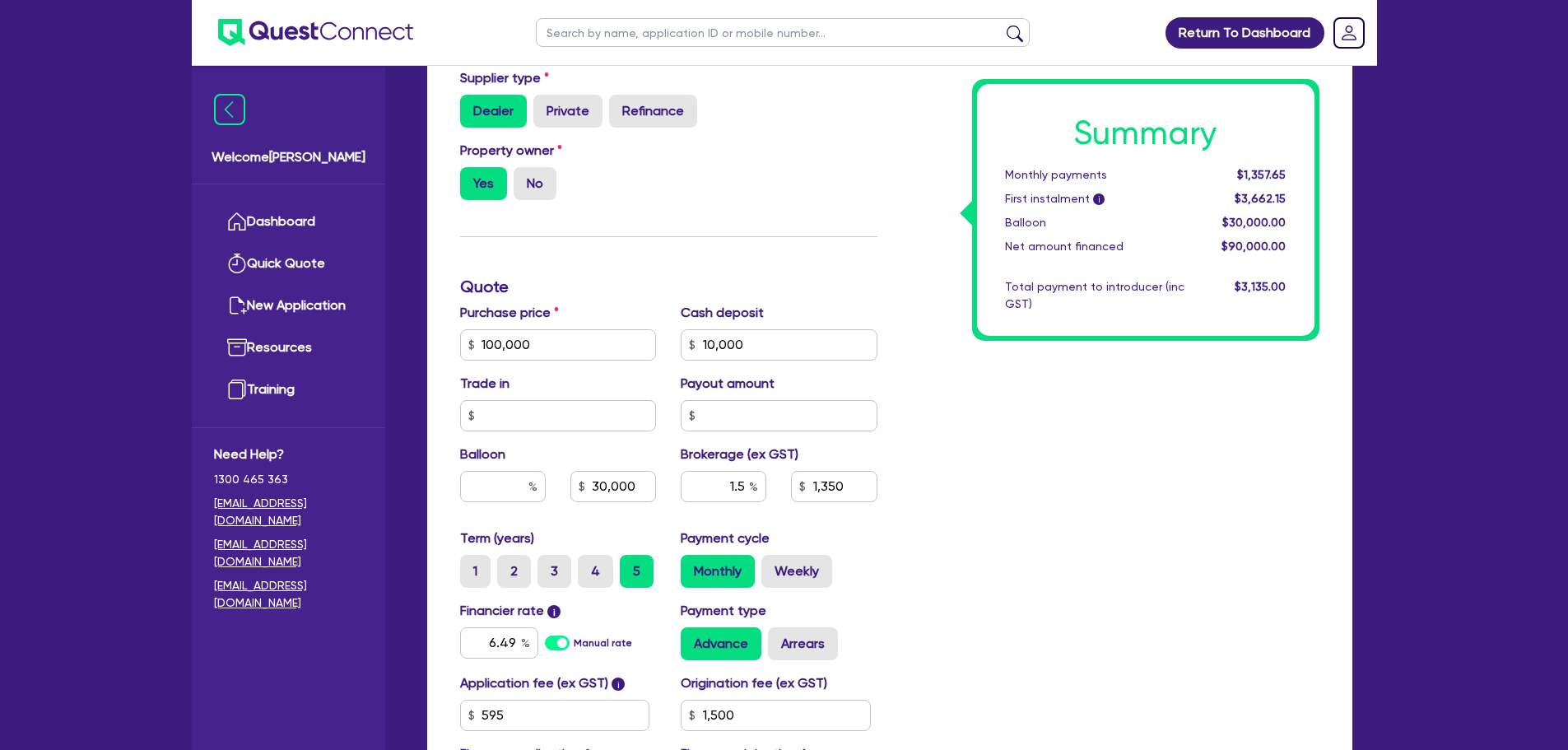
type input "100,000"
type input "10,000"
type input "30,000"
type input "1,350"
type input "1,500"
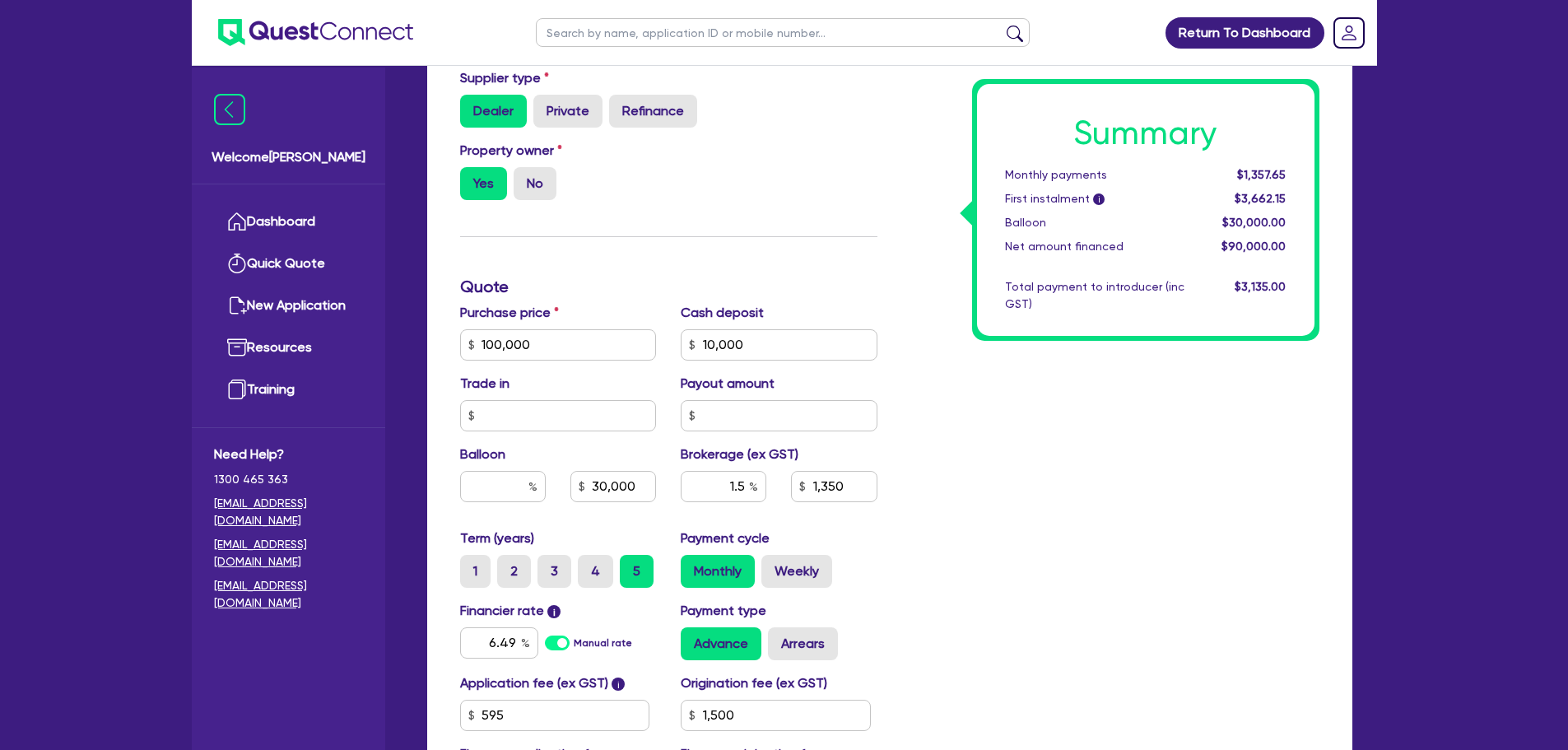
click at [1066, 410] on div "Summary Monthly payments $1,357.65 First instalment i $3,662.15 Balloon $30,000…" at bounding box center [1111, 335] width 442 height 962
type input "100,000"
type input "10,000"
type input "1,350"
type input "1,500"
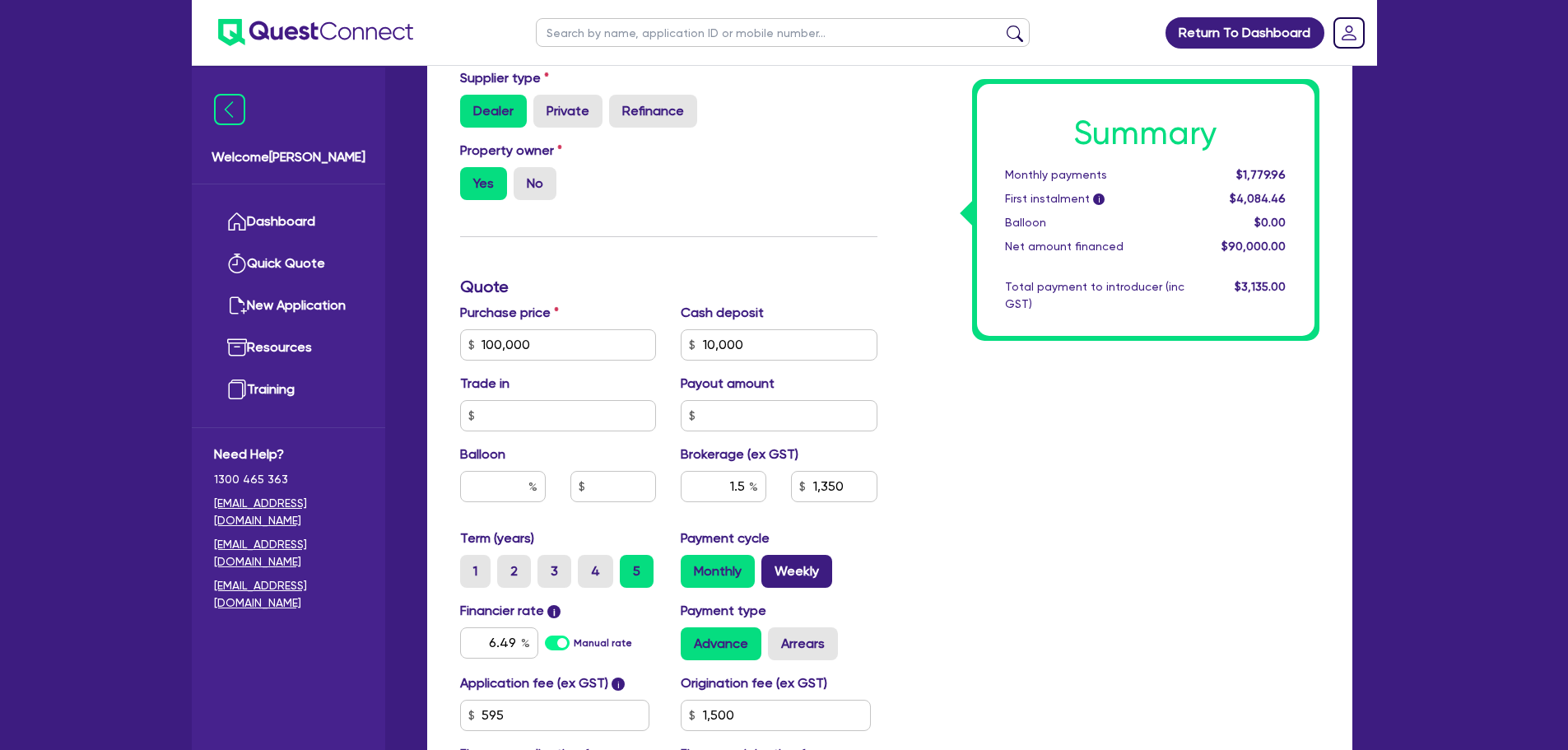
click at [790, 563] on label "Weekly" at bounding box center [797, 570] width 70 height 33
click at [772, 563] on input "Weekly" at bounding box center [767, 560] width 11 height 11
radio input "true"
type input "100,000"
type input "10,000"
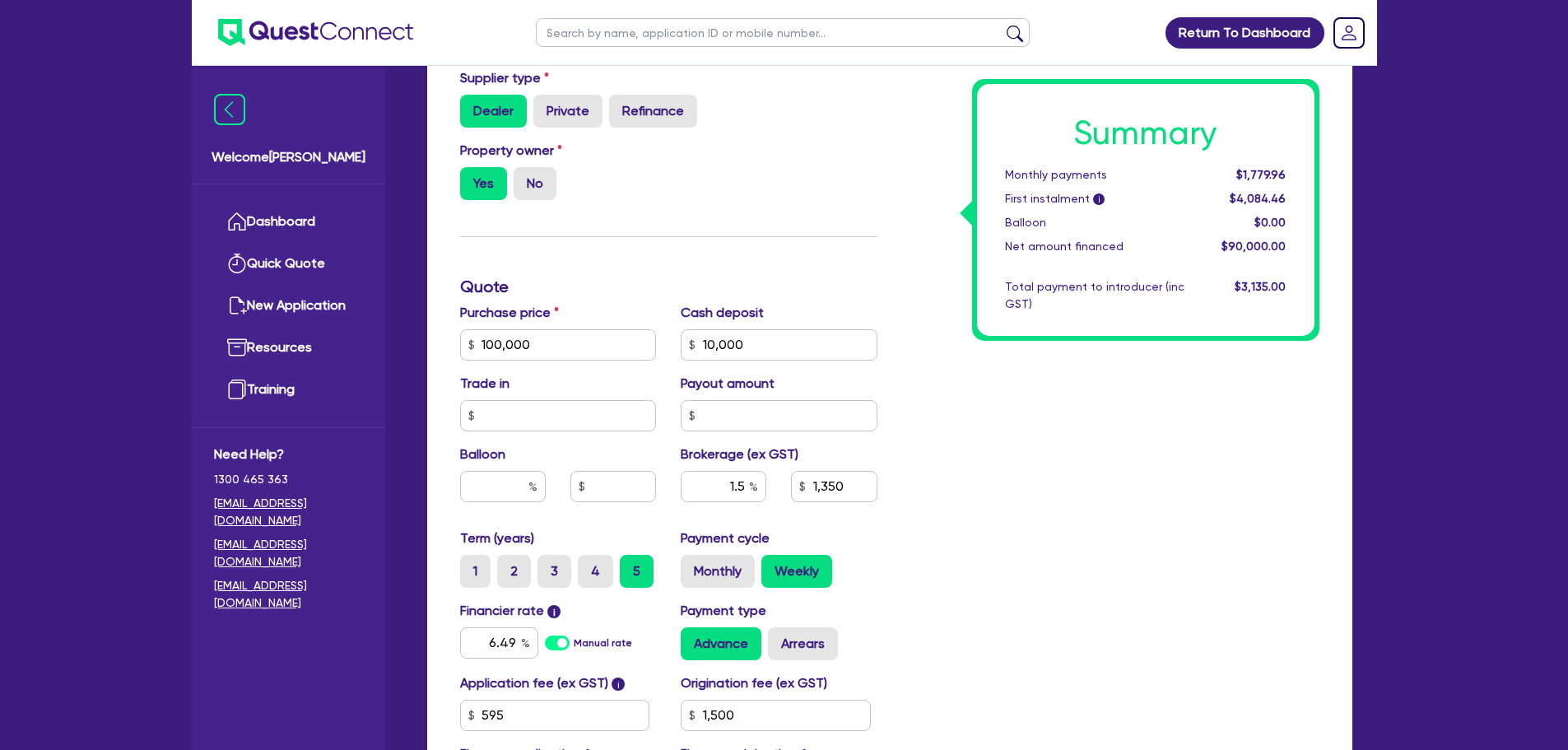
type input "1,350"
type input "1,500"
type input "100,000"
type input "10,000"
type input "1,350"
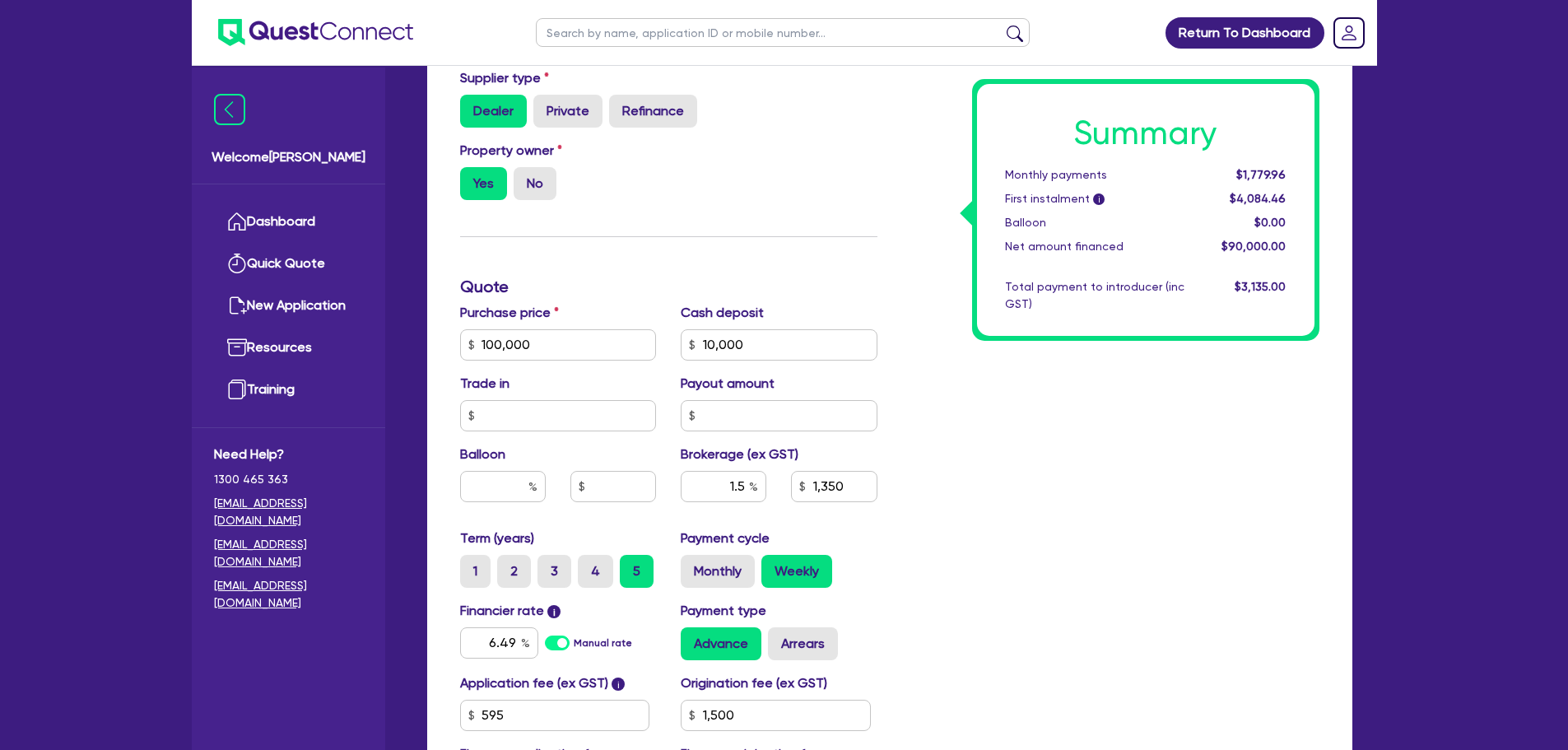
type input "1,500"
click at [727, 567] on label "Monthly" at bounding box center [718, 570] width 74 height 33
click at [691, 565] on input "Monthly" at bounding box center [686, 560] width 11 height 11
radio input "true"
type input "100,000"
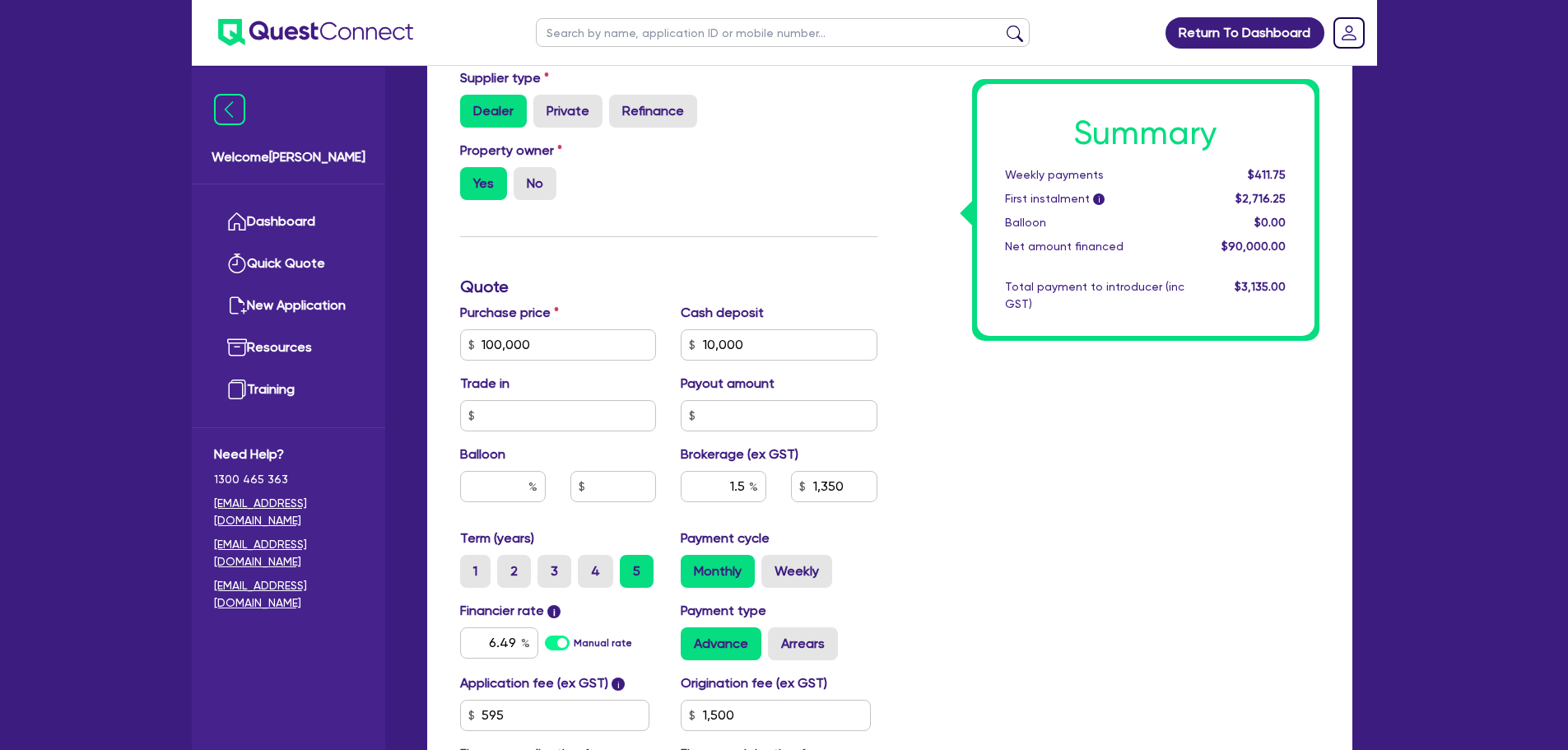
type input "10,000"
type input "1,350"
type input "1,500"
type input "100,000"
type input "10,000"
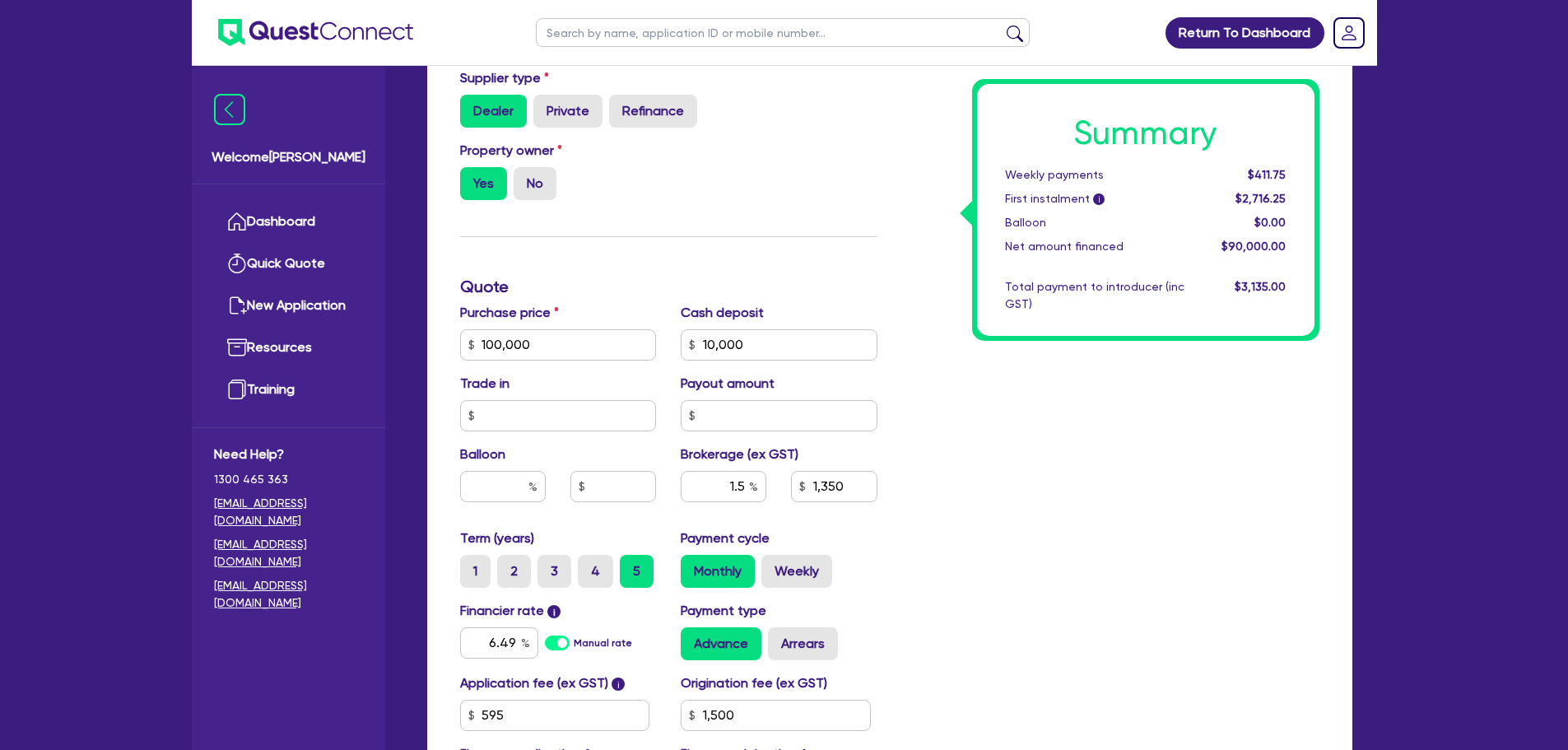
type input "1,350"
type input "1,500"
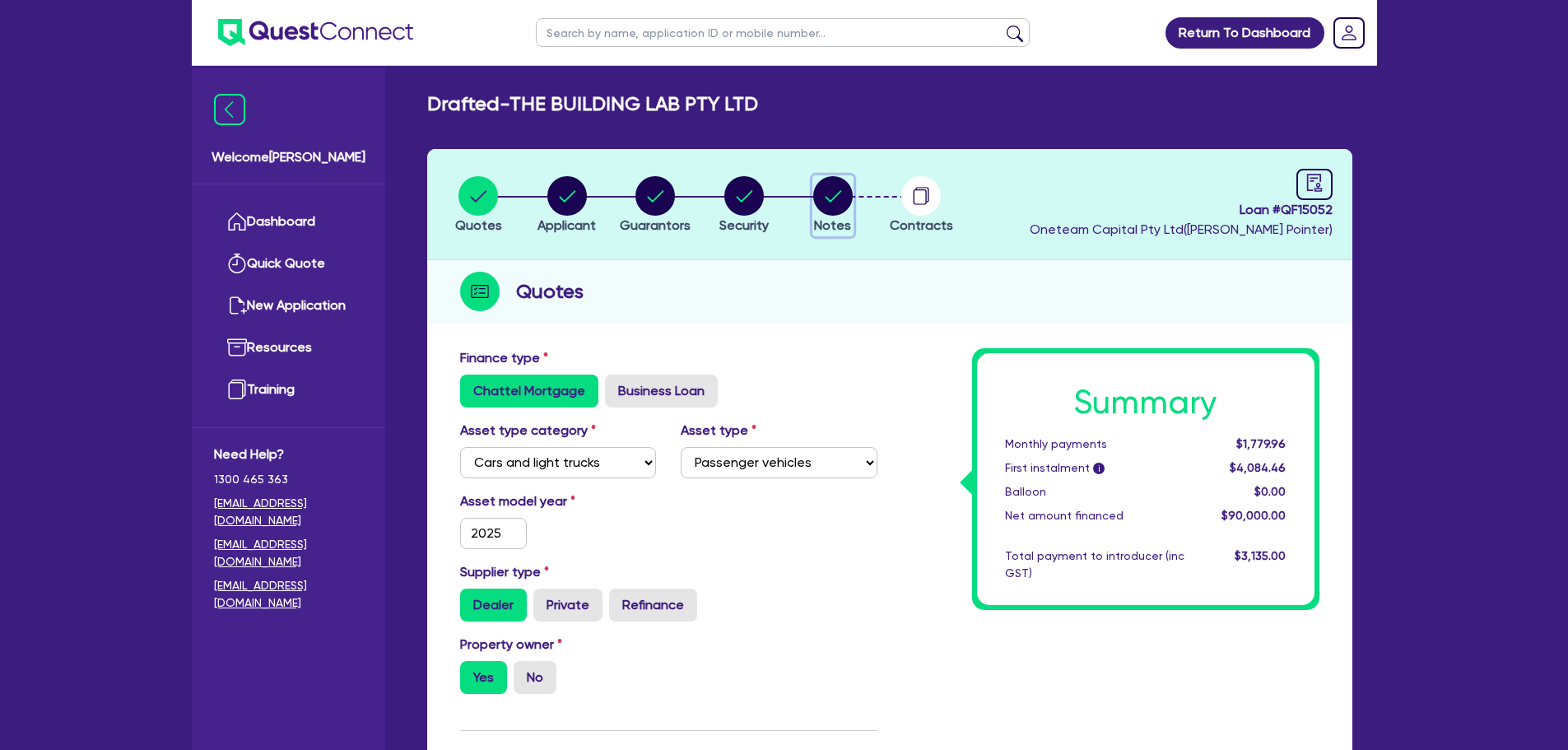
click at [830, 196] on circle "button" at bounding box center [833, 195] width 40 height 40
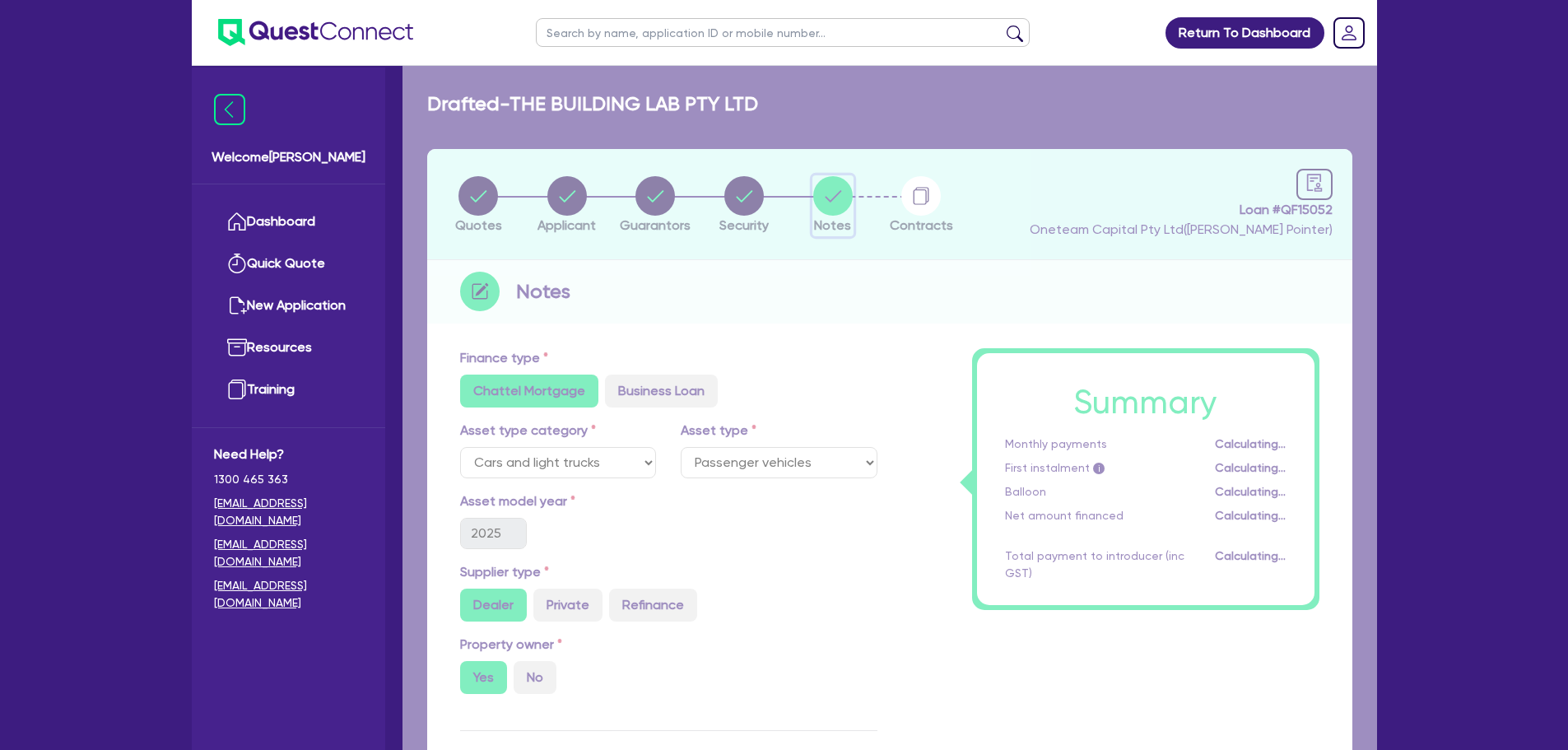
select select "Other"
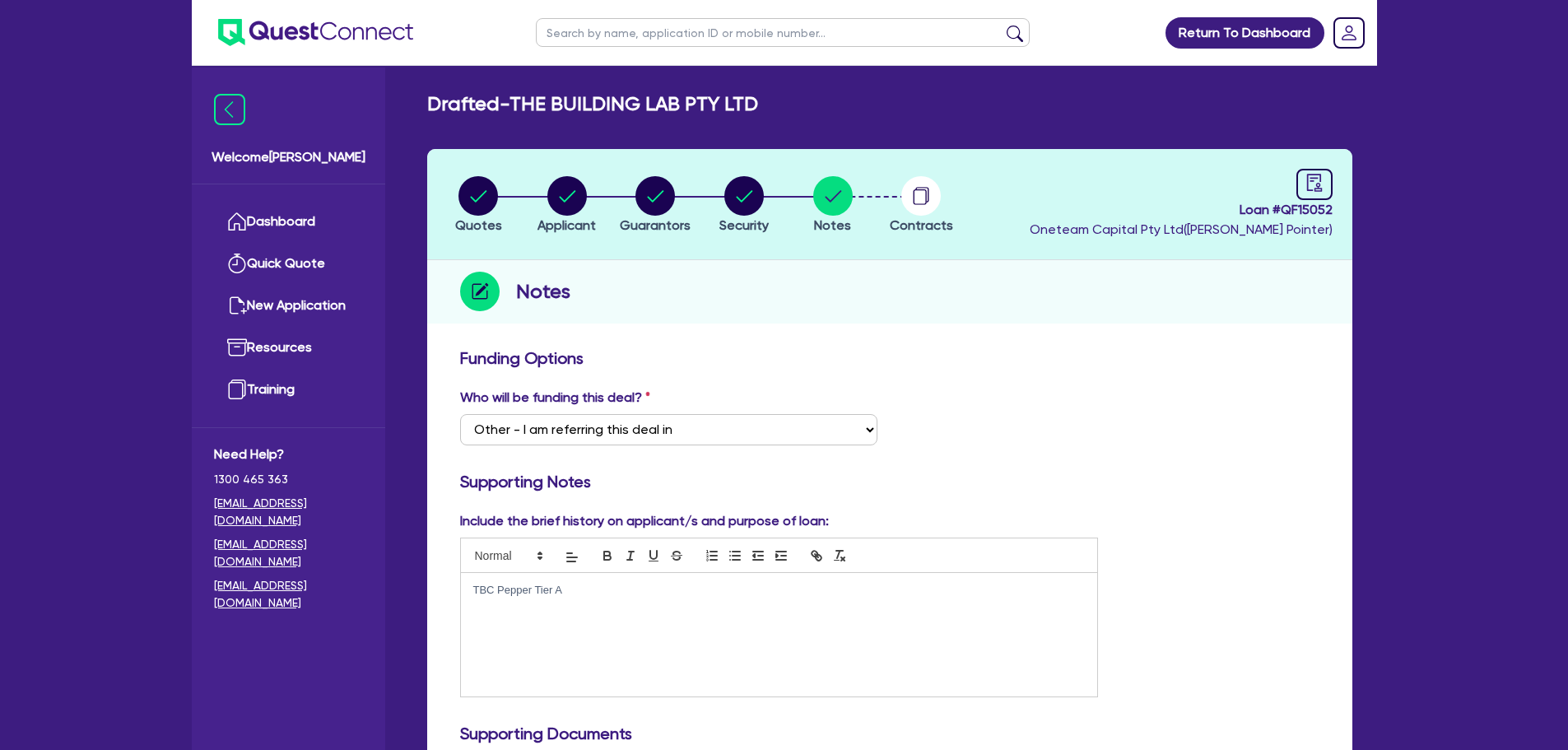
click at [579, 589] on p "TBC Pepper Tier A" at bounding box center [780, 590] width 613 height 15
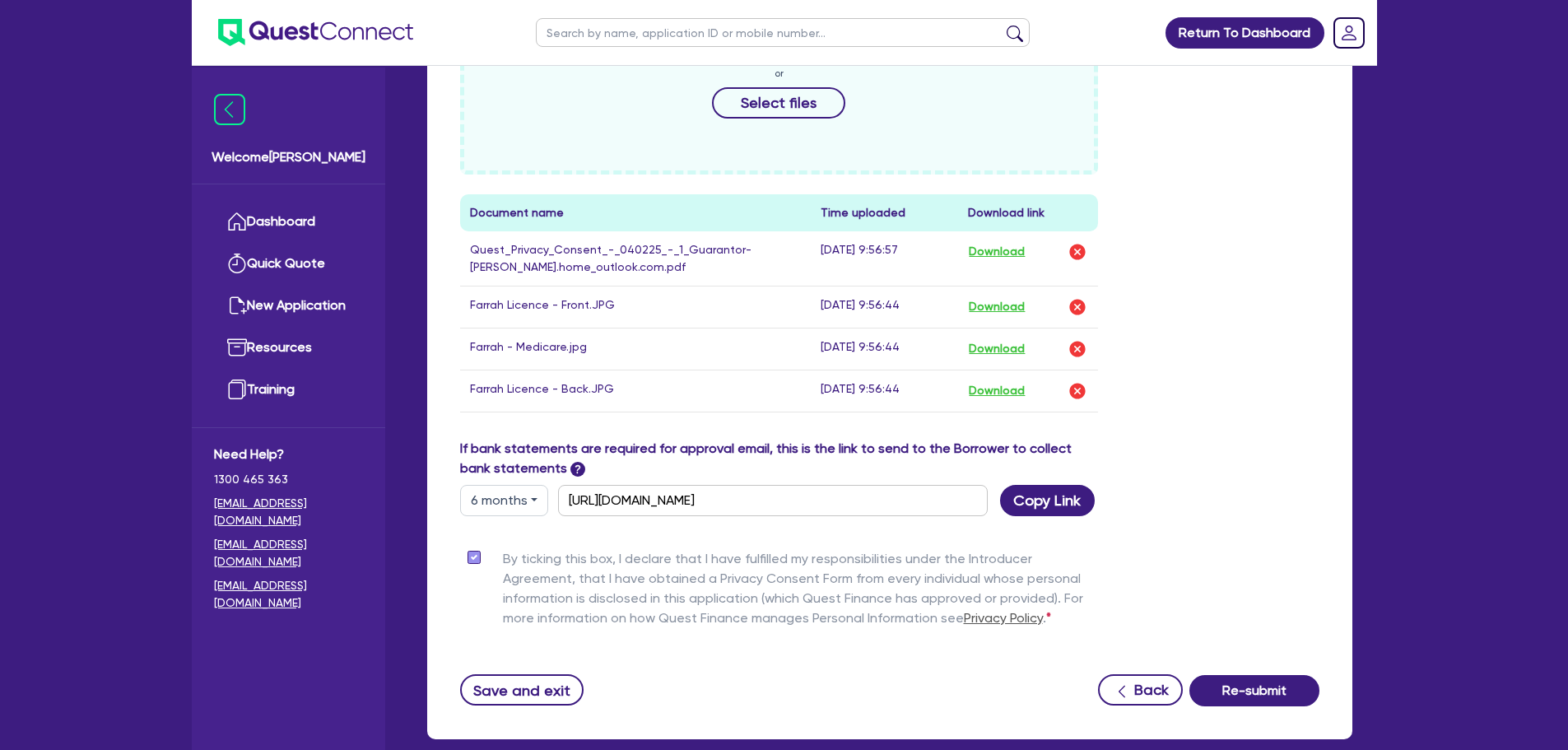
scroll to position [876, 0]
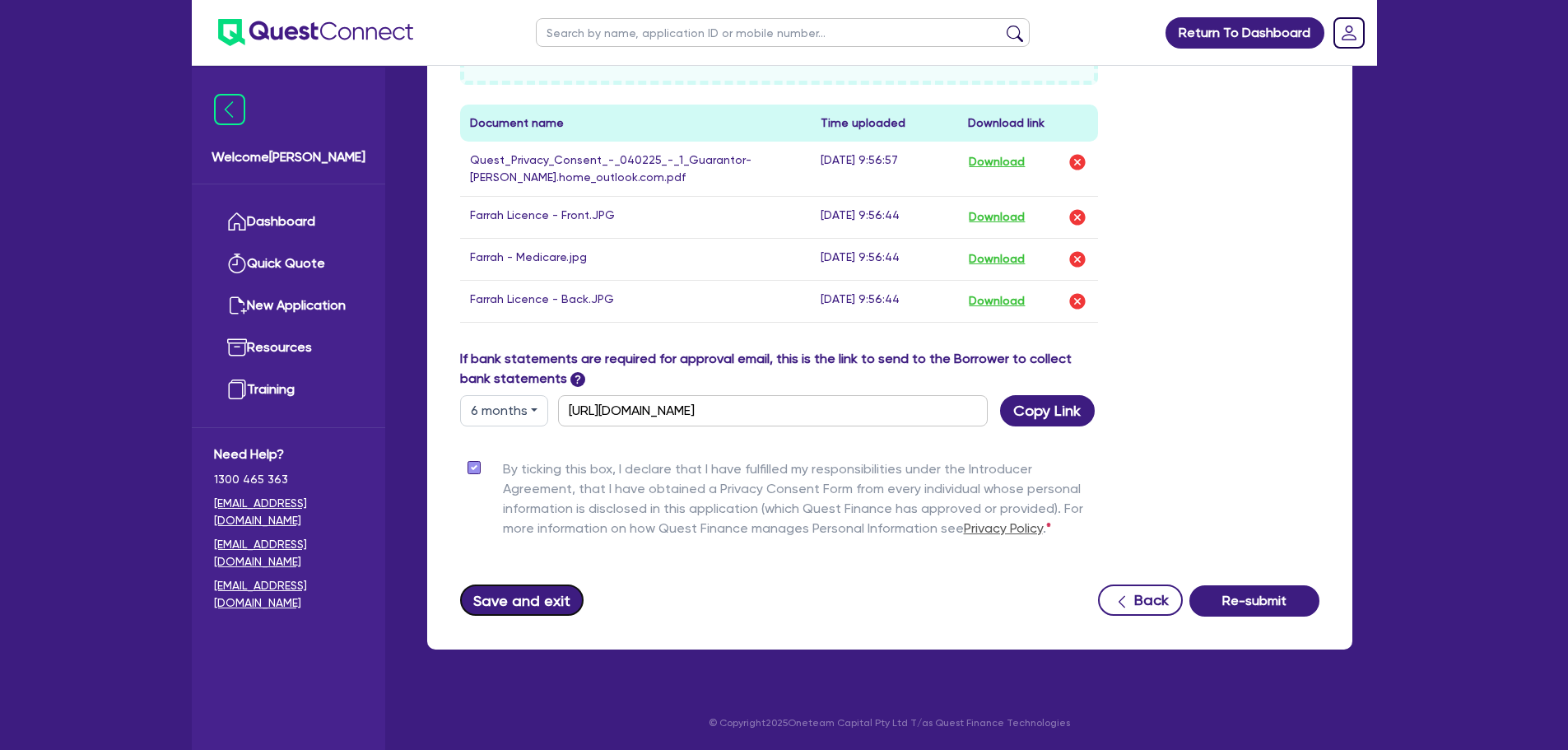
click at [519, 602] on button "Save and exit" at bounding box center [522, 600] width 124 height 32
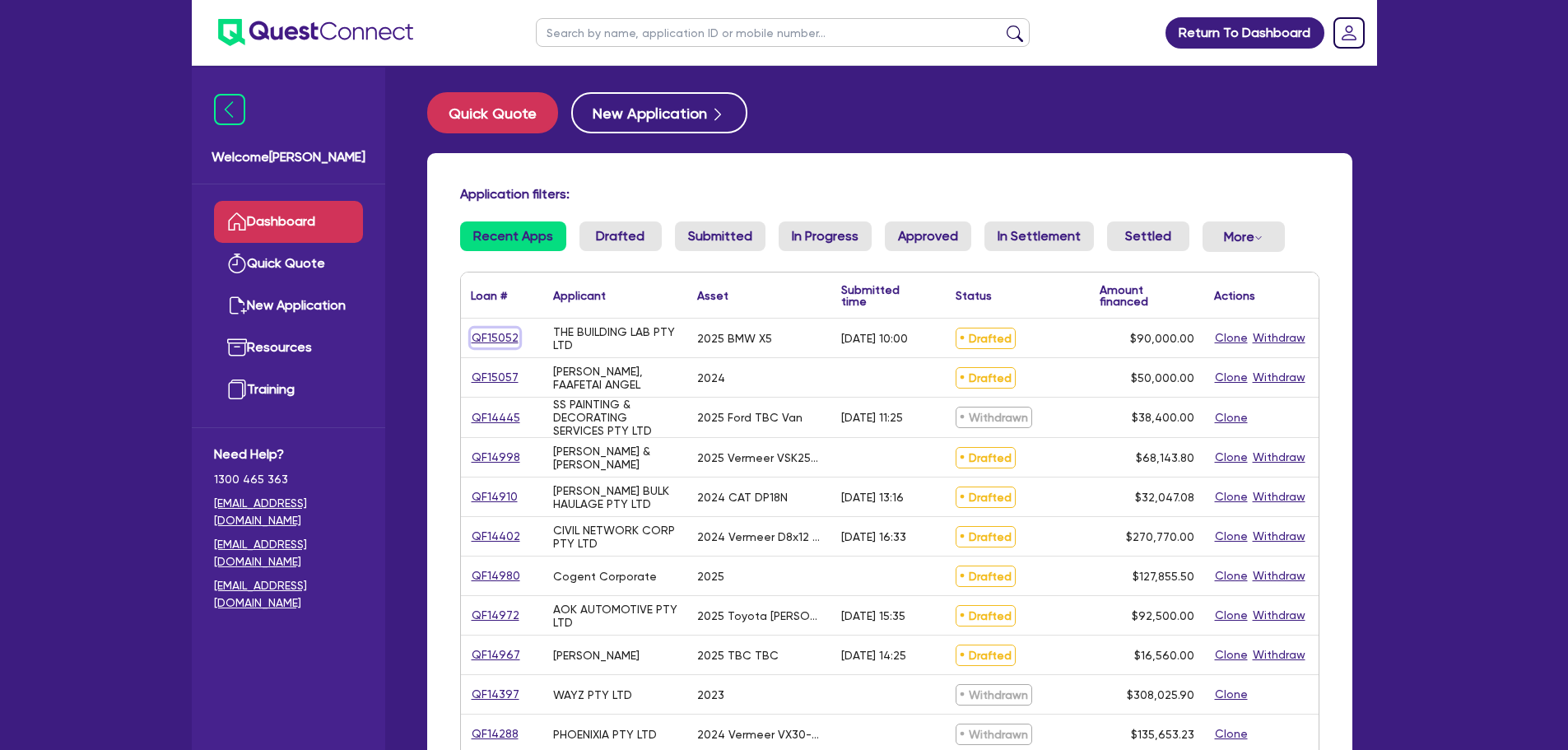
click at [491, 337] on link "QF15052" at bounding box center [495, 338] width 48 height 19
select select "CARS_AND_LIGHT_TRUCKS"
select select "PASSENGER_VEHICLES"
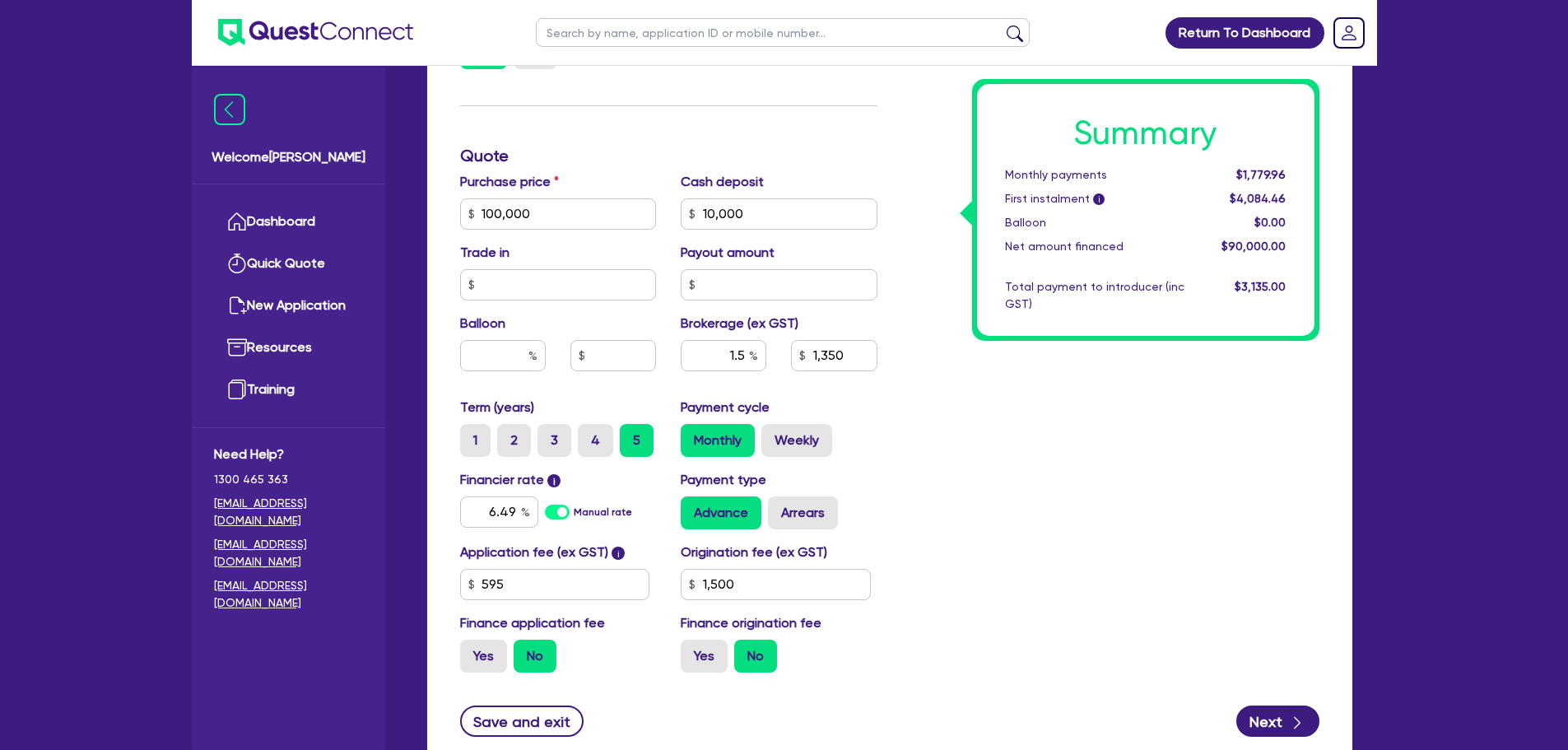
scroll to position [745, 0]
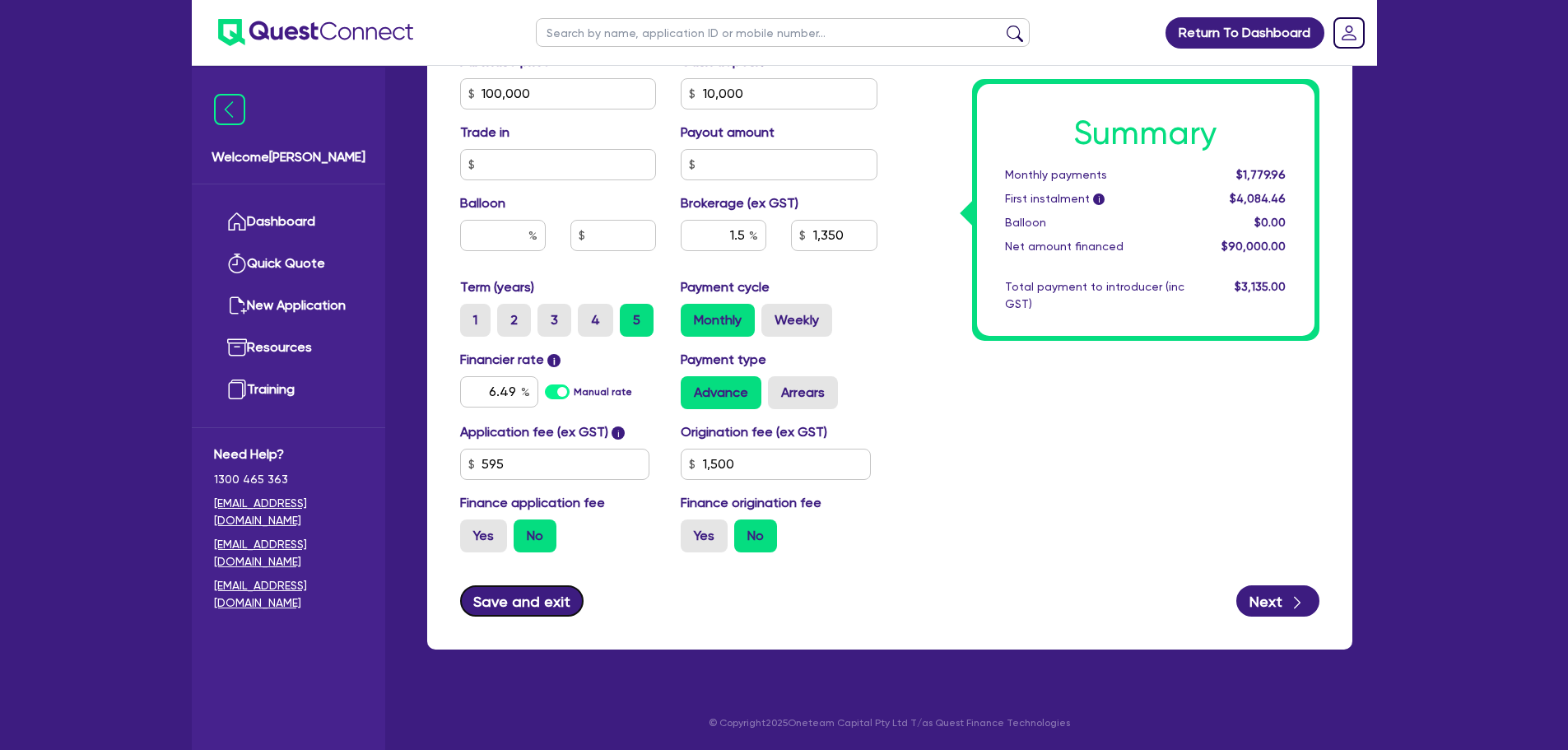
click at [545, 614] on button "Save and exit" at bounding box center [522, 601] width 124 height 32
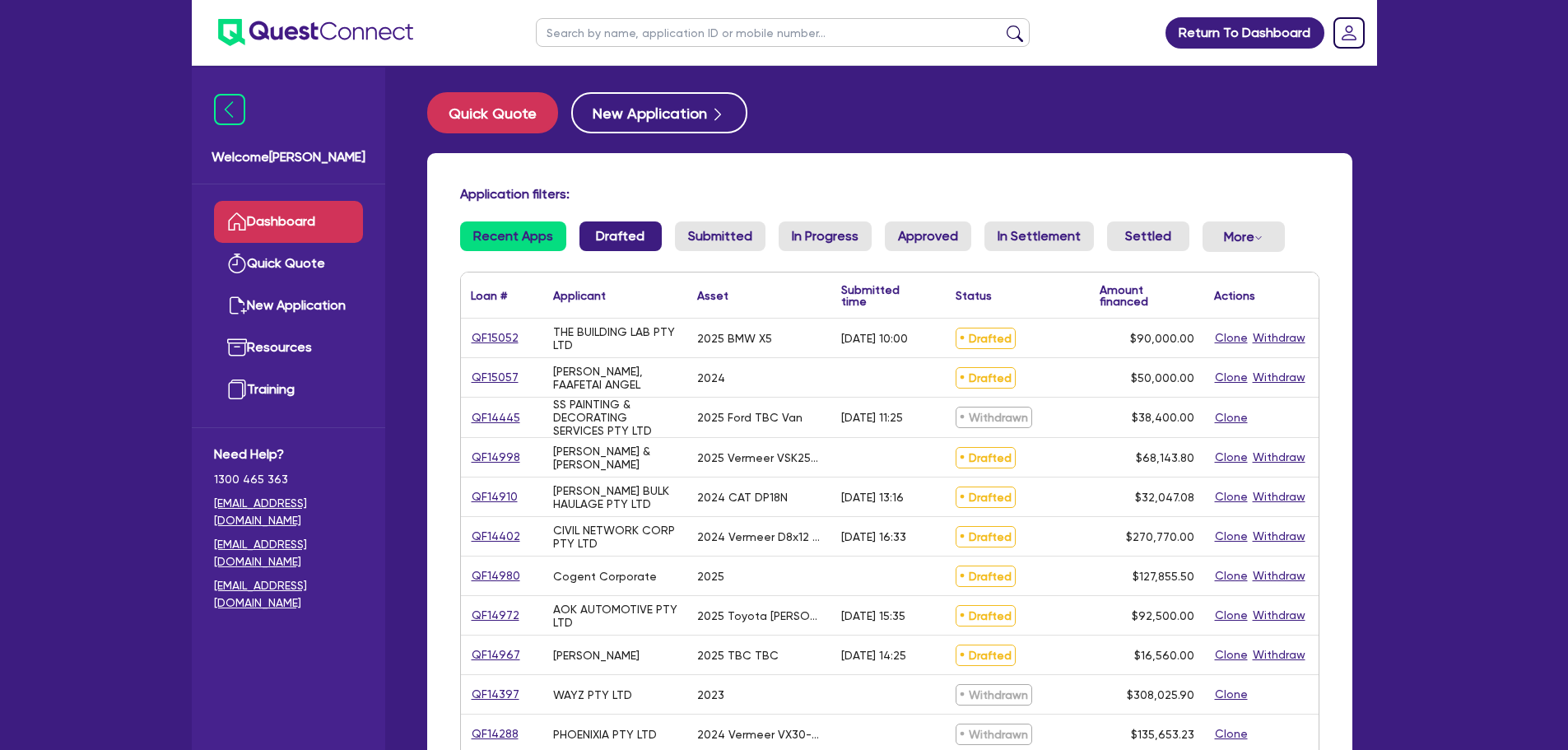
click at [622, 225] on link "Drafted" at bounding box center [620, 237] width 82 height 30
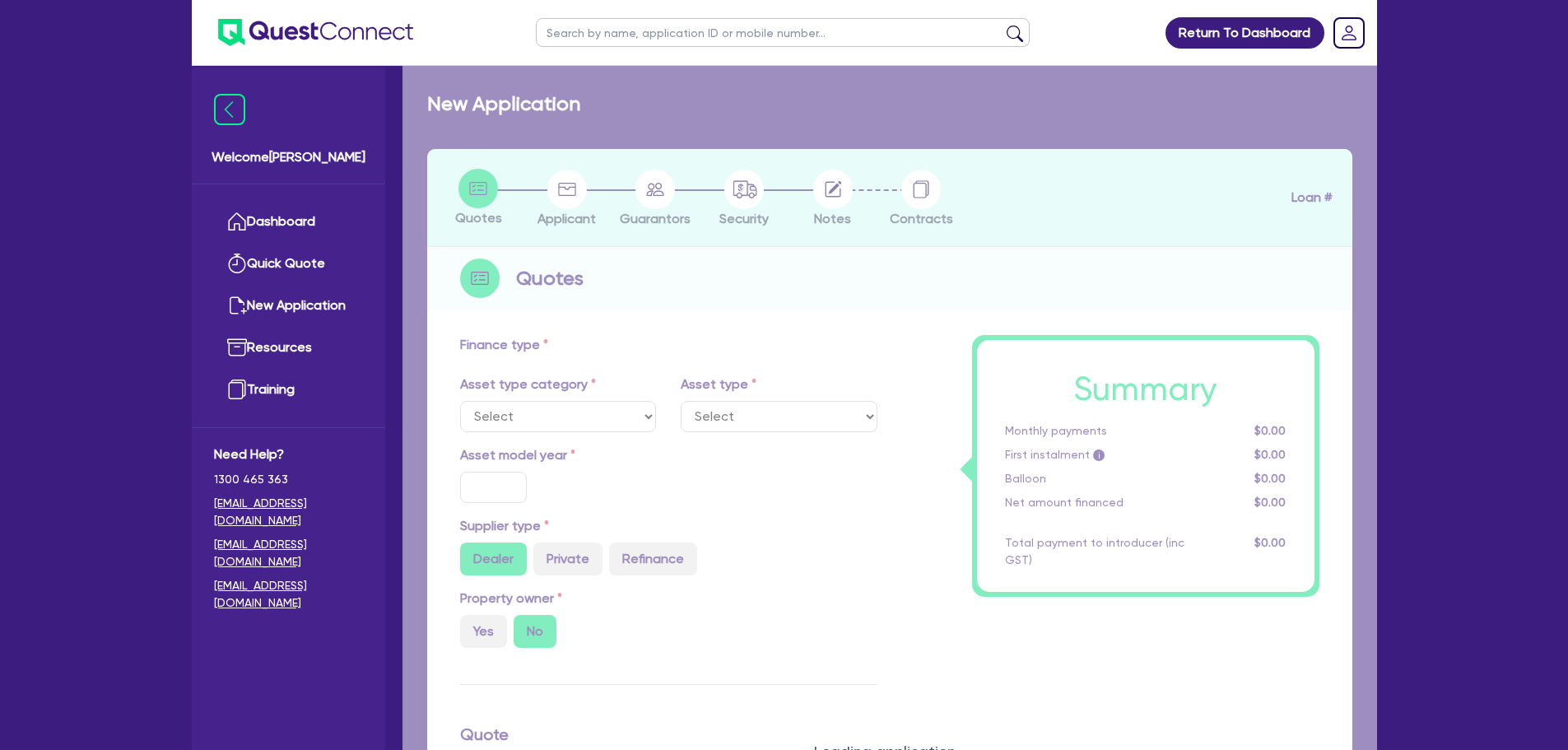
select select "CARS_AND_LIGHT_TRUCKS"
type input "2025"
radio input "true"
type input "100,000"
type input "10,000"
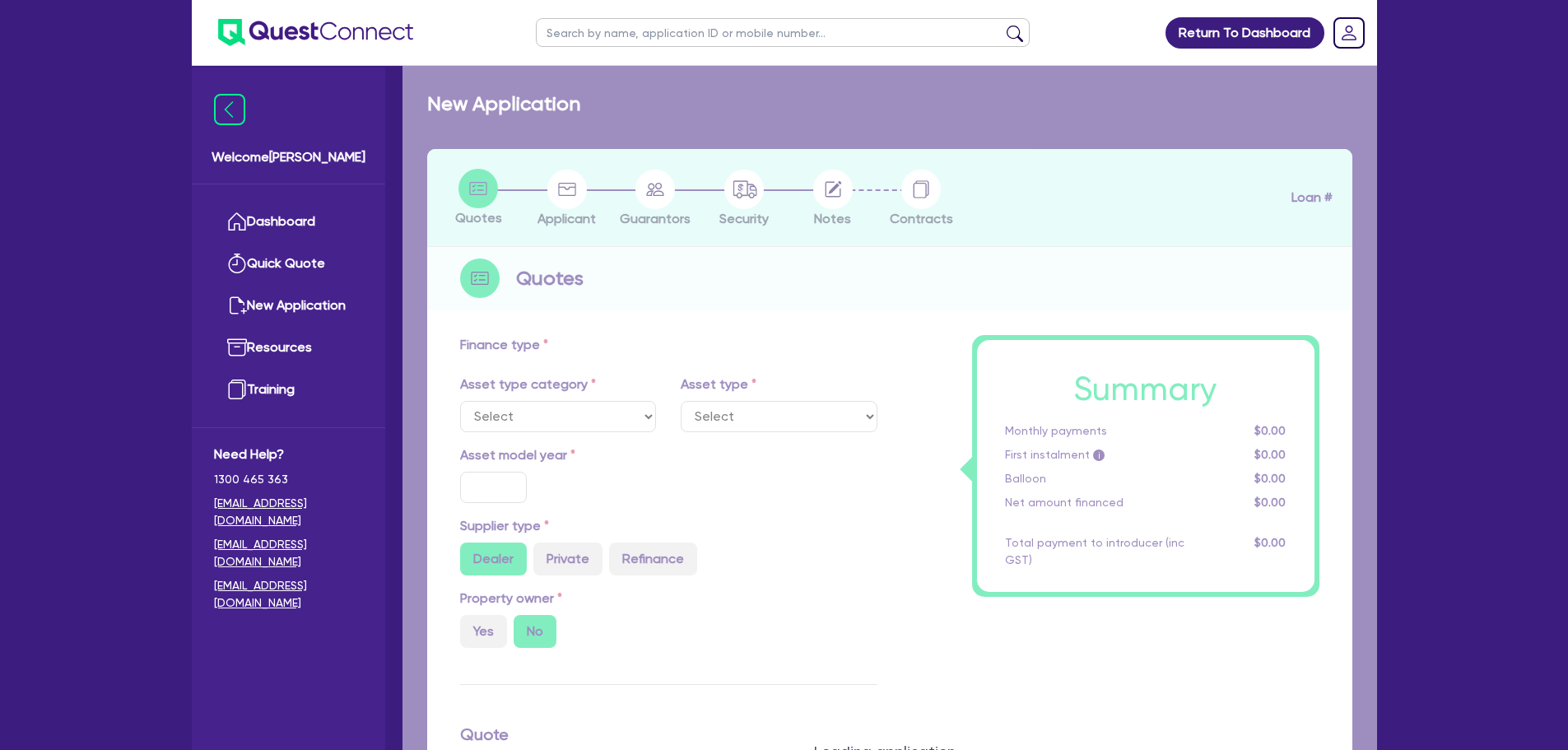
type input "1.5"
type input "1,350"
type input "6.49"
type input "1,500"
select select "PASSENGER_VEHICLES"
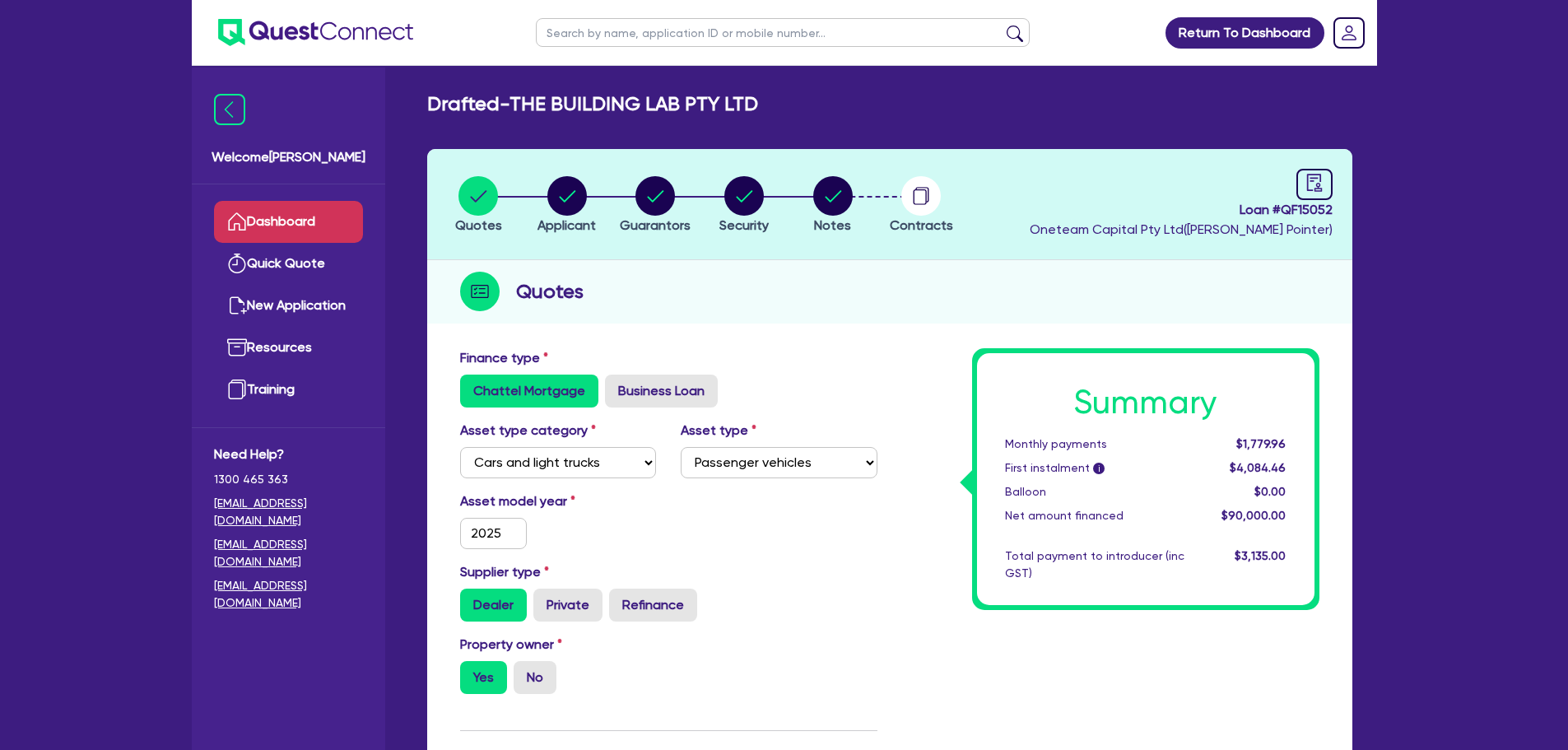
click at [290, 214] on link "Dashboard" at bounding box center [288, 222] width 149 height 42
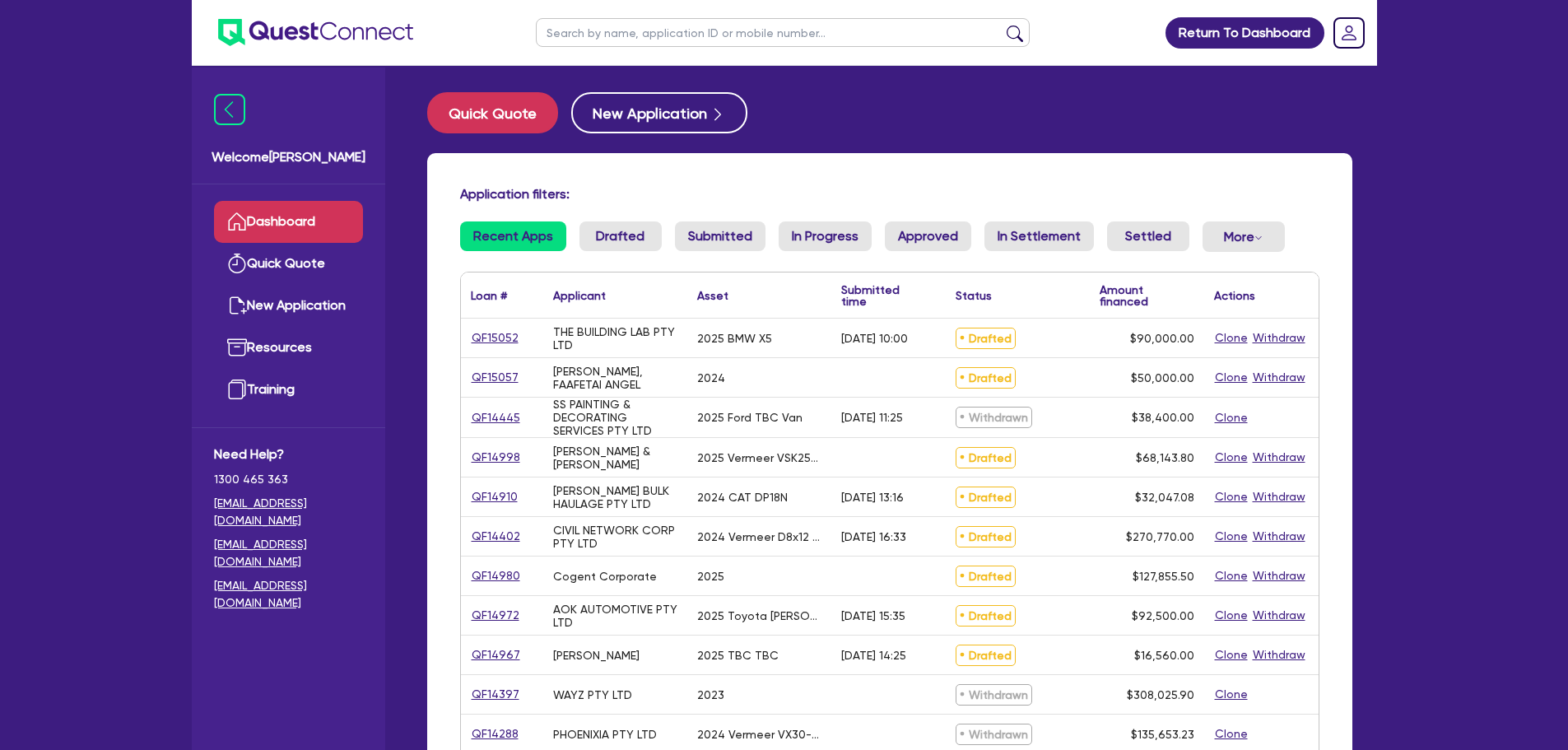
click at [601, 32] on input "text" at bounding box center [783, 33] width 494 height 29
click at [1002, 25] on button "submit" at bounding box center [1015, 36] width 26 height 23
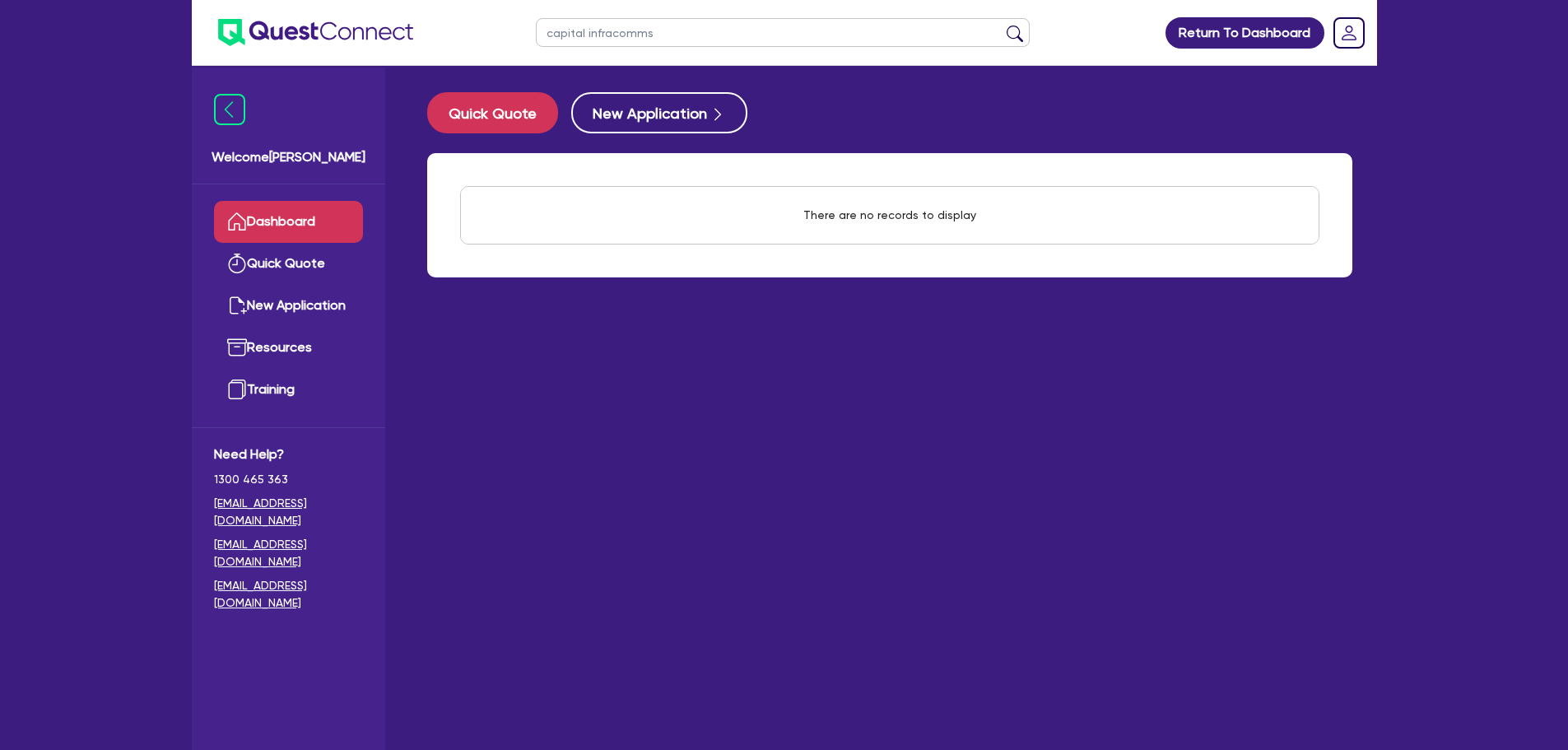
drag, startPoint x: 608, startPoint y: 40, endPoint x: 727, endPoint y: 33, distance: 119.2
click at [727, 33] on input "capital infracomms" at bounding box center [783, 33] width 494 height 29
type input "capital infracomms"
click at [1002, 25] on button "submit" at bounding box center [1015, 36] width 26 height 23
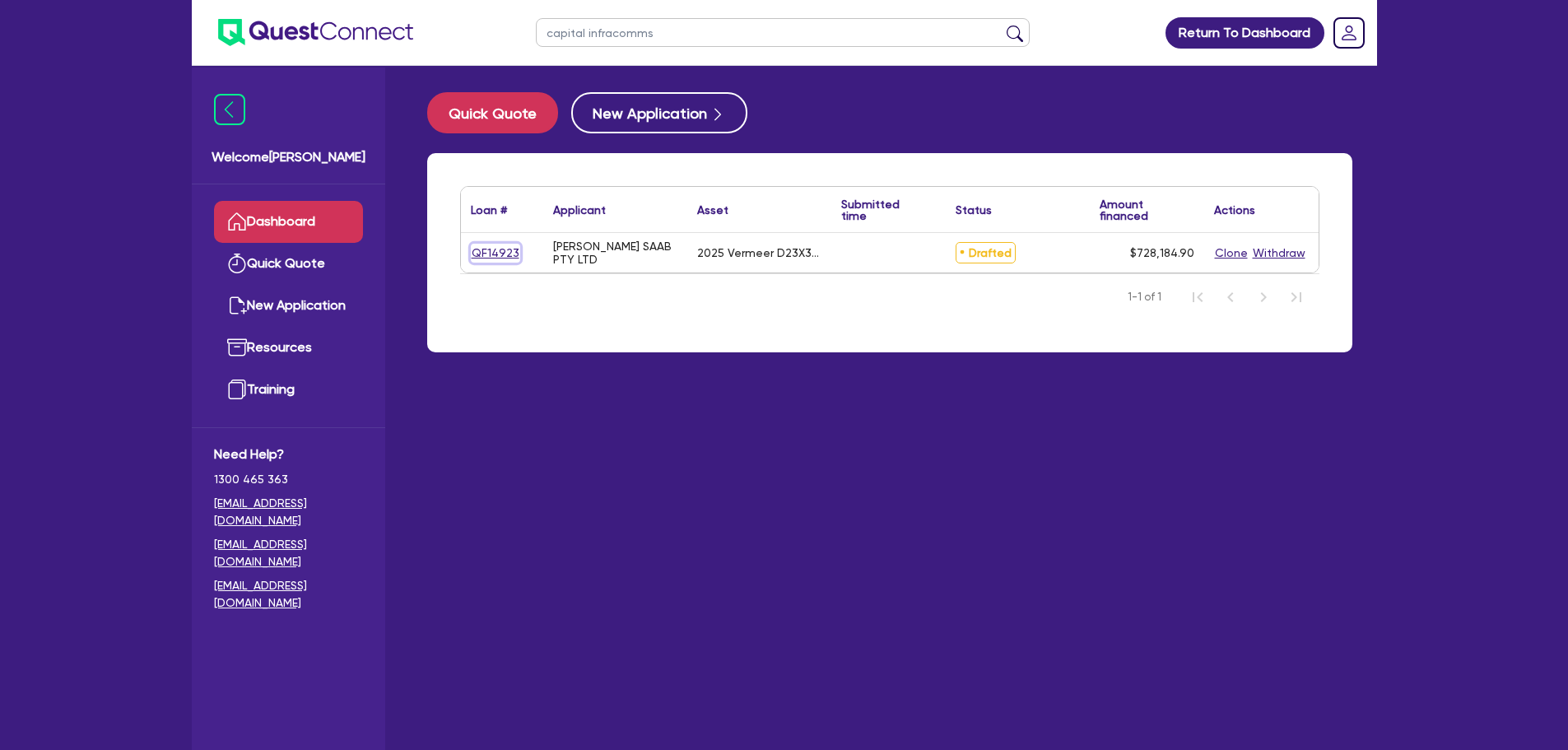
click at [490, 253] on link "QF14923" at bounding box center [496, 254] width 49 height 19
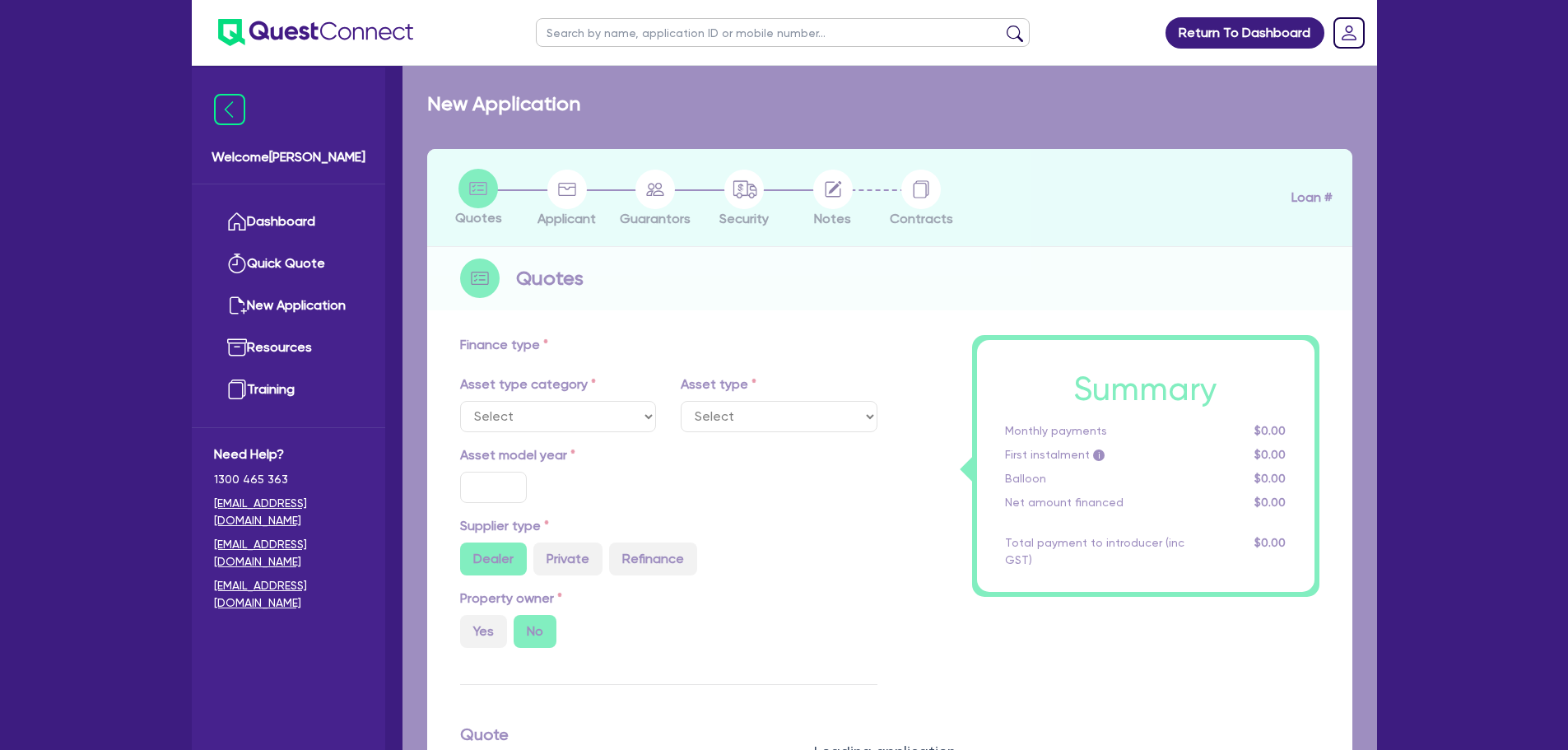
select select "PRIMARY_ASSETS"
type input "2025"
radio input "true"
type input "743,184.9"
type input "15,000"
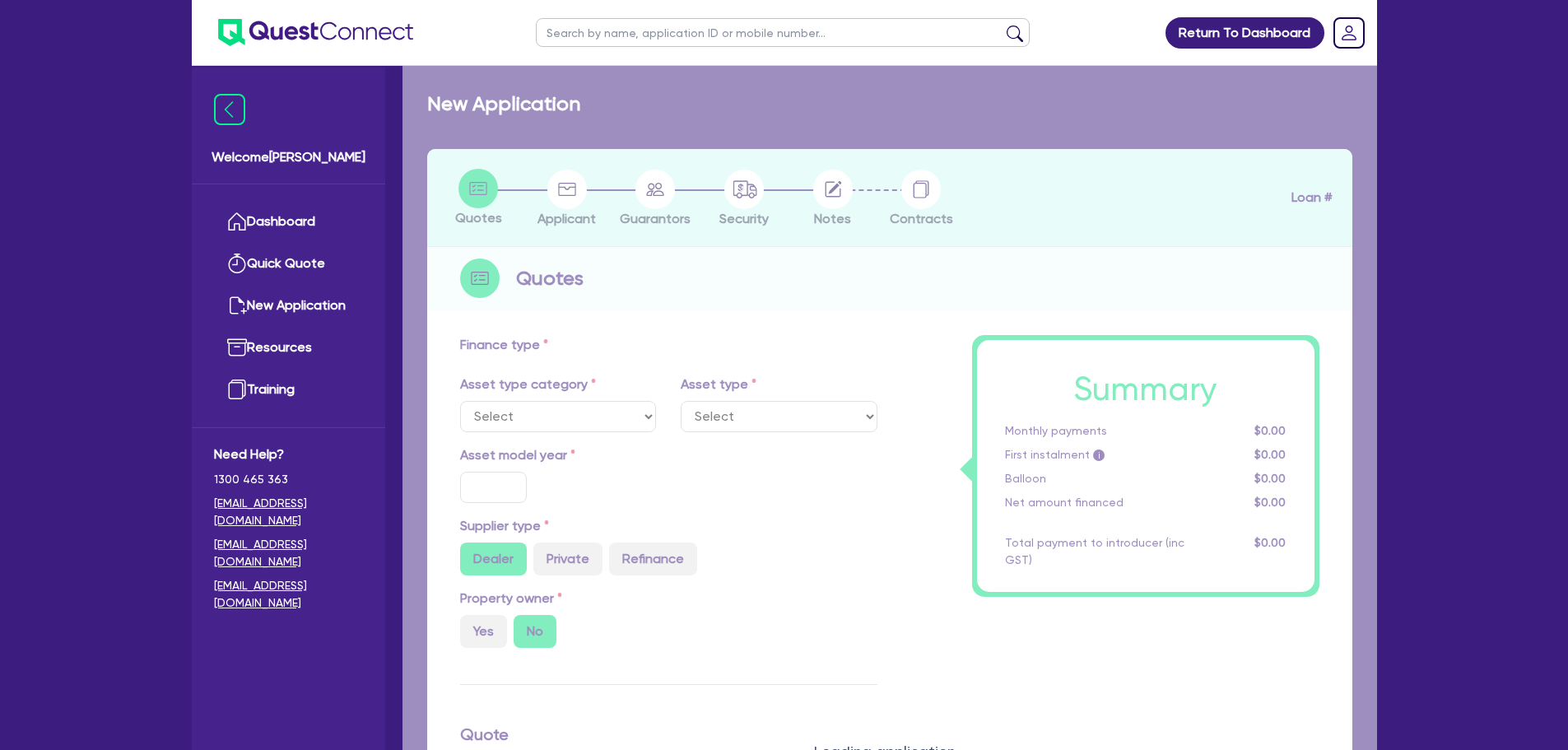
type input "2"
type input "14,563.7"
type input "6.25"
select select "CONSTRUCTION_AND_EARTHMOVING_EQUIPMENT"
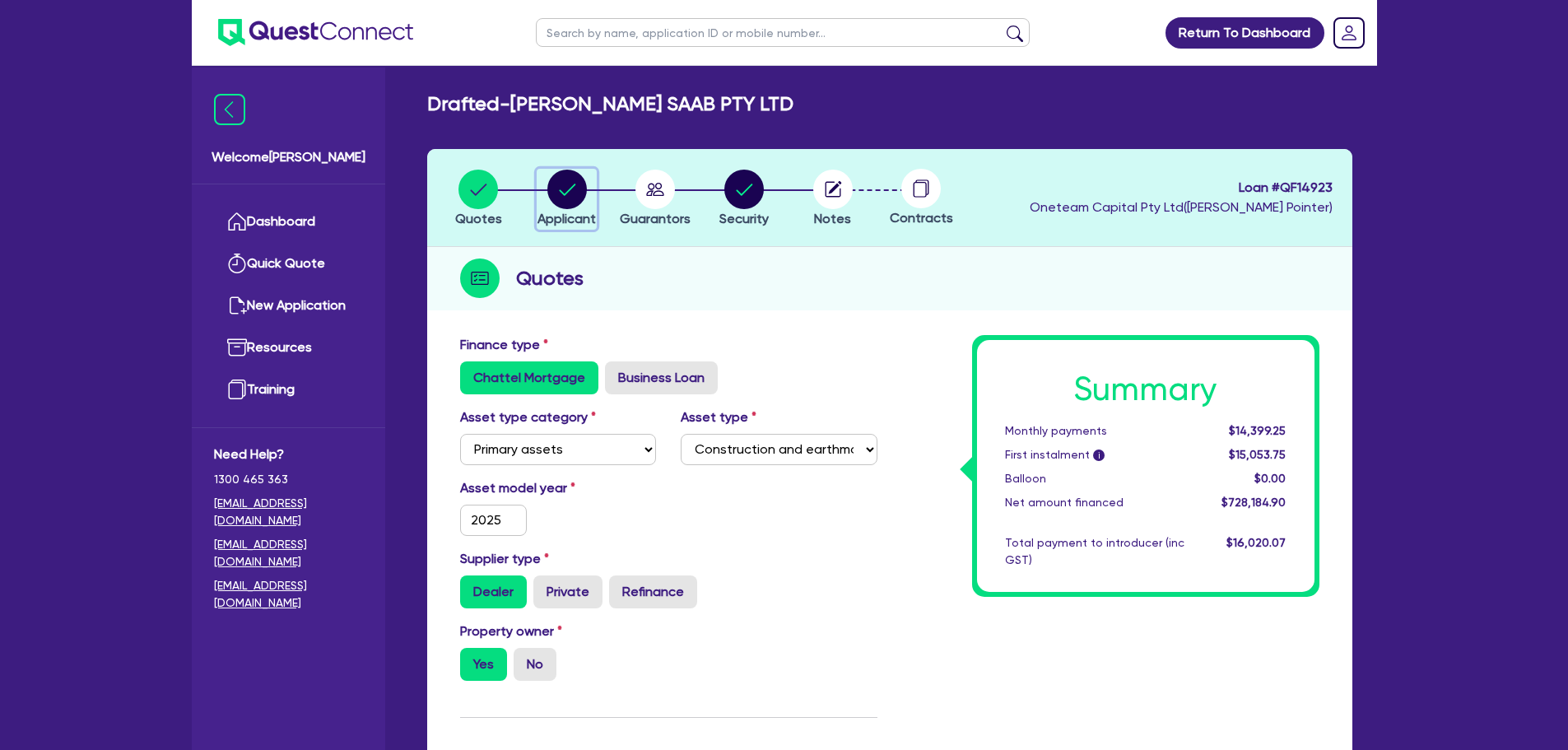
click at [563, 195] on circle "button" at bounding box center [567, 189] width 40 height 40
select select "COMPANY"
select select "BUILDING_CONSTRUCTION"
select select "TRADES_SERVICES_BUSINESSES_GOVERNMENT"
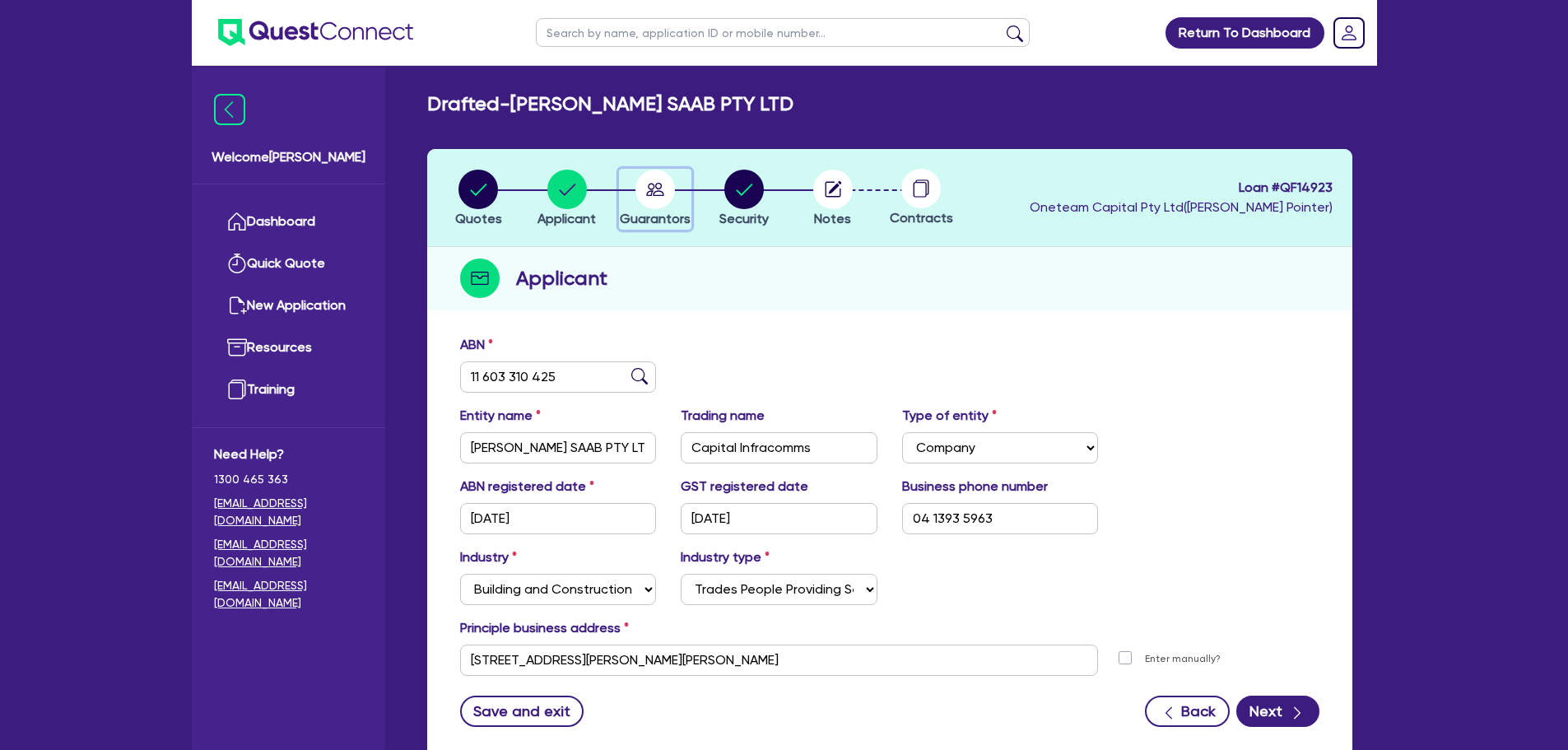
click at [649, 175] on circle "button" at bounding box center [655, 189] width 40 height 40
select select "MR"
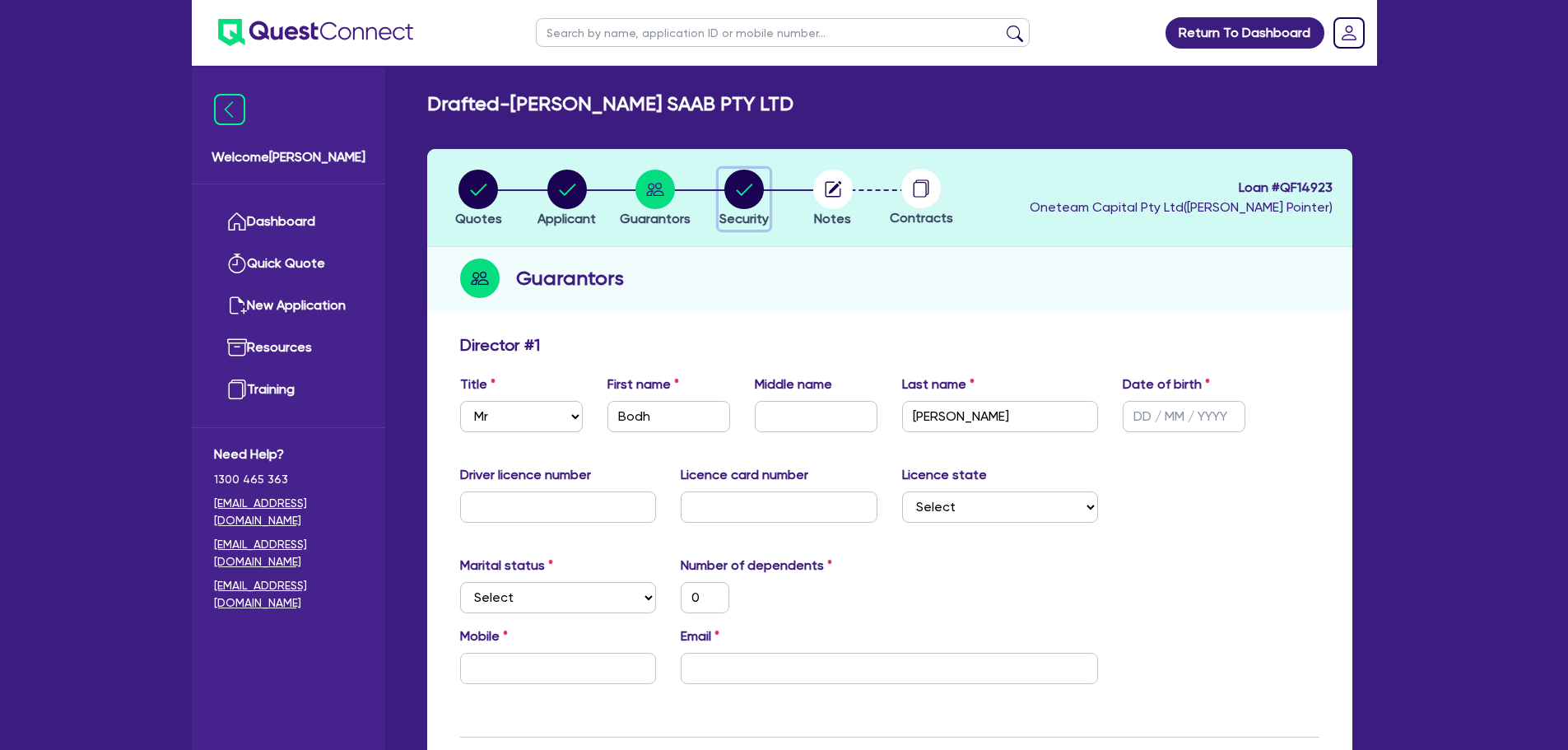
click at [749, 195] on circle "button" at bounding box center [744, 189] width 40 height 40
select select "PRIMARY_ASSETS"
select select "CONSTRUCTION_AND_EARTHMOVING_EQUIPMENT"
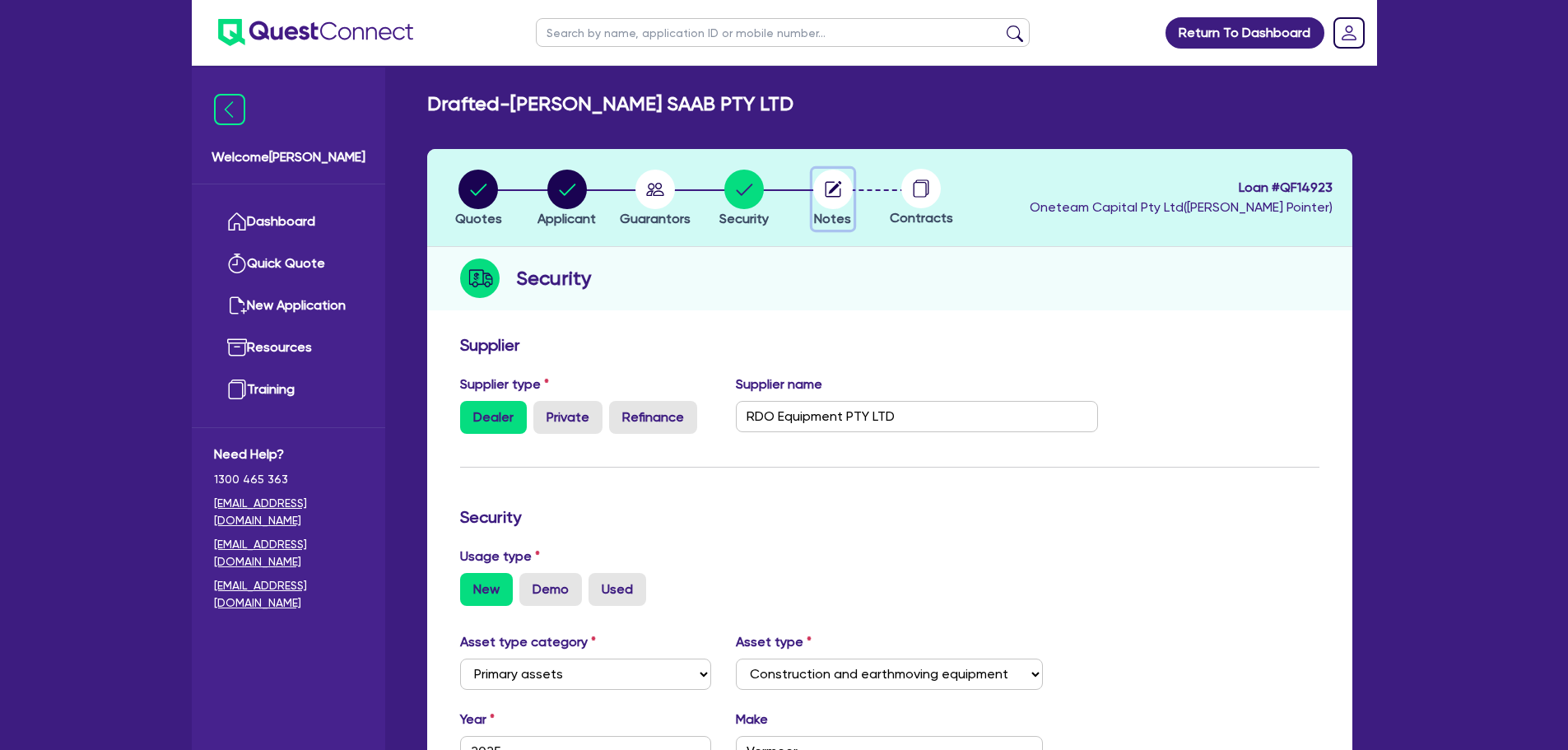
click at [815, 199] on icon "button" at bounding box center [833, 189] width 40 height 40
select select "Other"
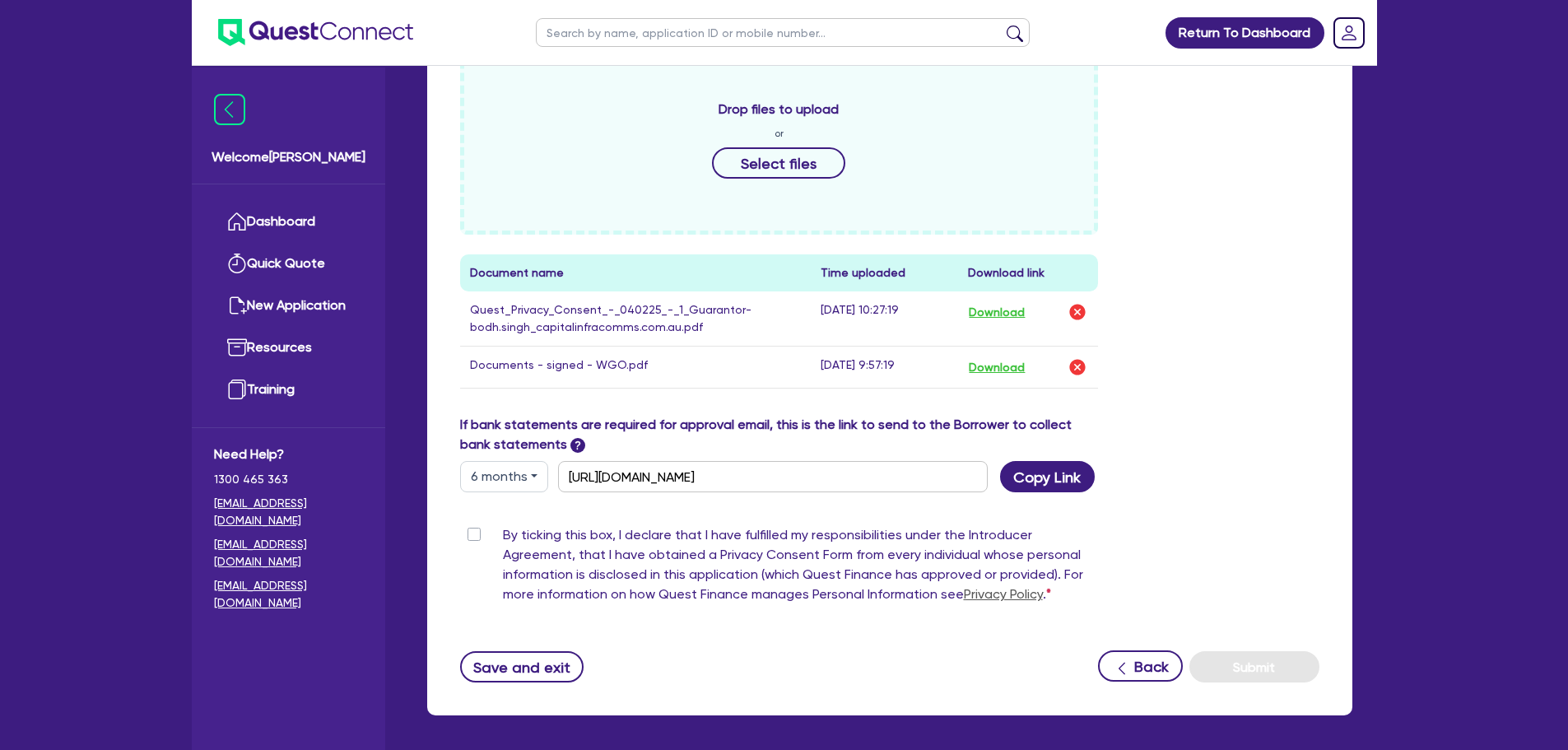
scroll to position [778, 0]
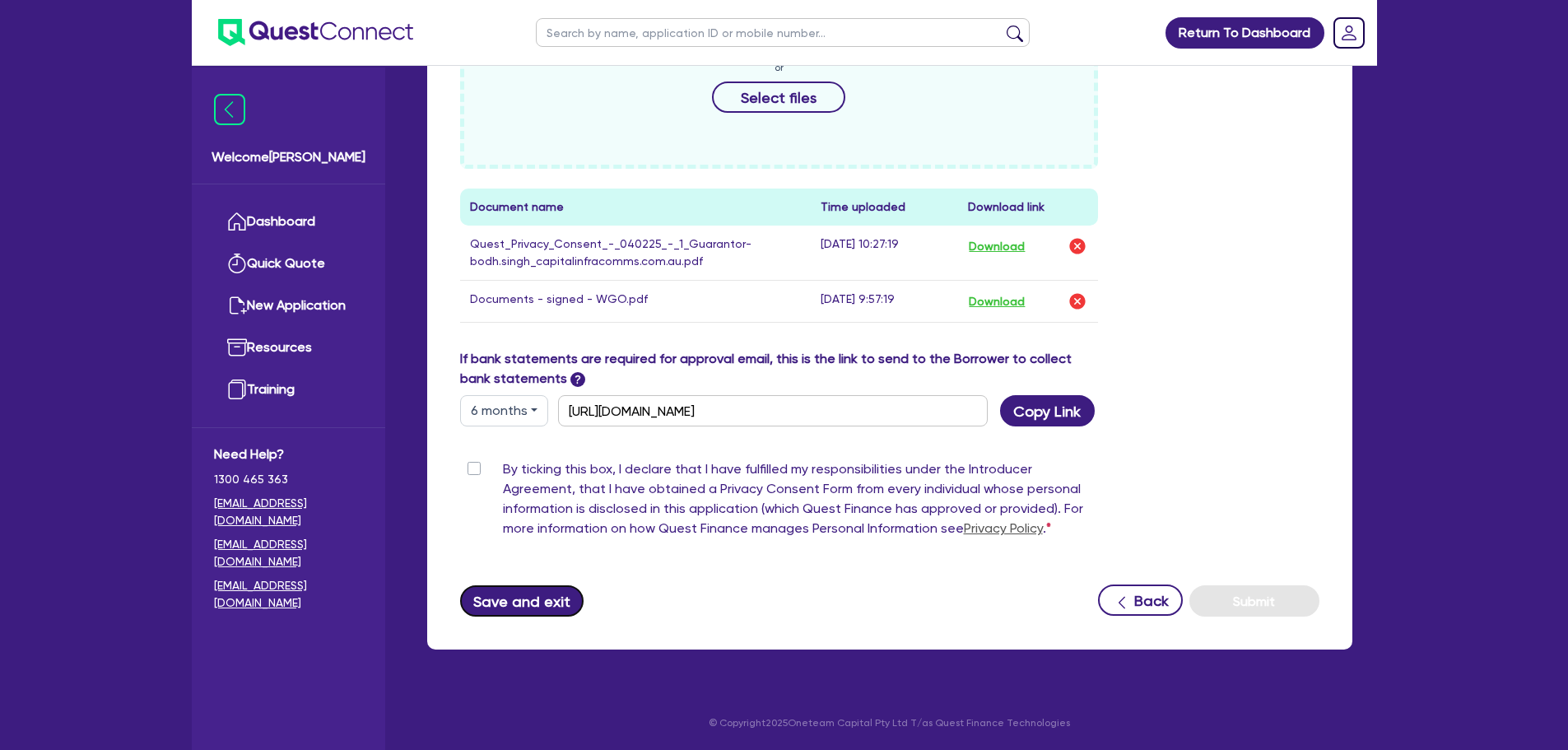
click at [518, 596] on button "Save and exit" at bounding box center [522, 601] width 124 height 32
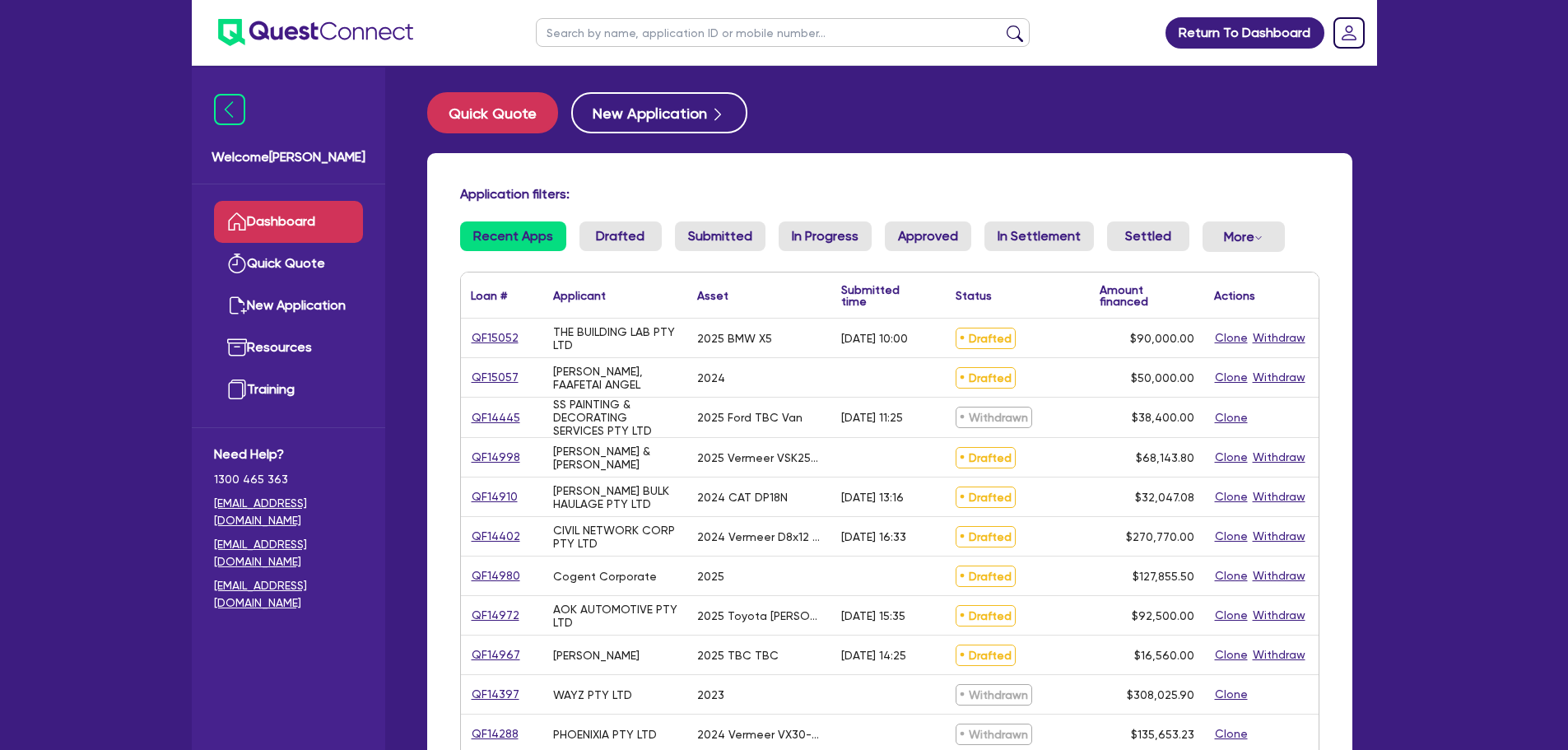
click at [676, 25] on input "text" at bounding box center [783, 33] width 494 height 29
type input "captial"
click at [1002, 25] on button "submit" at bounding box center [1015, 36] width 26 height 23
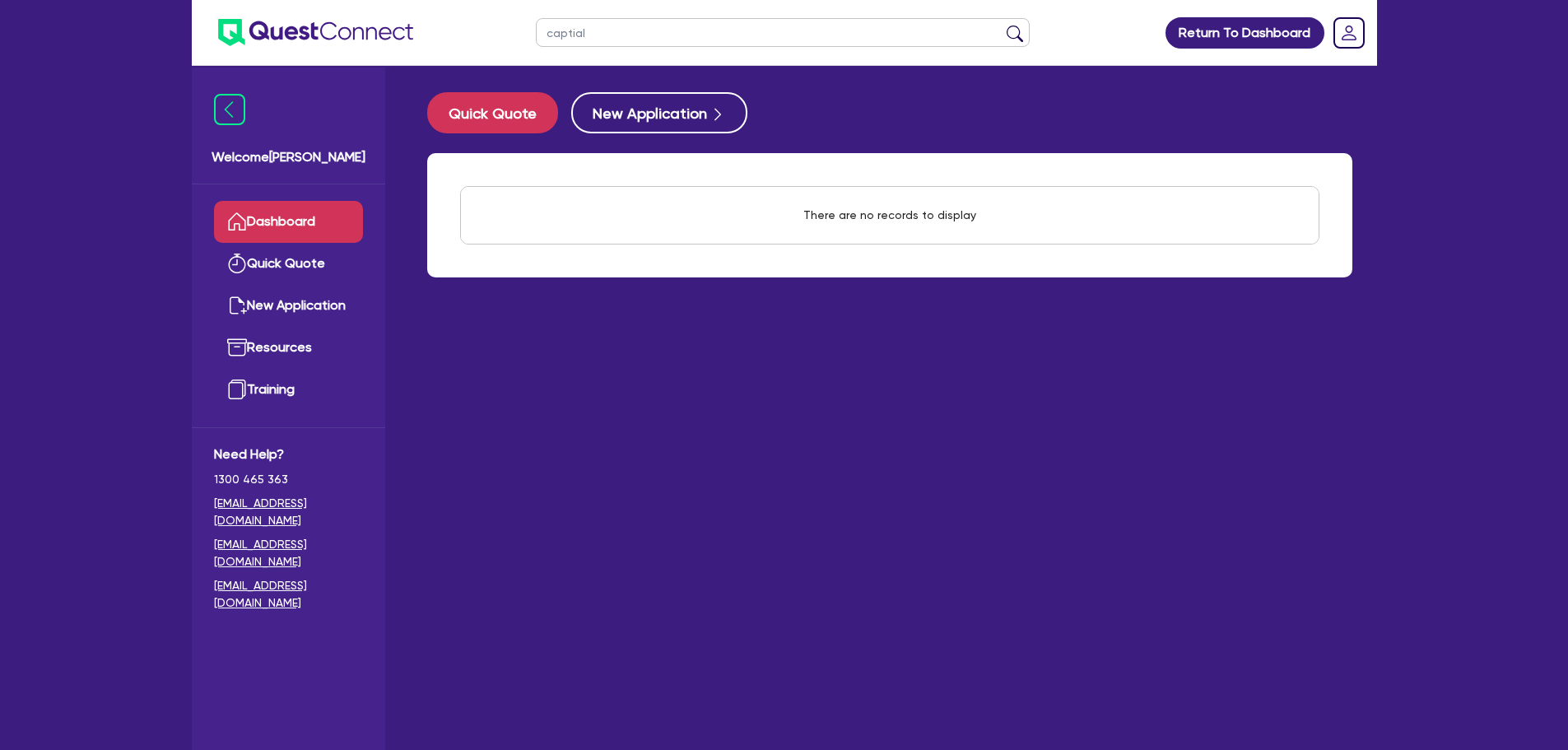
click at [633, 35] on input "captial" at bounding box center [783, 33] width 494 height 29
click at [1011, 29] on button "submit" at bounding box center [1015, 36] width 26 height 23
click at [578, 33] on input "captial infracomms" at bounding box center [783, 33] width 494 height 29
click at [585, 32] on input "captial infracomms" at bounding box center [783, 33] width 494 height 29
type input "capital infracomms"
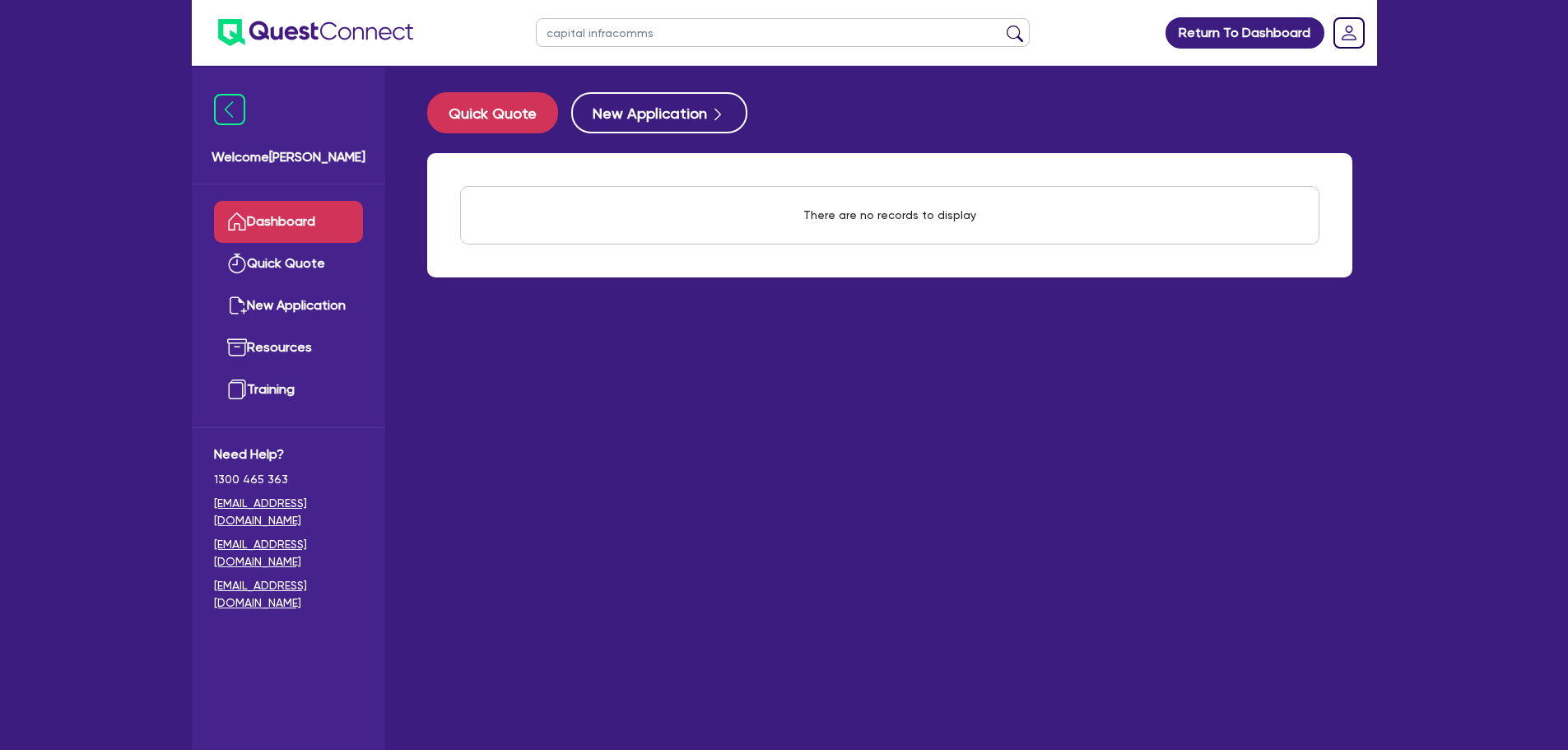
click at [1002, 25] on button "submit" at bounding box center [1015, 36] width 26 height 23
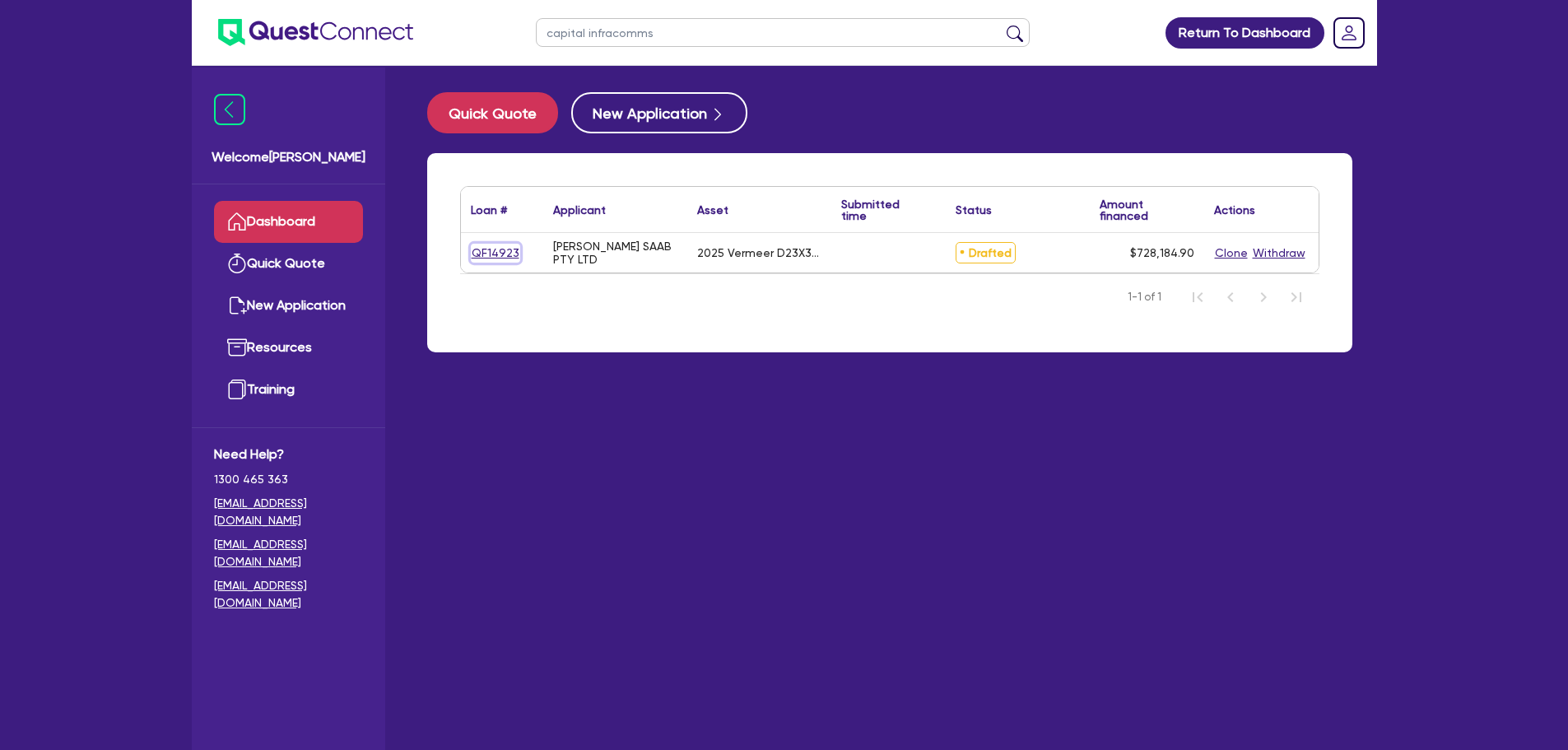
click at [490, 254] on link "QF14923" at bounding box center [496, 254] width 49 height 19
select select "PRIMARY_ASSETS"
select select "CONSTRUCTION_AND_EARTHMOVING_EQUIPMENT"
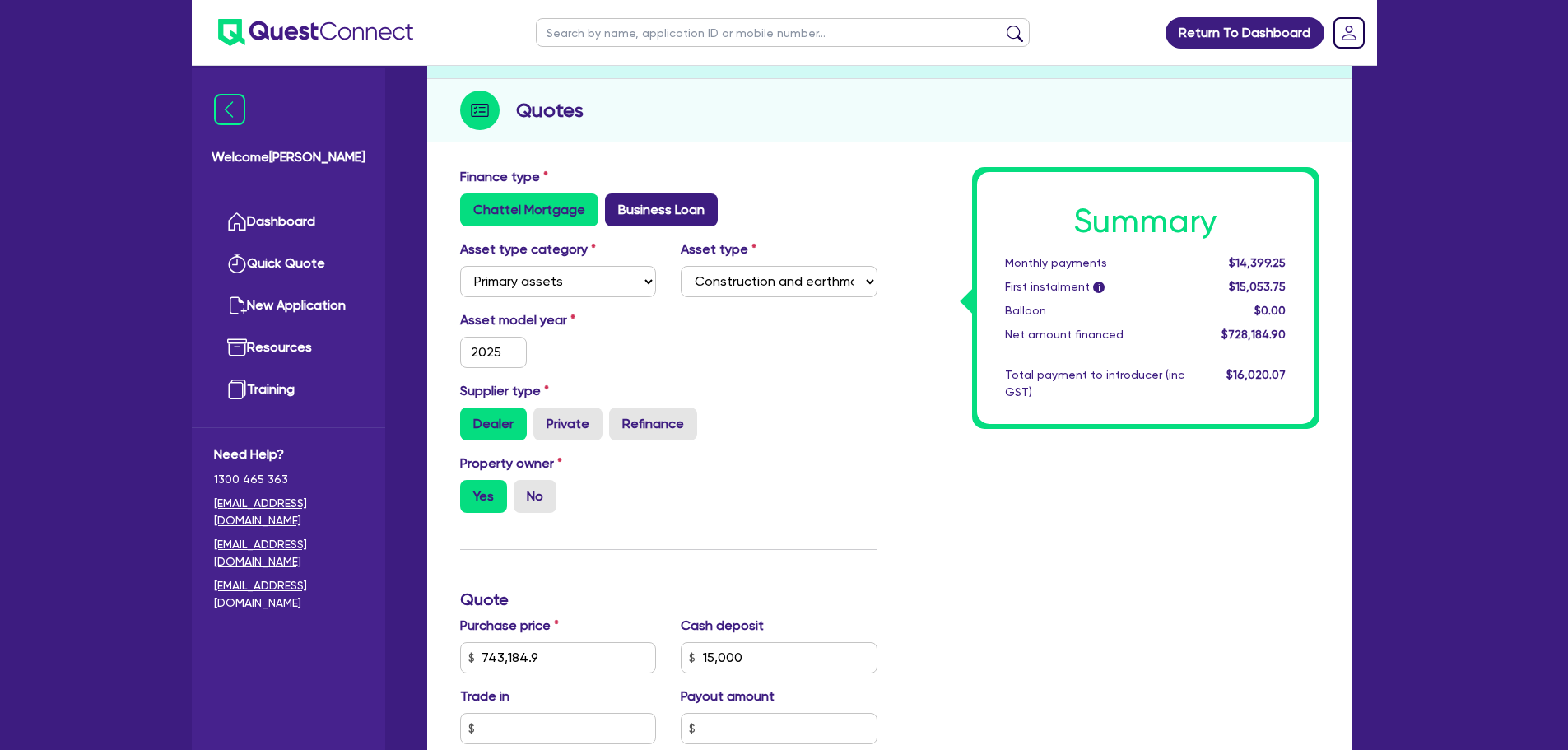
scroll to position [494, 0]
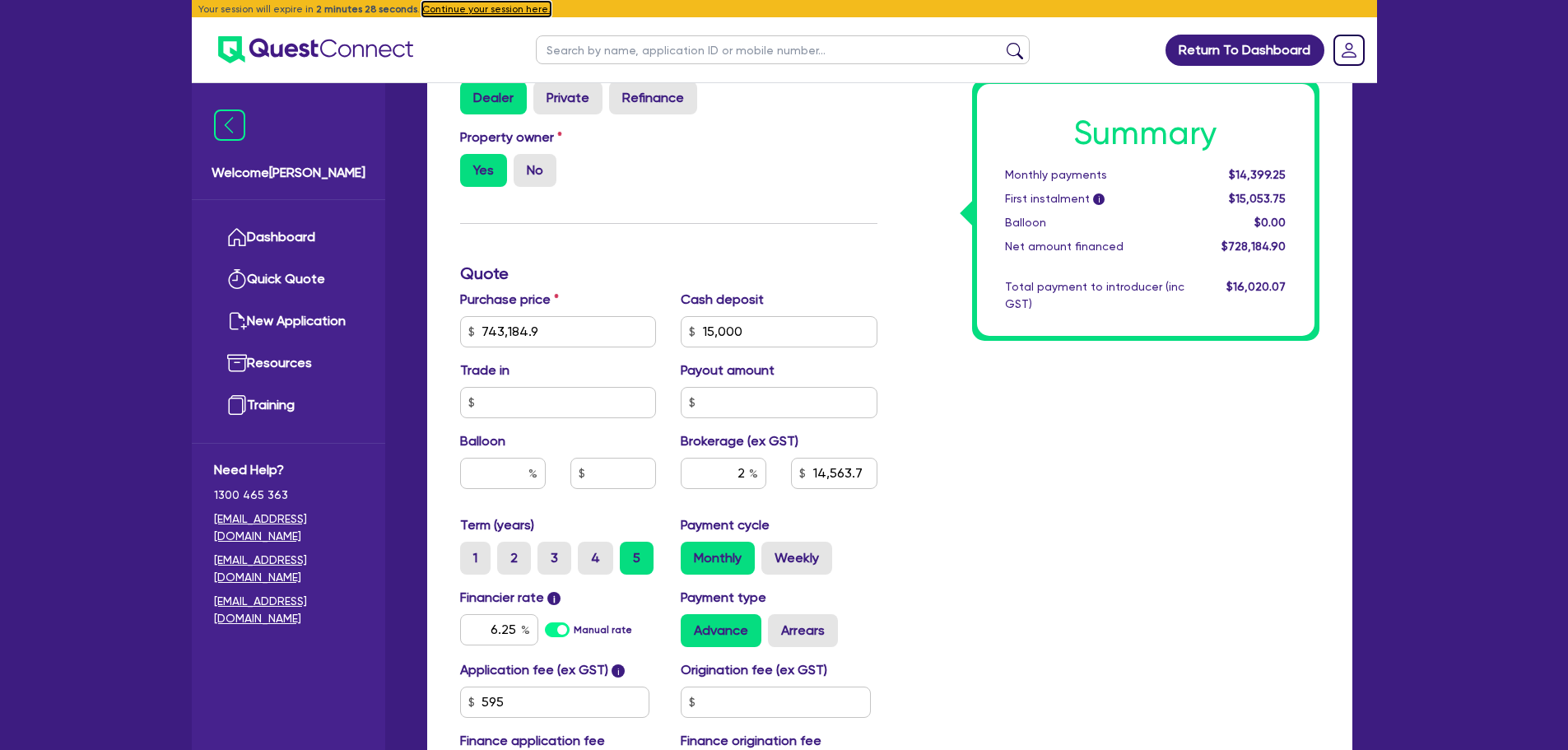
click at [464, 10] on button "Continue your session here." at bounding box center [487, 9] width 129 height 15
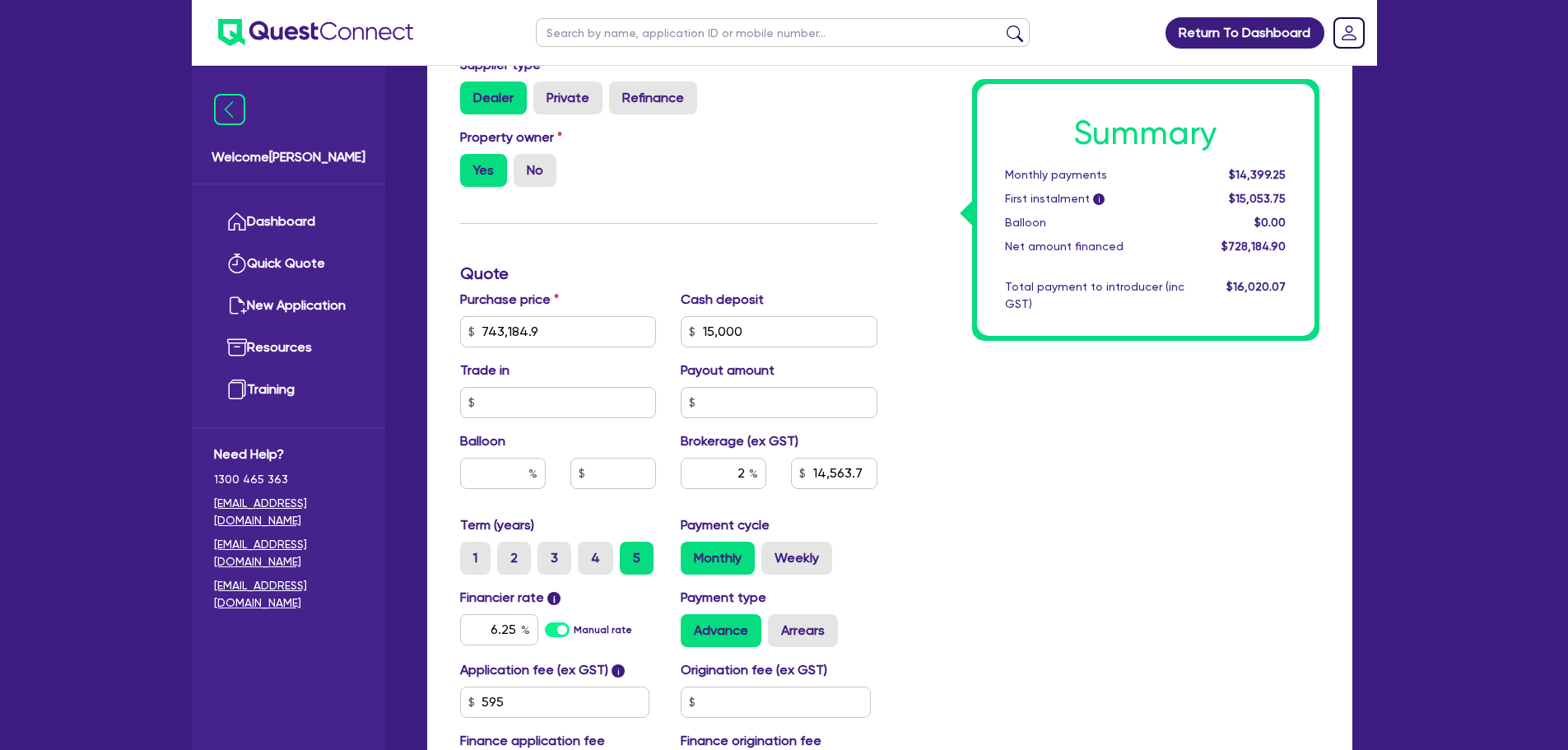
type input "743,184.9"
type input "15,000"
type input "14,563.7"
